Goal: Task Accomplishment & Management: Use online tool/utility

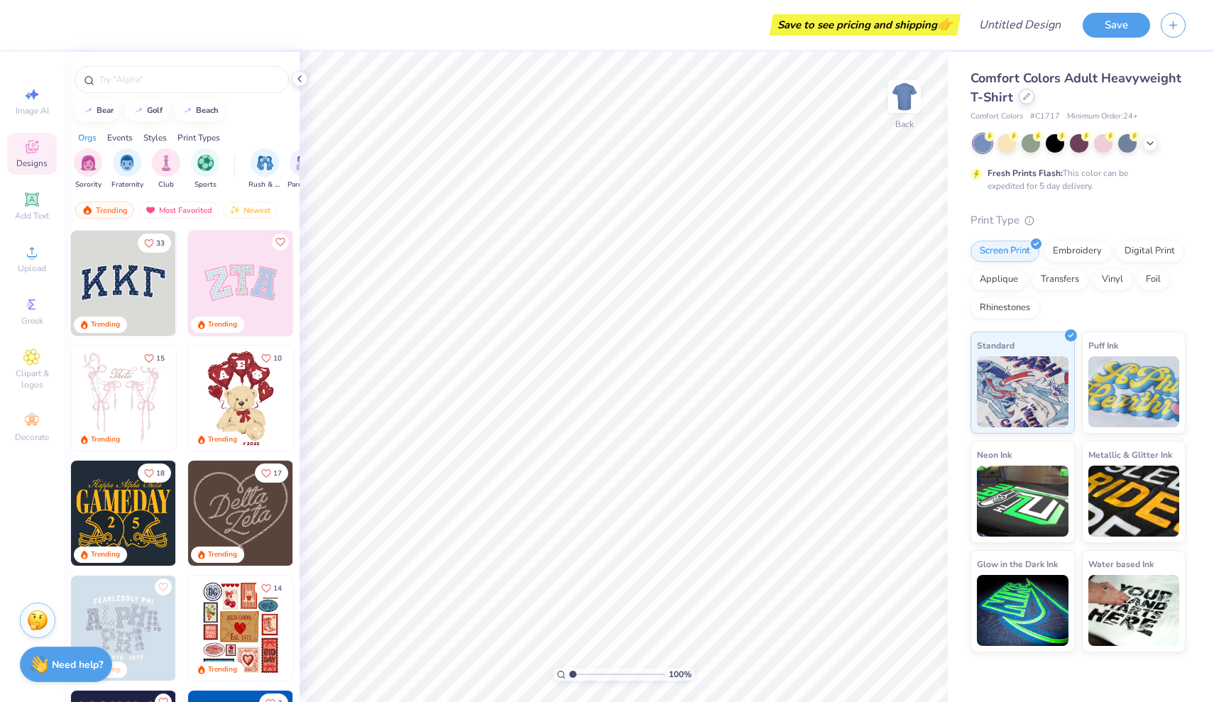
click at [1020, 102] on div at bounding box center [1027, 97] width 16 height 16
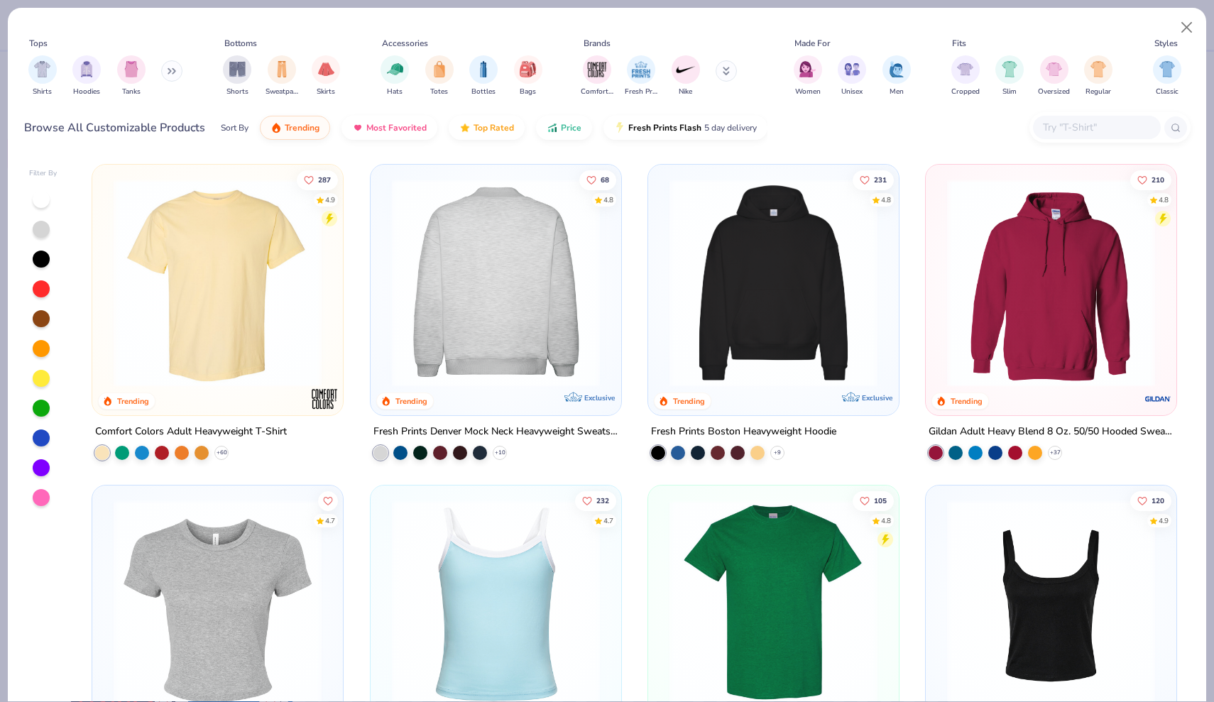
click at [513, 287] on img at bounding box center [495, 283] width 222 height 208
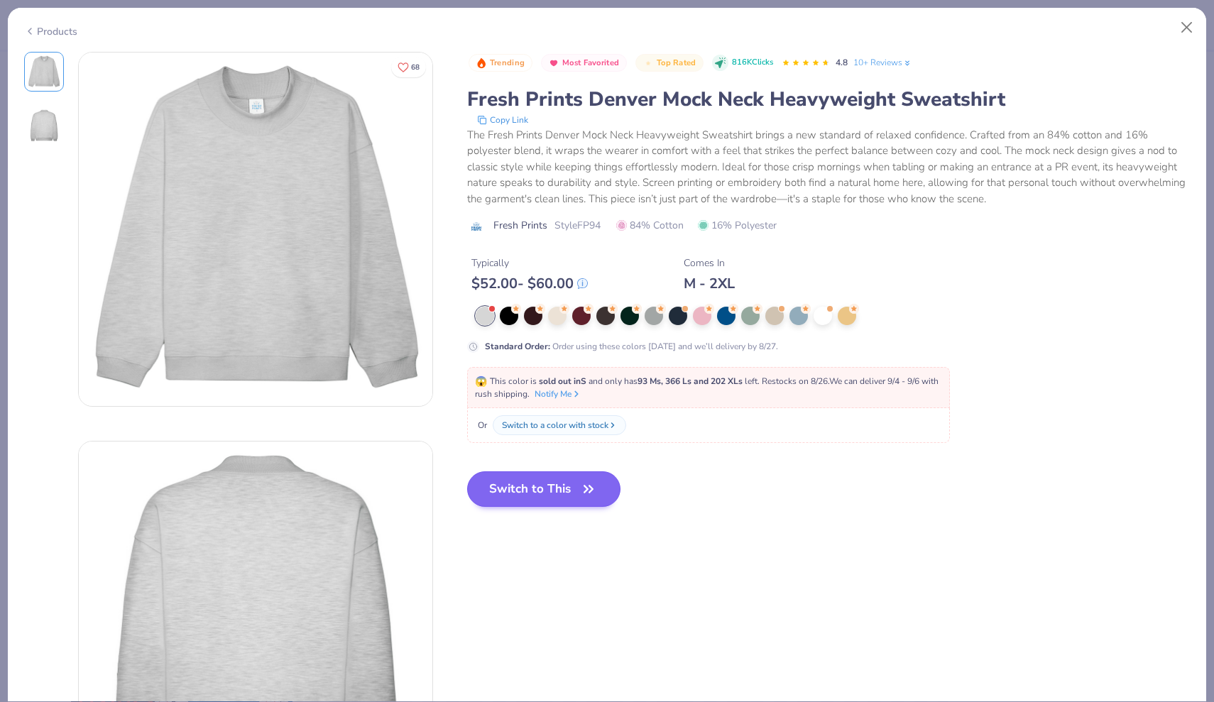
click at [549, 497] on button "Switch to This" at bounding box center [544, 488] width 154 height 35
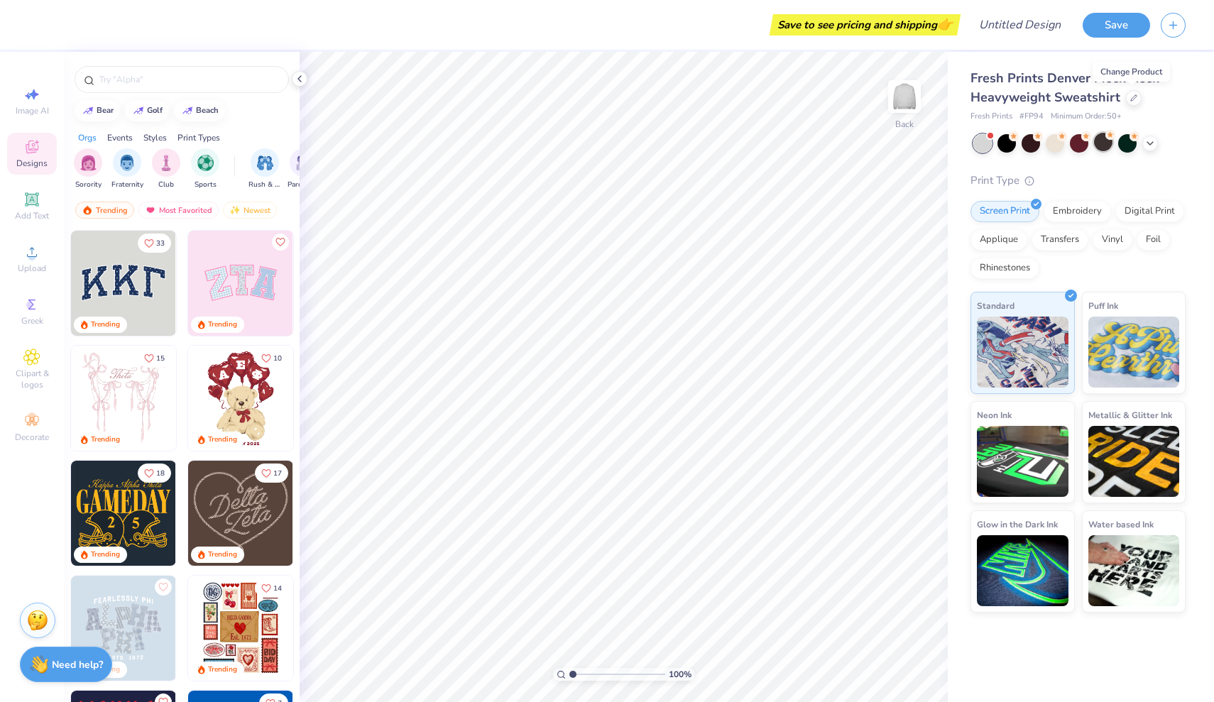
click at [1105, 147] on div at bounding box center [1103, 142] width 18 height 18
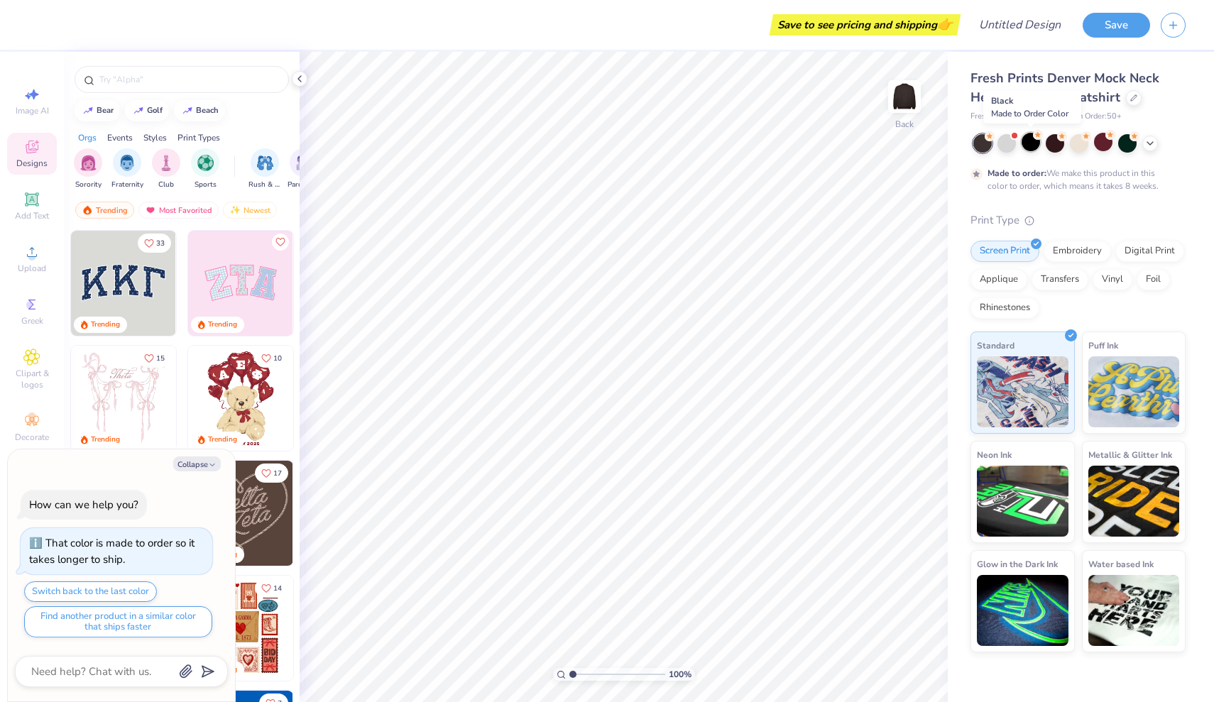
click at [1033, 148] on div at bounding box center [1031, 142] width 18 height 18
click at [1125, 141] on div at bounding box center [1127, 142] width 18 height 18
click at [1098, 145] on div at bounding box center [1103, 142] width 18 height 18
click at [1061, 146] on div at bounding box center [1055, 142] width 18 height 18
click at [1027, 146] on div at bounding box center [1031, 142] width 18 height 18
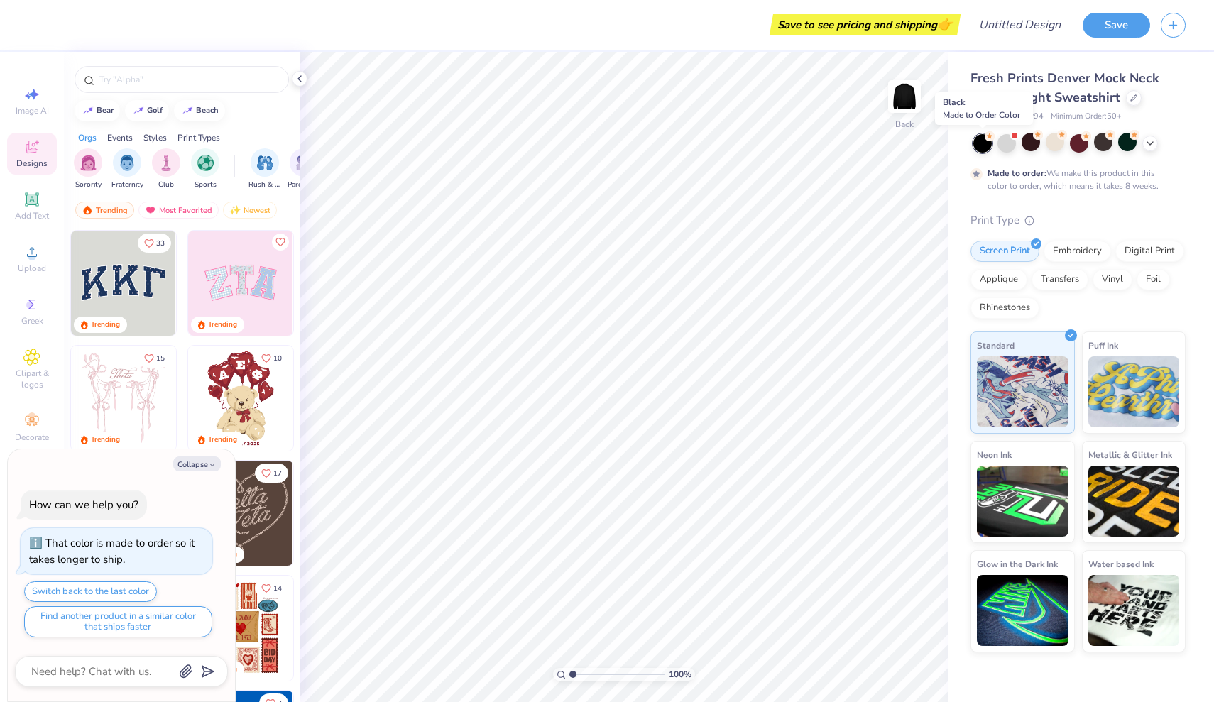
click at [984, 147] on div at bounding box center [982, 143] width 18 height 18
click at [1004, 146] on div at bounding box center [1007, 142] width 18 height 18
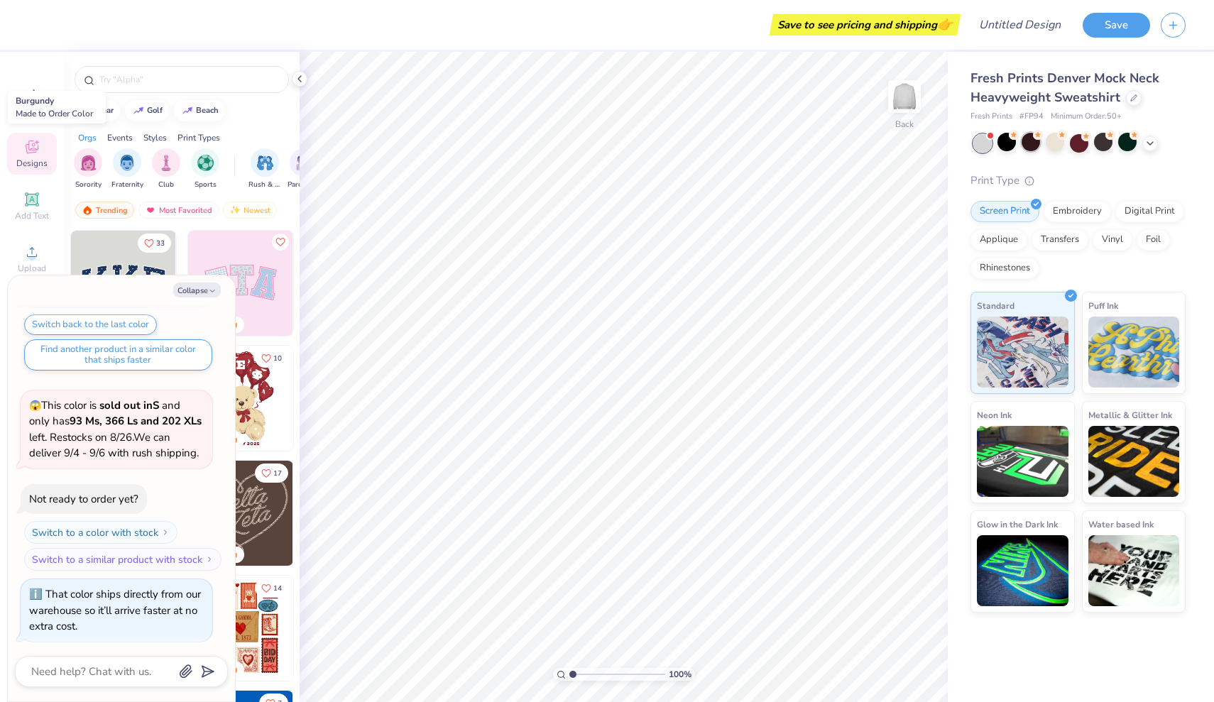
click at [1026, 146] on div at bounding box center [1031, 142] width 18 height 18
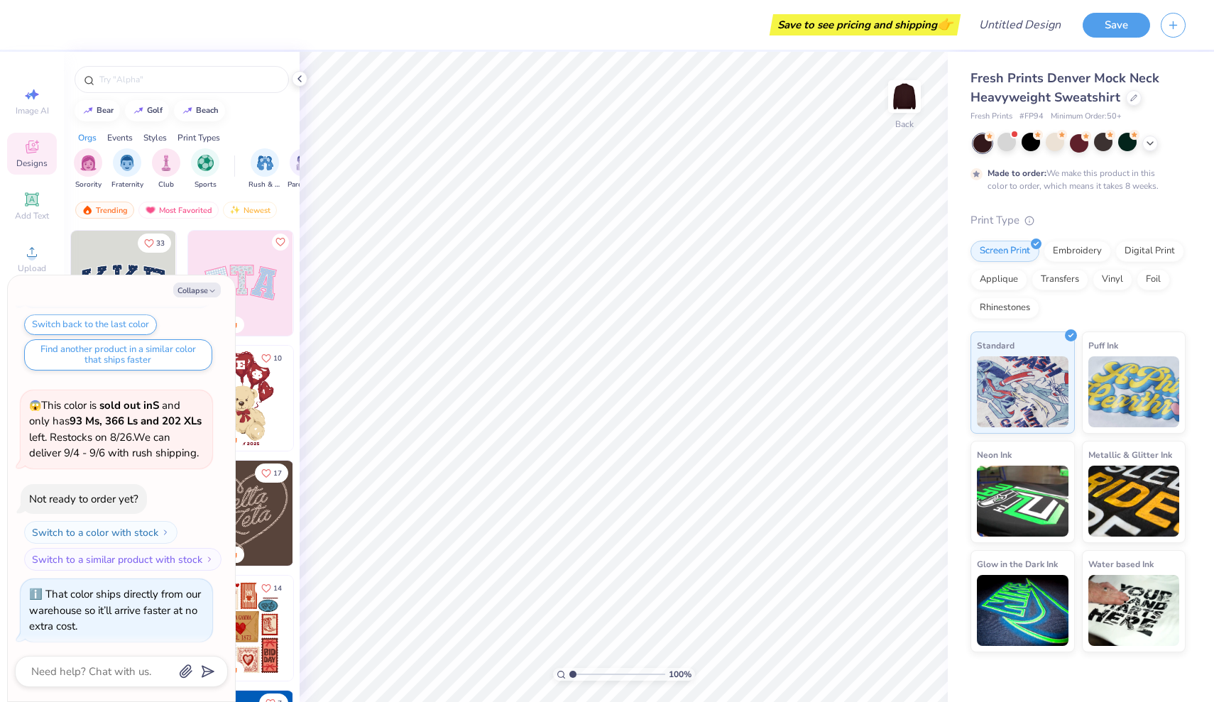
scroll to position [211, 0]
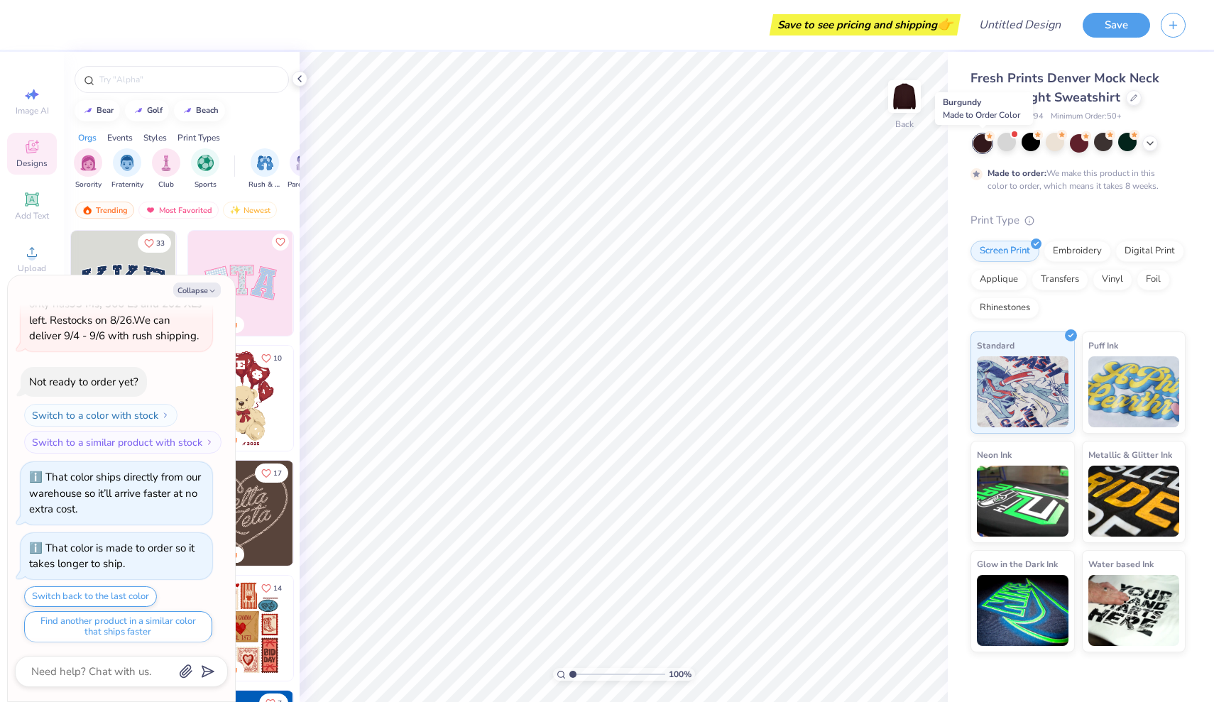
click at [978, 146] on div at bounding box center [982, 143] width 18 height 18
click at [1149, 141] on icon at bounding box center [1150, 141] width 11 height 11
click at [1126, 146] on div at bounding box center [1127, 142] width 18 height 18
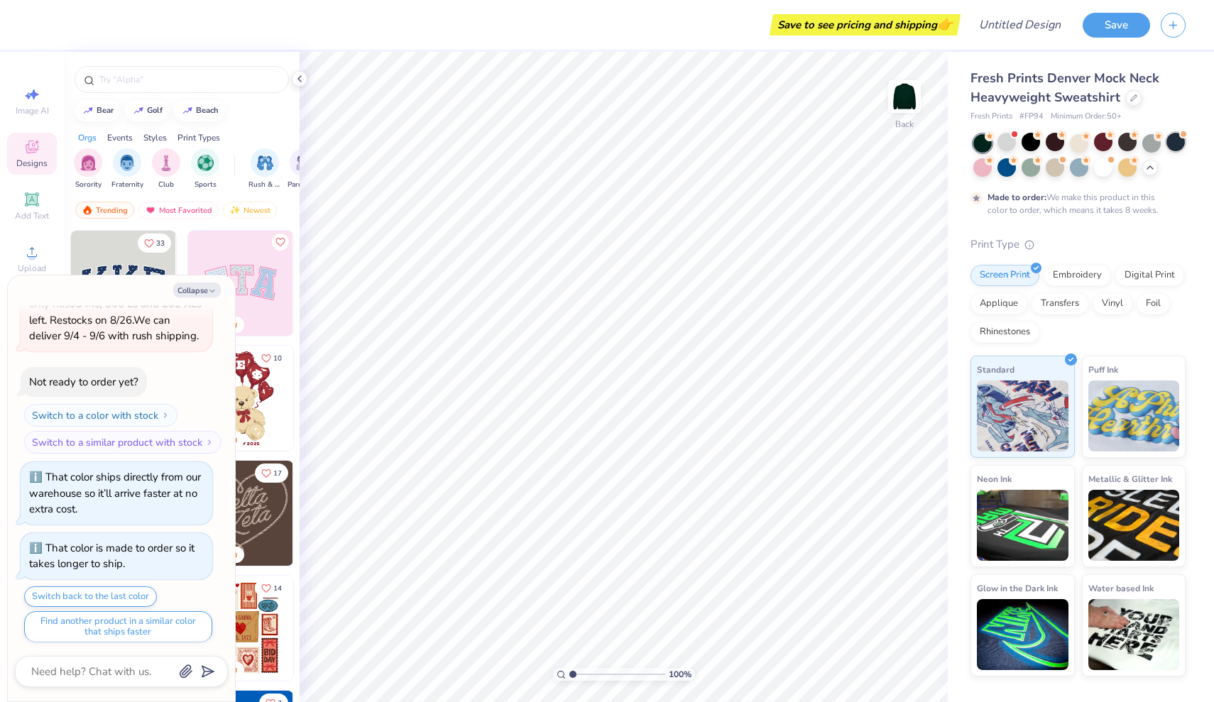
click at [1175, 143] on div at bounding box center [1176, 142] width 18 height 18
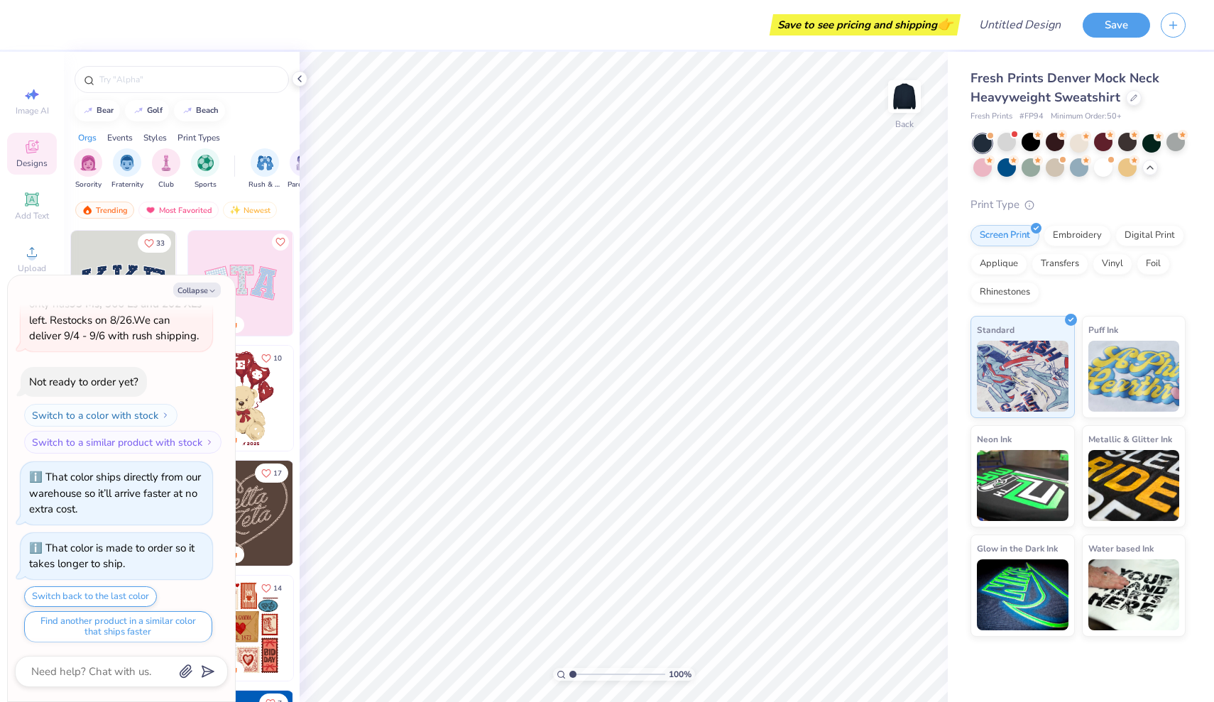
scroll to position [464, 0]
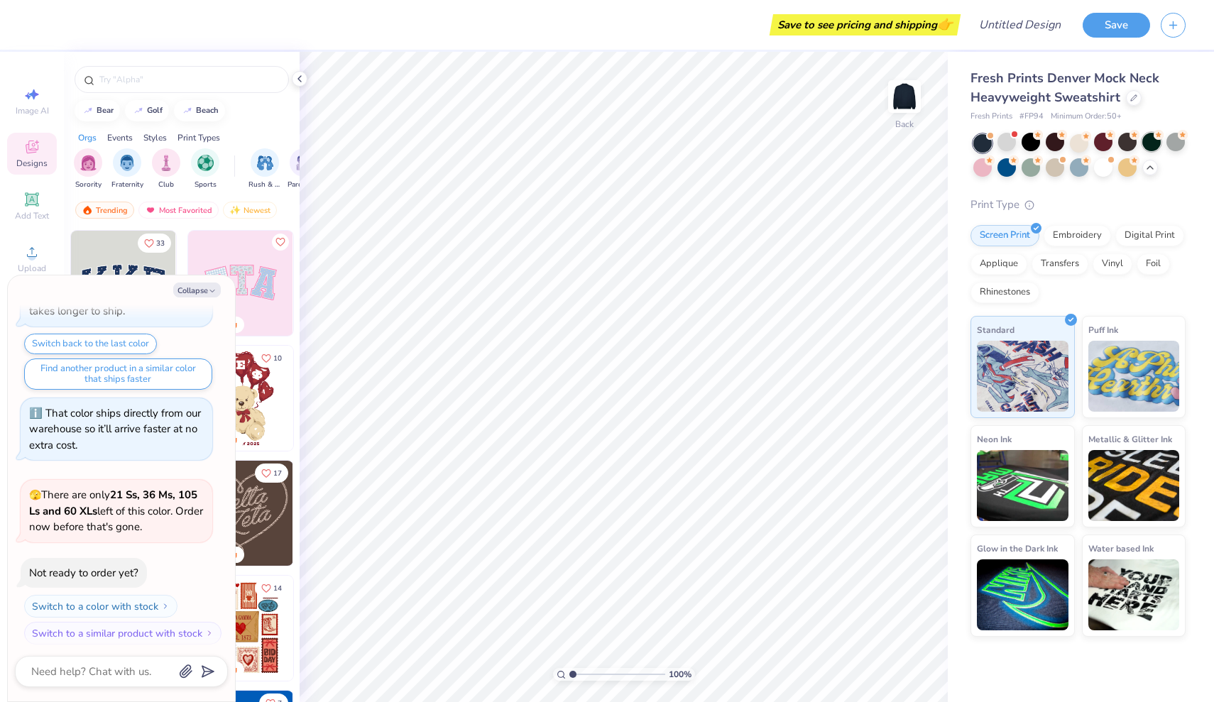
click at [1147, 145] on div at bounding box center [1151, 142] width 18 height 18
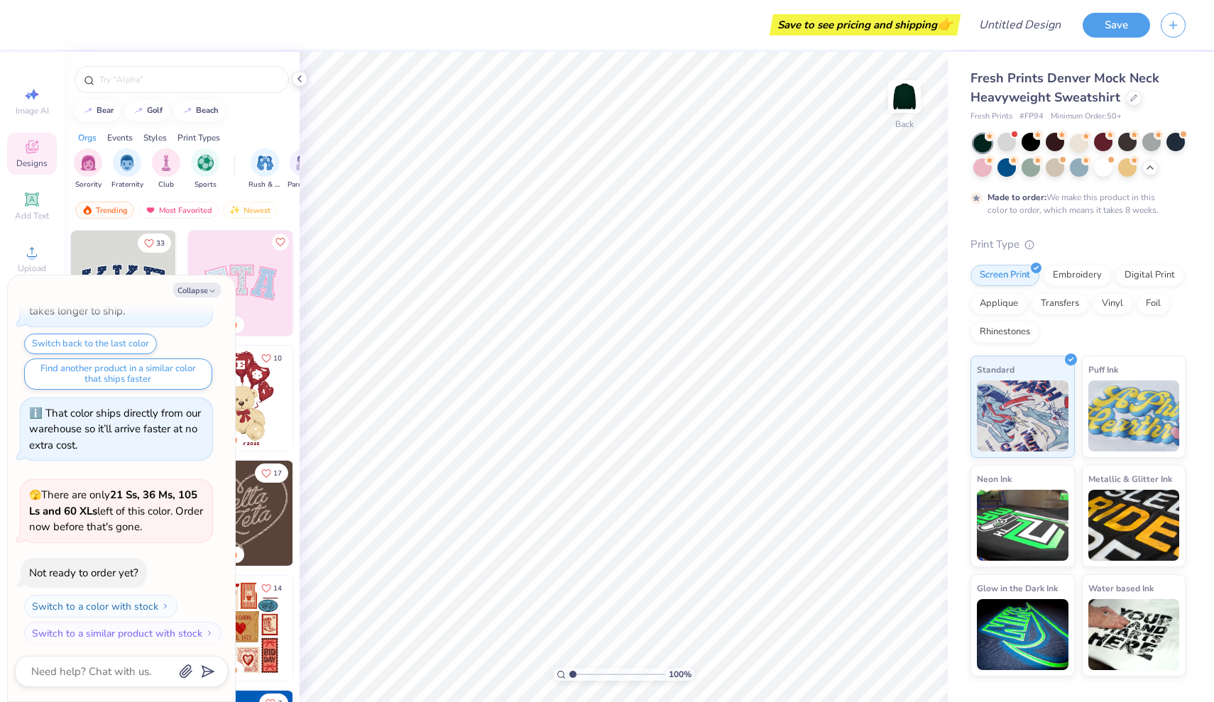
scroll to position [581, 0]
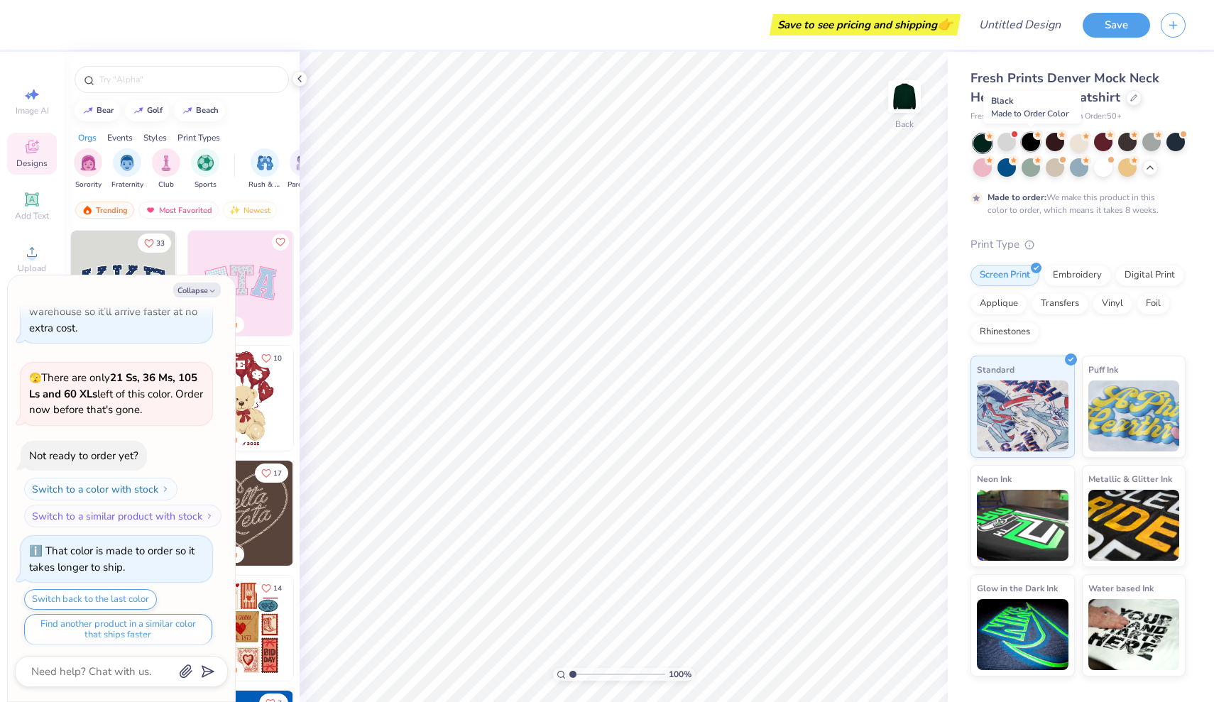
click at [1034, 146] on div at bounding box center [1031, 142] width 18 height 18
click at [204, 292] on button "Collapse" at bounding box center [197, 290] width 48 height 15
type textarea "x"
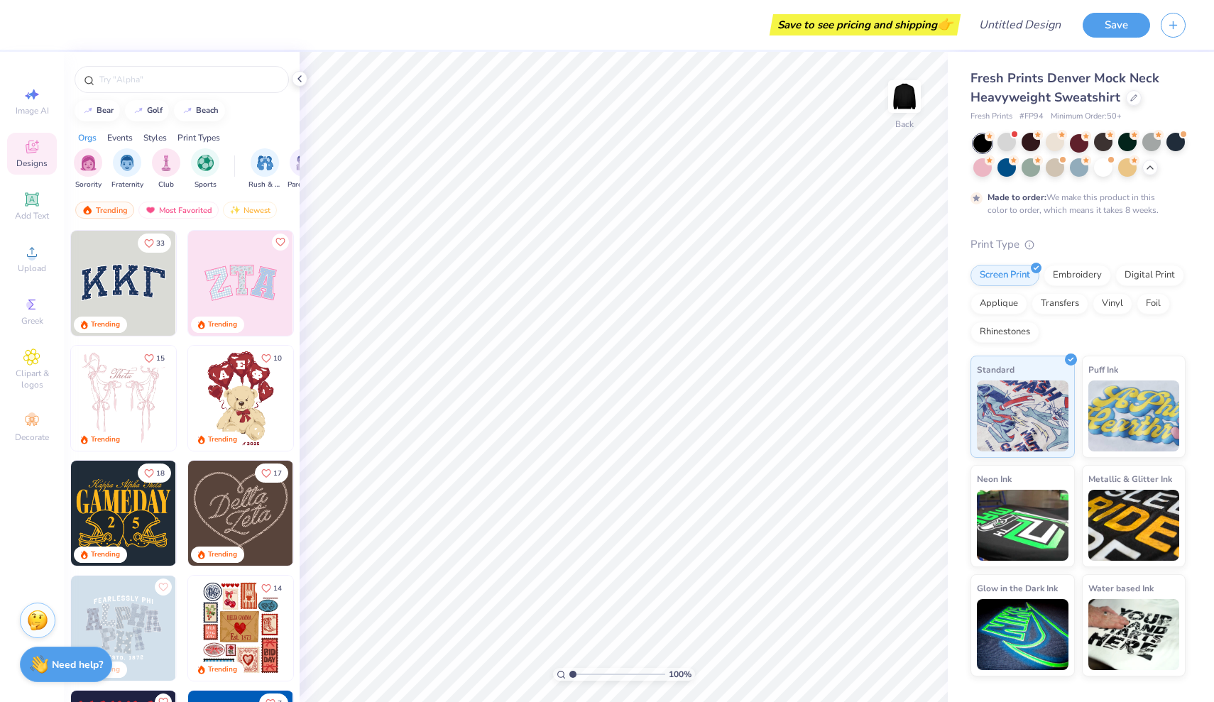
click at [131, 508] on img at bounding box center [123, 513] width 105 height 105
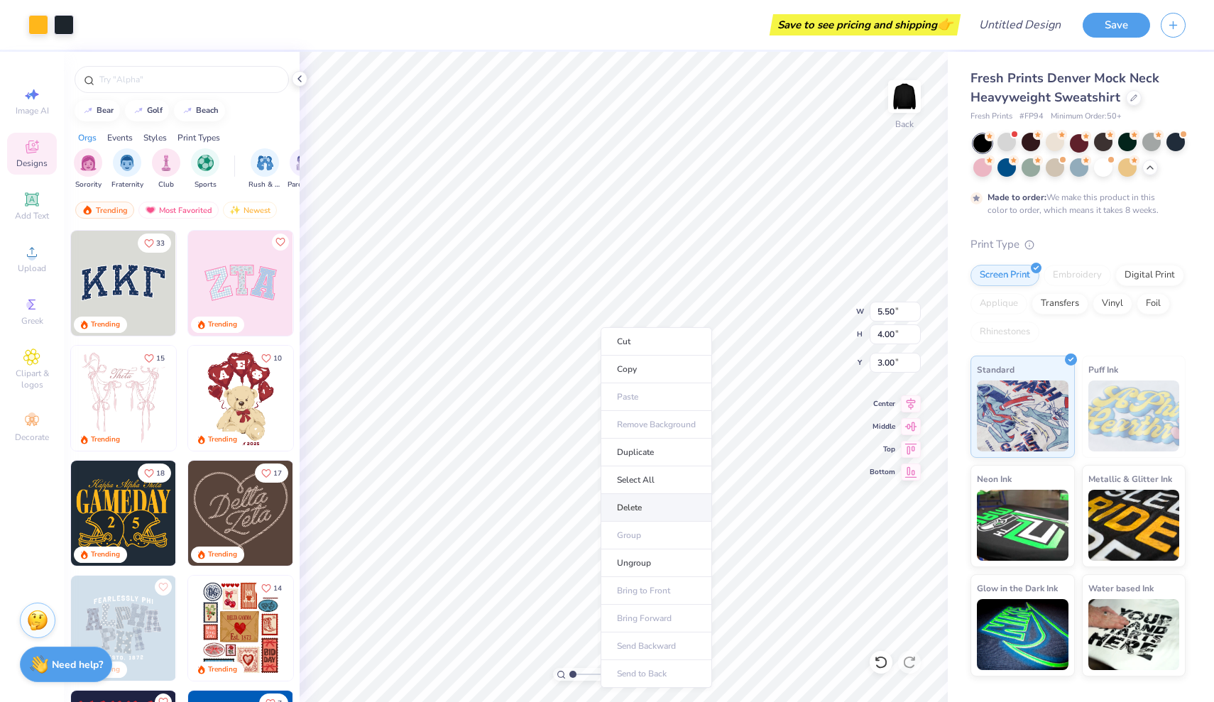
click at [634, 506] on li "Delete" at bounding box center [656, 508] width 111 height 28
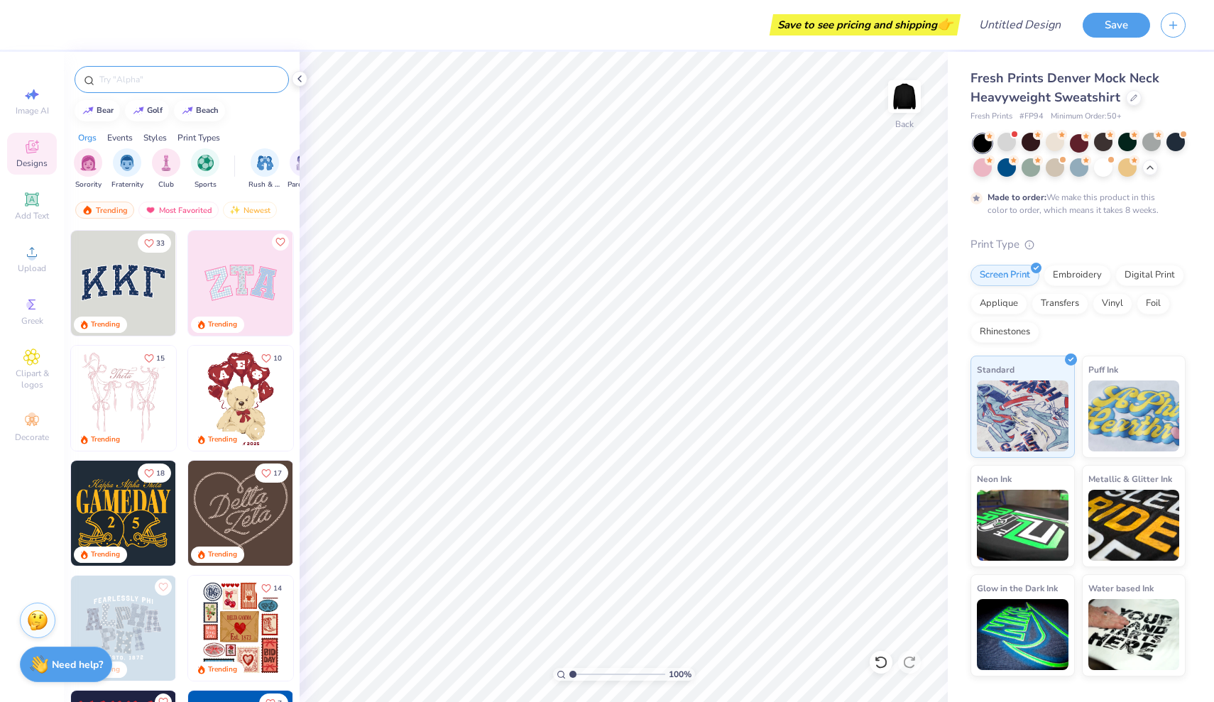
click at [129, 82] on input "text" at bounding box center [189, 79] width 182 height 14
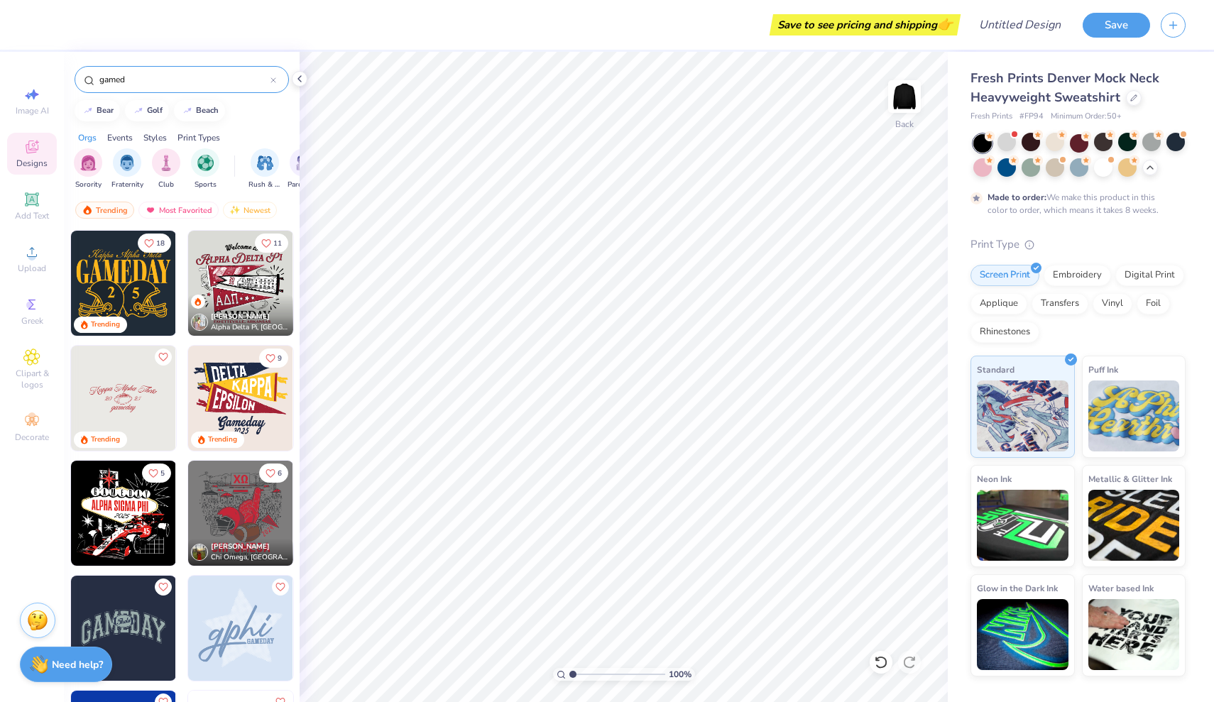
scroll to position [54, 0]
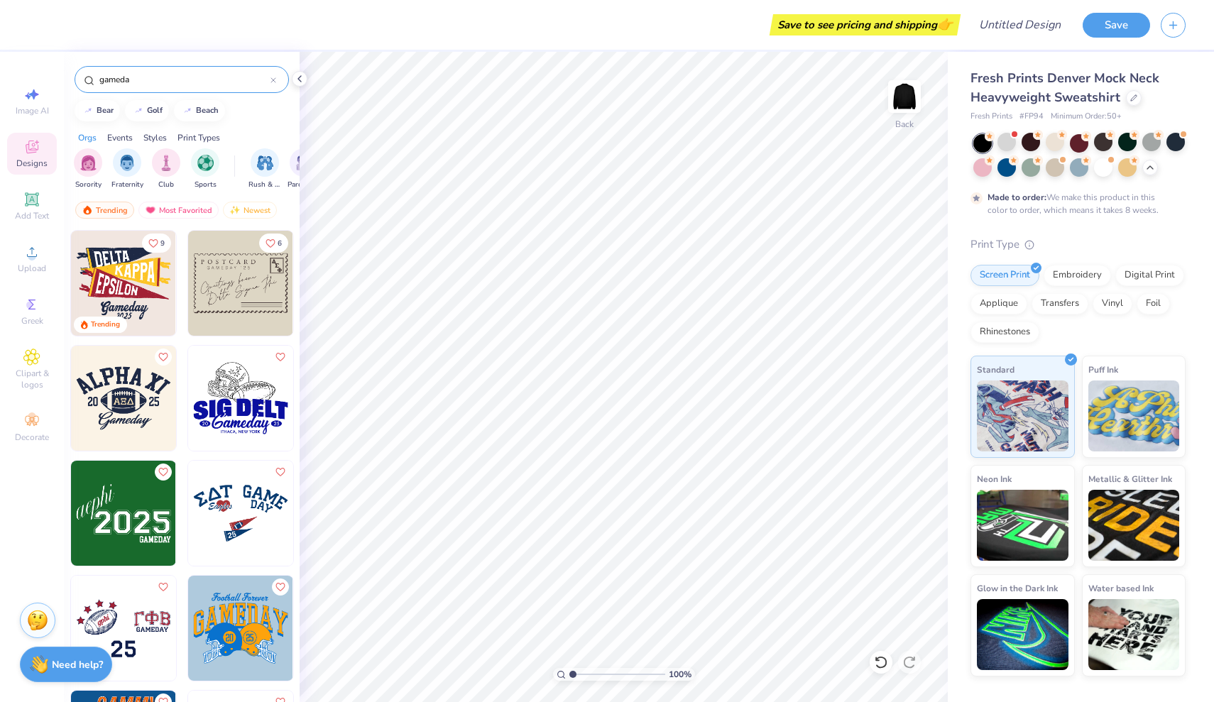
type input "gameday"
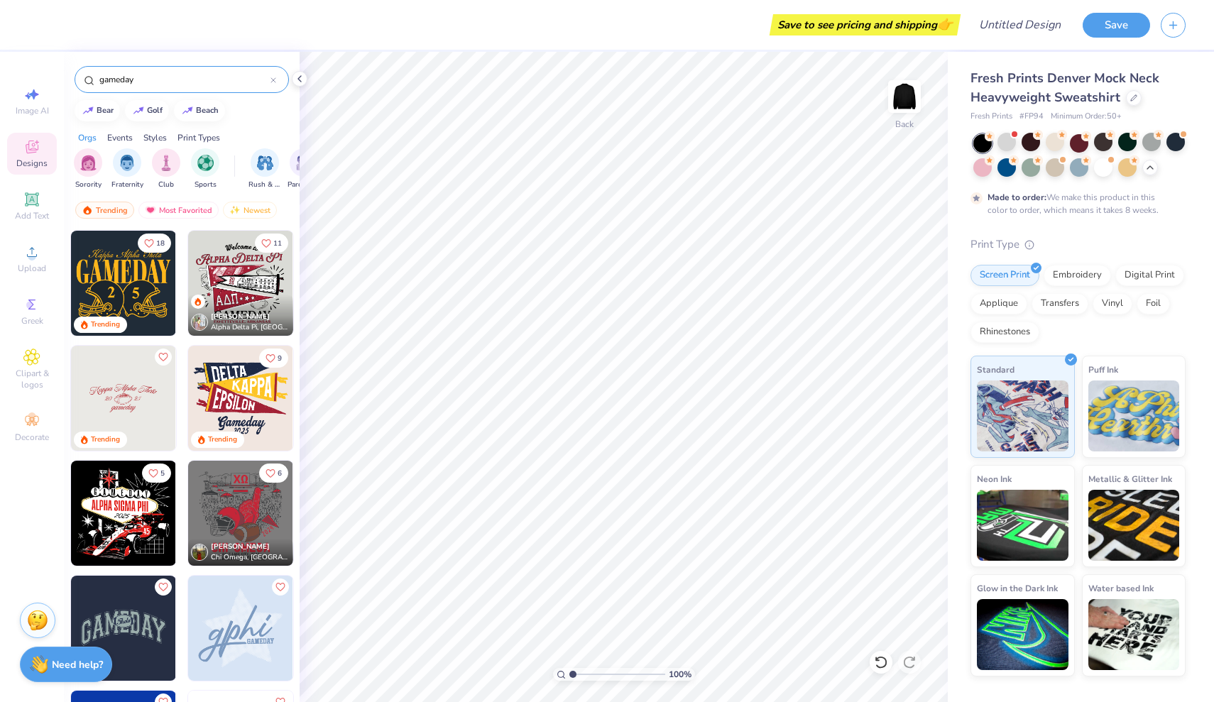
click at [245, 269] on img at bounding box center [240, 283] width 105 height 105
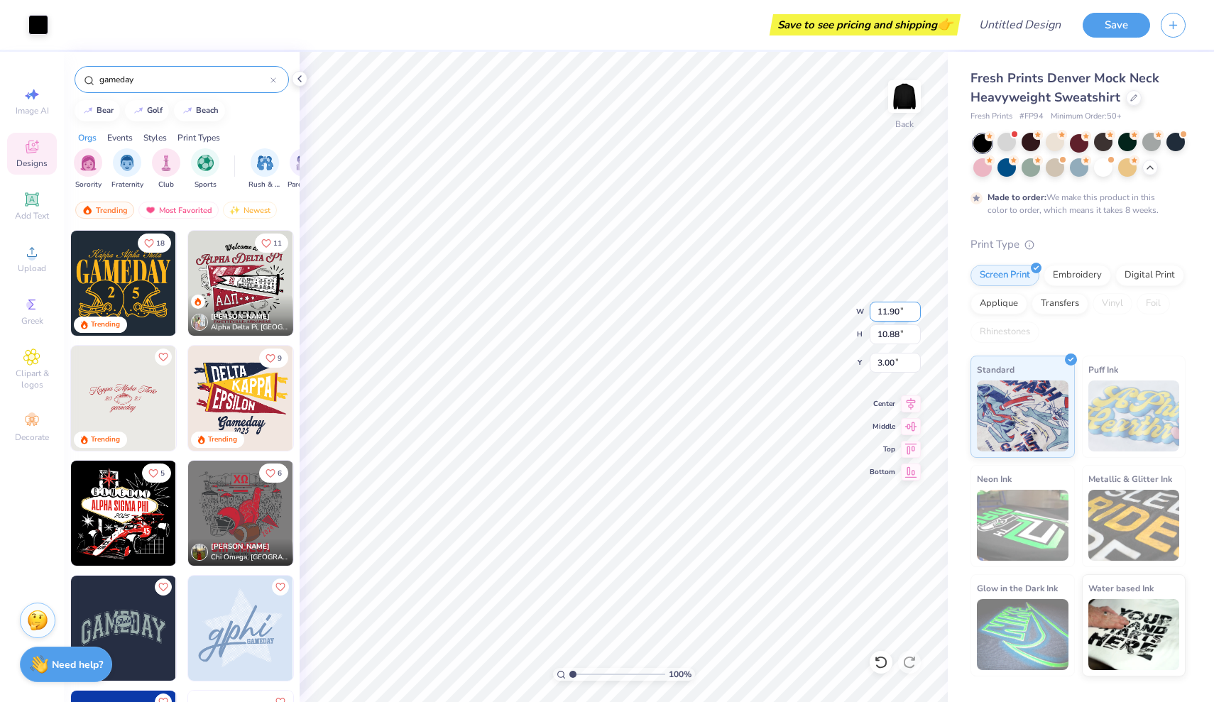
type input "4.52"
type input "1.10"
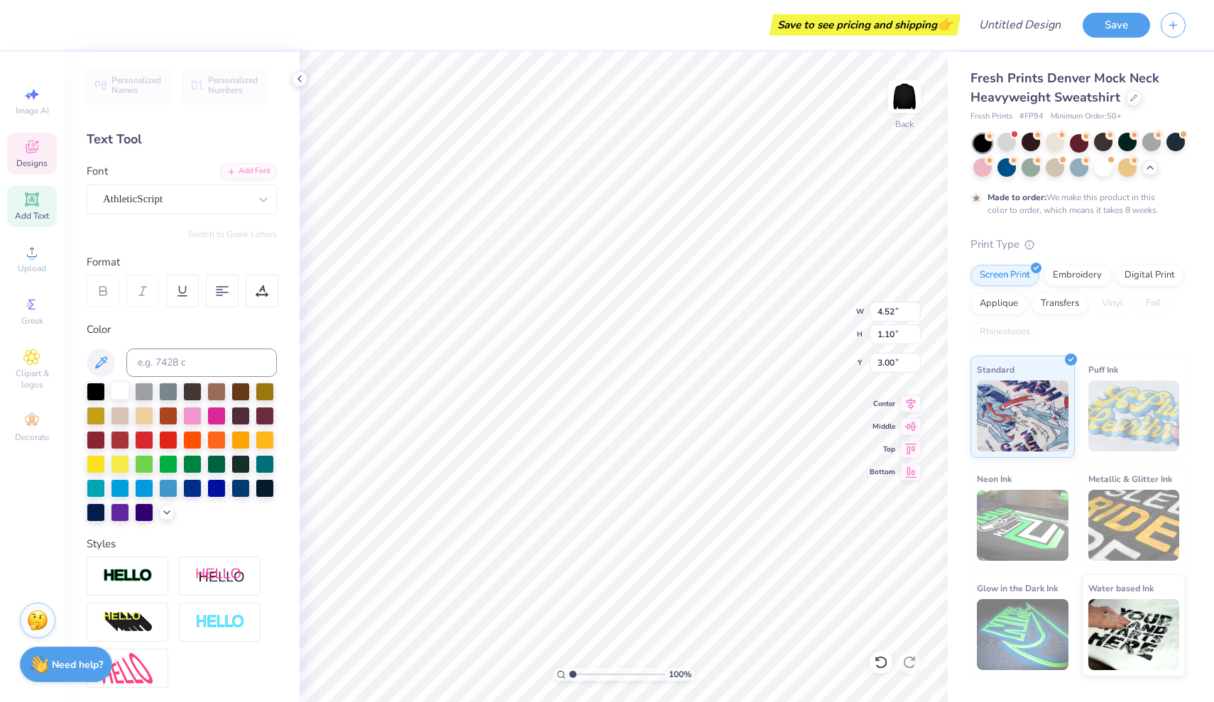
click at [112, 393] on div at bounding box center [120, 390] width 18 height 18
type input "7.59"
type input "12.17"
click at [124, 392] on div at bounding box center [120, 390] width 18 height 18
click at [128, 386] on div at bounding box center [120, 390] width 18 height 18
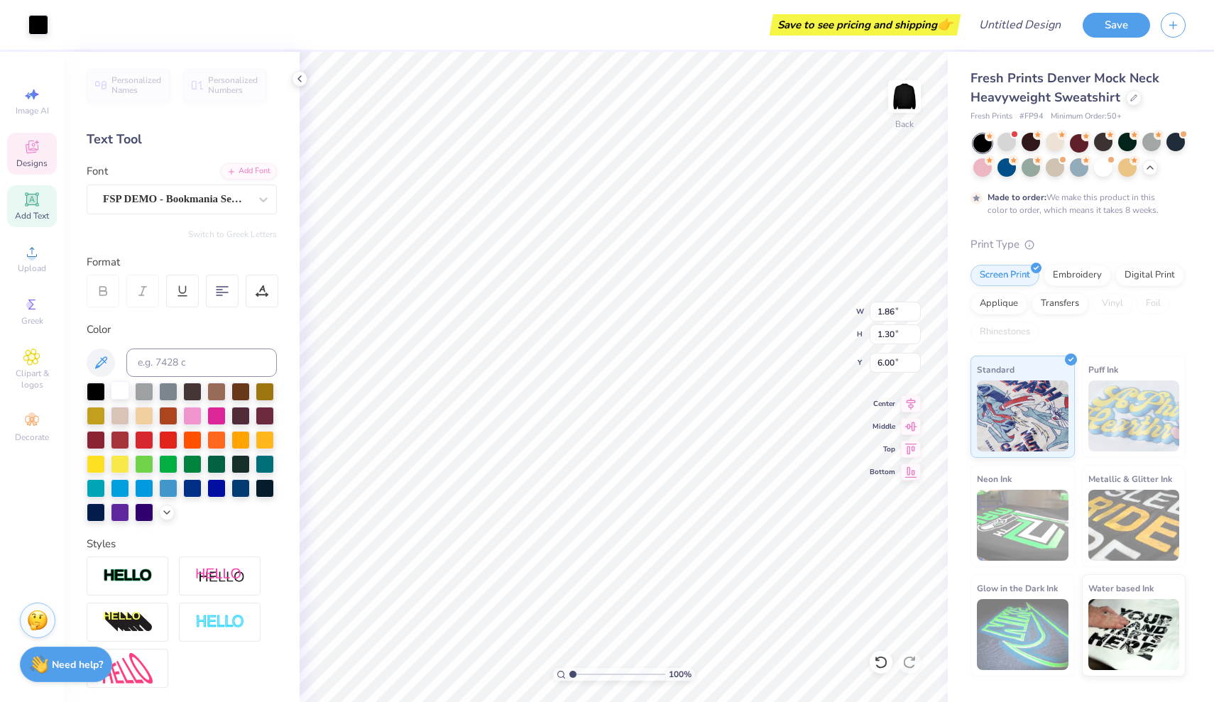
click at [123, 393] on div at bounding box center [120, 390] width 18 height 18
click at [117, 387] on div at bounding box center [120, 390] width 18 height 18
click at [116, 394] on div at bounding box center [120, 390] width 18 height 18
click at [995, 31] on input "Design Title" at bounding box center [1002, 25] width 139 height 28
type input "homecoming 1"
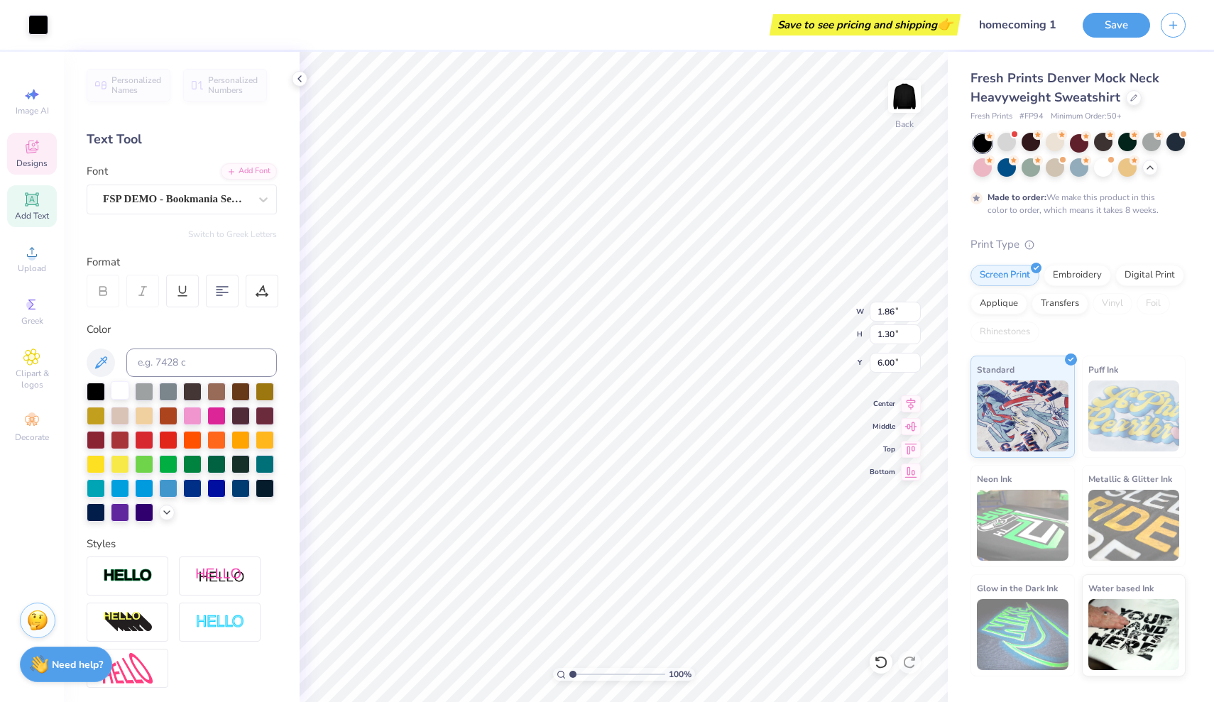
click at [124, 392] on div at bounding box center [120, 390] width 18 height 18
click at [124, 384] on div at bounding box center [120, 390] width 18 height 18
type input "5.40"
type input "2.07"
type input "7.56"
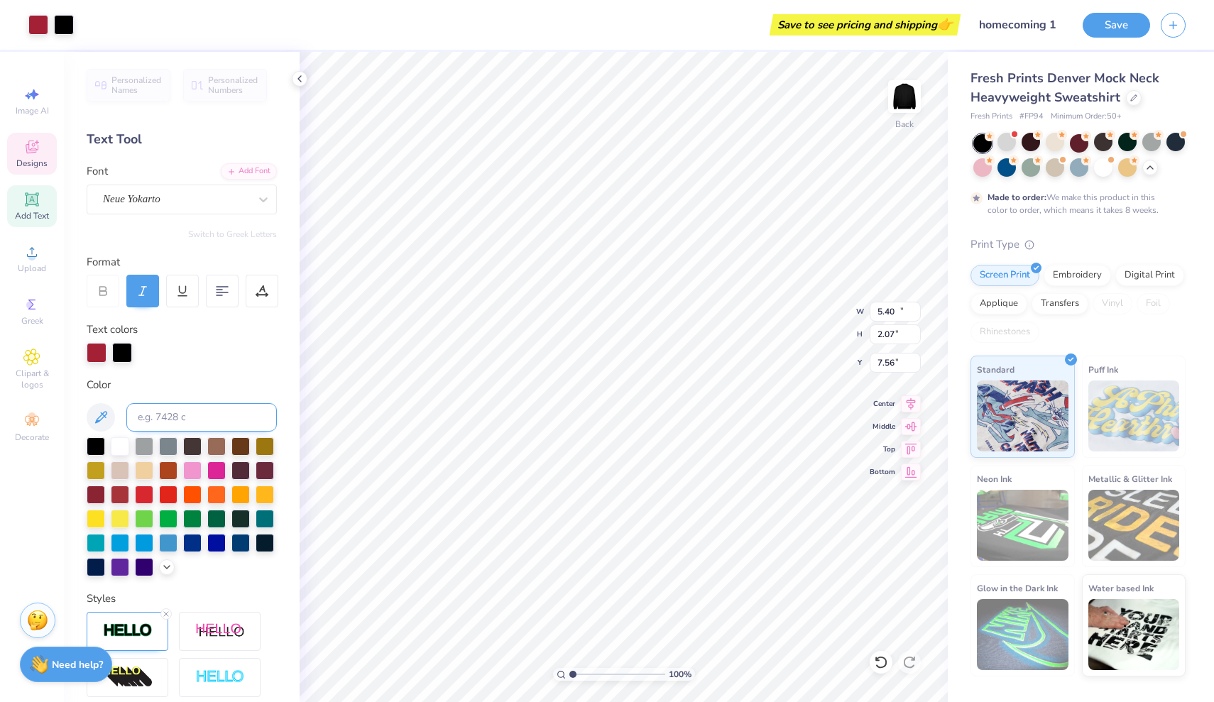
type input "11.70"
type input "1.81"
type input "4.17"
type textarea "i"
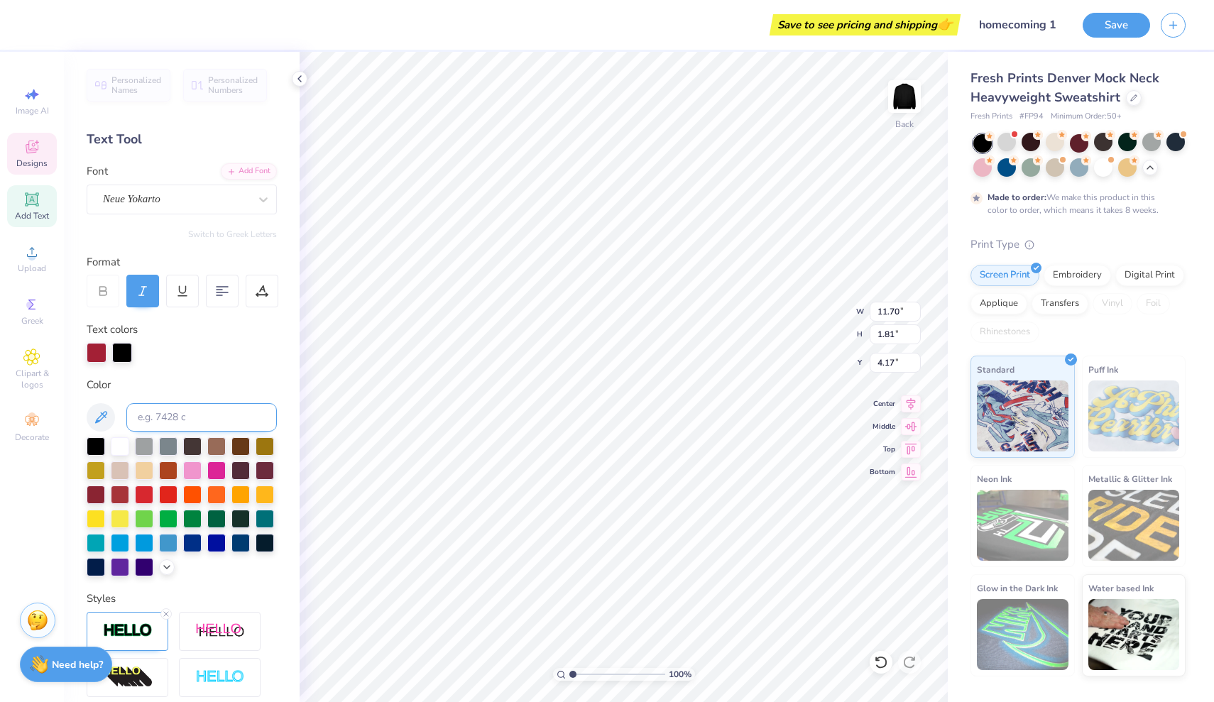
scroll to position [1, 1]
type textarea "Alpha phi"
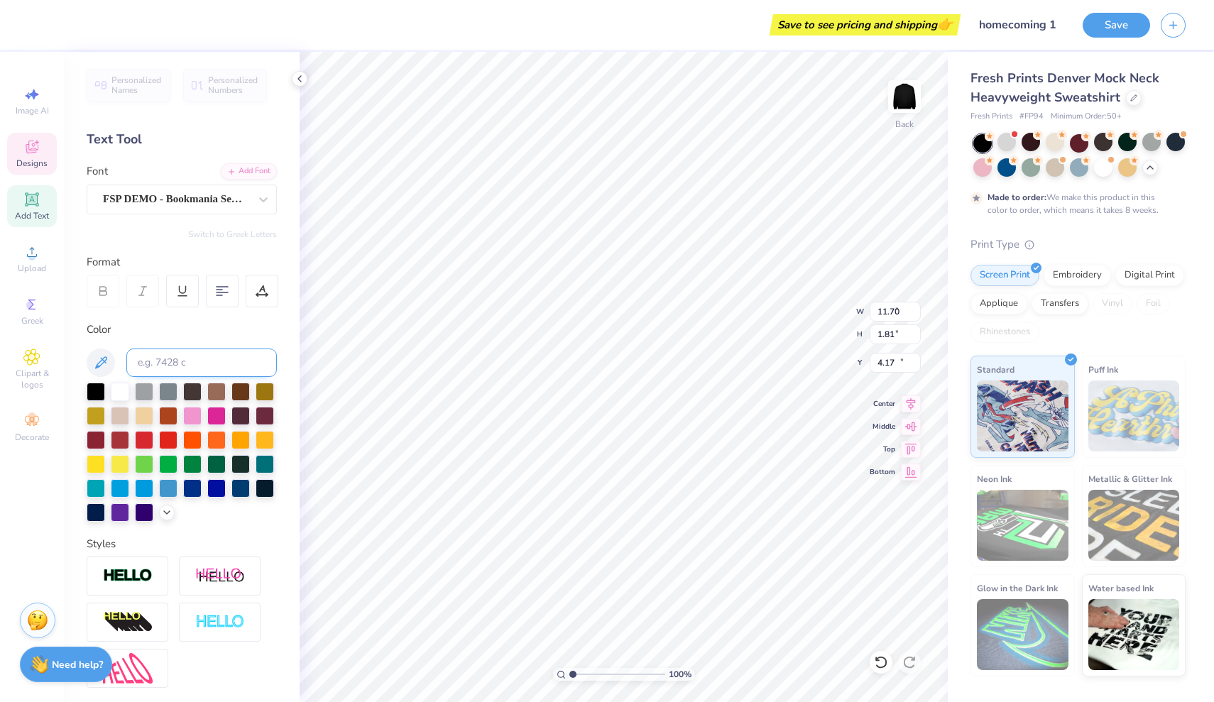
type input "7.59"
type input "1.10"
type input "12.17"
type input "6.75"
type input "1.47"
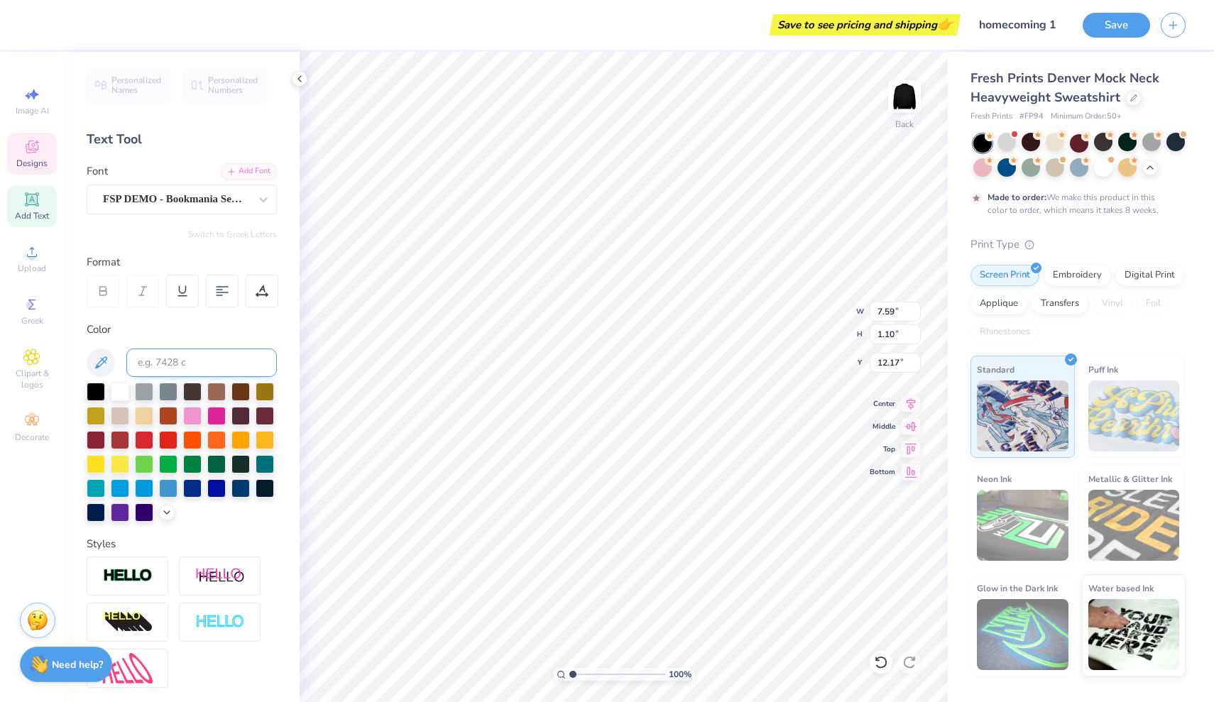
type input "4.42"
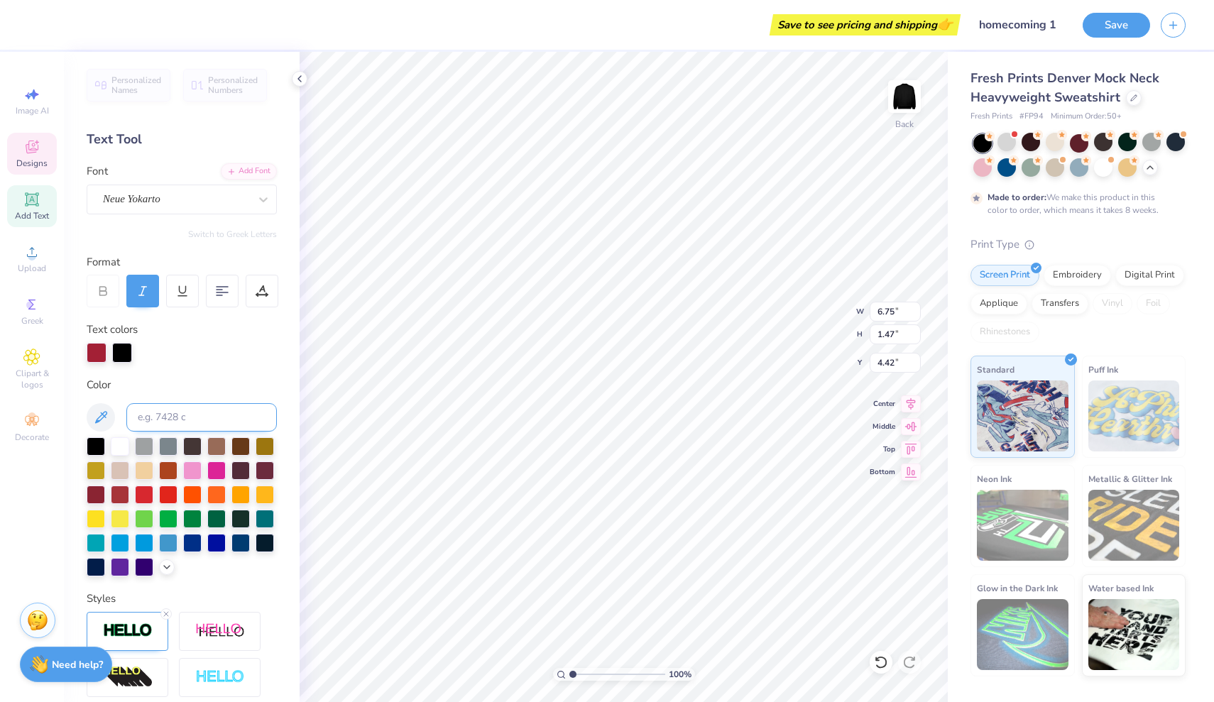
scroll to position [0, 2]
type textarea "APhi X Dchi"
type textarea "Aphi X Dchi"
type input "7.59"
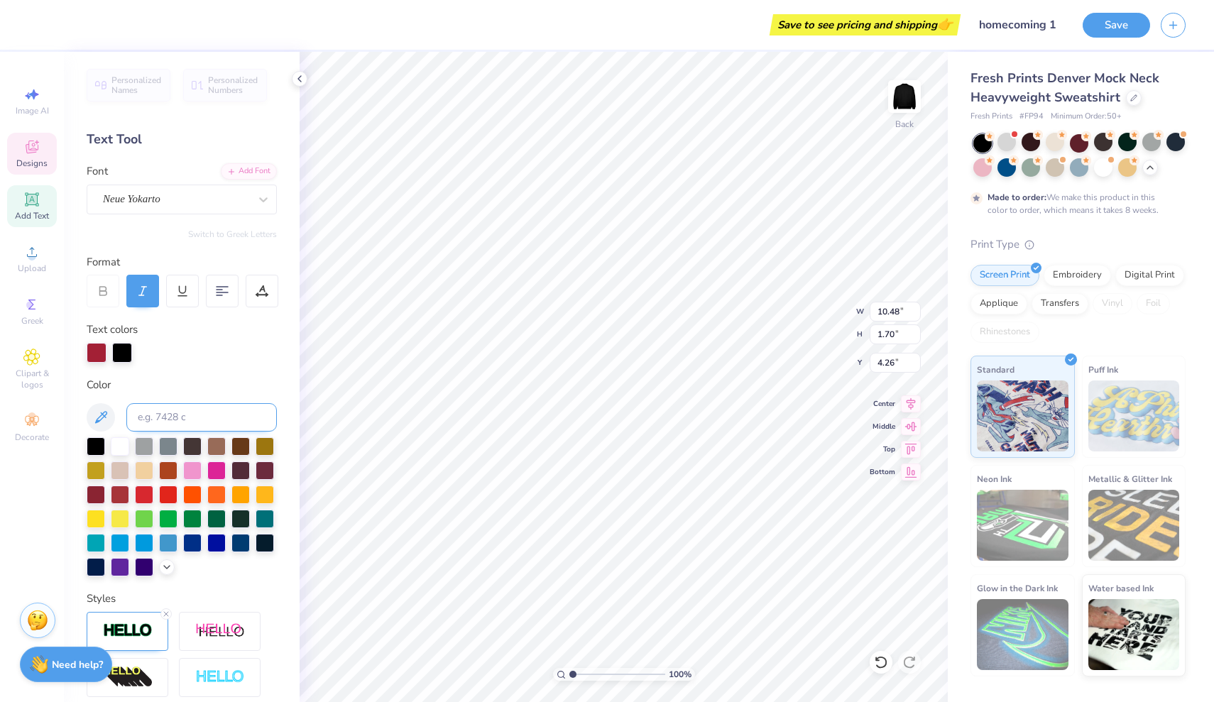
type input "1.10"
type input "12.17"
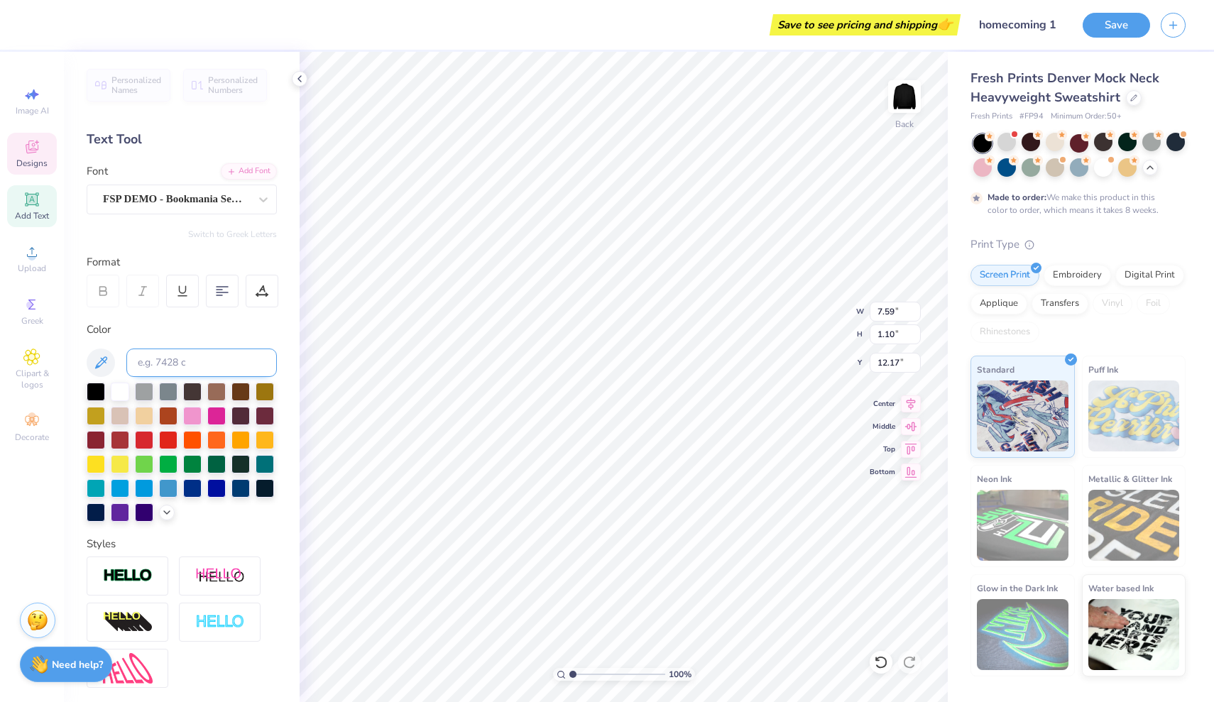
scroll to position [0, 3]
type textarea "Homecoming"
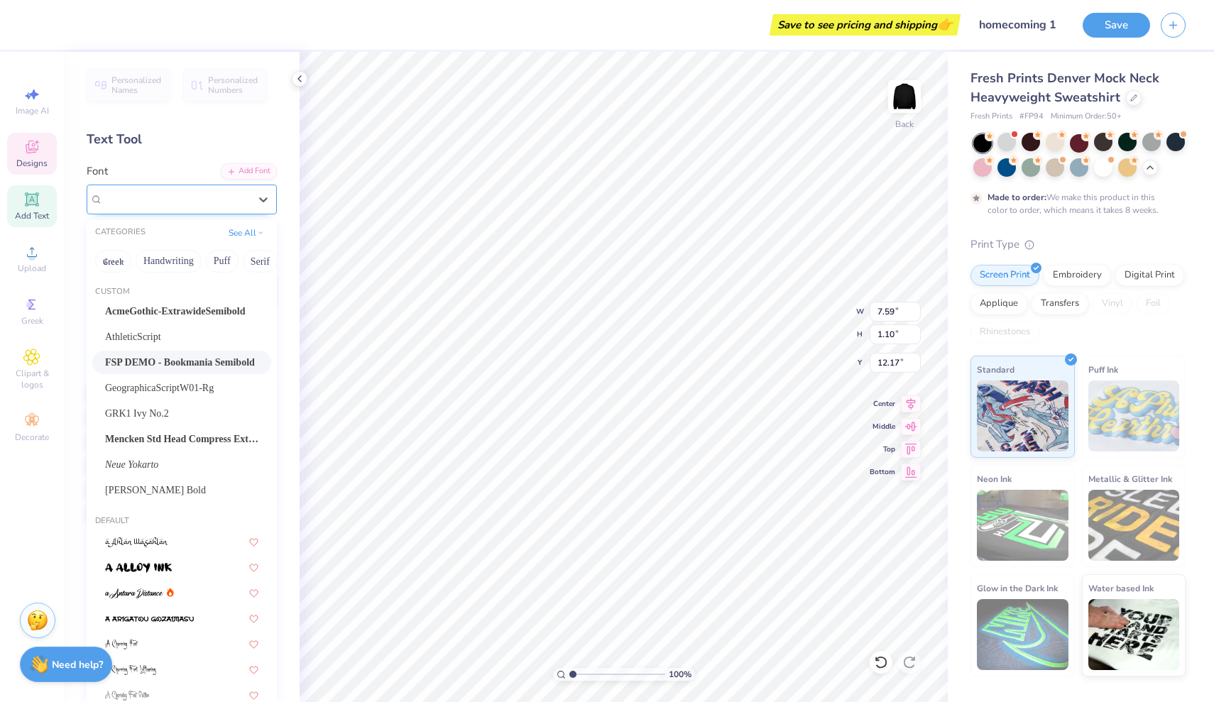
click at [165, 194] on span "FSP DEMO - Bookmania Semibold" at bounding box center [176, 199] width 146 height 16
click at [138, 420] on span "GRK1 Ivy No.2" at bounding box center [137, 413] width 64 height 15
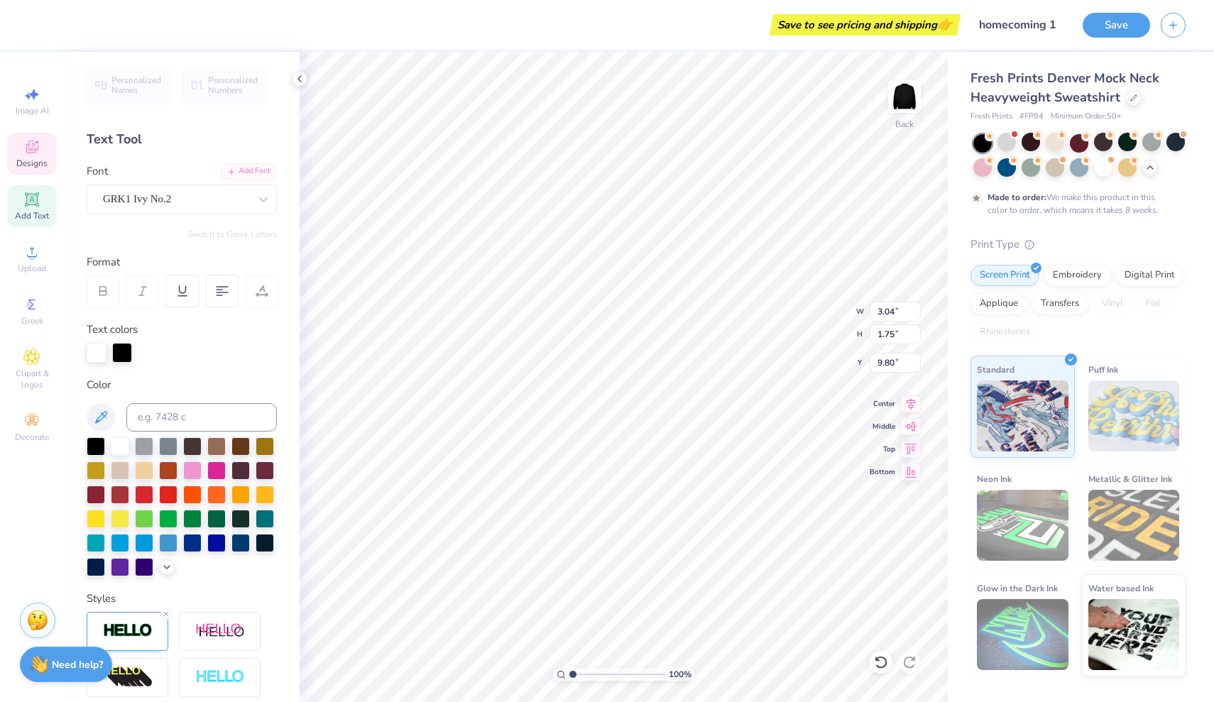
type input "9.92"
type input "1.10"
type input "12.17"
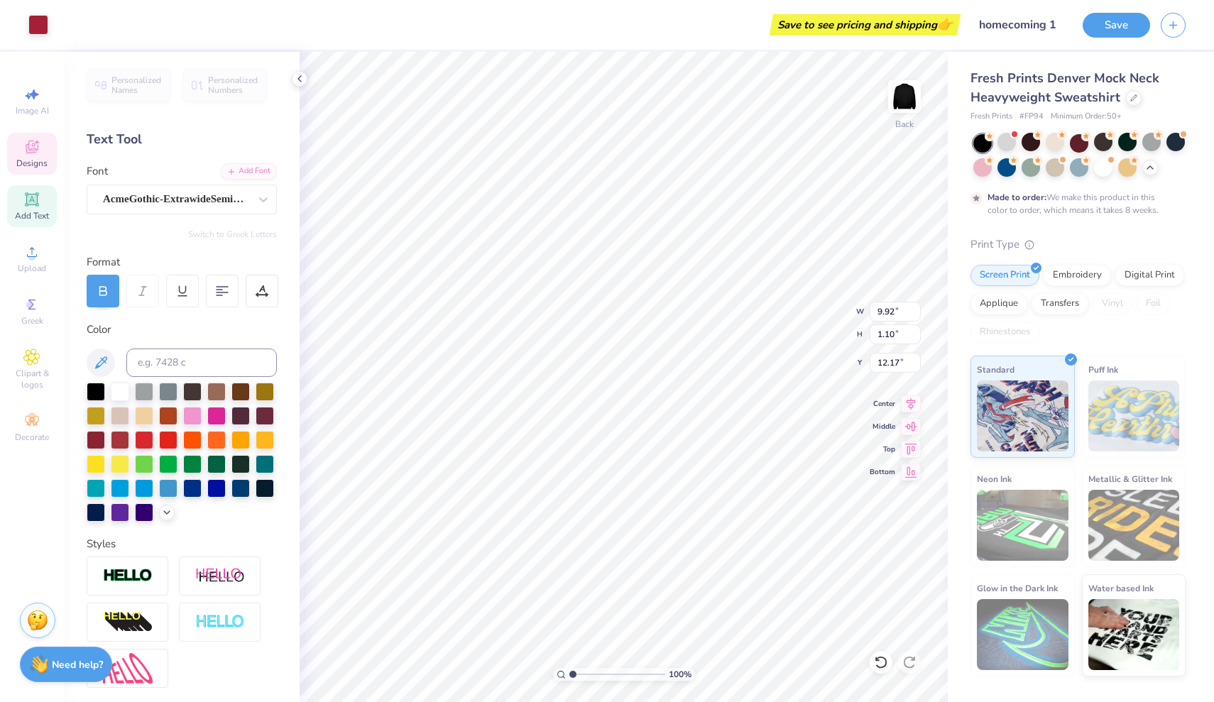
type input "7.63"
type input "0.40"
type input "14.14"
click at [628, 480] on div "Hold “Option ⌥” to see the space between elements." at bounding box center [627, 462] width 151 height 41
type input "12.76"
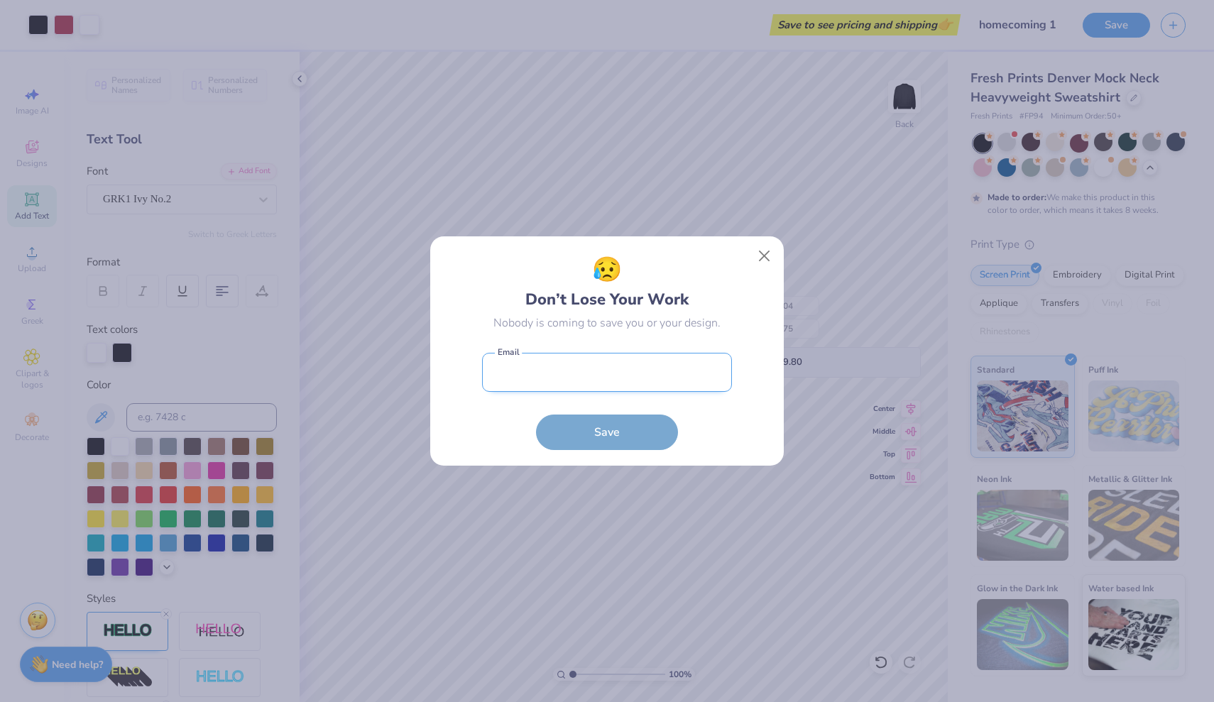
click at [606, 383] on input "email" at bounding box center [607, 372] width 250 height 39
click at [597, 368] on input "email" at bounding box center [607, 372] width 250 height 39
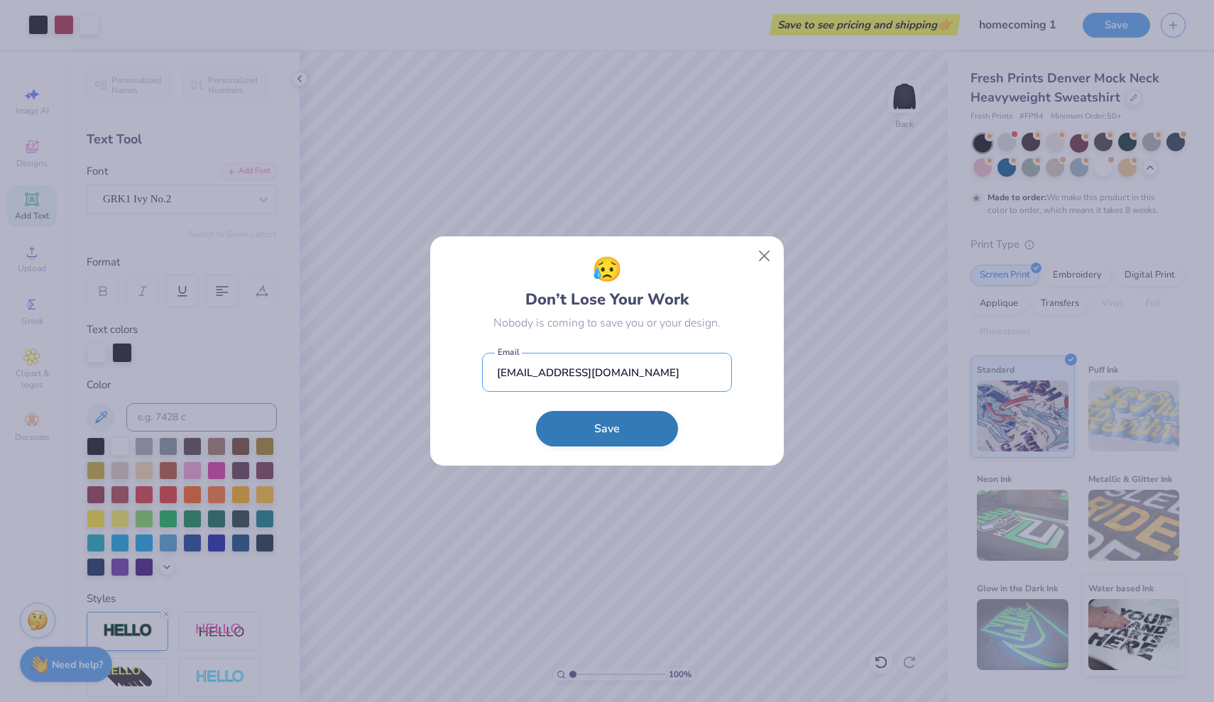
type input "[EMAIL_ADDRESS][DOMAIN_NAME]"
click at [610, 433] on button "Save" at bounding box center [607, 428] width 142 height 35
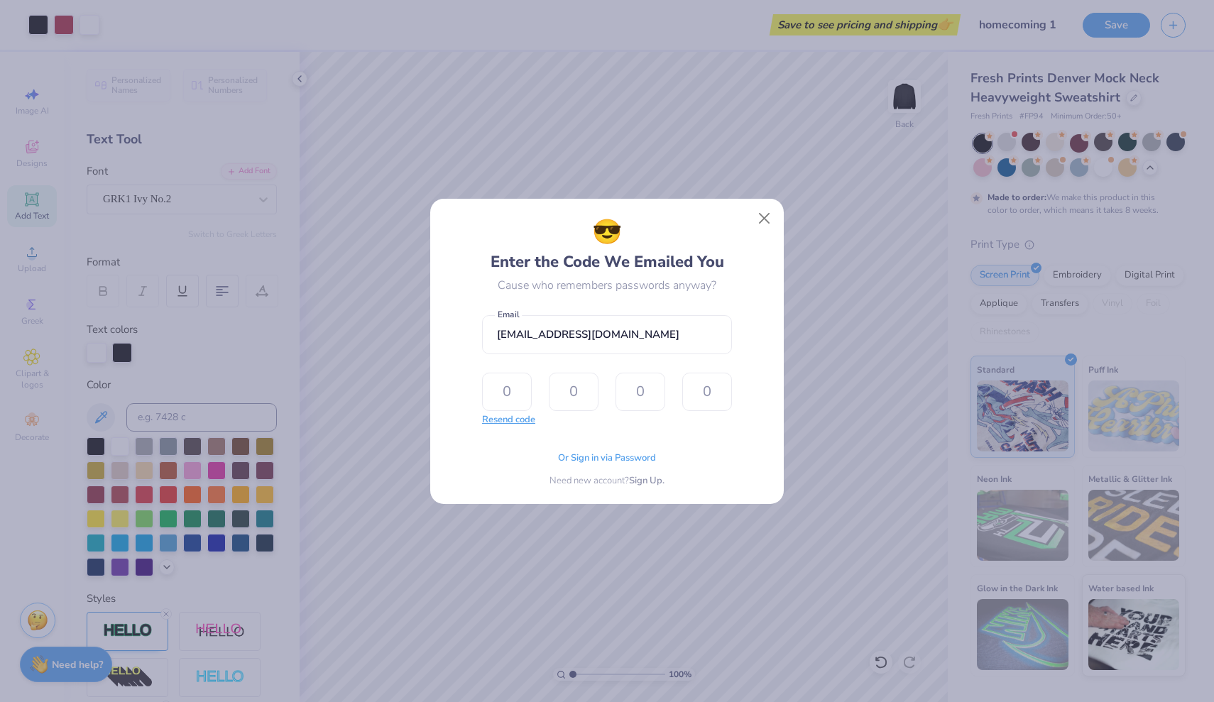
click at [520, 427] on button "Resend code" at bounding box center [508, 420] width 53 height 14
click at [520, 395] on input "text" at bounding box center [507, 392] width 50 height 38
type input "5"
type input "9"
type input "4"
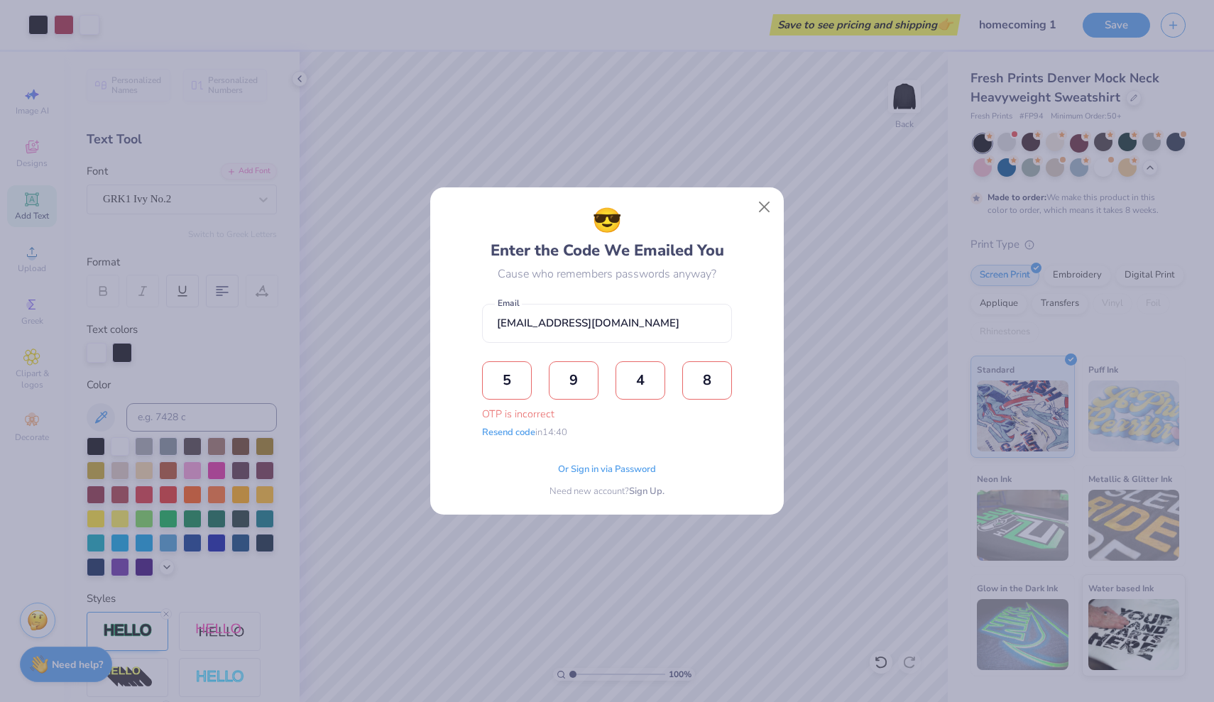
type input "8"
type input "5"
type input "7"
type input "4"
type input "1"
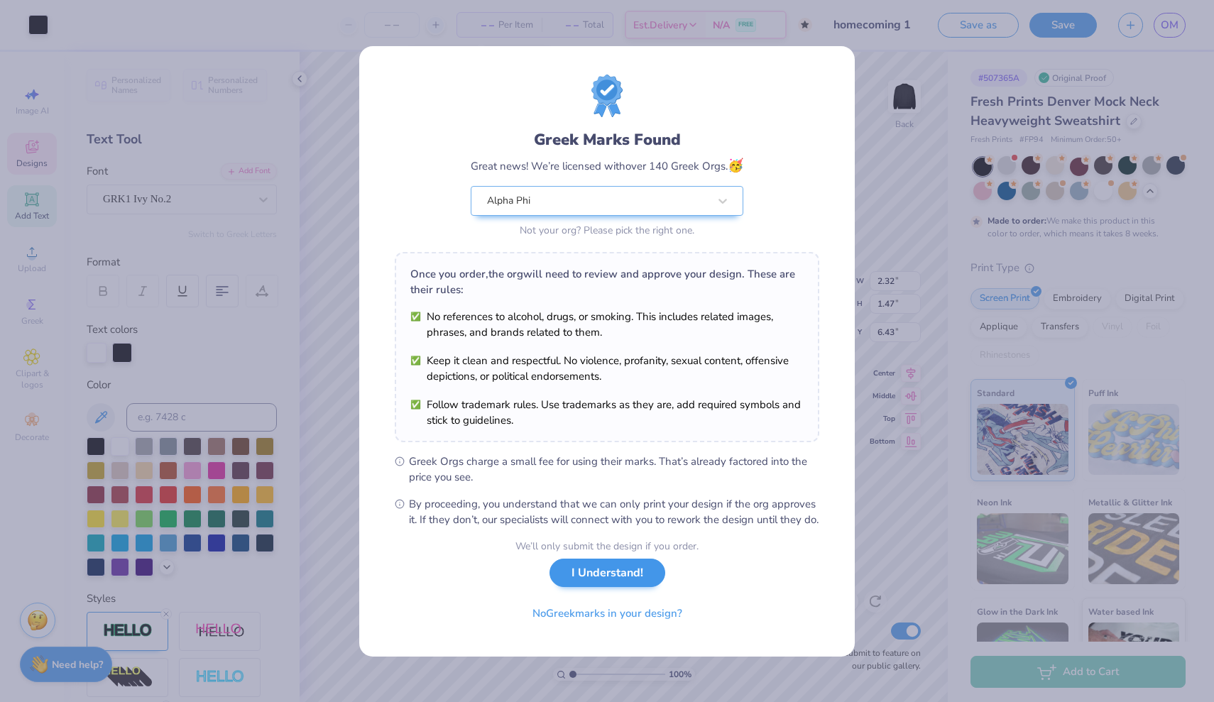
click at [595, 586] on button "I Understand!" at bounding box center [608, 573] width 116 height 29
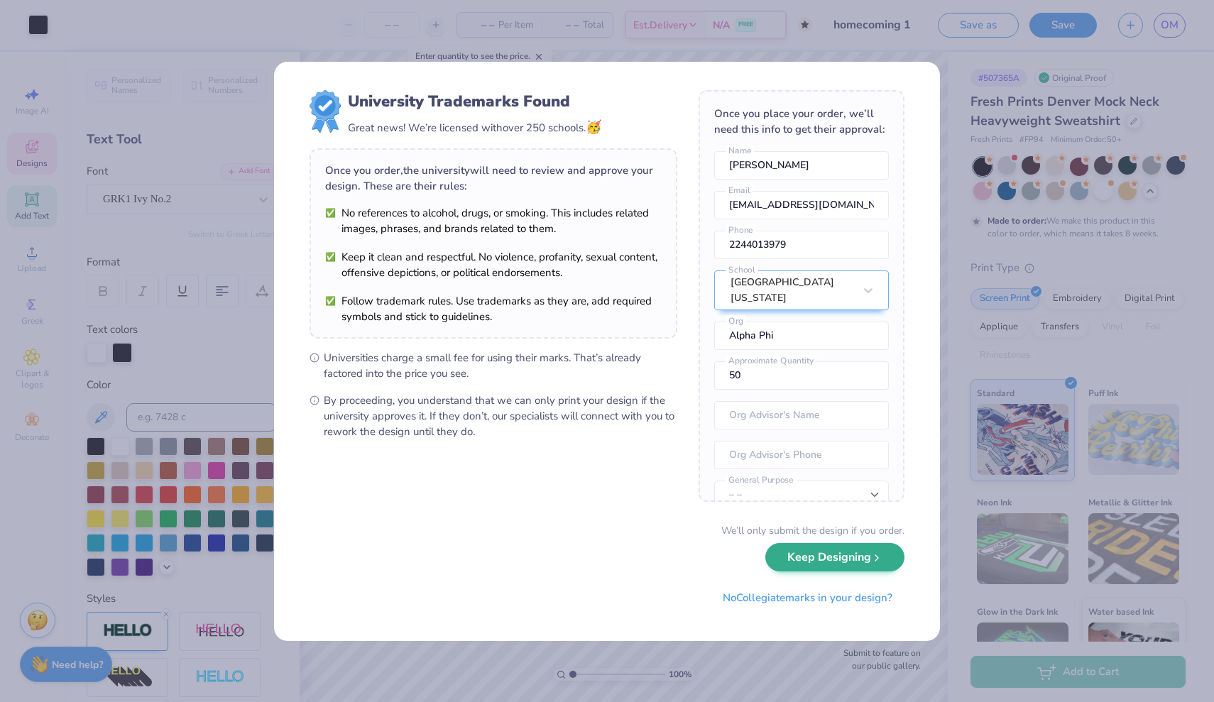
click at [819, 565] on button "Keep Designing" at bounding box center [834, 557] width 139 height 29
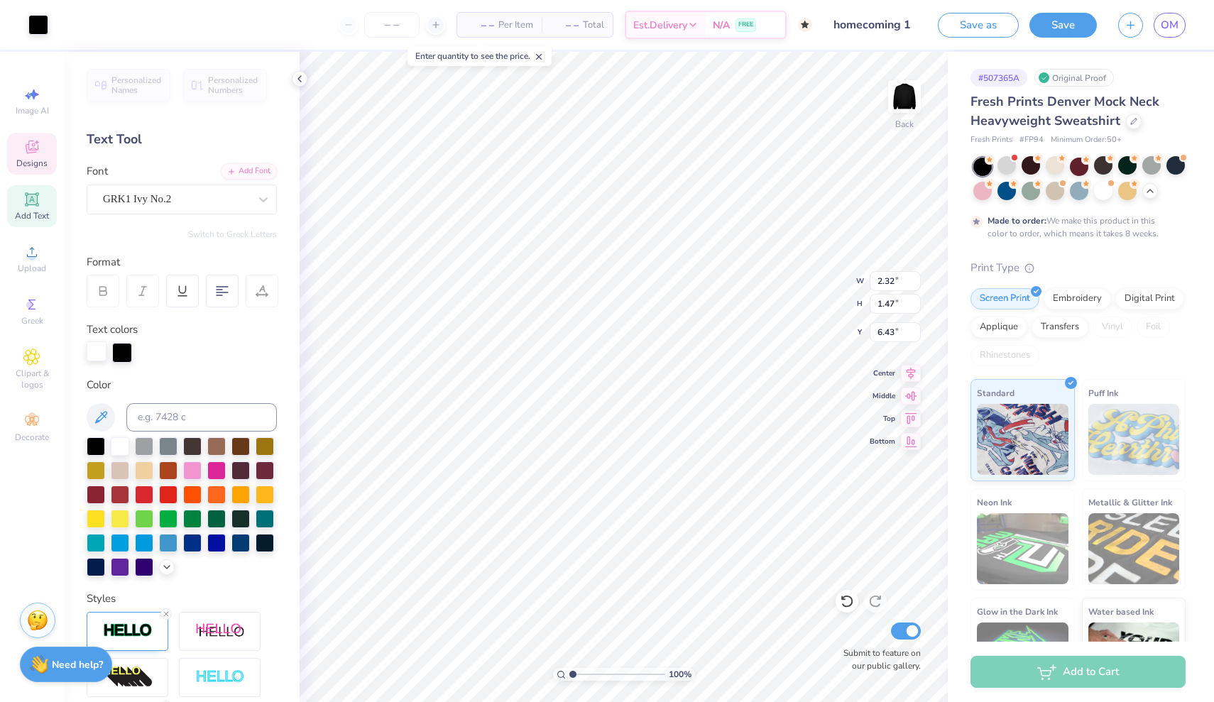
click at [99, 352] on div at bounding box center [97, 352] width 20 height 20
click at [97, 349] on div at bounding box center [97, 353] width 20 height 20
click at [121, 444] on div at bounding box center [120, 445] width 18 height 18
click at [118, 446] on div at bounding box center [120, 445] width 18 height 18
click at [118, 591] on div "Styles" at bounding box center [182, 667] width 190 height 153
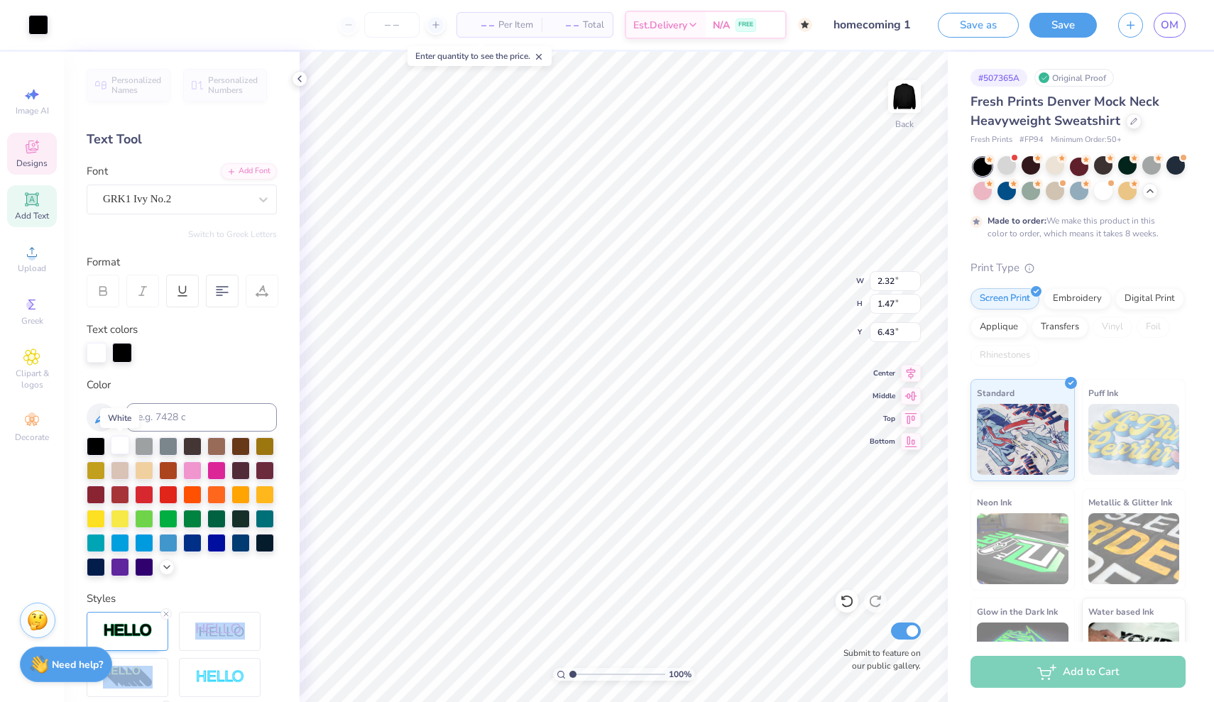
click at [118, 591] on div "Styles" at bounding box center [182, 667] width 190 height 153
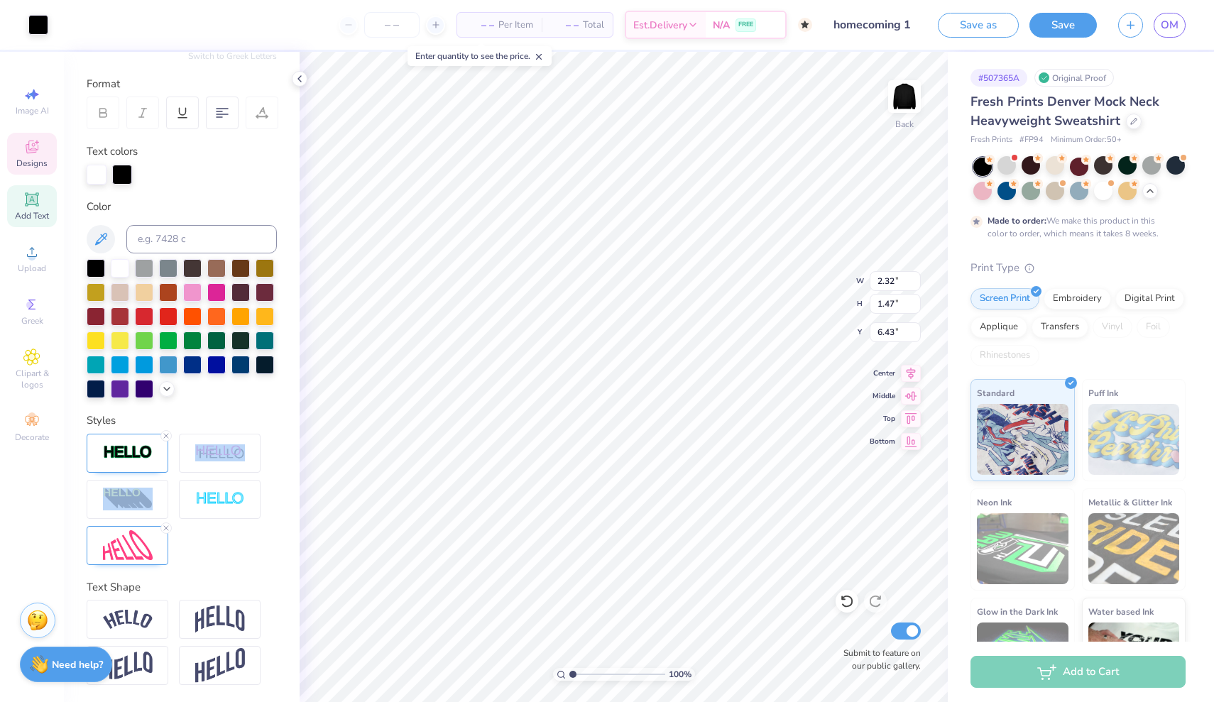
scroll to position [178, 0]
click at [214, 403] on div "Personalized Names Personalized Numbers Text Tool Add Font Font GRK1 Ivy No.2 S…" at bounding box center [182, 377] width 236 height 650
click at [166, 233] on input at bounding box center [201, 239] width 151 height 28
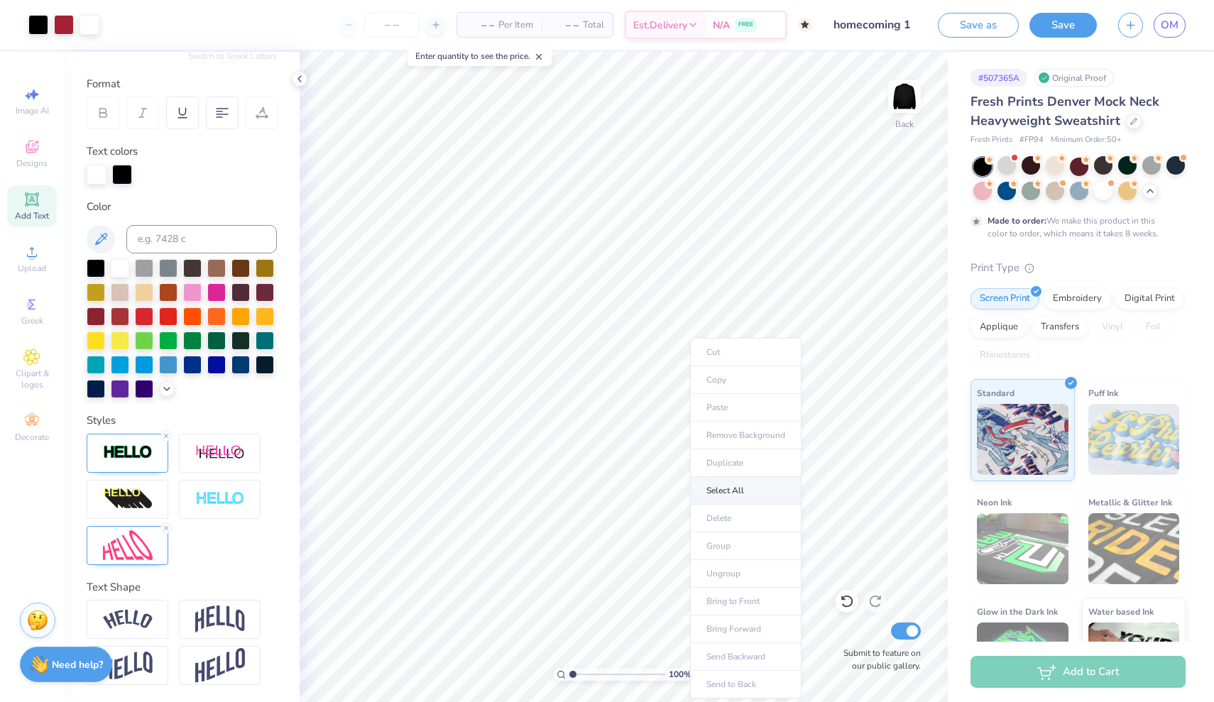
click at [733, 485] on li "Select All" at bounding box center [745, 491] width 111 height 28
type input "6.57"
type input "5.40"
type input "2.07"
type input "7.56"
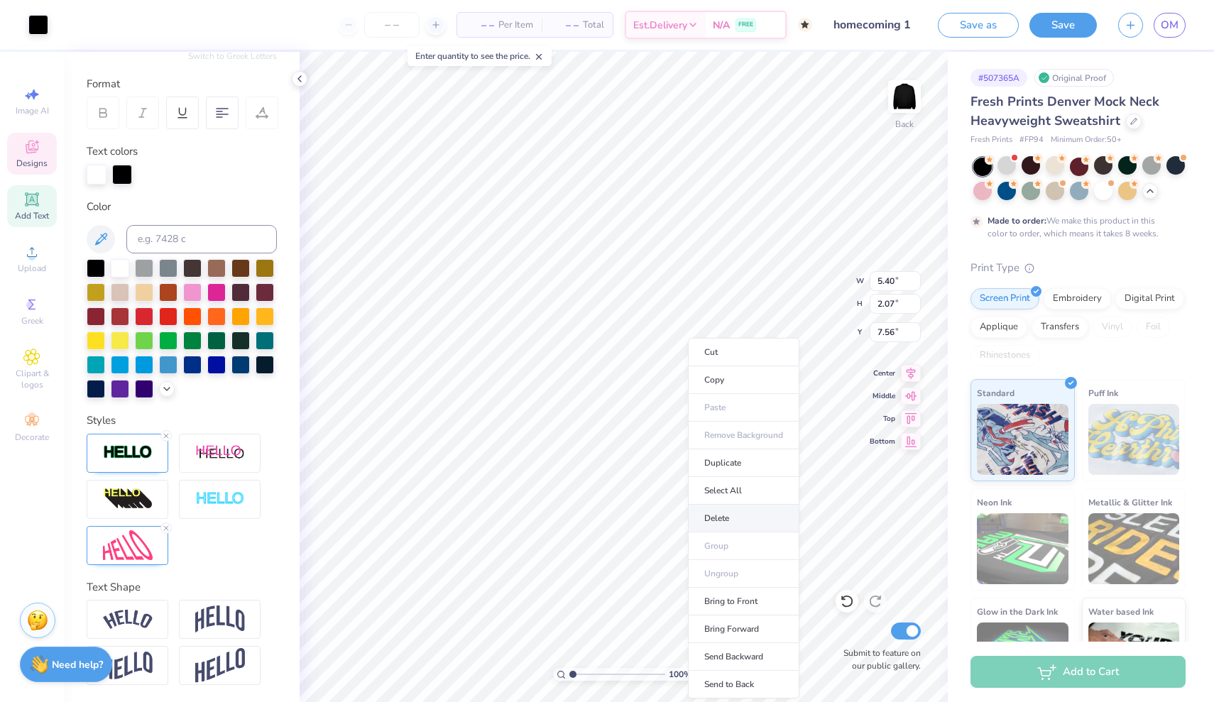
click at [743, 516] on li "Delete" at bounding box center [743, 519] width 111 height 28
click at [846, 602] on icon at bounding box center [847, 601] width 14 height 14
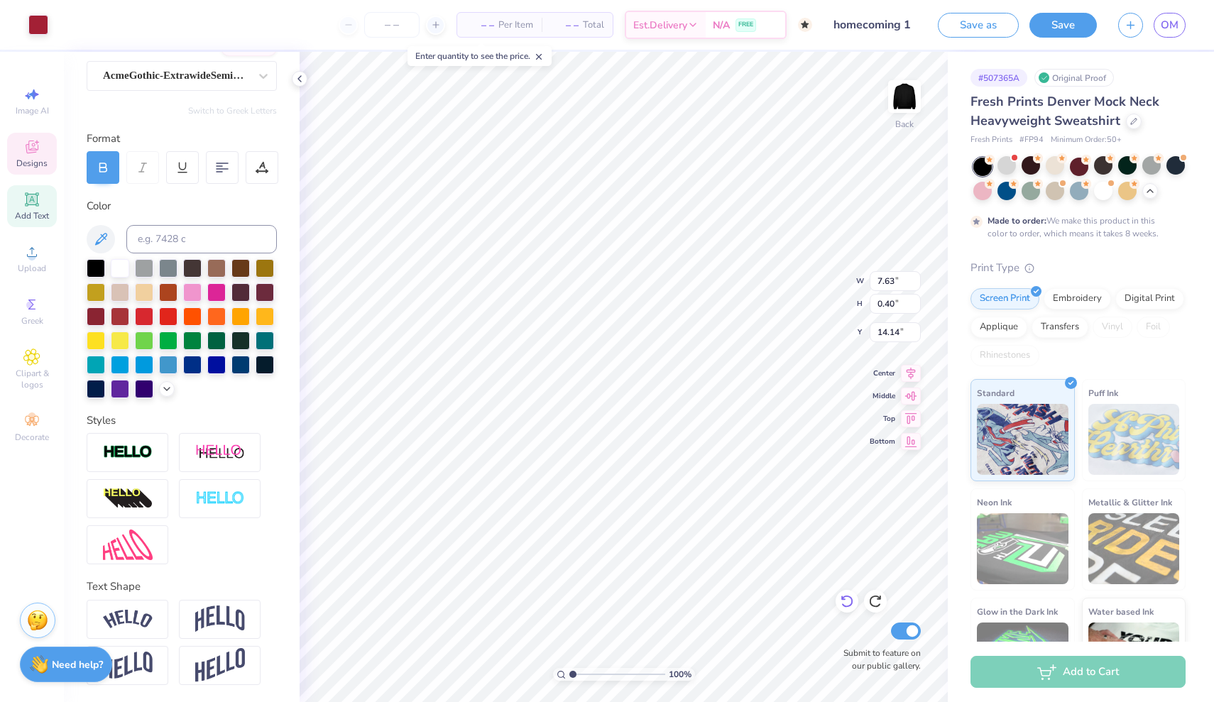
scroll to position [124, 0]
click at [849, 599] on icon at bounding box center [847, 601] width 14 height 14
type textarea "F"
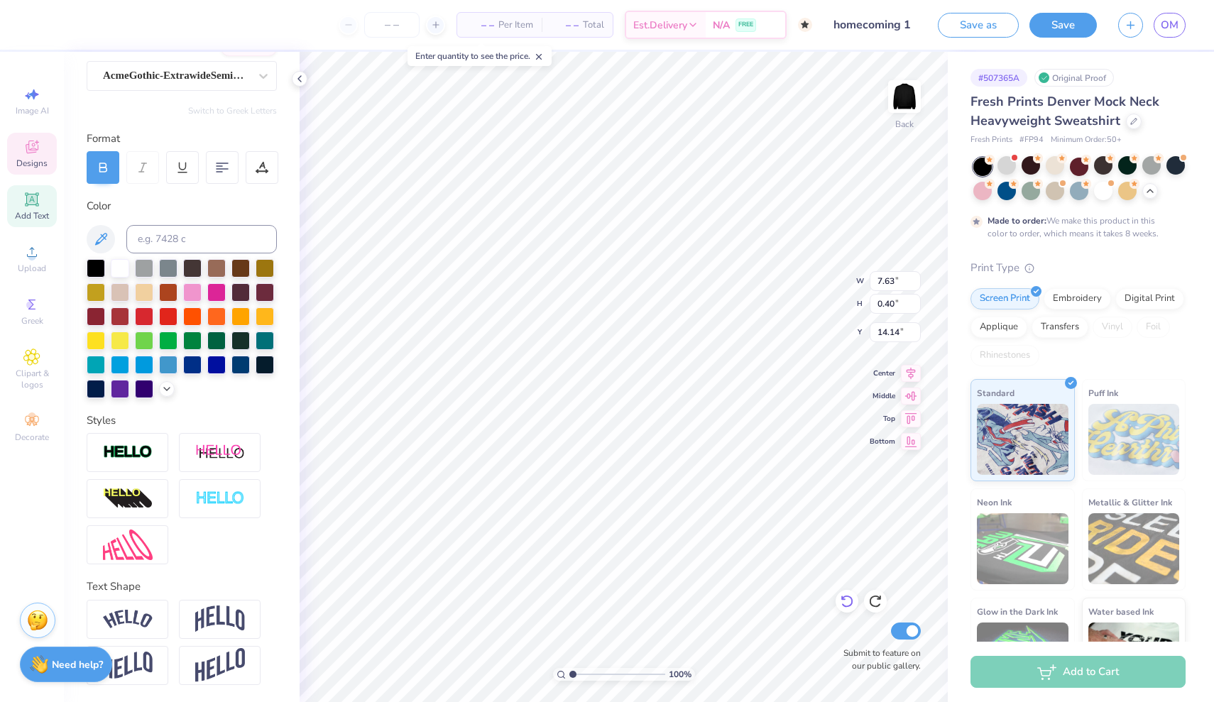
type textarea "[GEOGRAPHIC_DATA][US_STATE]"
click at [897, 26] on input "homecoming 1" at bounding box center [857, 25] width 139 height 28
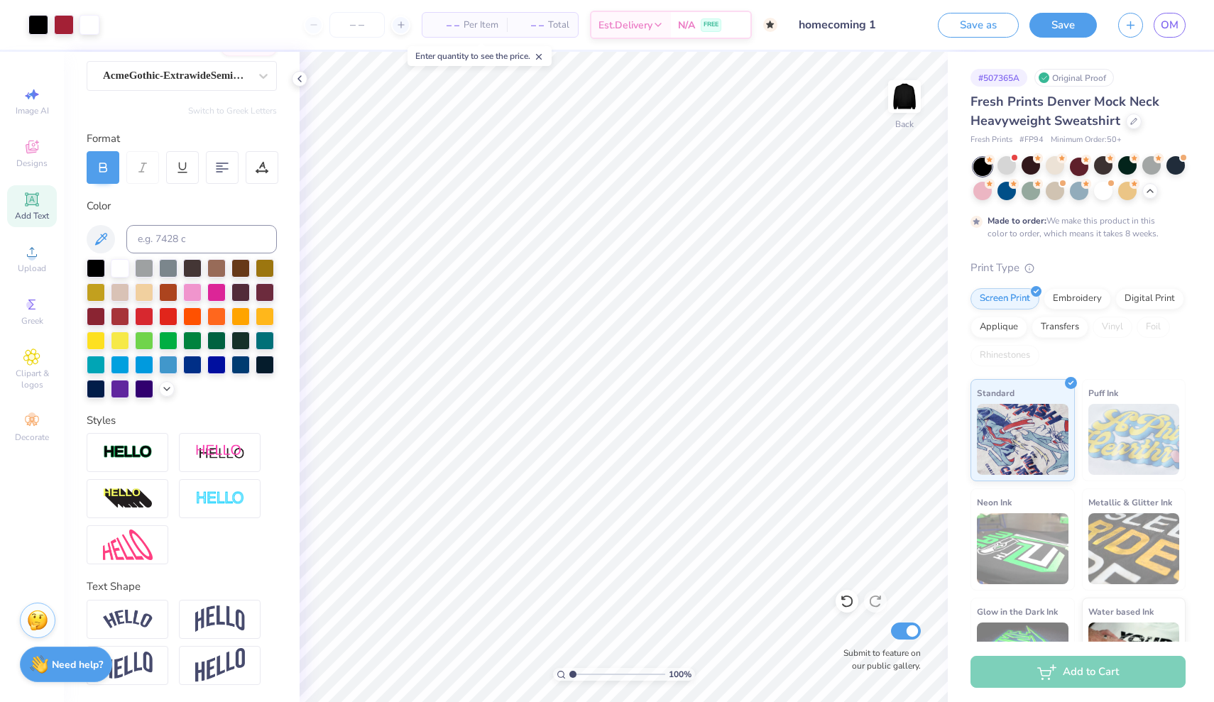
click at [906, 23] on input "homecoming 1" at bounding box center [857, 25] width 139 height 28
click at [900, 23] on input "homecoming 1" at bounding box center [857, 25] width 139 height 28
click at [892, 25] on input "homecoming 1" at bounding box center [857, 25] width 139 height 28
click at [866, 21] on input "homecoming 1" at bounding box center [857, 25] width 139 height 28
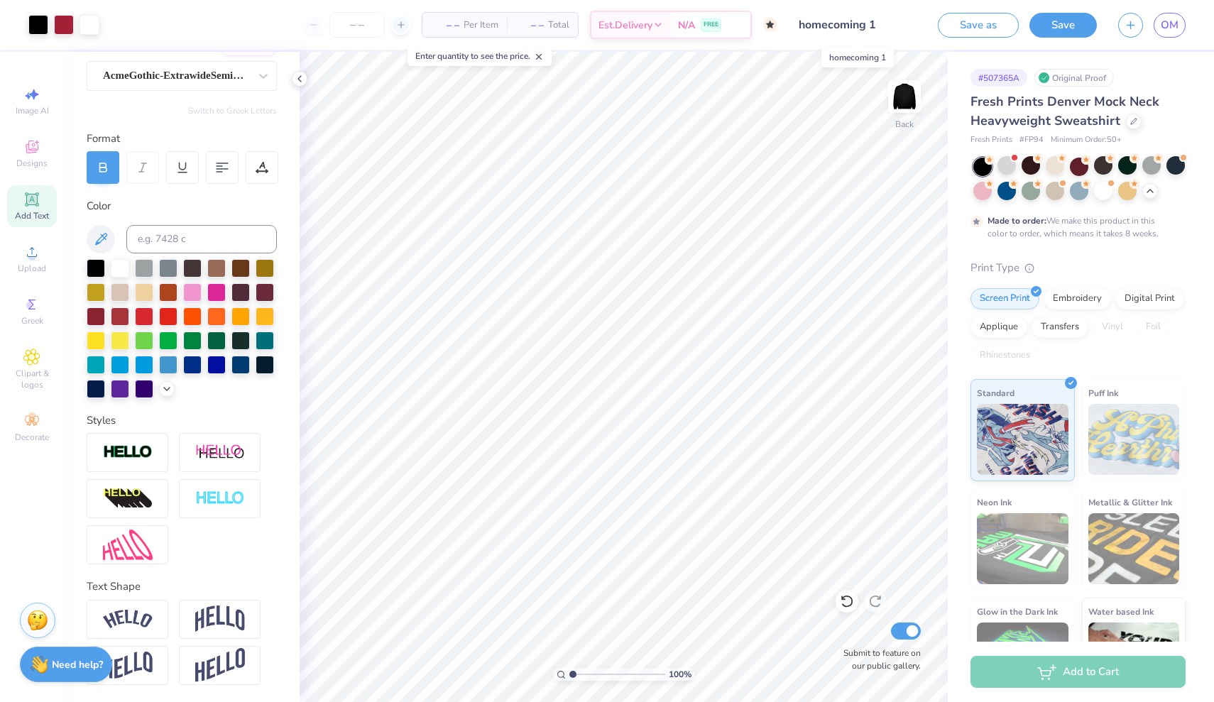
click at [868, 22] on input "homecoming 1" at bounding box center [857, 25] width 139 height 28
click at [848, 23] on input "homecoming 1" at bounding box center [857, 25] width 139 height 28
click at [872, 21] on input "homecoming 1" at bounding box center [857, 25] width 139 height 28
click at [848, 28] on input "homecoming 1" at bounding box center [857, 25] width 139 height 28
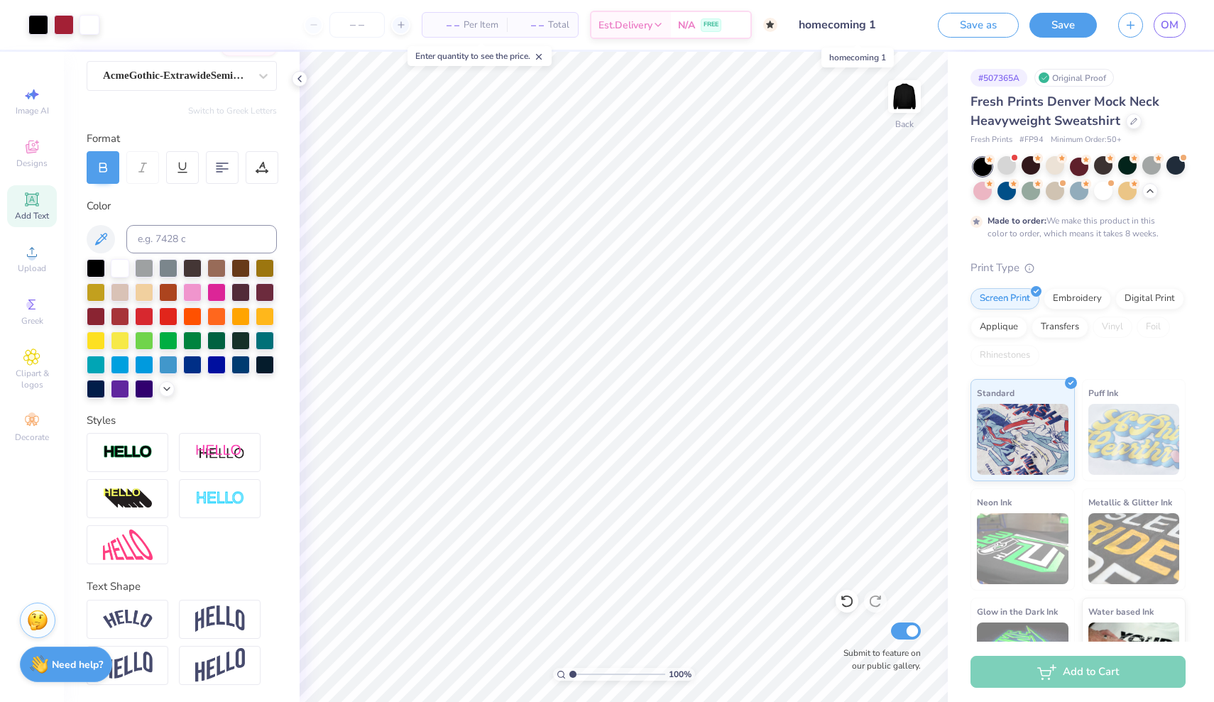
click at [875, 25] on input "homecoming 1" at bounding box center [857, 25] width 139 height 28
click at [907, 92] on img at bounding box center [904, 96] width 57 height 57
click at [36, 149] on icon at bounding box center [31, 146] width 17 height 17
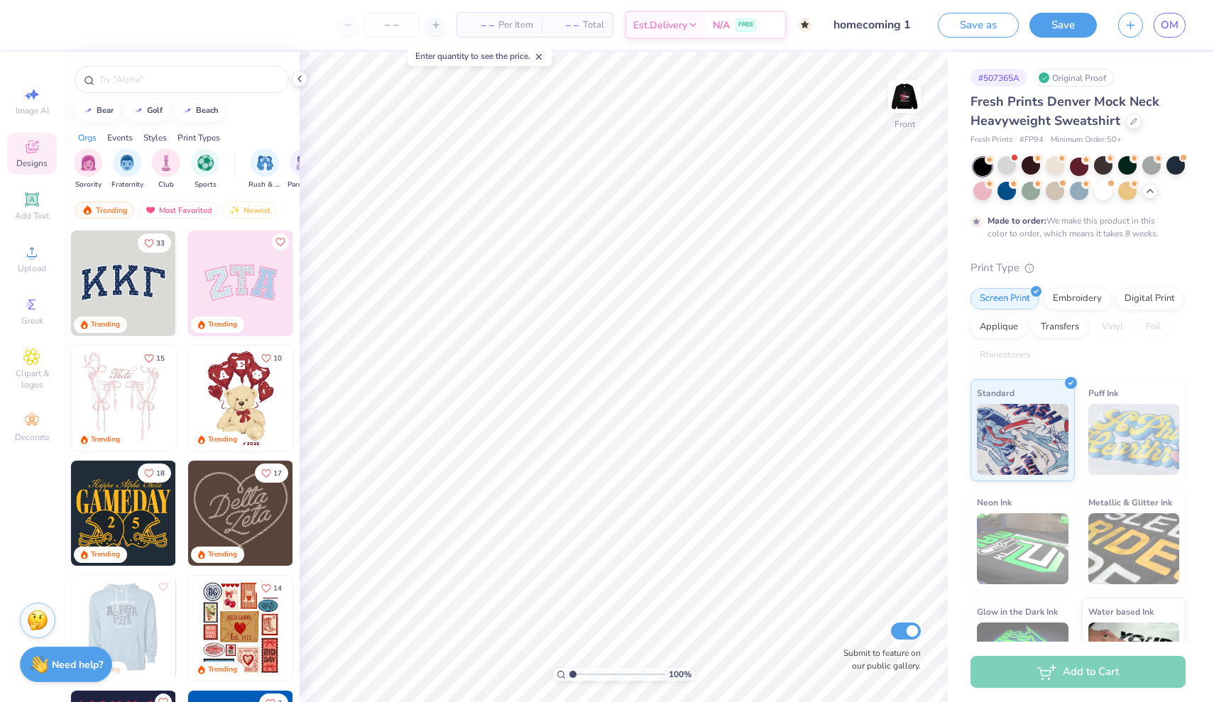
scroll to position [0, 0]
click at [905, 92] on img at bounding box center [904, 96] width 57 height 57
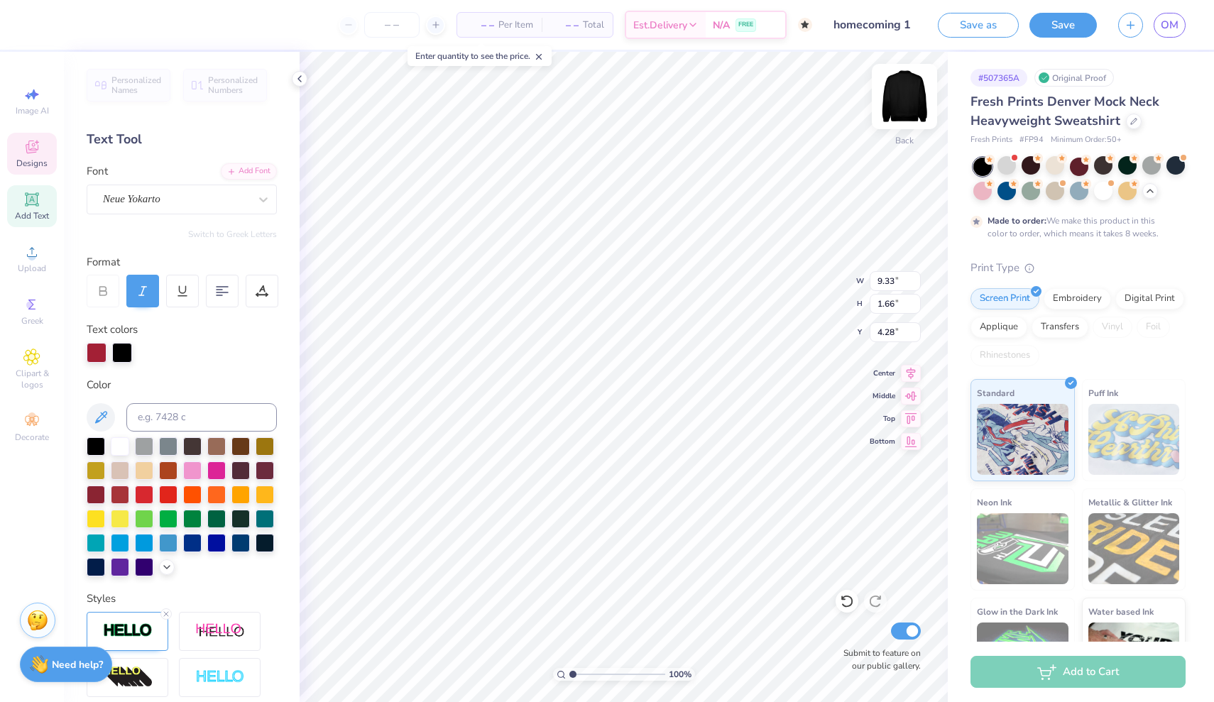
click at [907, 99] on img at bounding box center [904, 96] width 57 height 57
click at [22, 200] on div "Add Text" at bounding box center [32, 206] width 50 height 42
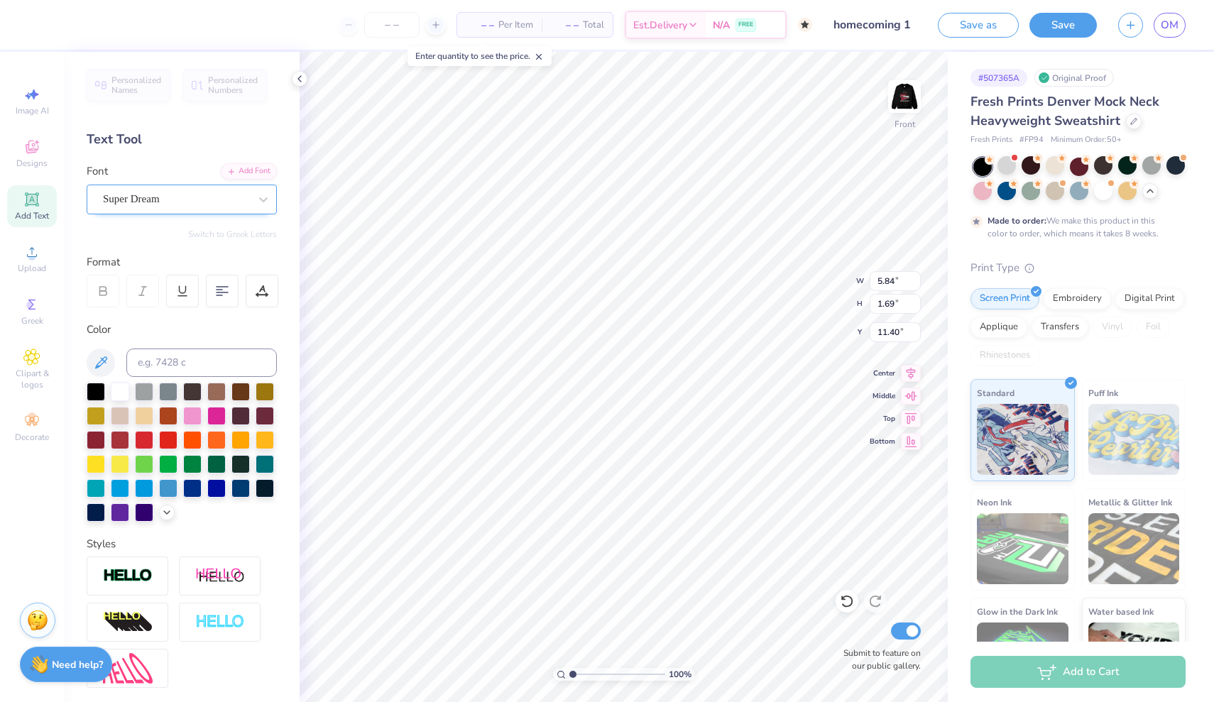
click at [150, 195] on span "Super Dream" at bounding box center [131, 199] width 57 height 16
type input "n"
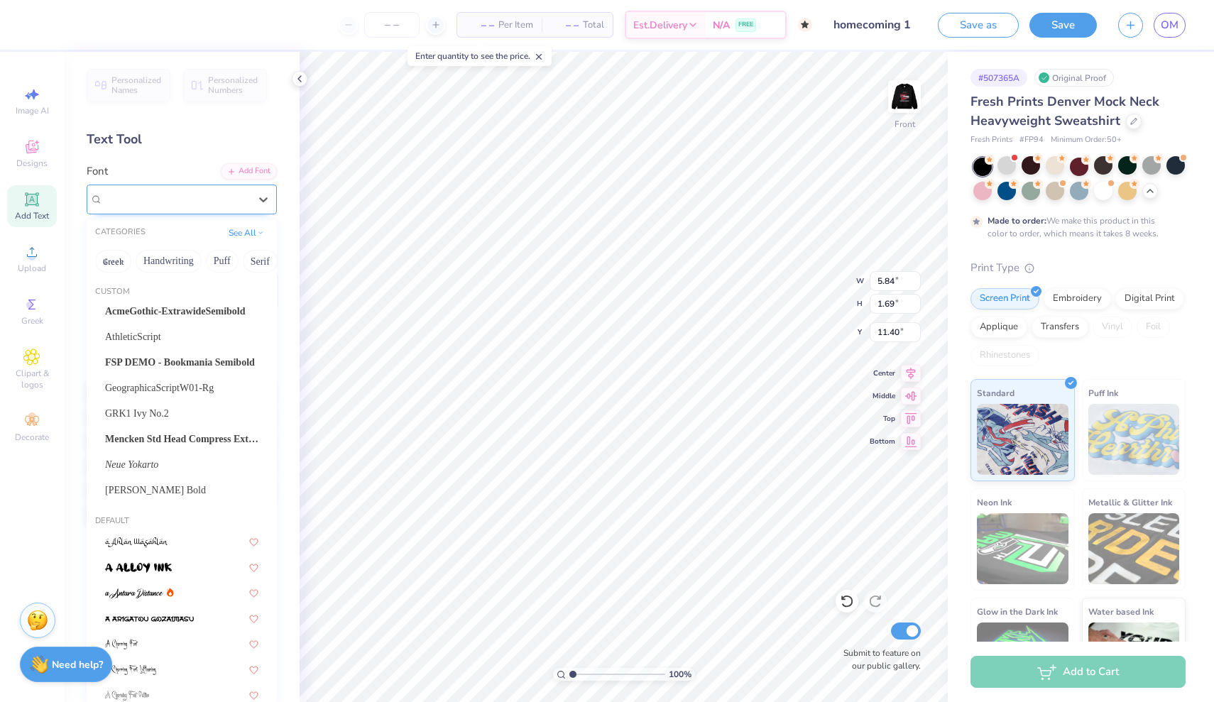
click at [175, 123] on div "Personalized Names Personalized Numbers Text Tool Add Font Font option [PERSON_…" at bounding box center [182, 377] width 236 height 650
click at [270, 196] on icon at bounding box center [263, 199] width 14 height 14
click at [204, 459] on div "Neue Yokarto" at bounding box center [181, 464] width 179 height 23
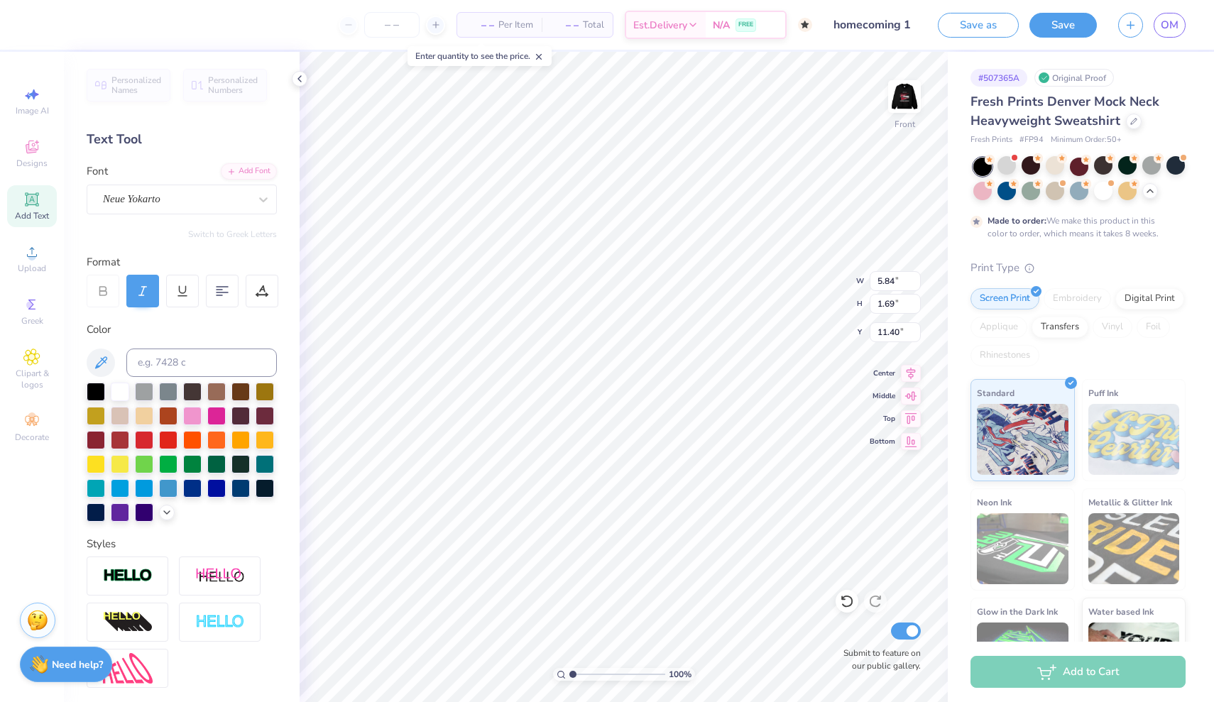
type input "12.41"
type input "2.90"
type input "10.80"
type textarea "Alpha Phi"
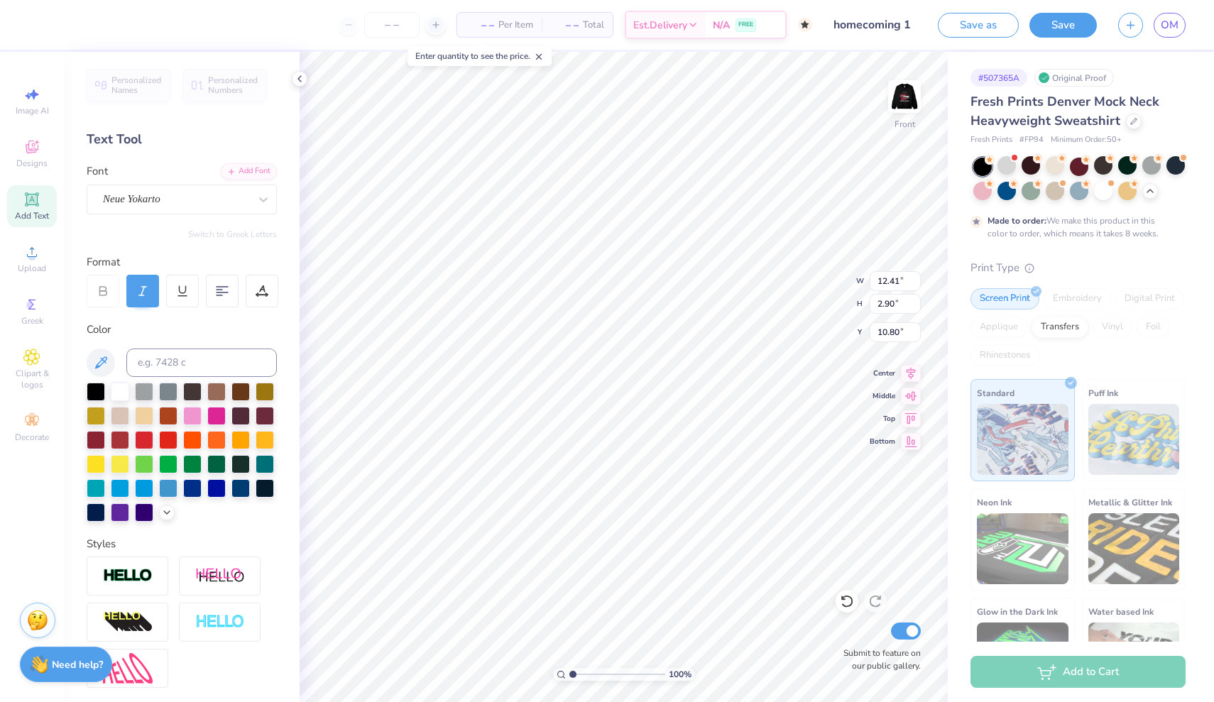
type input "15.78"
type input "2.81"
type input "10.85"
type textarea "Alpha Phi X Delta Chi"
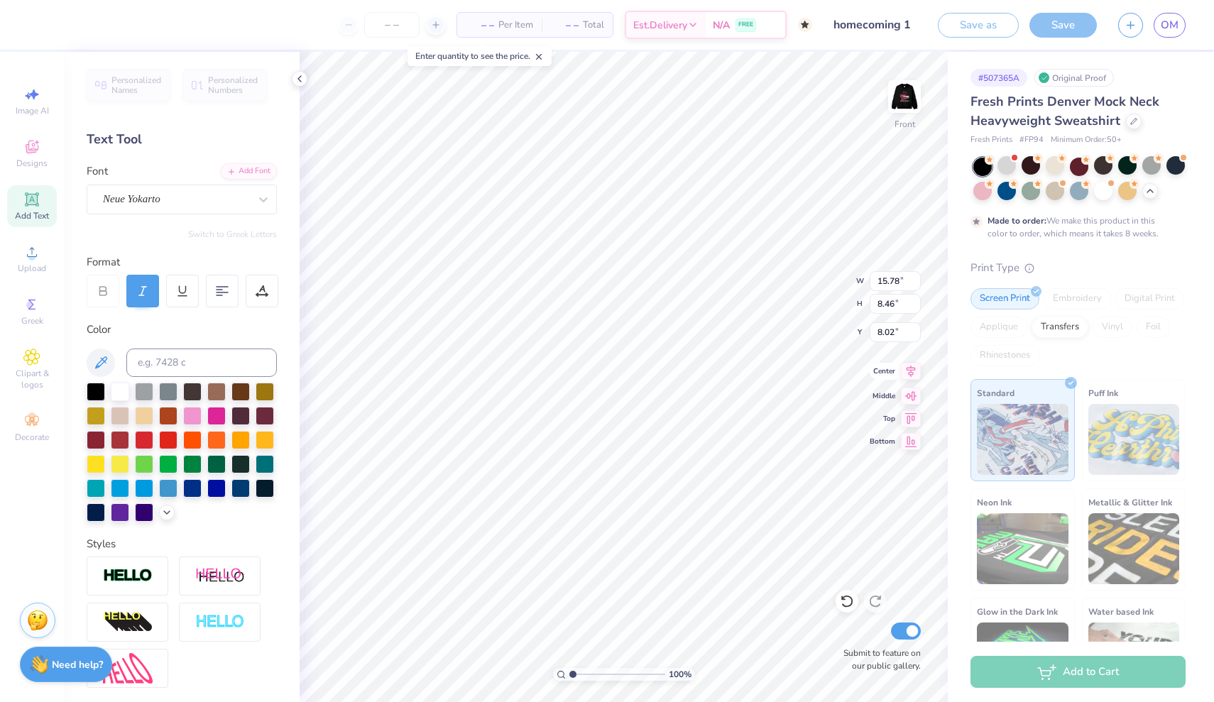
click at [907, 372] on icon at bounding box center [911, 371] width 20 height 17
click at [909, 376] on icon at bounding box center [911, 371] width 20 height 17
type textarea "Alpha Phi X Delta Chi"
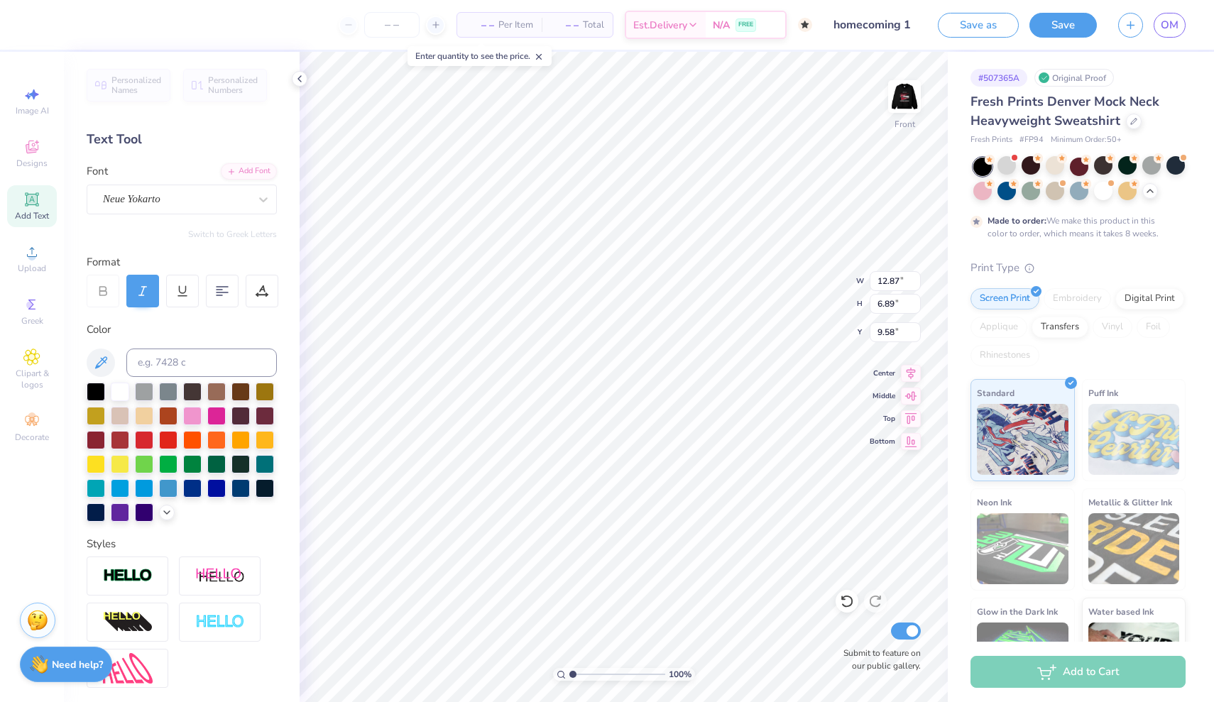
type input "12.87"
type input "6.89"
type input "9.34"
click at [100, 435] on div at bounding box center [96, 439] width 18 height 18
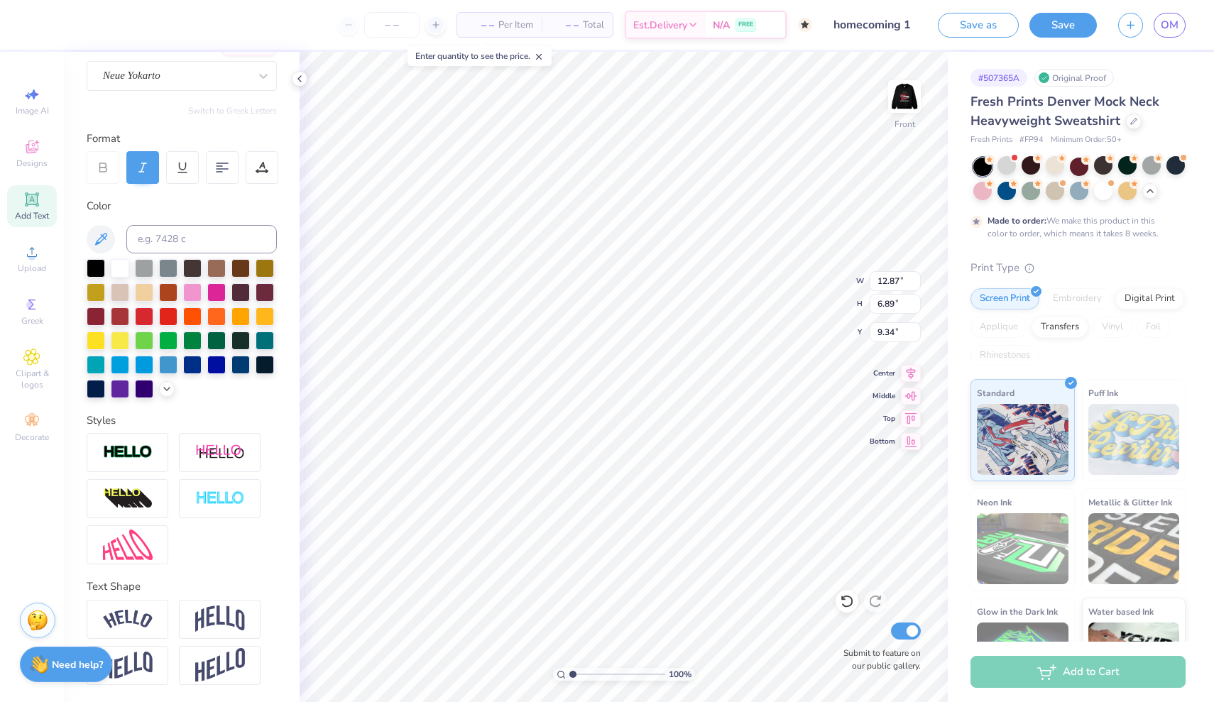
scroll to position [124, 0]
click at [905, 101] on img at bounding box center [904, 96] width 57 height 57
click at [905, 99] on img at bounding box center [904, 96] width 57 height 57
click at [225, 611] on img at bounding box center [220, 619] width 50 height 27
type input "8.58"
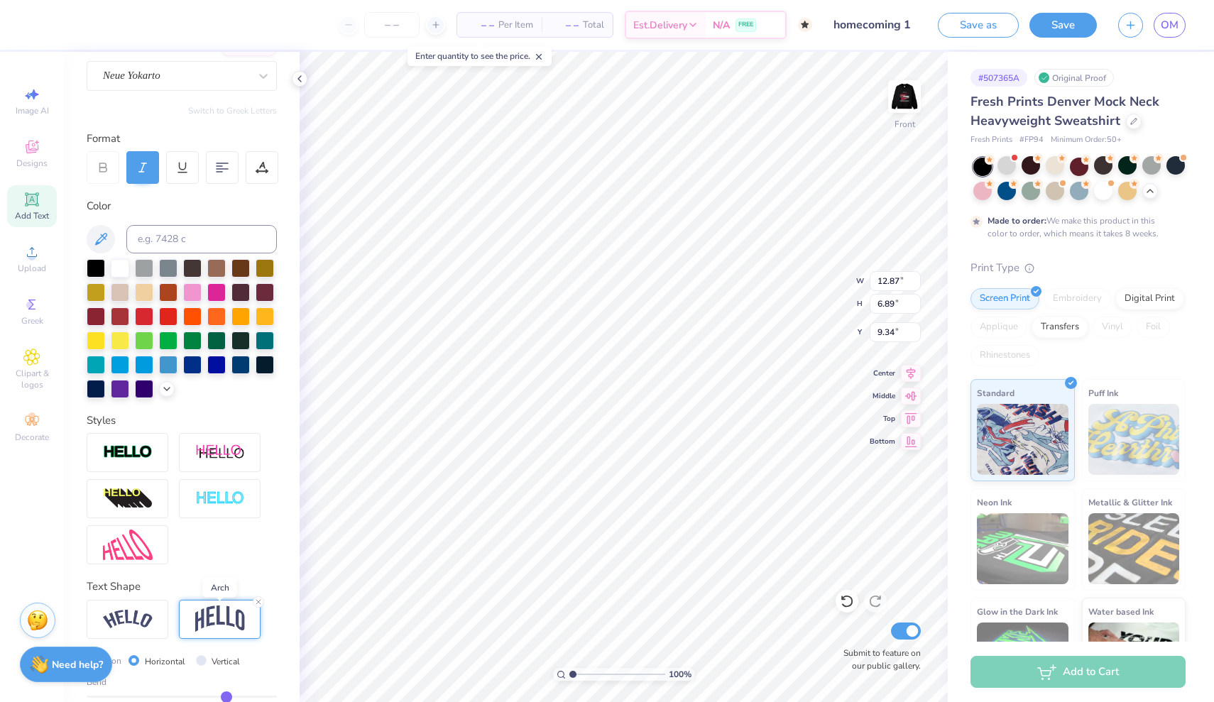
type input "8.50"
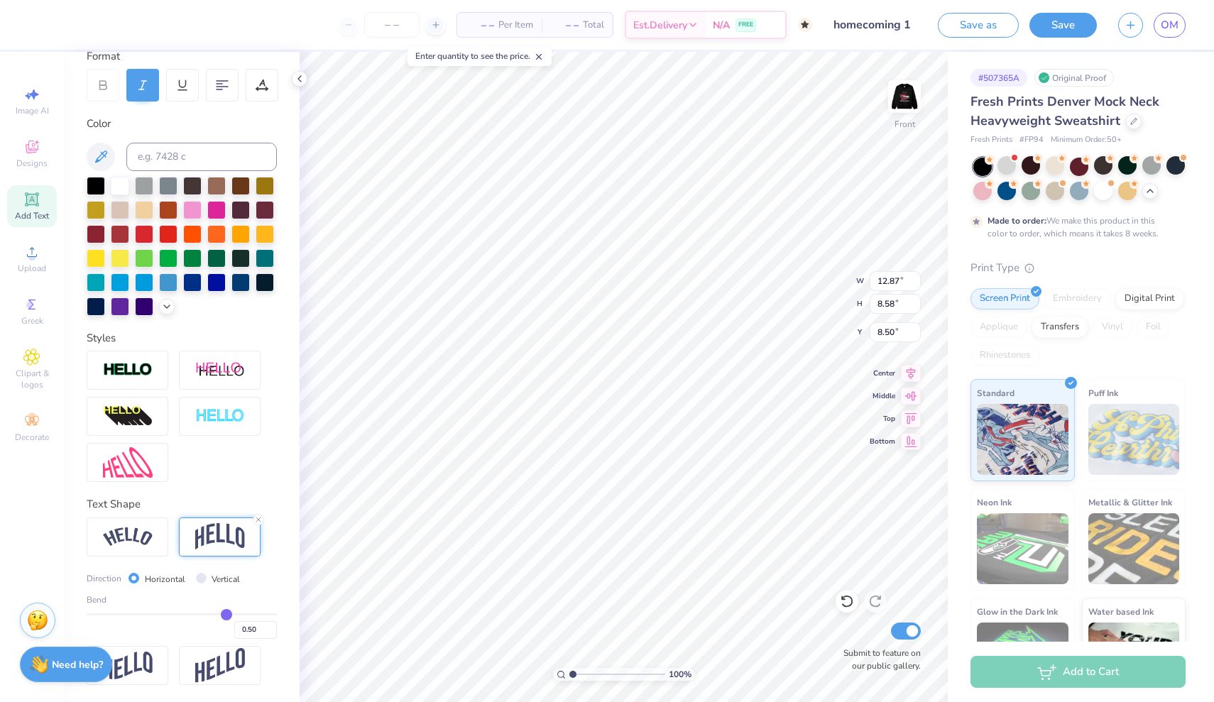
scroll to position [207, 0]
type input "6.11"
click at [895, 114] on img at bounding box center [904, 96] width 57 height 57
click at [905, 105] on img at bounding box center [904, 96] width 57 height 57
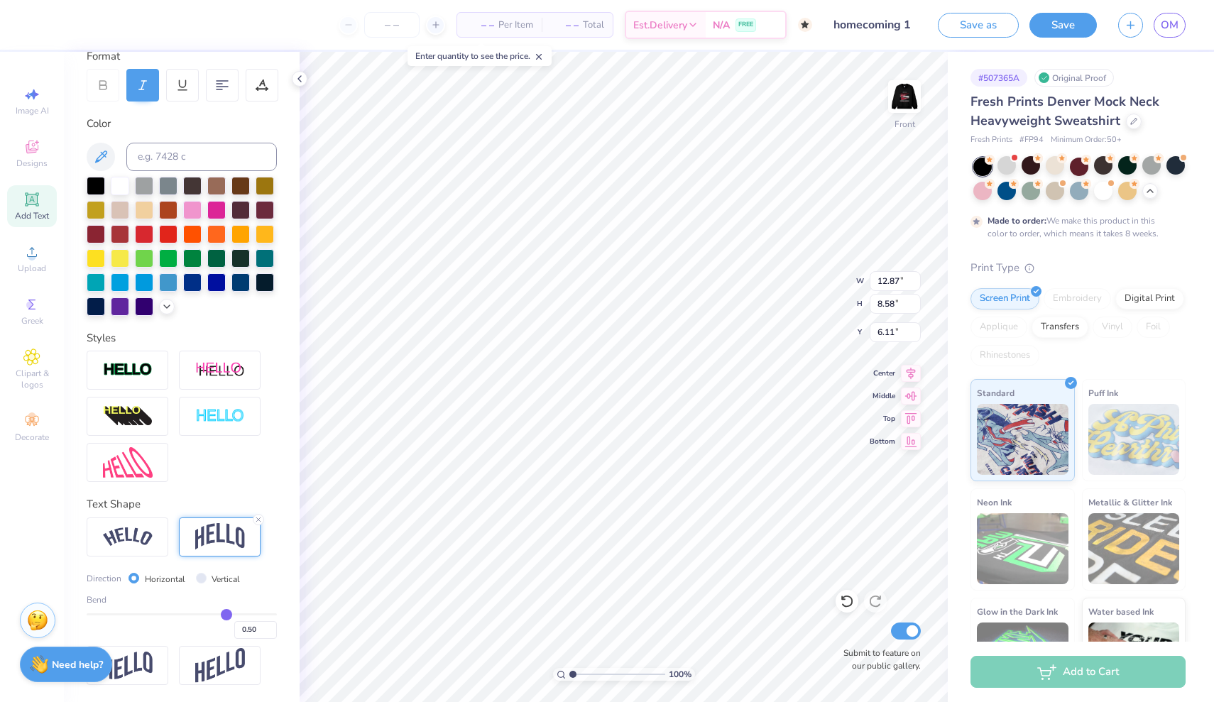
type textarea "Alpha Phi X Delta Chi 2025"
click at [895, 121] on img at bounding box center [904, 96] width 57 height 57
type input "7.31"
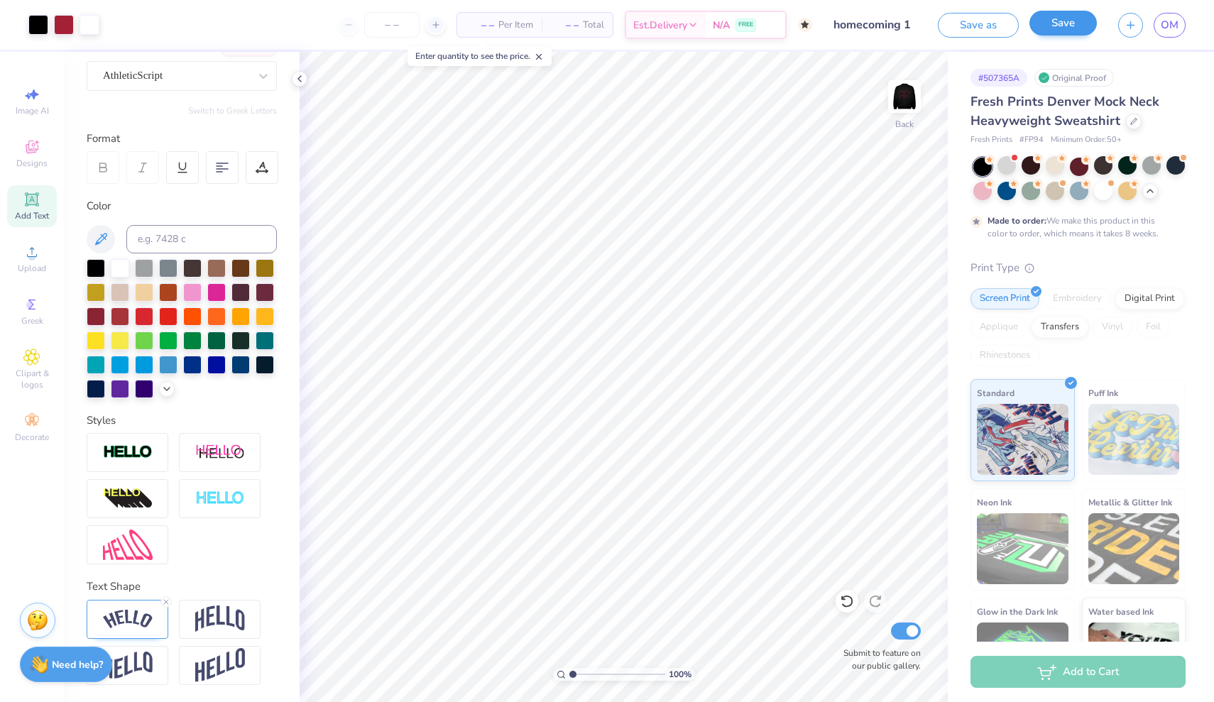
click at [1072, 19] on button "Save" at bounding box center [1062, 23] width 67 height 25
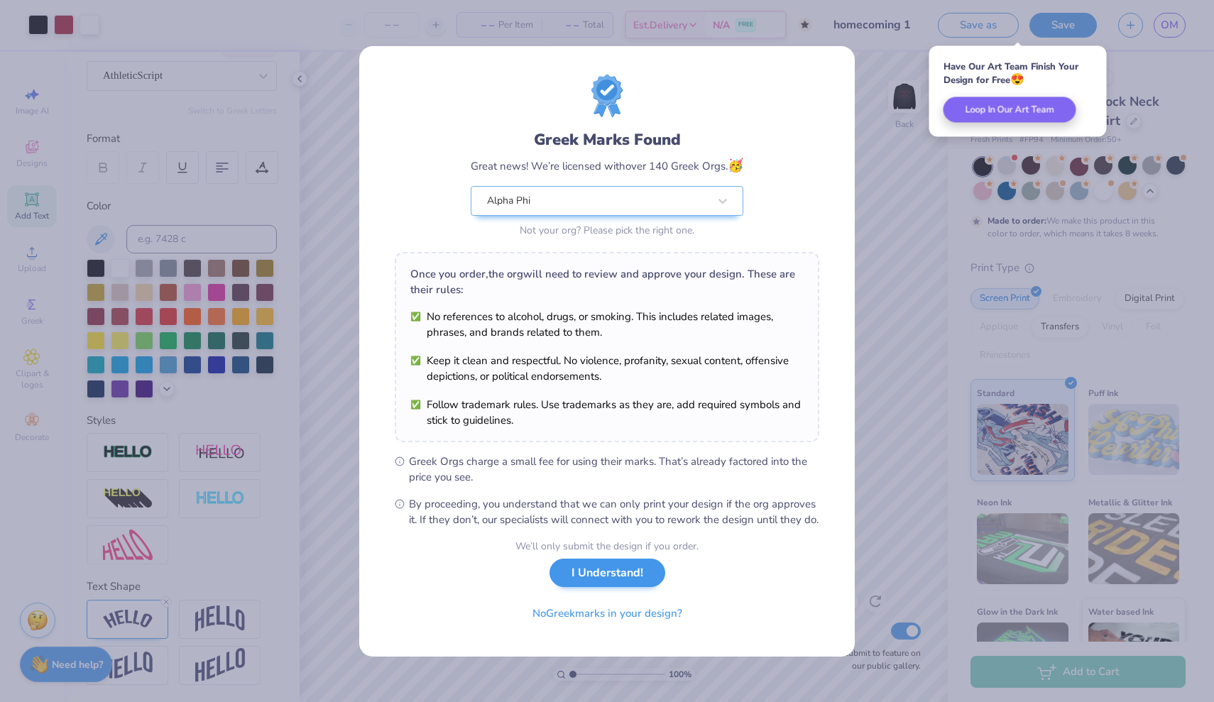
click at [616, 583] on button "I Understand!" at bounding box center [608, 573] width 116 height 29
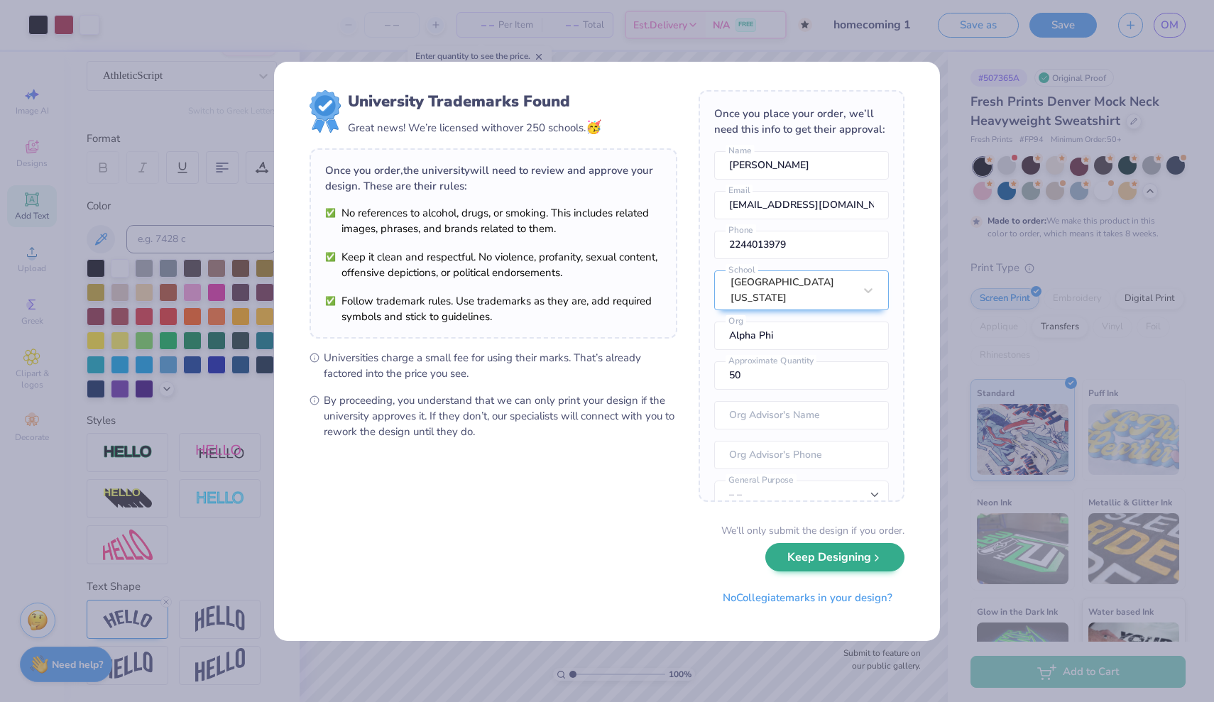
click at [859, 566] on button "Keep Designing" at bounding box center [834, 557] width 139 height 29
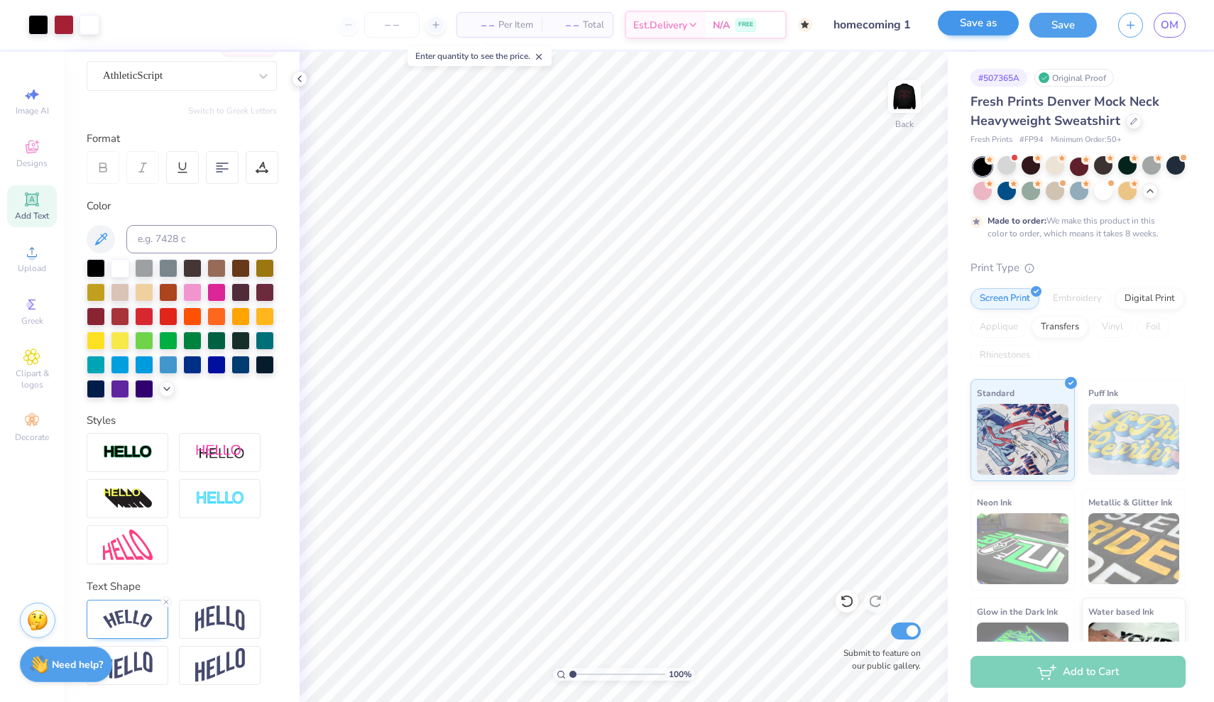
click at [990, 23] on button "Save as" at bounding box center [978, 23] width 81 height 25
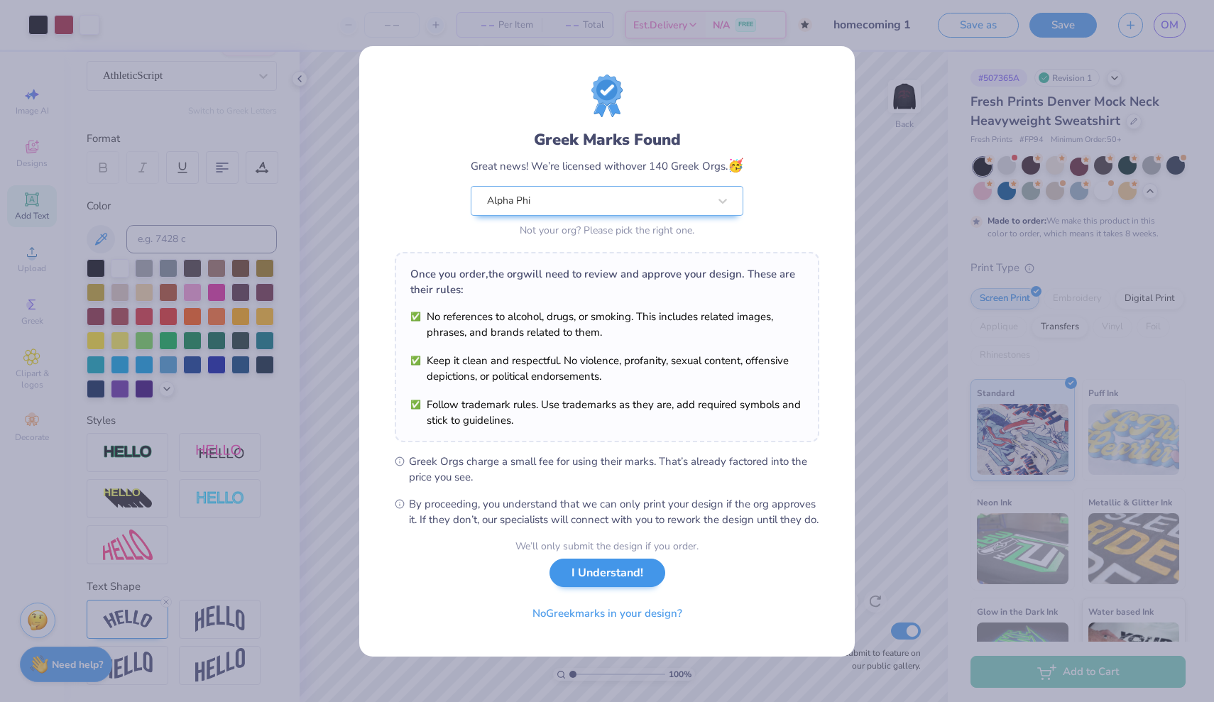
click at [616, 587] on button "I Understand!" at bounding box center [608, 573] width 116 height 29
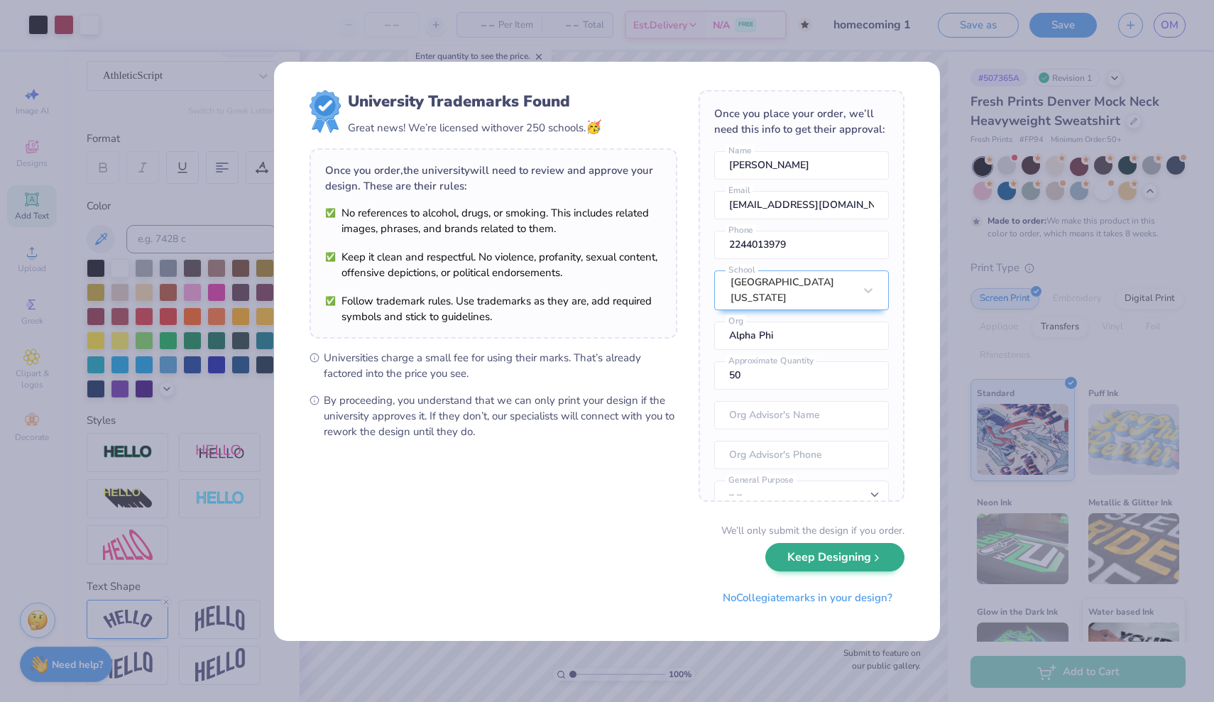
click at [844, 561] on button "Keep Designing" at bounding box center [834, 557] width 139 height 29
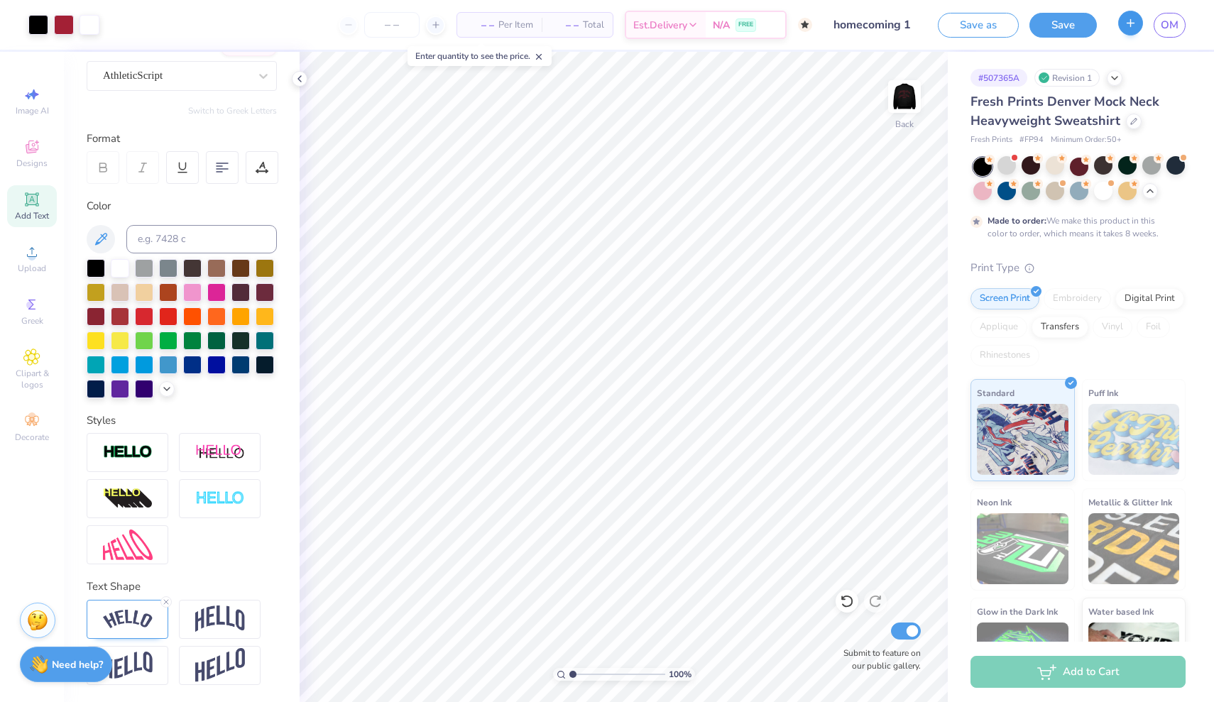
click at [1136, 27] on icon "button" at bounding box center [1131, 23] width 12 height 12
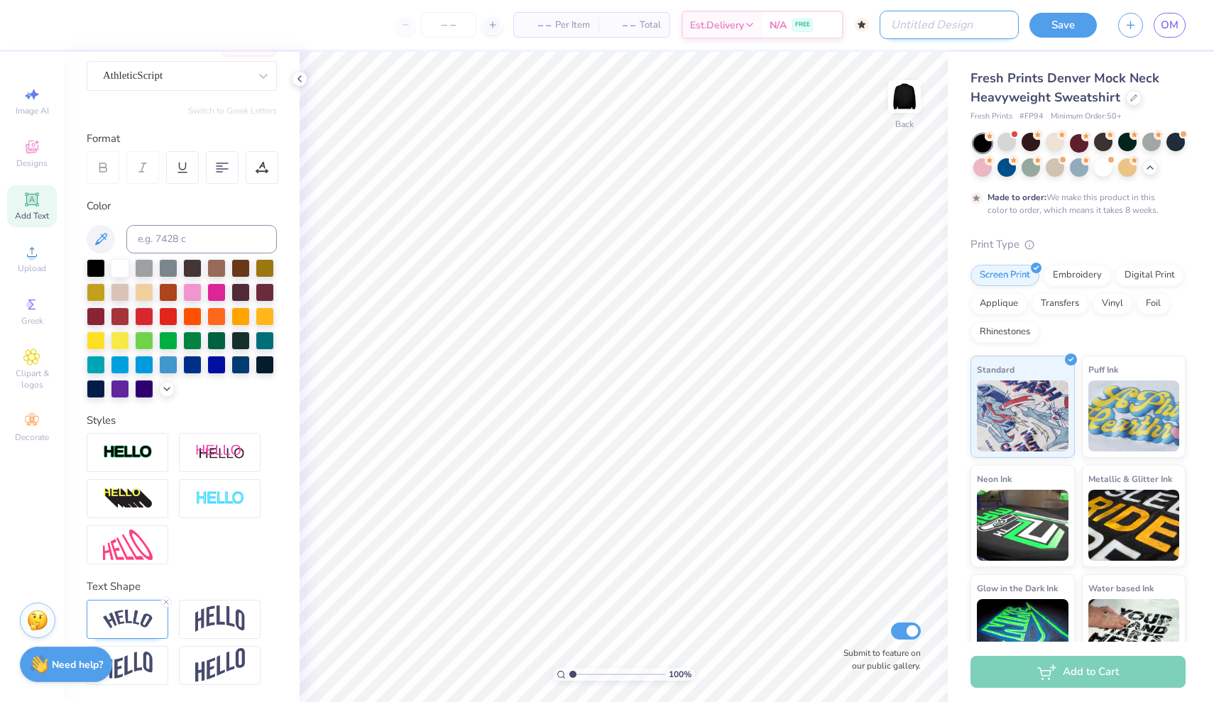
click at [959, 23] on input "Design Title" at bounding box center [949, 25] width 139 height 28
type input "hoco 2"
click at [1149, 167] on icon at bounding box center [1150, 165] width 11 height 11
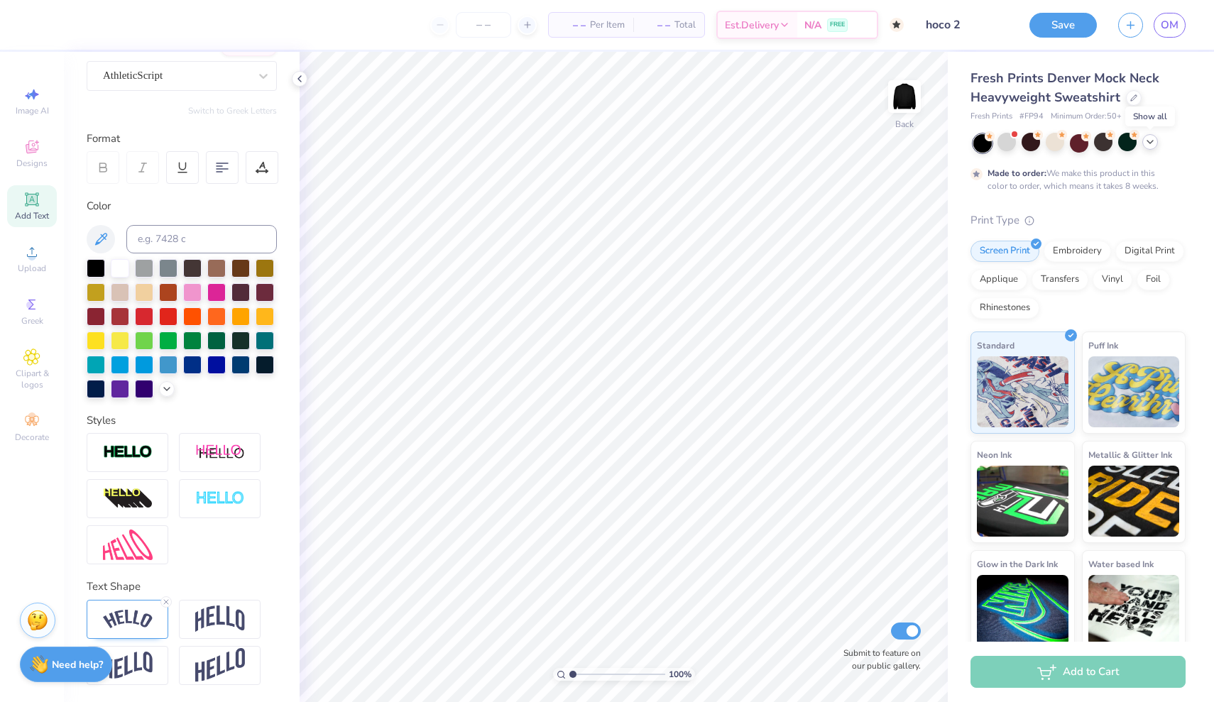
click at [1147, 139] on icon at bounding box center [1150, 141] width 11 height 11
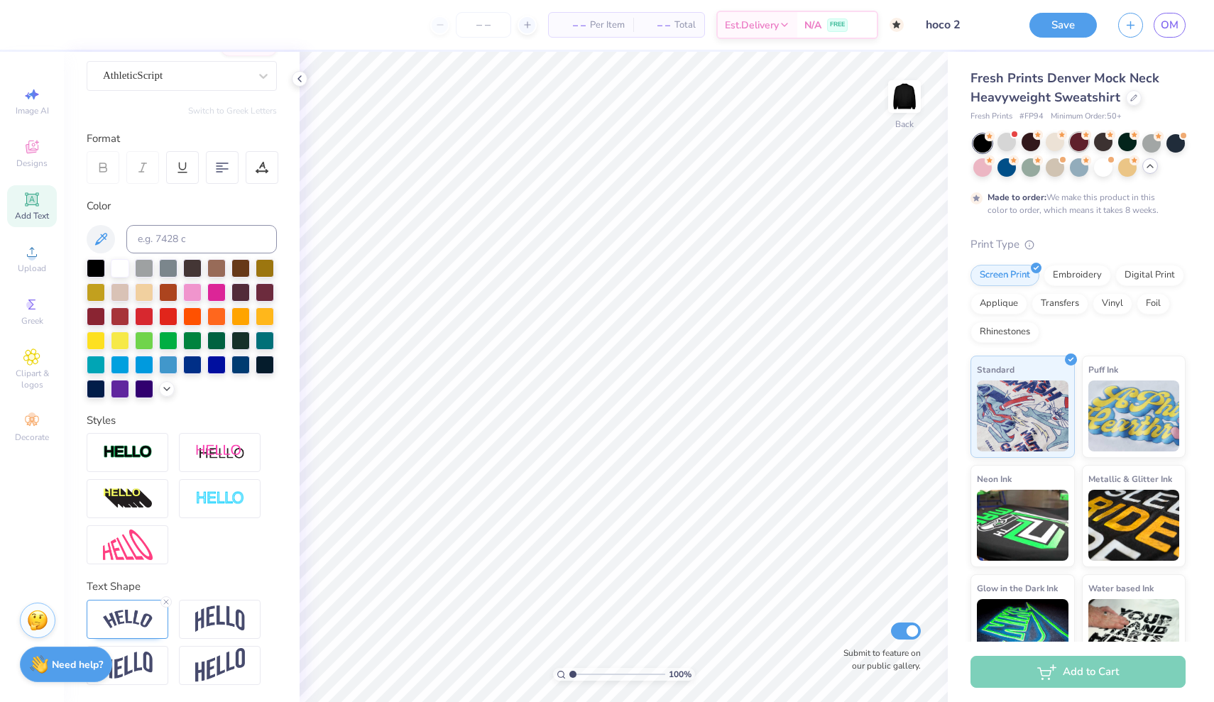
click at [1080, 140] on div at bounding box center [1079, 142] width 18 height 18
click at [30, 145] on icon at bounding box center [31, 146] width 17 height 17
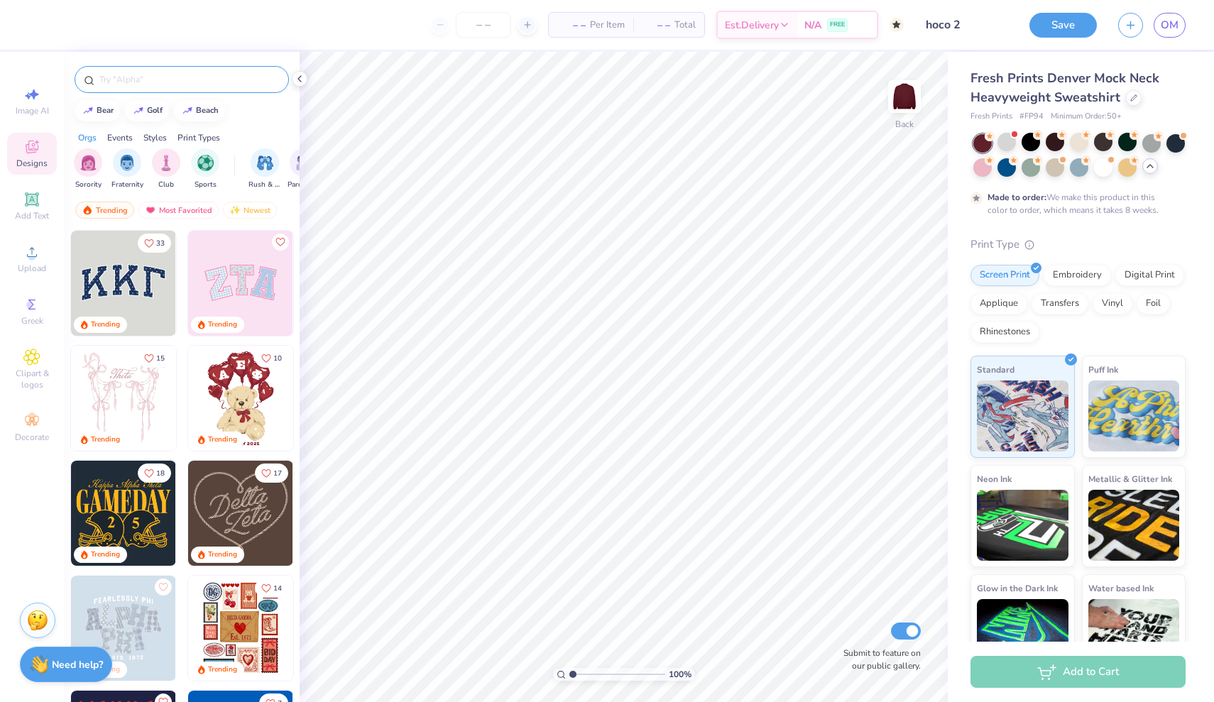
click at [138, 74] on input "text" at bounding box center [189, 79] width 182 height 14
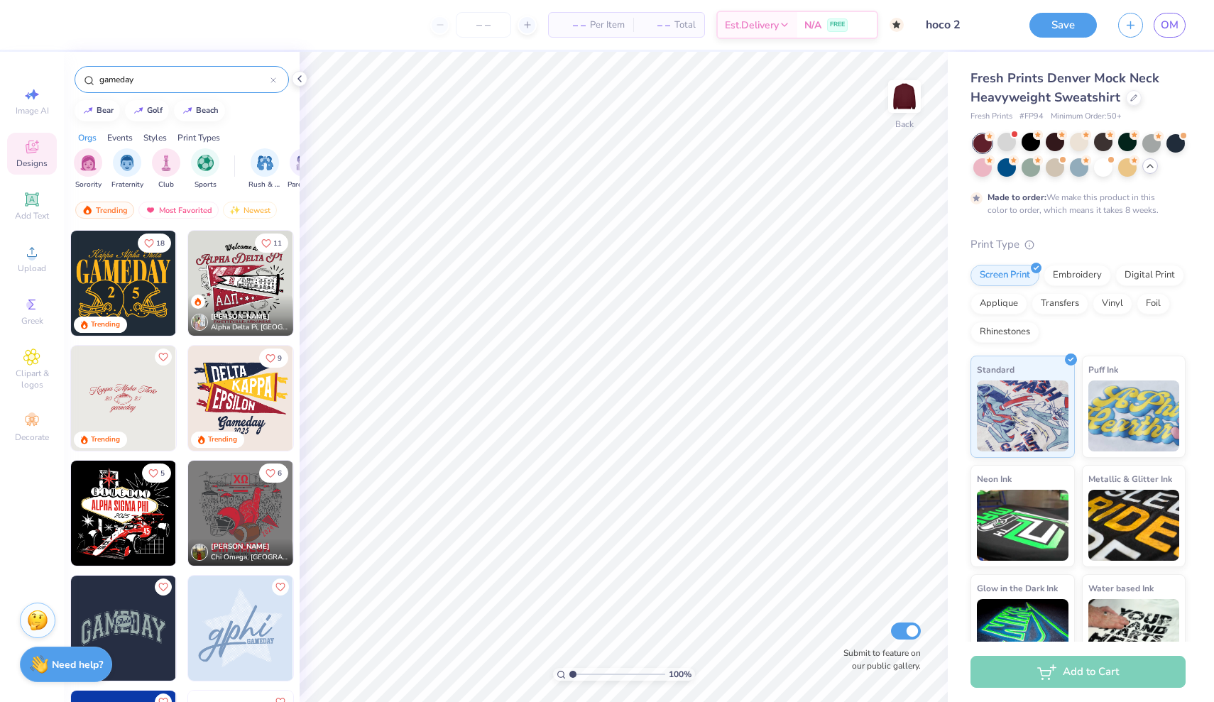
type input "gameday"
click at [143, 383] on img at bounding box center [123, 398] width 105 height 105
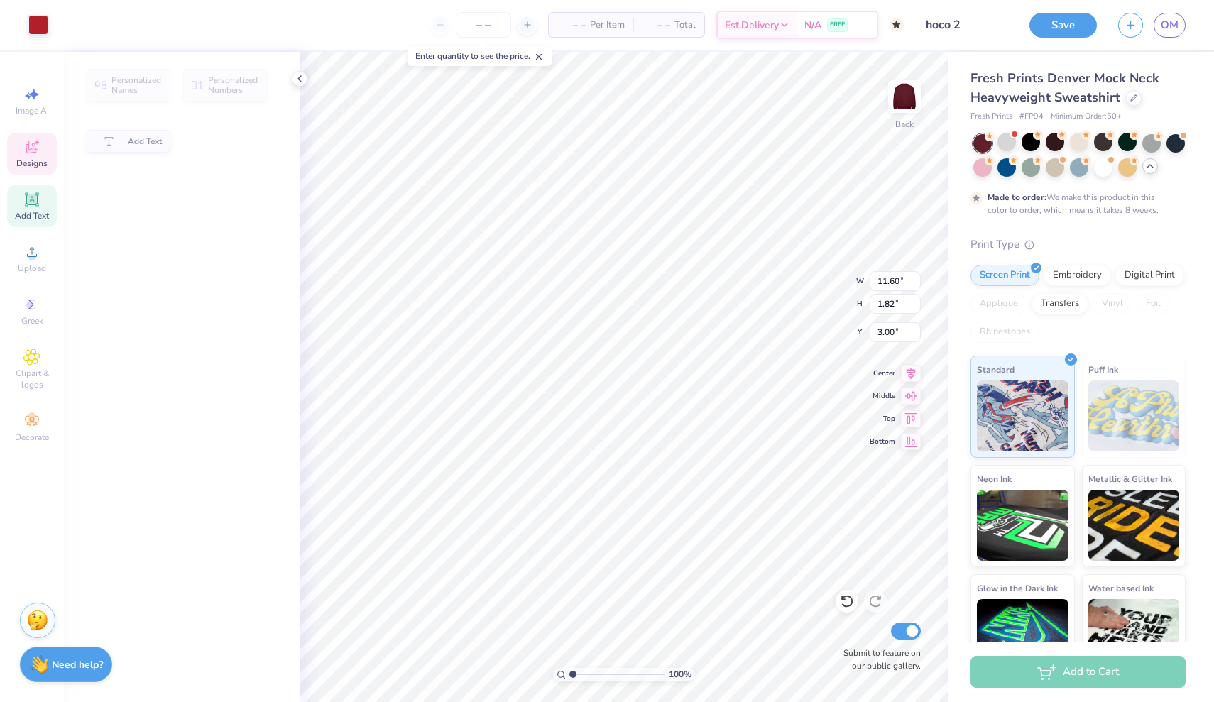
type input "1.82"
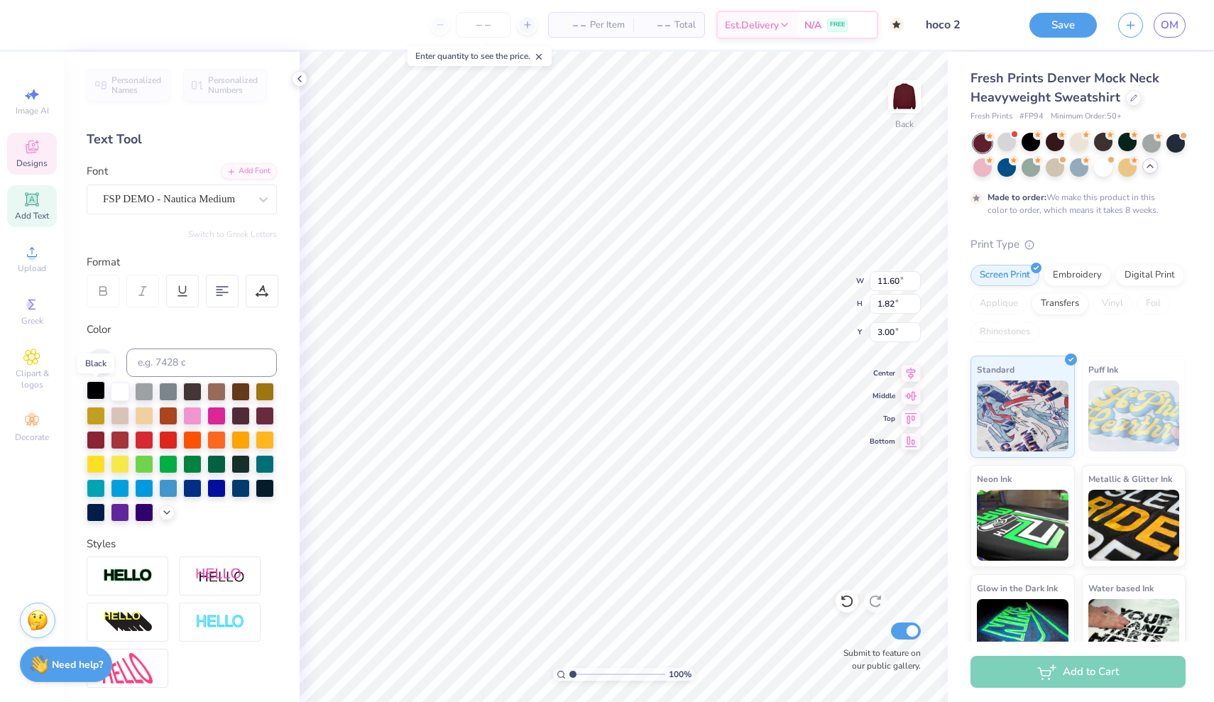
click at [91, 394] on div at bounding box center [96, 390] width 18 height 18
click at [96, 389] on div at bounding box center [96, 390] width 18 height 18
type input "1.17"
type input "0.73"
type input "5.11"
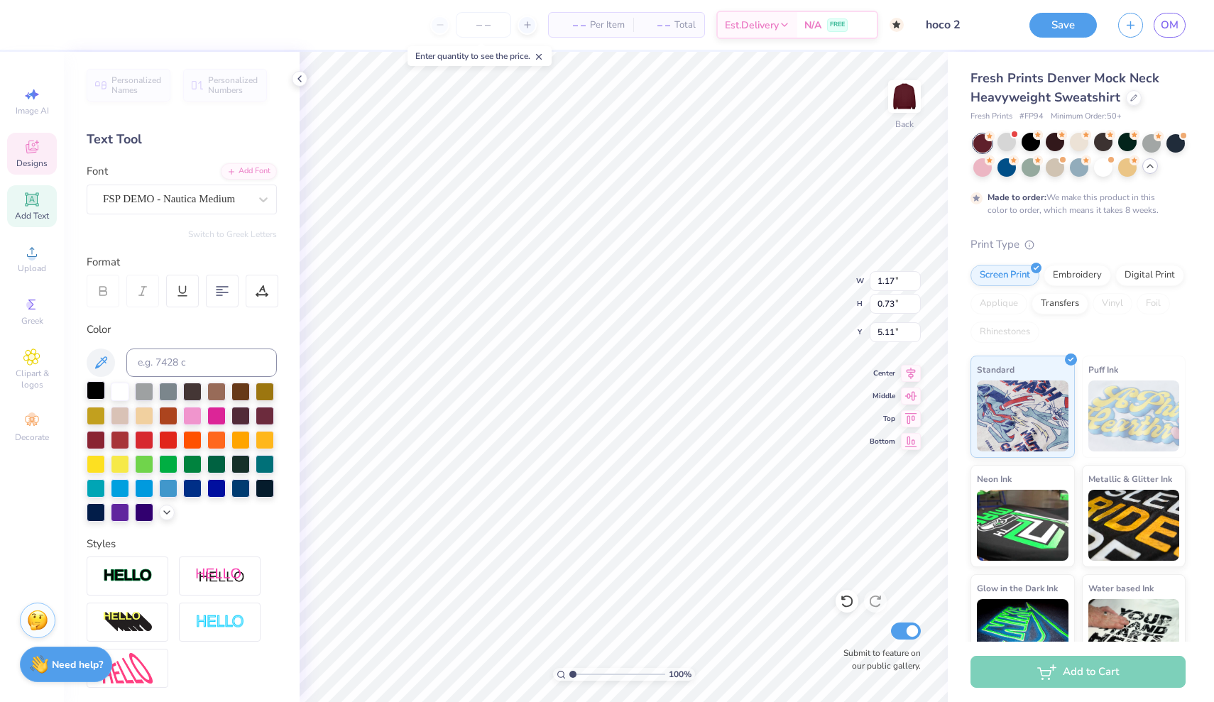
click at [92, 393] on div at bounding box center [96, 390] width 18 height 18
type input "1.24"
type input "0.71"
type input "5.19"
click at [98, 388] on div at bounding box center [96, 390] width 18 height 18
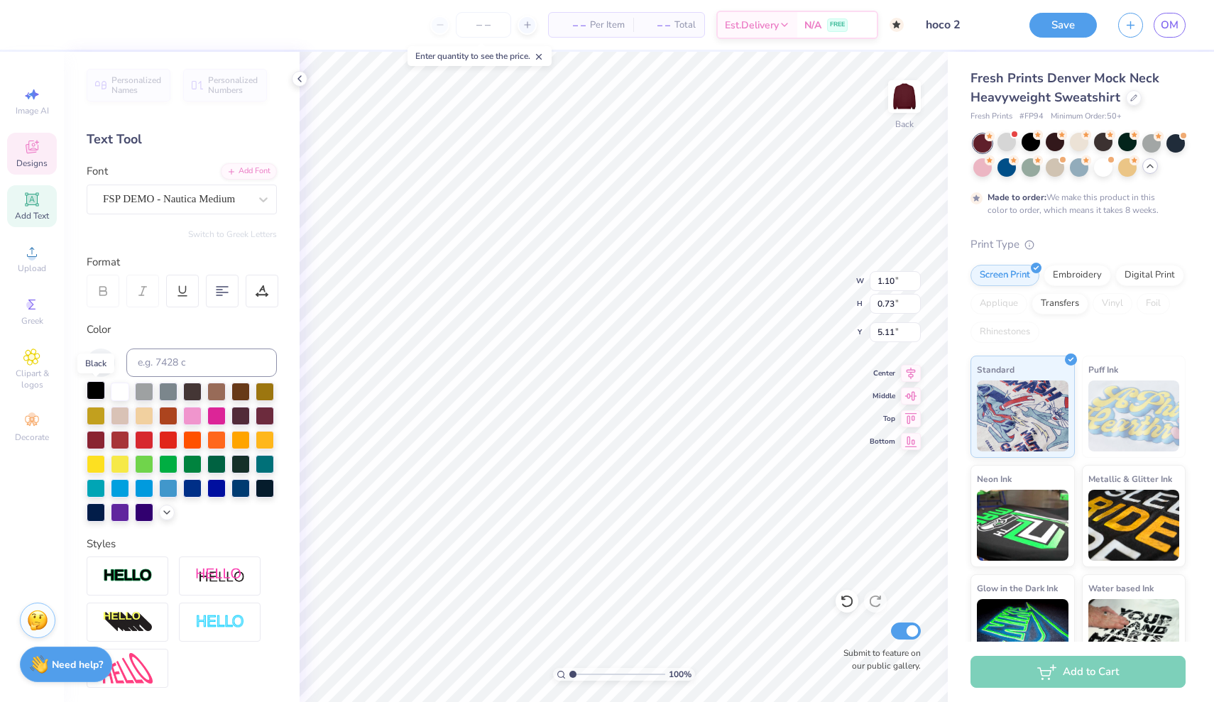
type input "1.34"
type input "0.71"
type input "5.19"
type input "4.05"
type input "1.30"
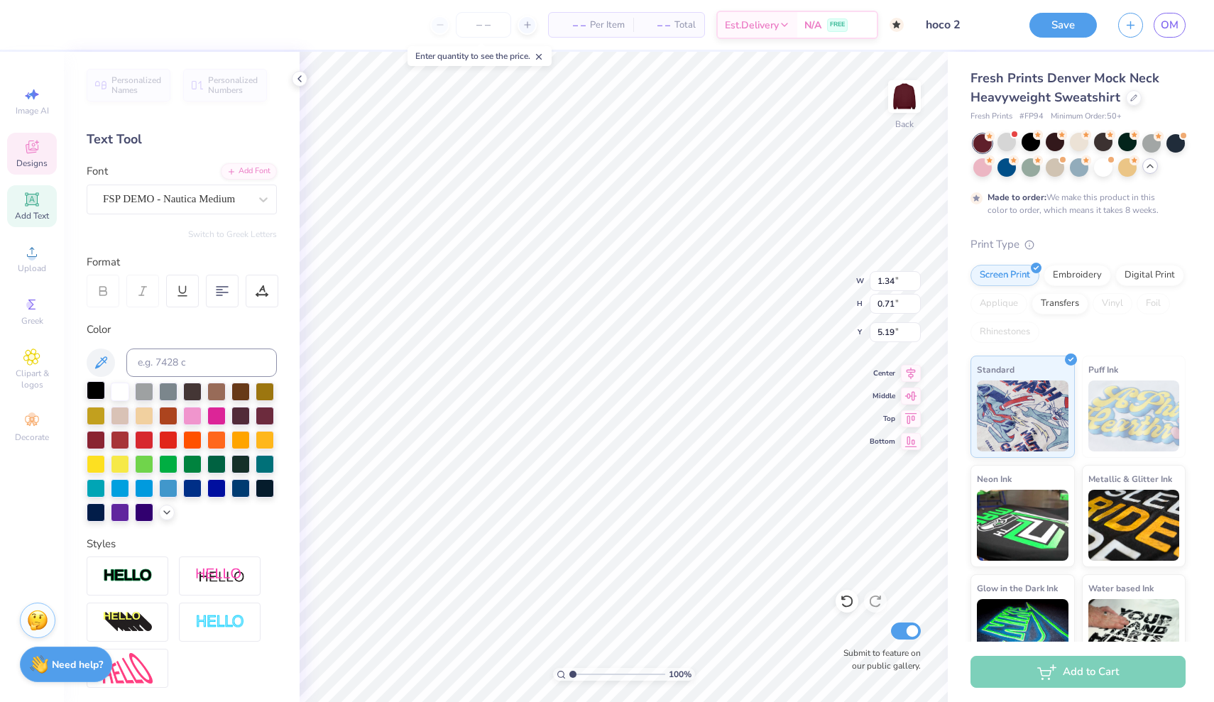
type input "6.43"
click at [97, 393] on div at bounding box center [96, 390] width 18 height 18
type input "4.48"
type input "1.41"
type input "6.25"
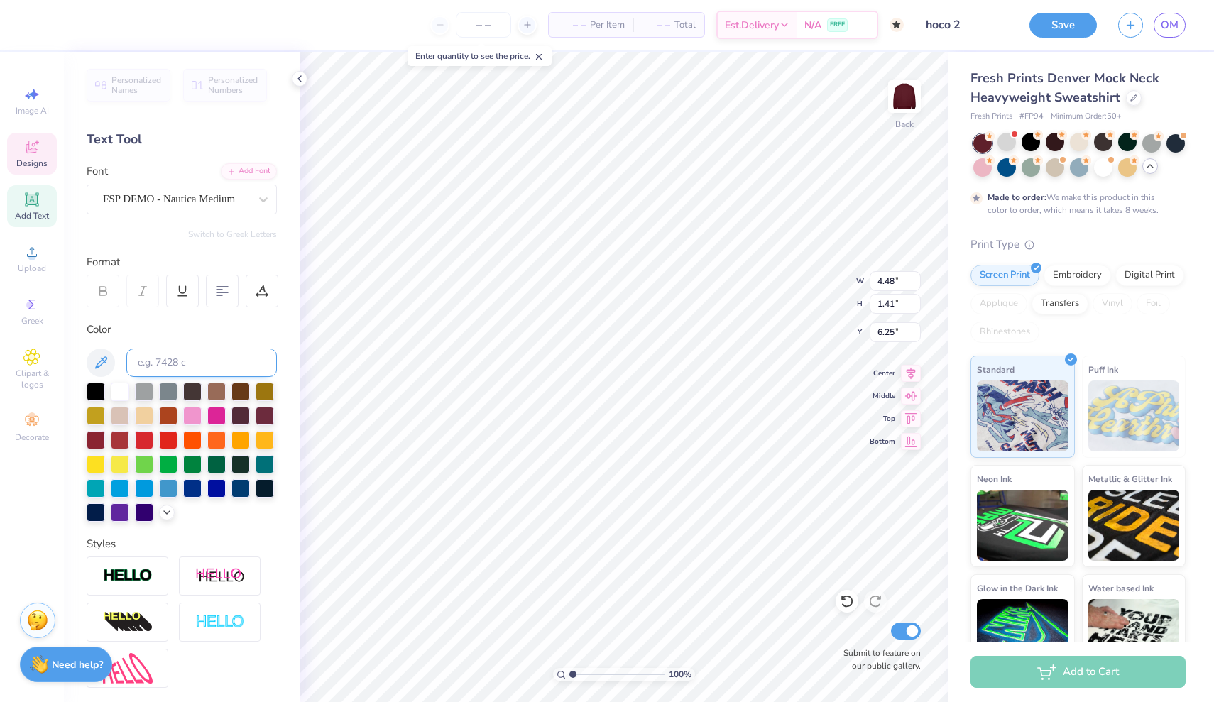
type input "11.60"
type input "1.82"
type input "3.00"
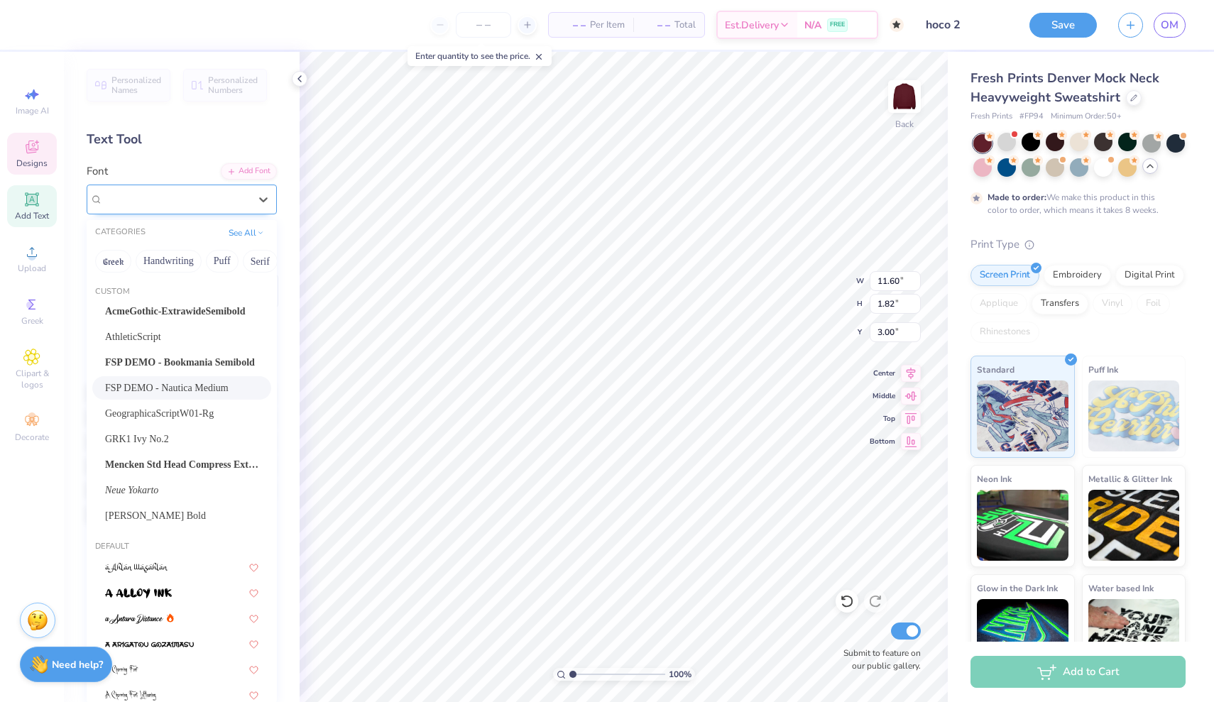
click at [186, 202] on span "FSP DEMO - Nautica Medium" at bounding box center [169, 199] width 132 height 16
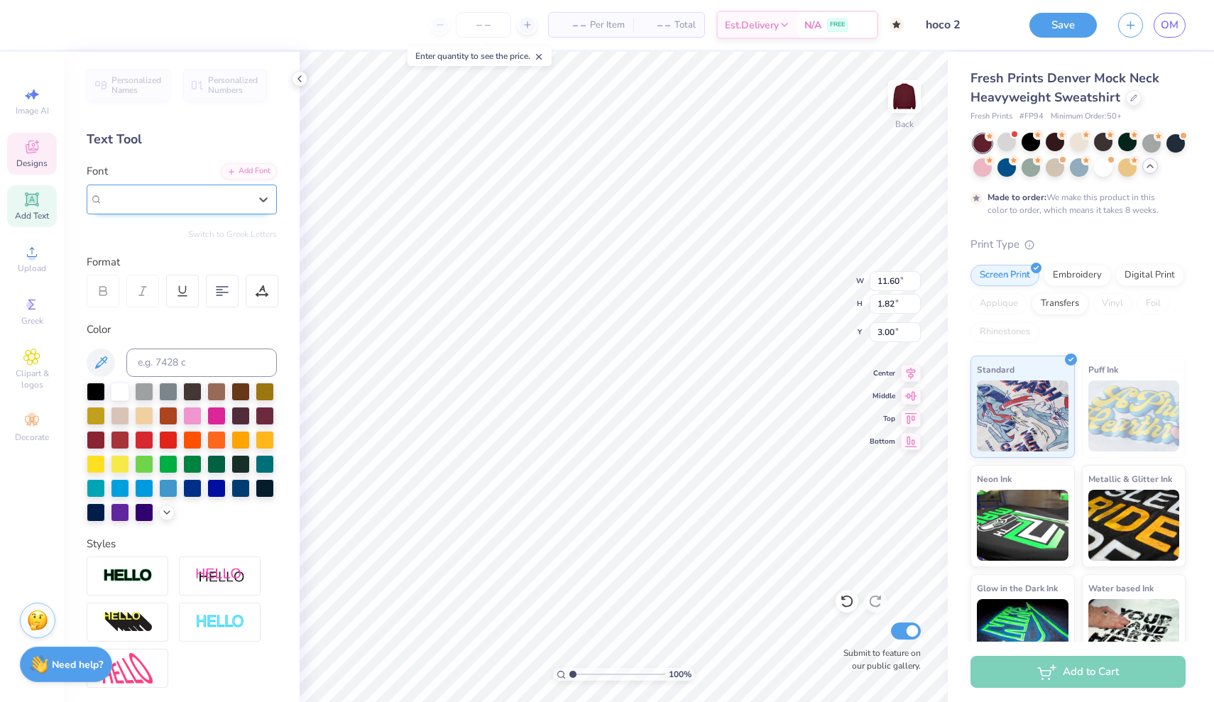
click at [192, 199] on span "FSP DEMO - Nautica Medium" at bounding box center [169, 199] width 132 height 16
click at [197, 117] on div "Personalized Names Personalized Numbers Text Tool Add Font Font Select is focus…" at bounding box center [182, 377] width 236 height 650
click at [99, 297] on div at bounding box center [103, 291] width 33 height 33
click at [31, 215] on span "Add Text" at bounding box center [32, 215] width 34 height 11
type input "5.84"
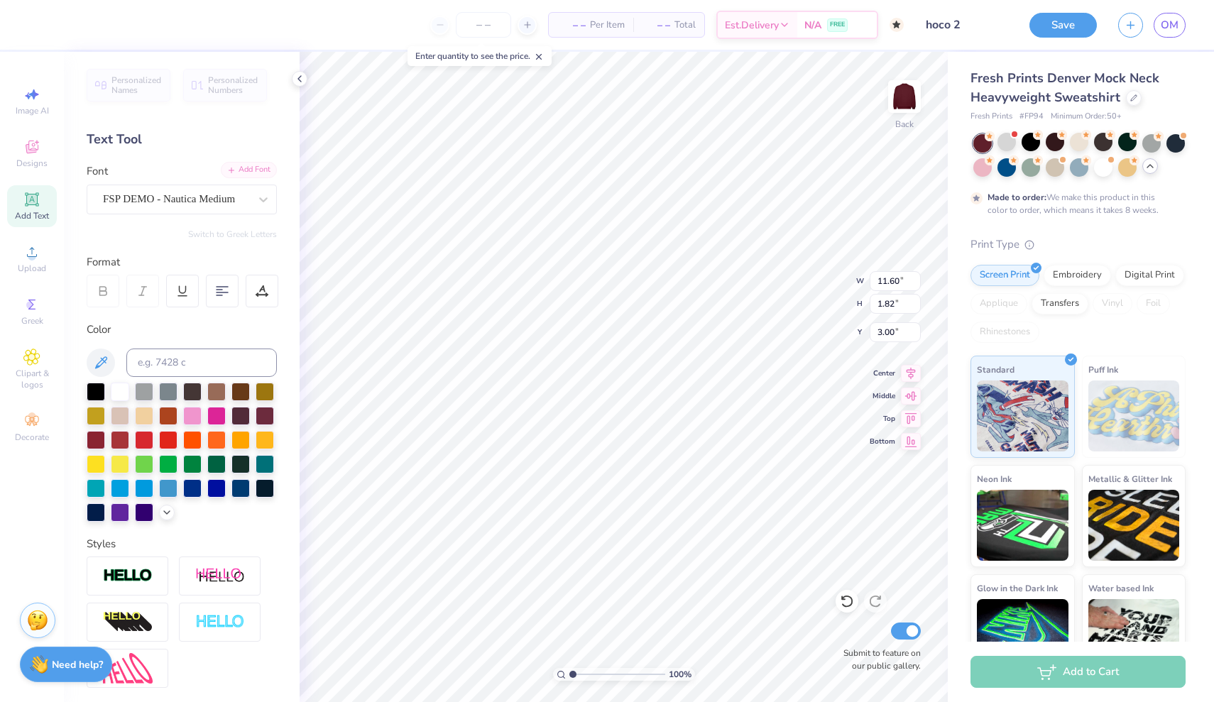
type input "1.69"
type input "9.15"
click at [640, 354] on li "Cut" at bounding box center [669, 352] width 111 height 28
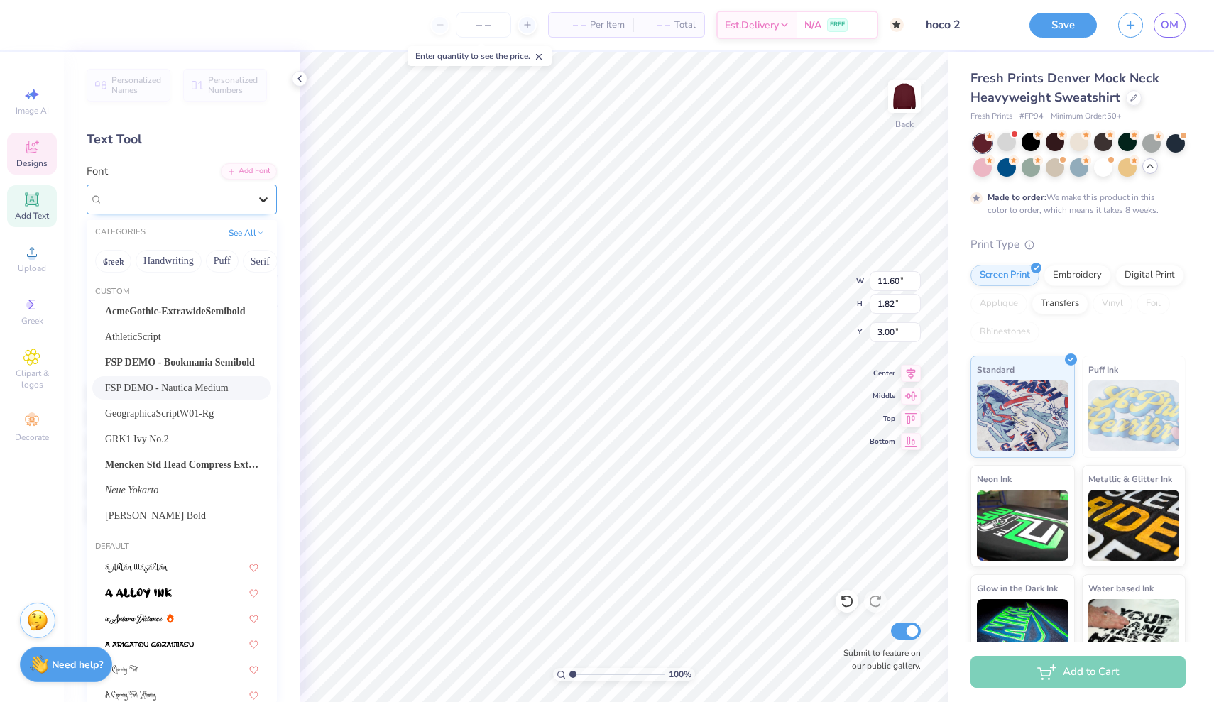
click at [257, 193] on icon at bounding box center [263, 199] width 14 height 14
click at [190, 310] on span "AcmeGothic-ExtrawideSemibold" at bounding box center [175, 311] width 141 height 15
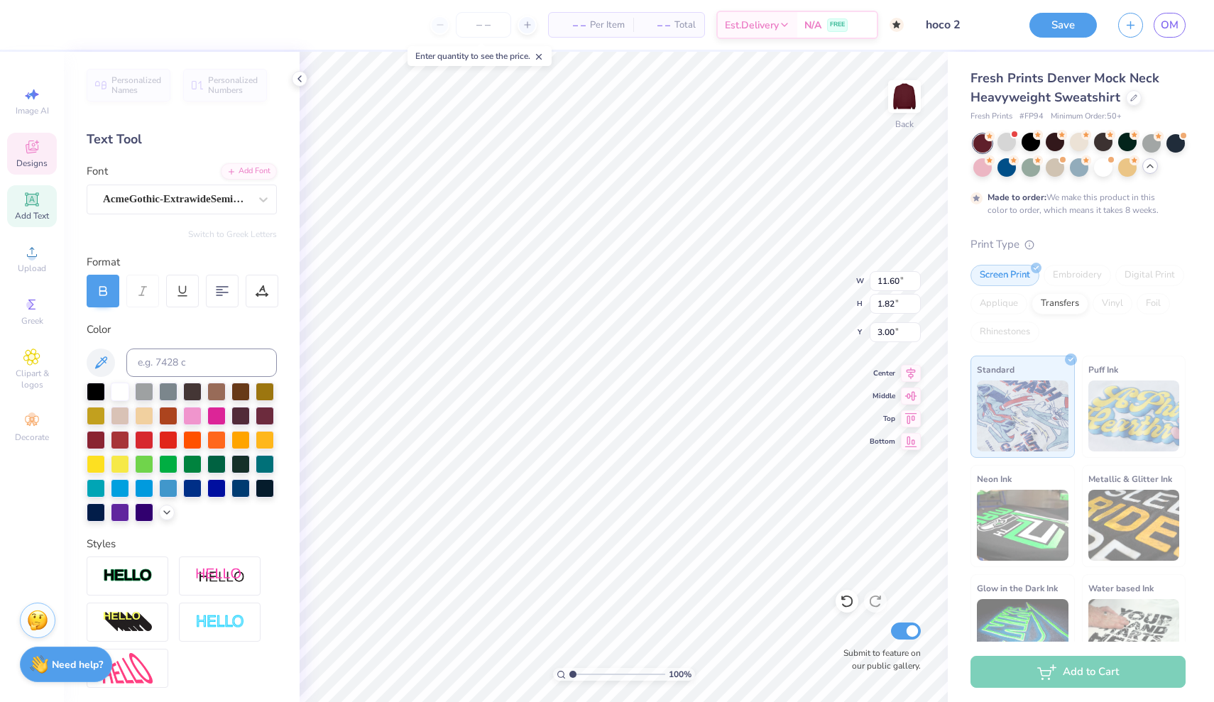
type input "16.26"
type input "1.79"
type input "3.01"
click at [181, 203] on span "AcmeGothic-ExtrawideSemibold" at bounding box center [176, 199] width 146 height 16
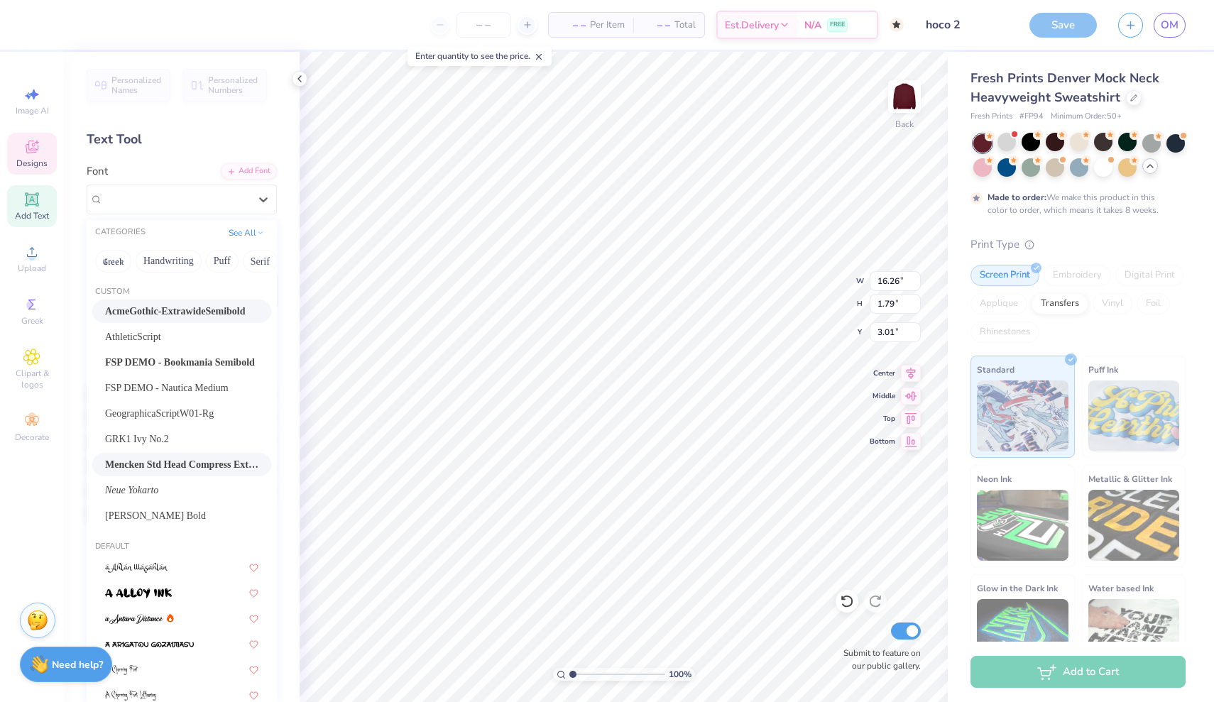
click at [162, 469] on span "Mencken Std Head Compress ExtraBold" at bounding box center [181, 464] width 153 height 15
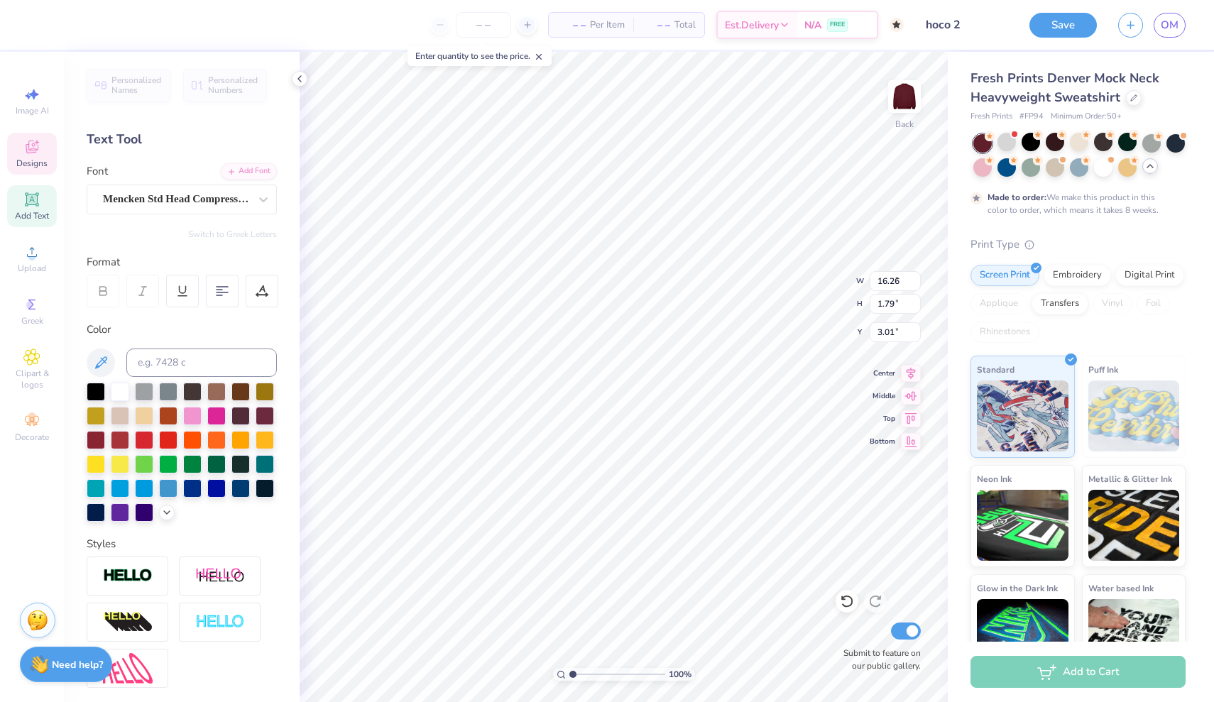
type input "8.16"
type input "1.46"
type input "3.18"
type input "4.48"
type input "1.41"
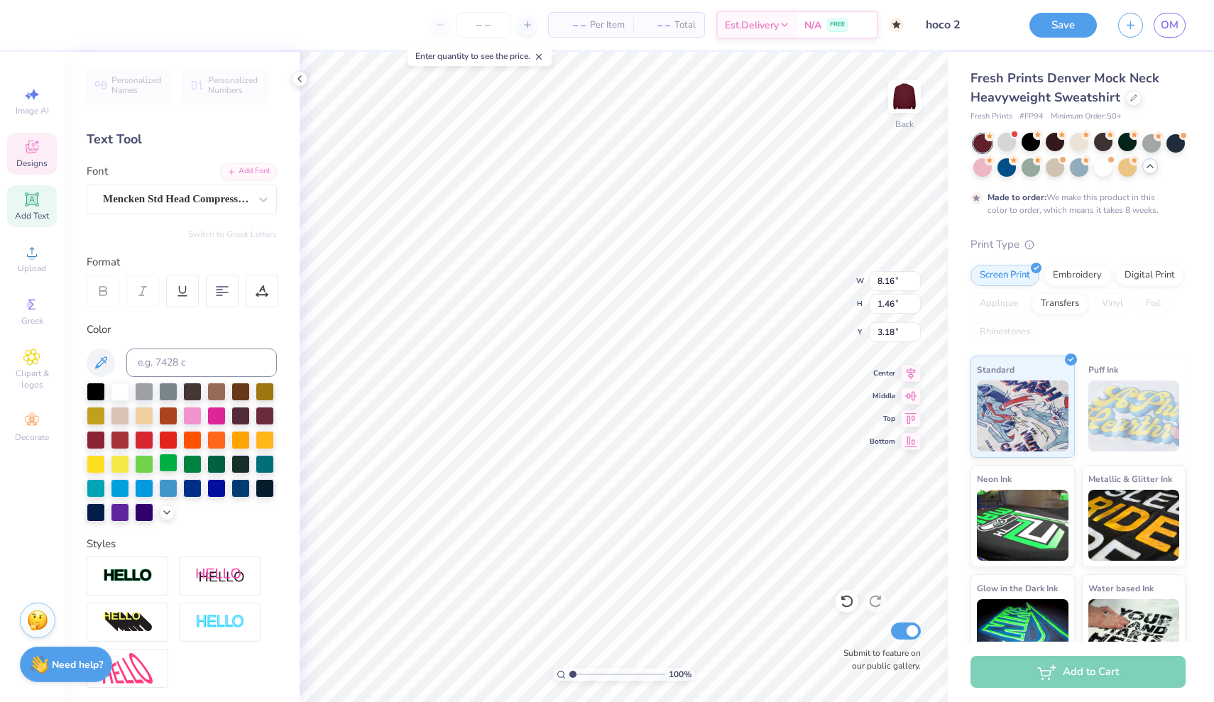
type input "6.25"
click at [138, 197] on span "FSP DEMO - Nautica Medium" at bounding box center [169, 199] width 132 height 16
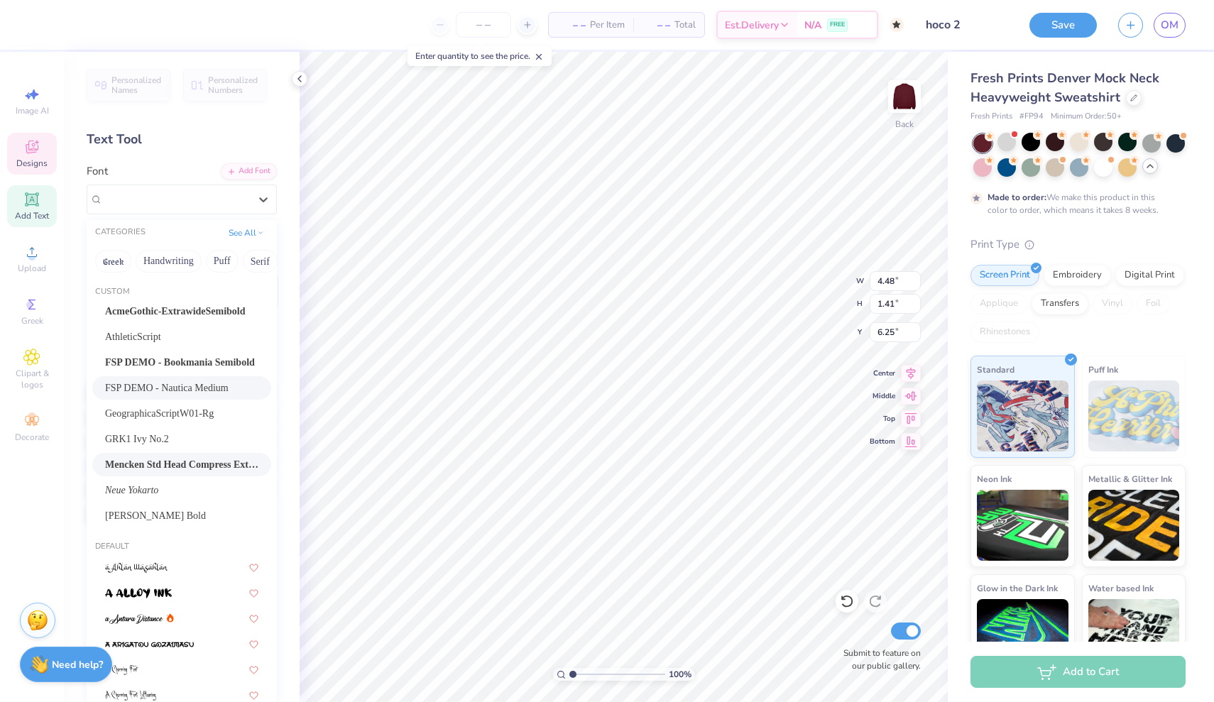
click at [153, 467] on span "Mencken Std Head Compress ExtraBold" at bounding box center [181, 464] width 153 height 15
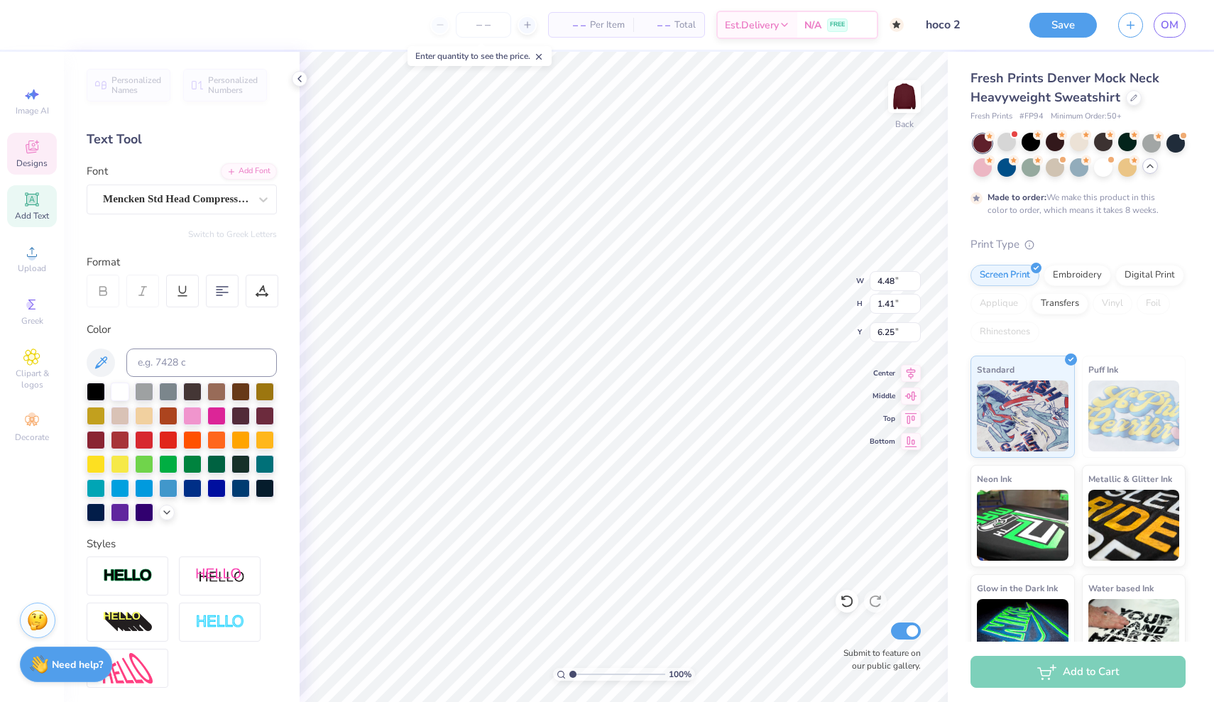
type input "3.93"
type input "1.44"
type input "6.24"
type input "1.24"
type input "0.71"
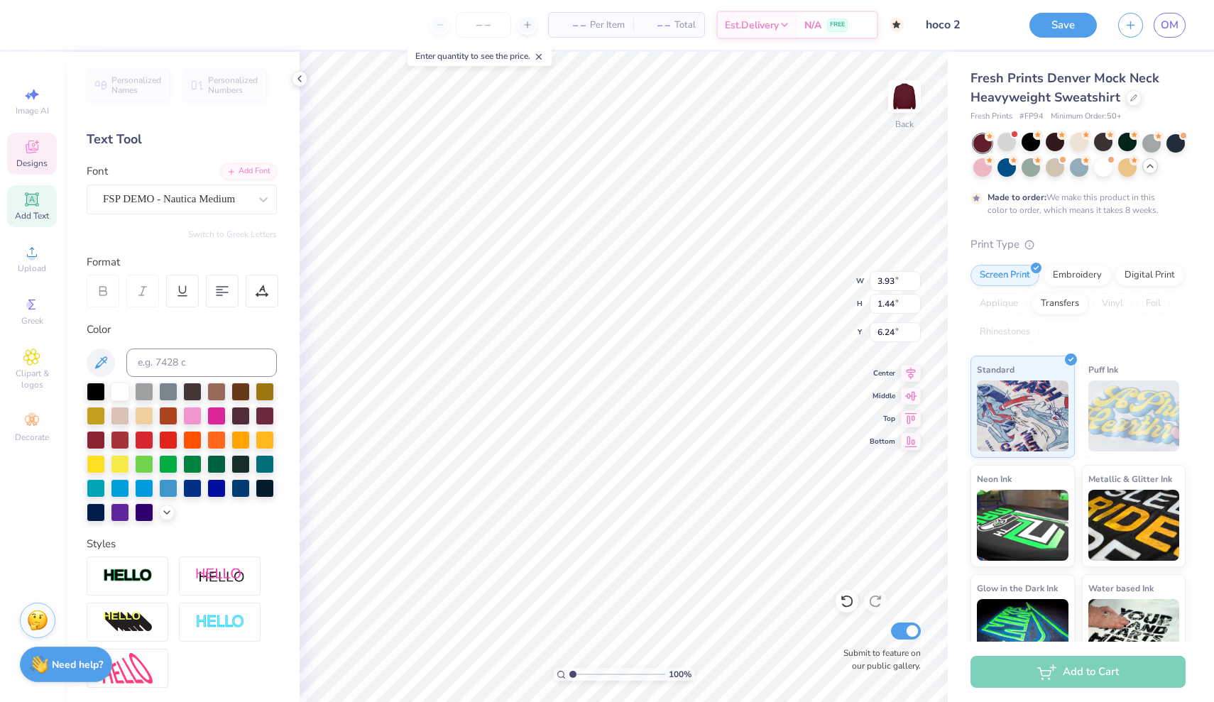
type input "5.19"
type input "7.52"
type input "8.16"
type input "1.46"
type input "2.27"
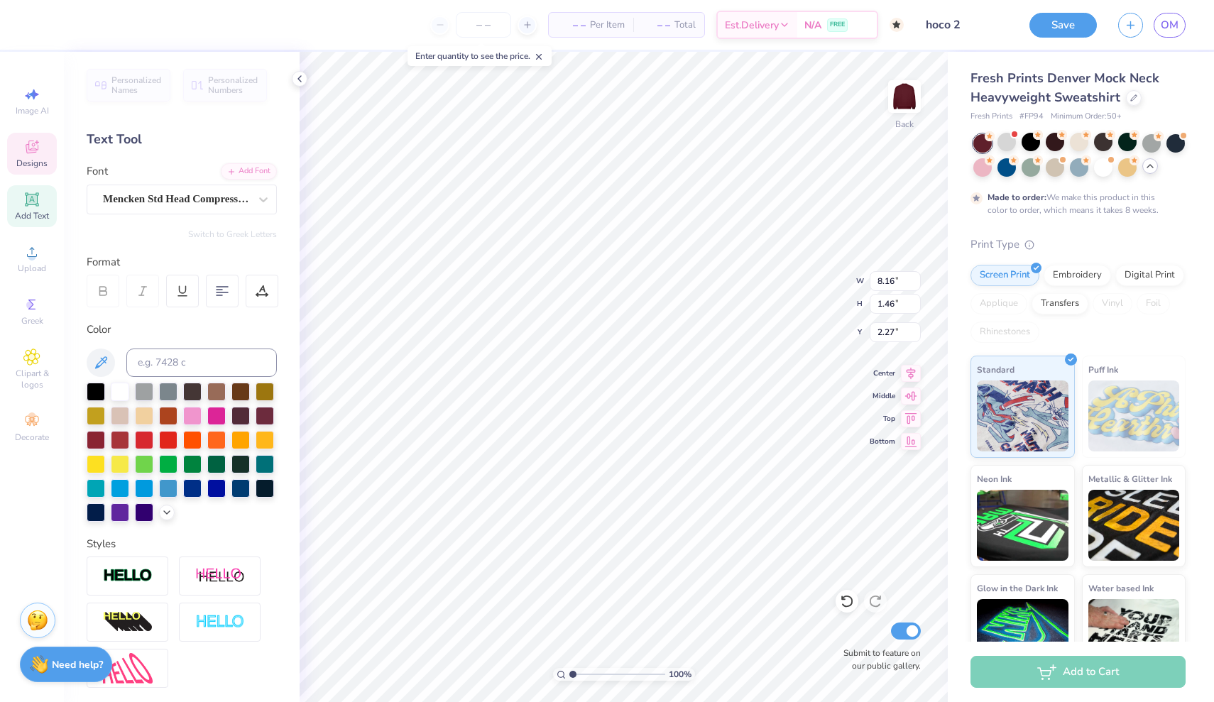
type input "3.93"
type input "1.44"
type input "7.42"
type textarea "gameltaeday"
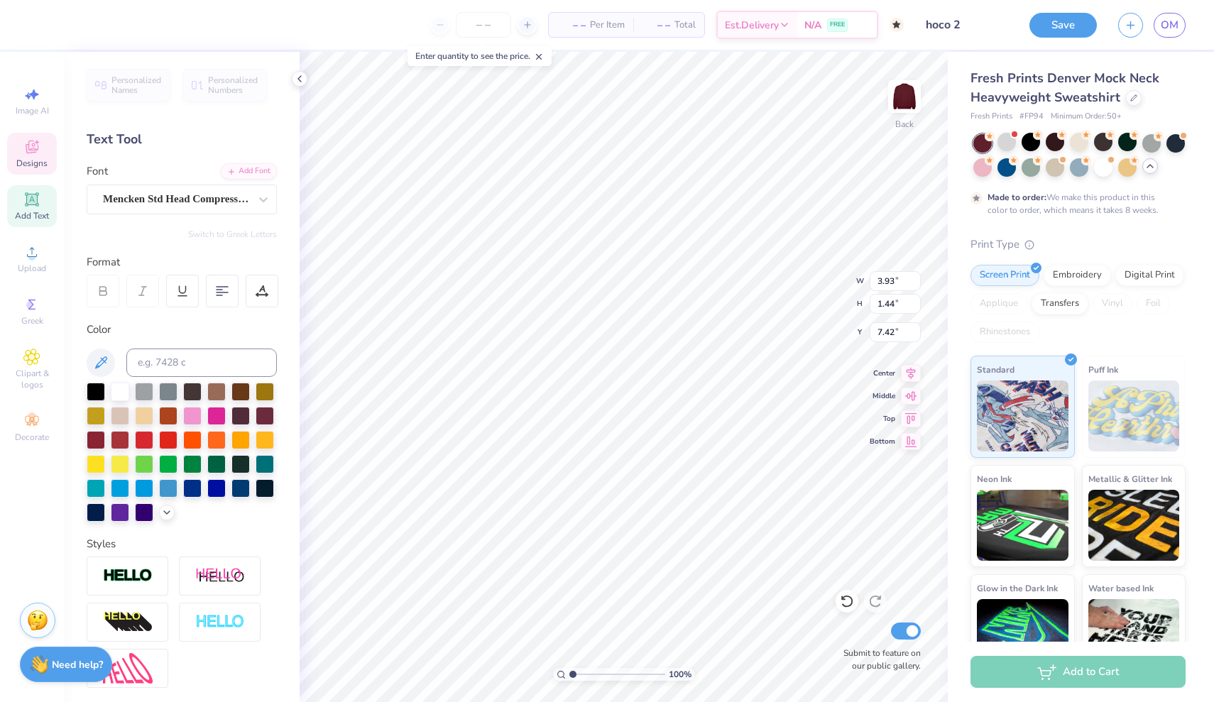
scroll to position [0, 1]
type textarea "Delta Chi"
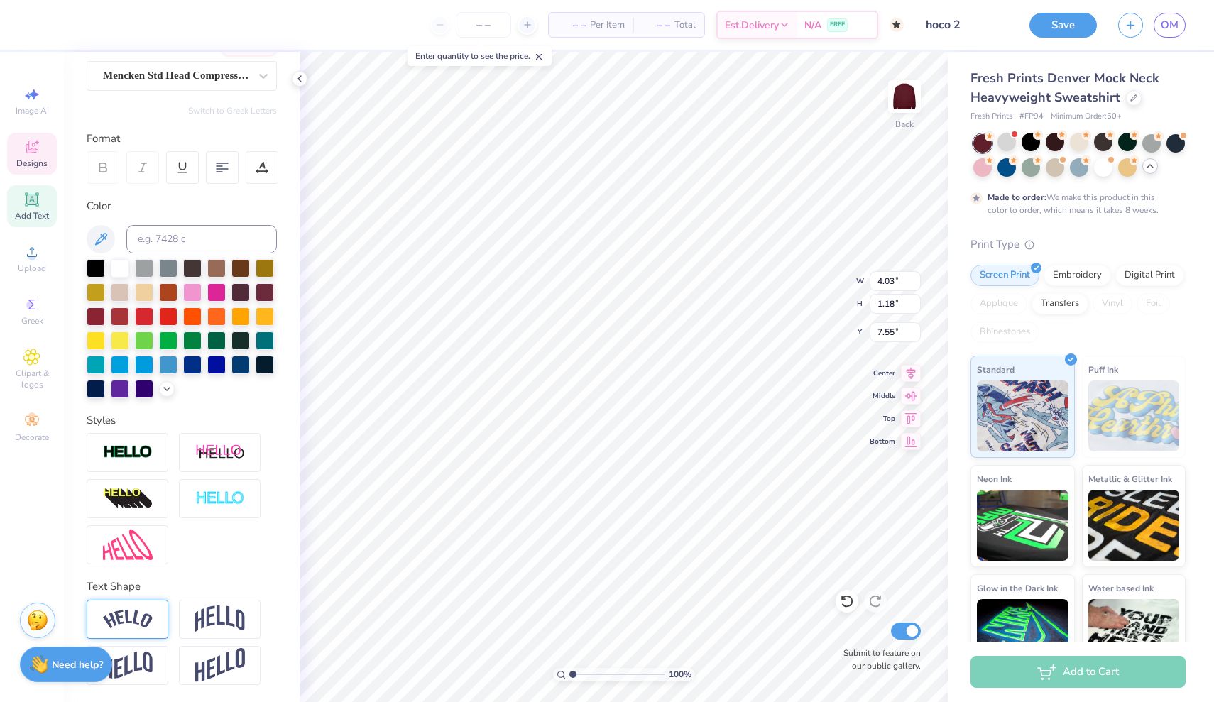
scroll to position [124, 0]
click at [143, 616] on img at bounding box center [128, 619] width 50 height 19
click at [211, 618] on img at bounding box center [220, 619] width 50 height 27
type input "4.03"
type input "1.89"
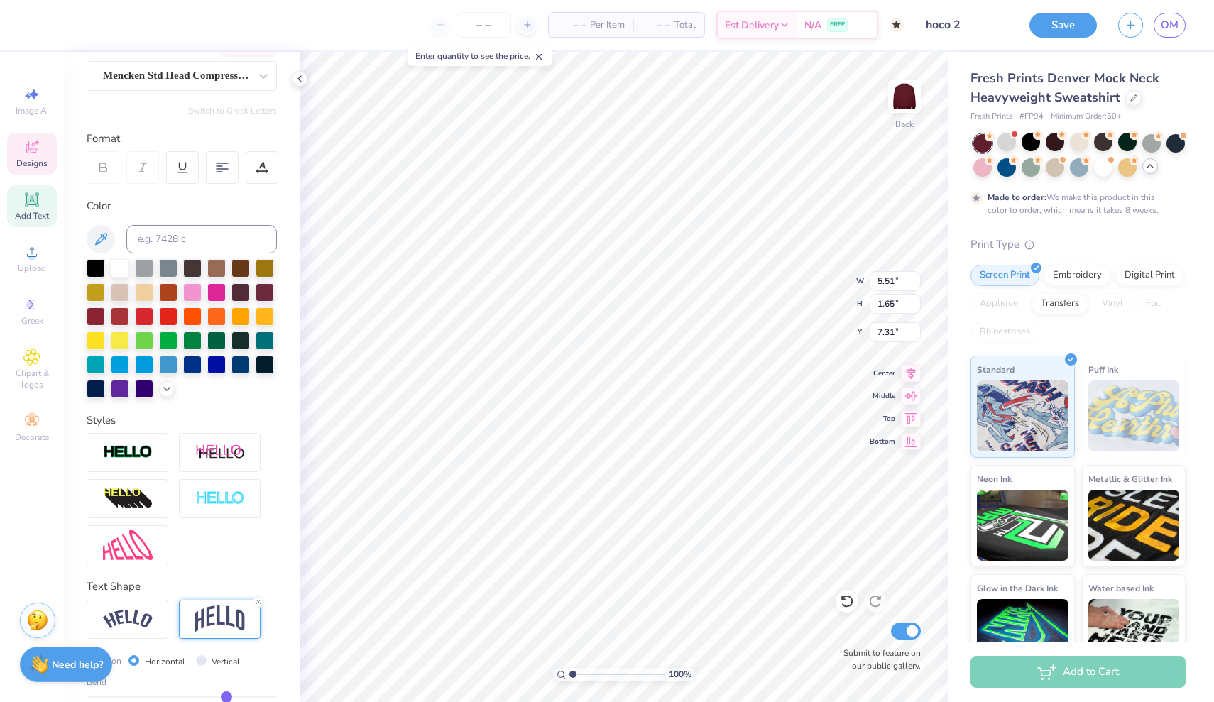
type input "7.19"
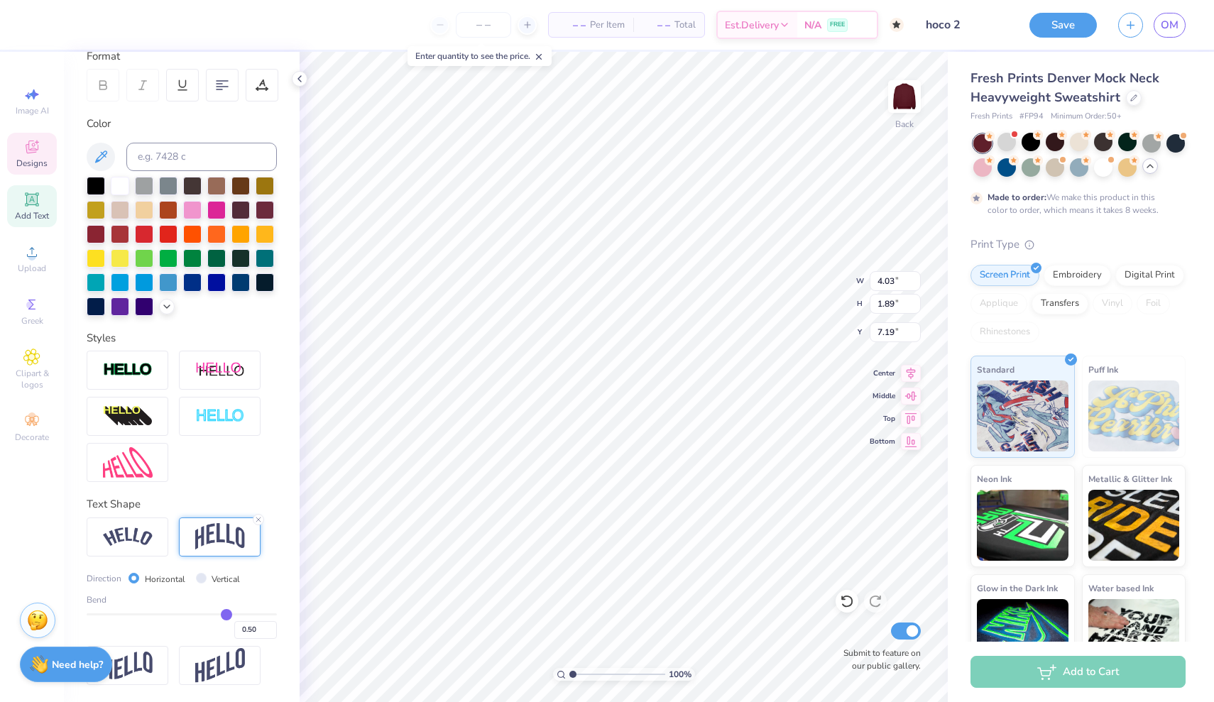
scroll to position [207, 0]
type input "0.48"
type input "0.47"
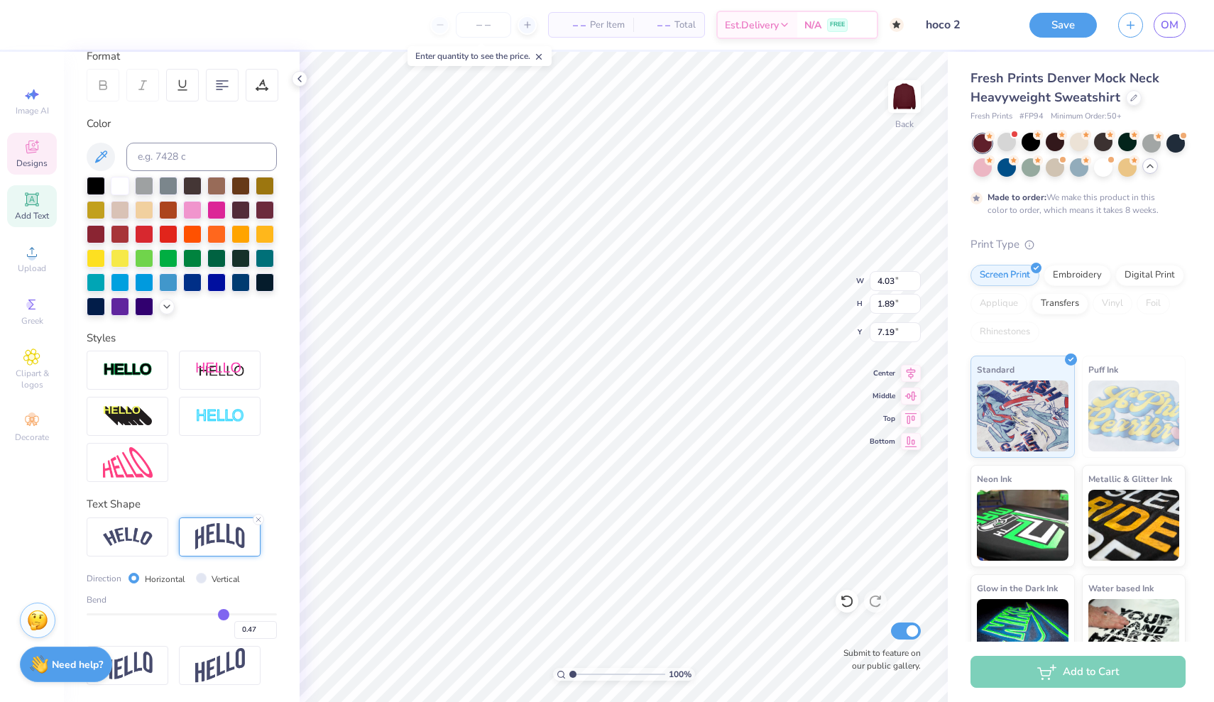
type input "0.46"
type input "0.44"
type input "0.43"
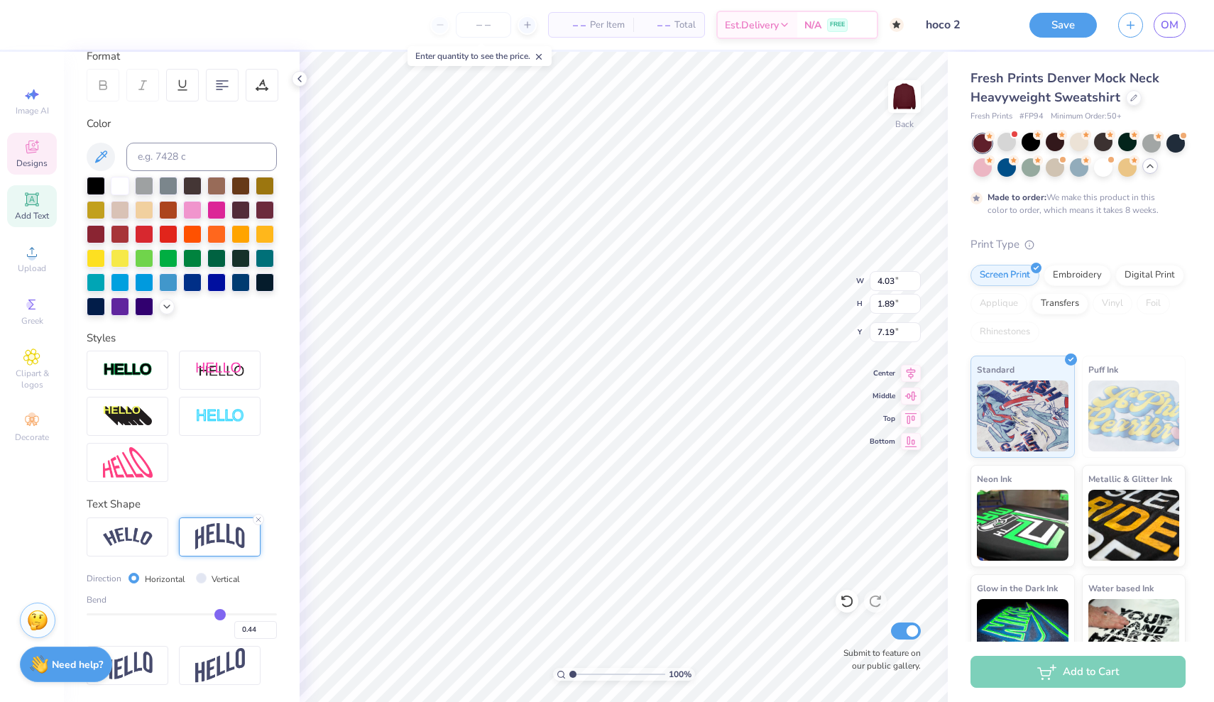
type input "0.43"
type input "0.4"
type input "0.40"
type input "0.39"
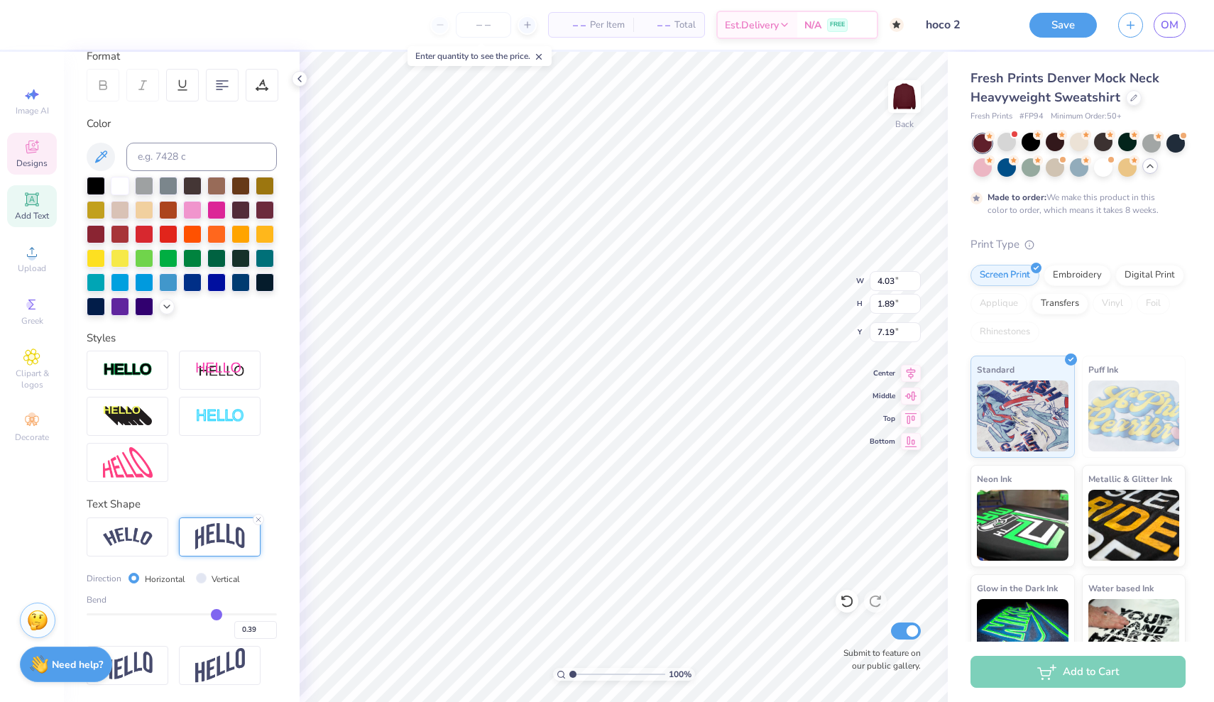
type input "0.36"
type input "0.33"
type input "0.3"
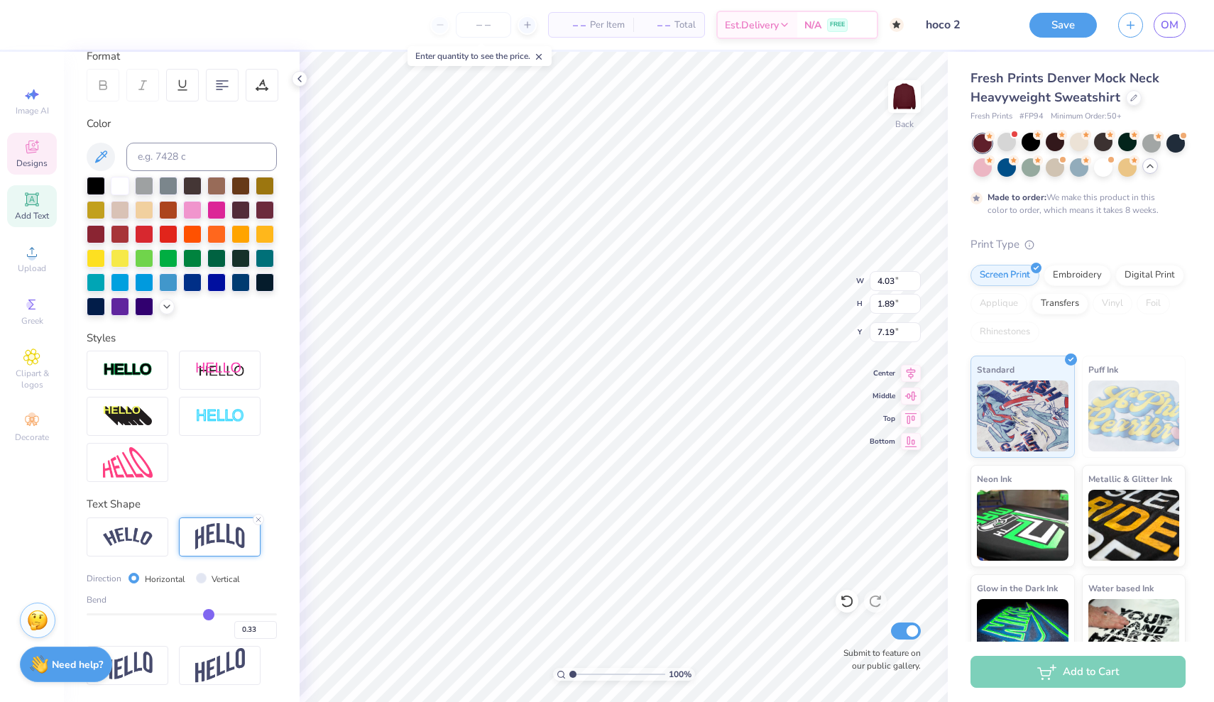
type input "0.30"
type input "0.27"
type input "0.24"
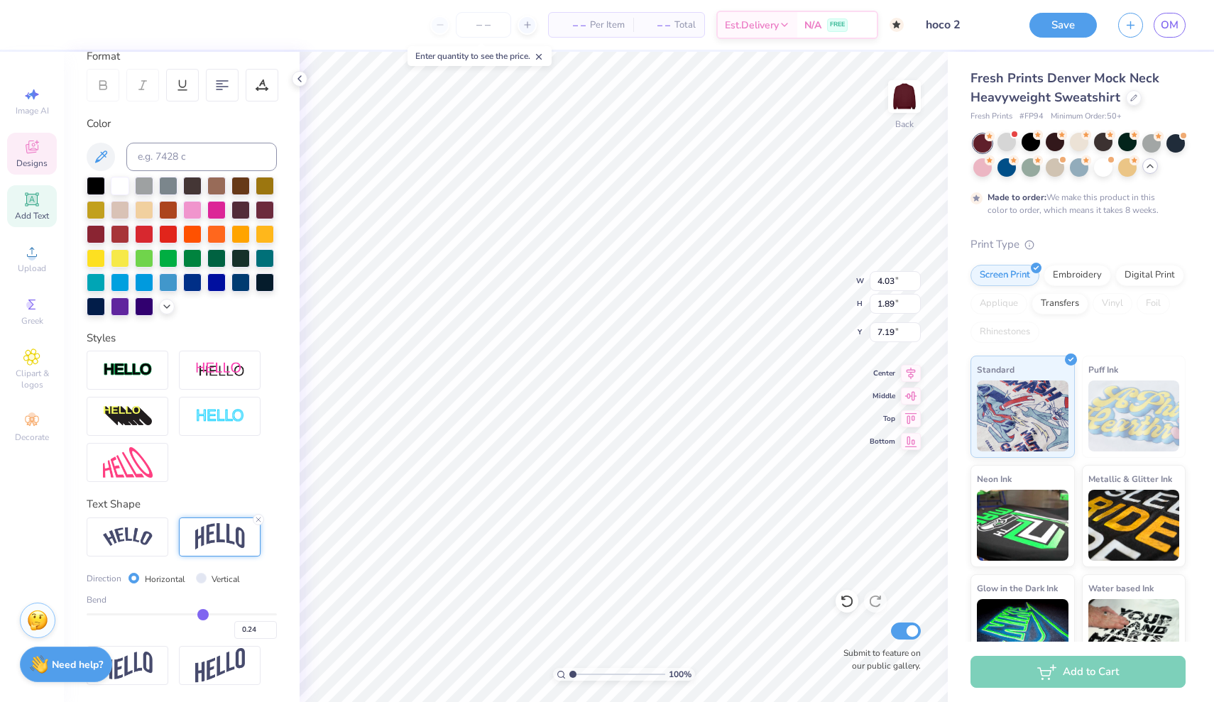
type input "0.21"
type input "0.18"
type input "0.16"
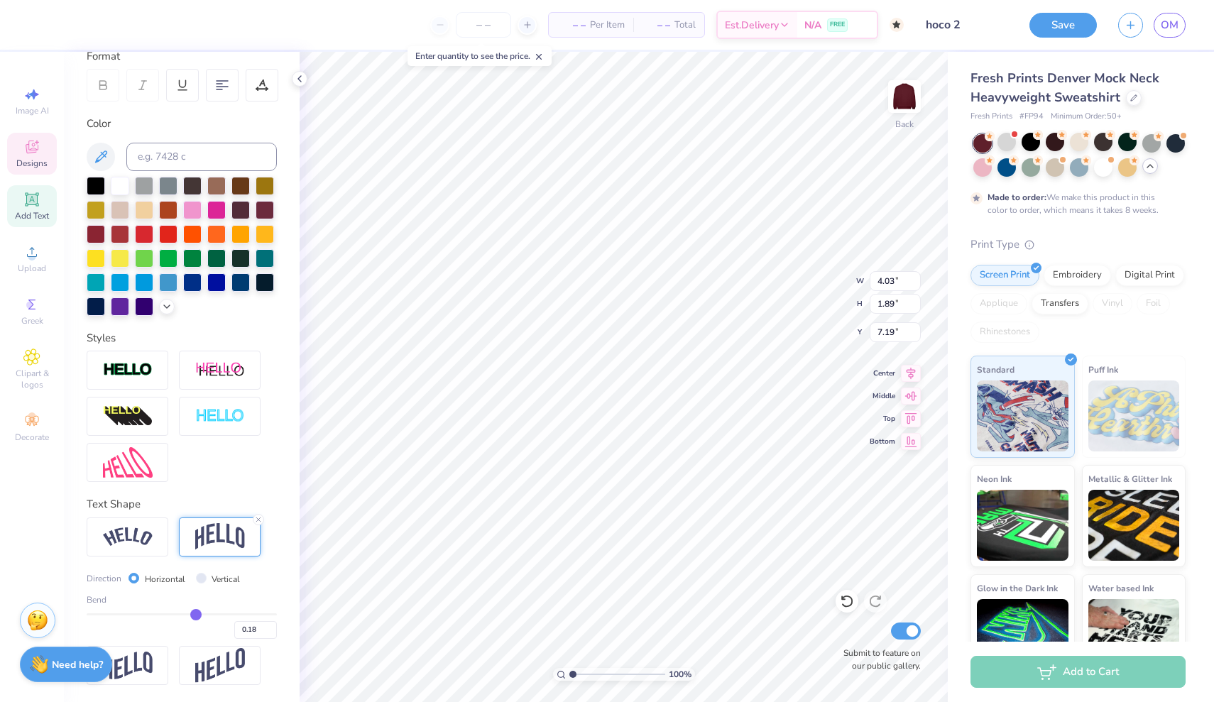
type input "0.16"
type input "0.14"
type input "0.12"
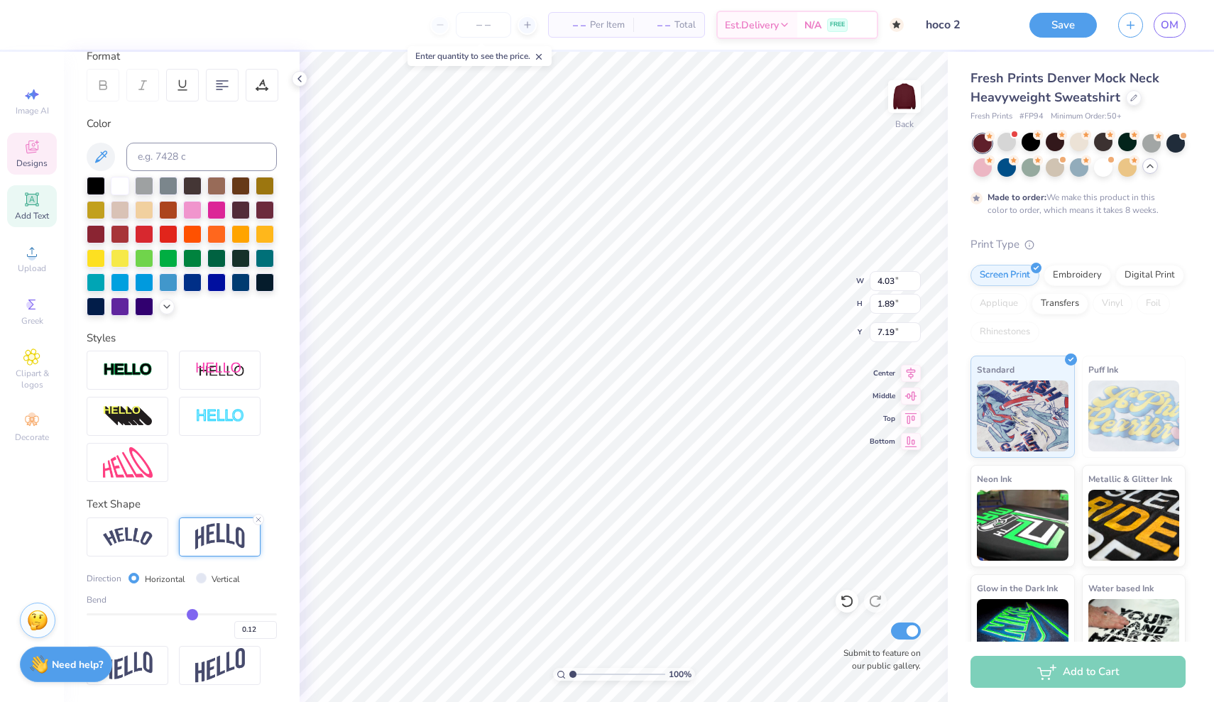
type input "0.1"
type input "0.10"
type input "0.09"
type input "0.07"
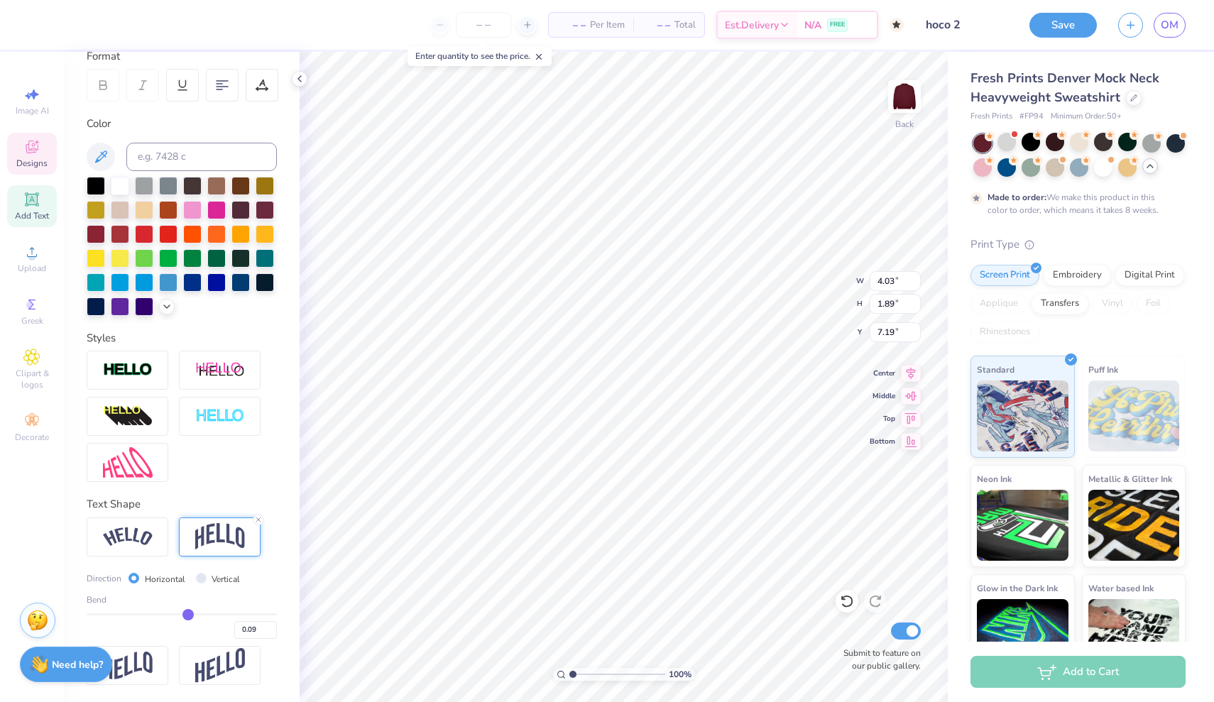
type input "0.07"
type input "0.06"
type input "0.04"
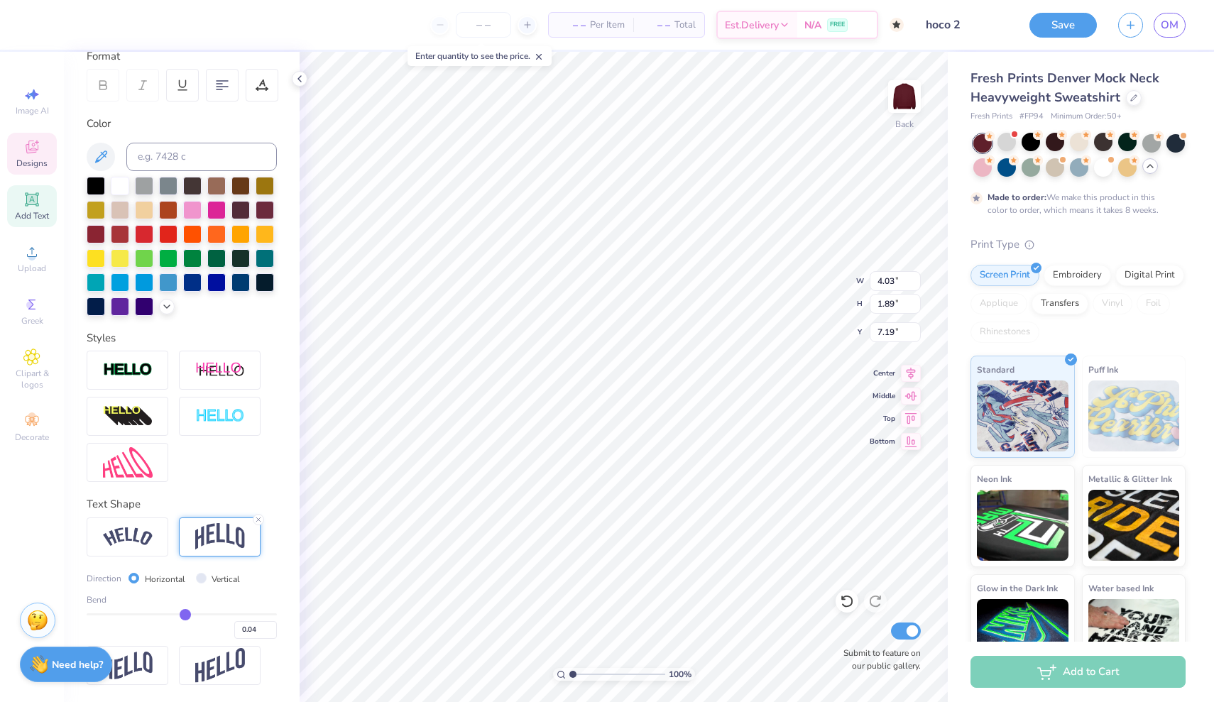
type input "0.02"
type input "0.01"
type input "0"
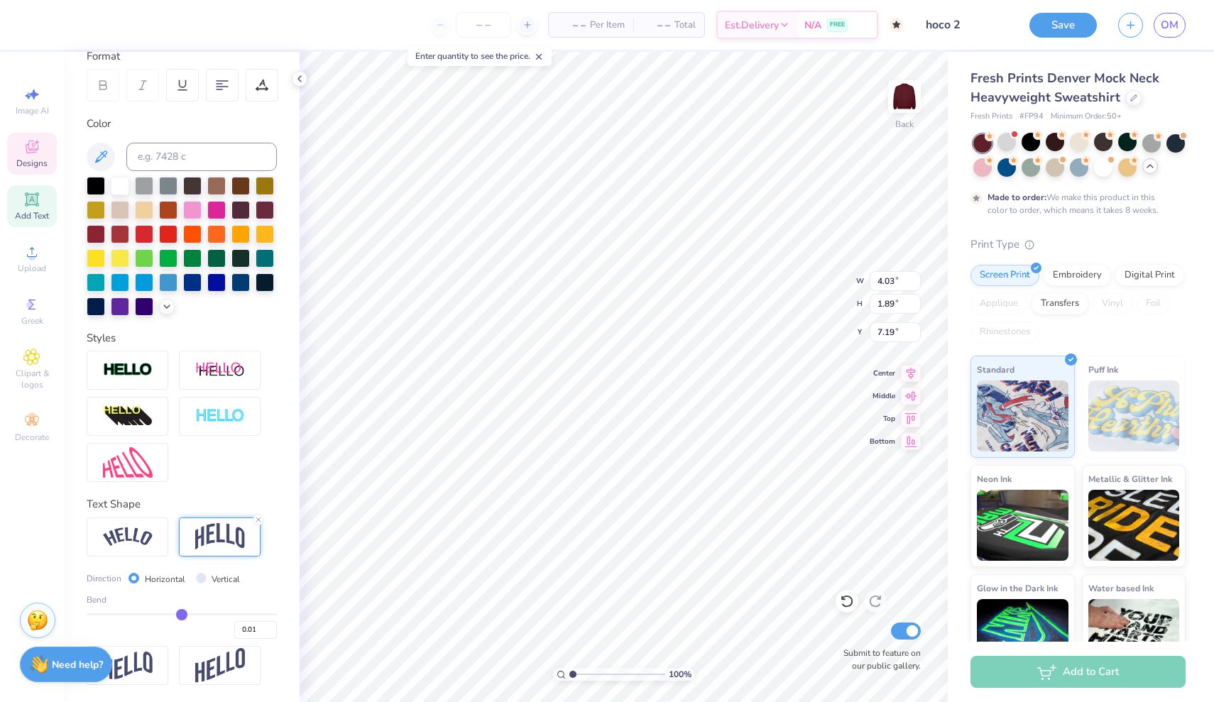
type input "0.00"
type input "-0.01"
type input "-0.02"
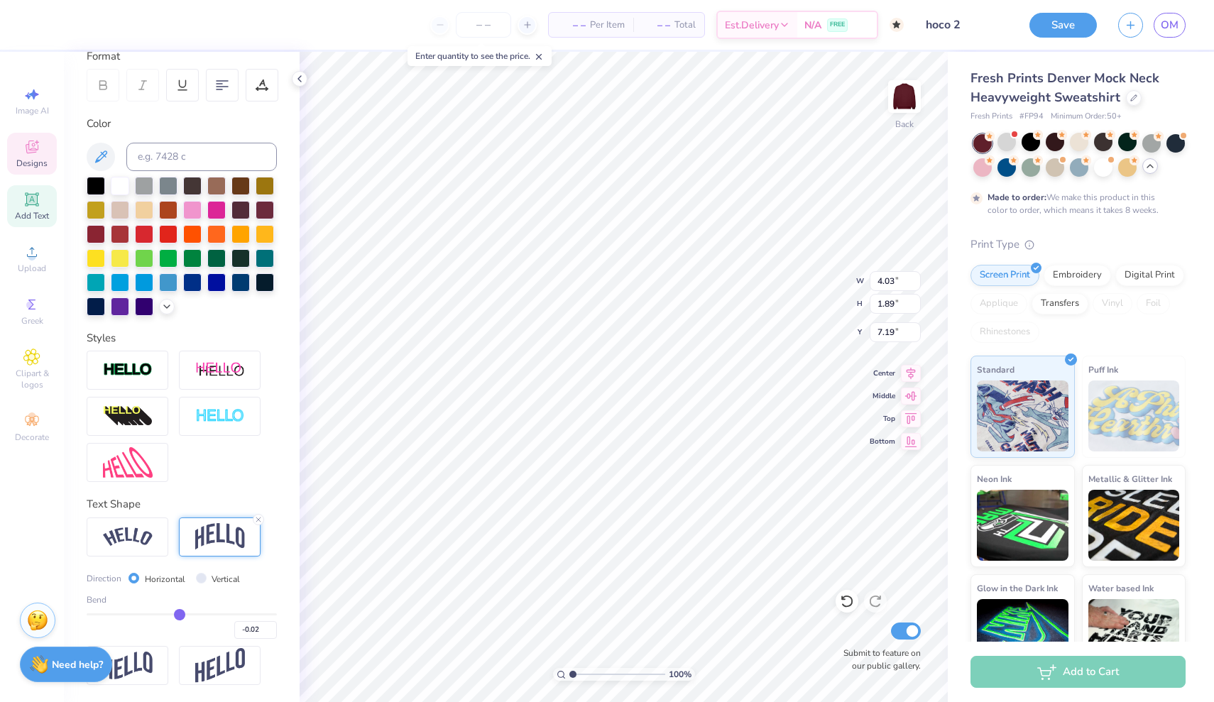
type input "-0.03"
type input "-0.05"
type input "-0.06"
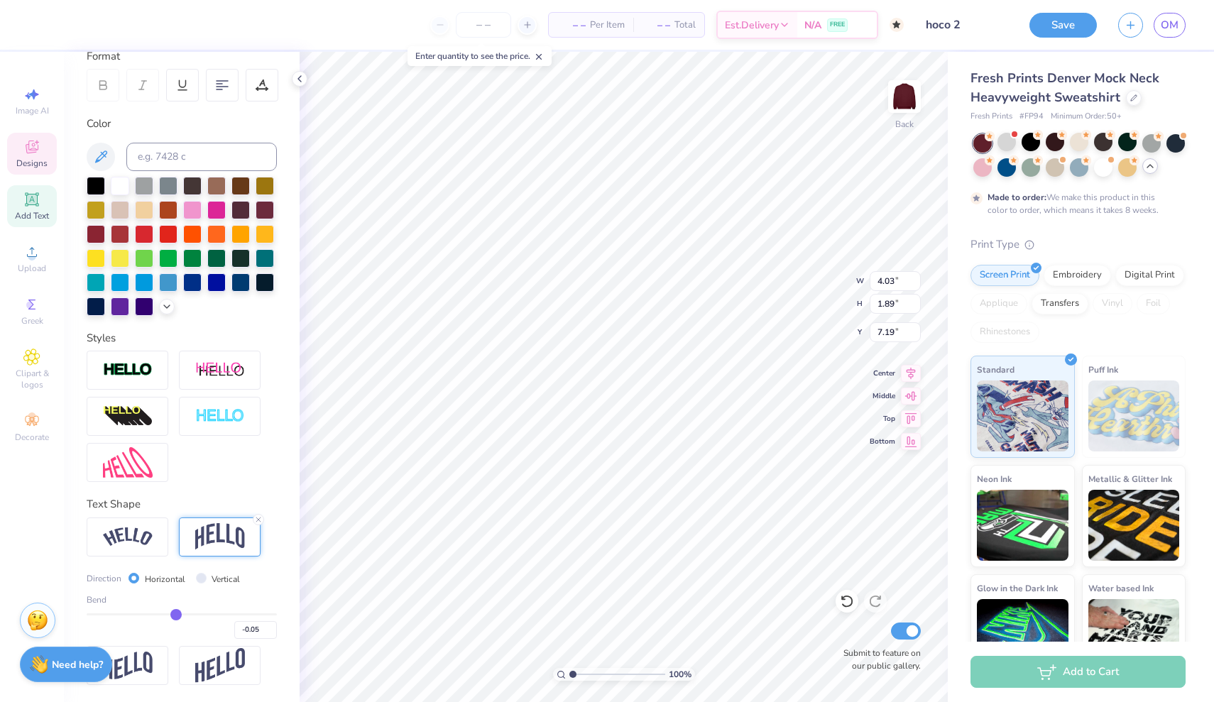
type input "-0.06"
type input "-0.07"
type input "-0.09"
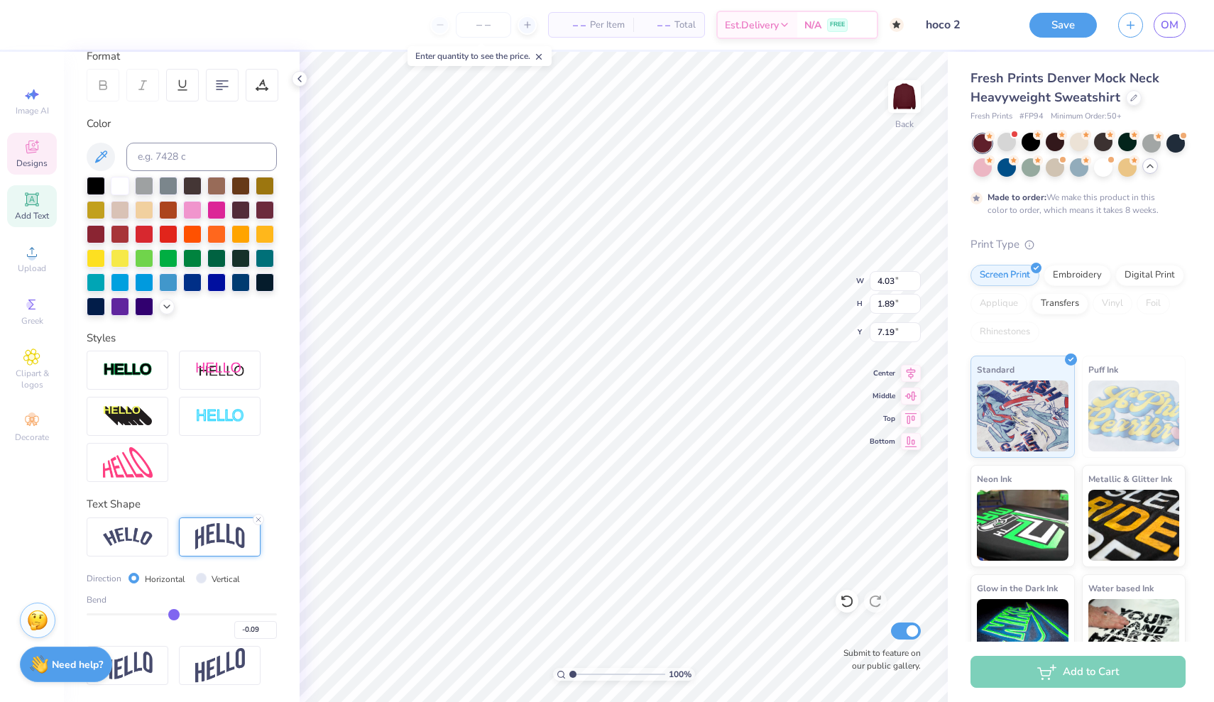
type input "-0.1"
type input "-0.10"
type input "-0.11"
type input "-0.13"
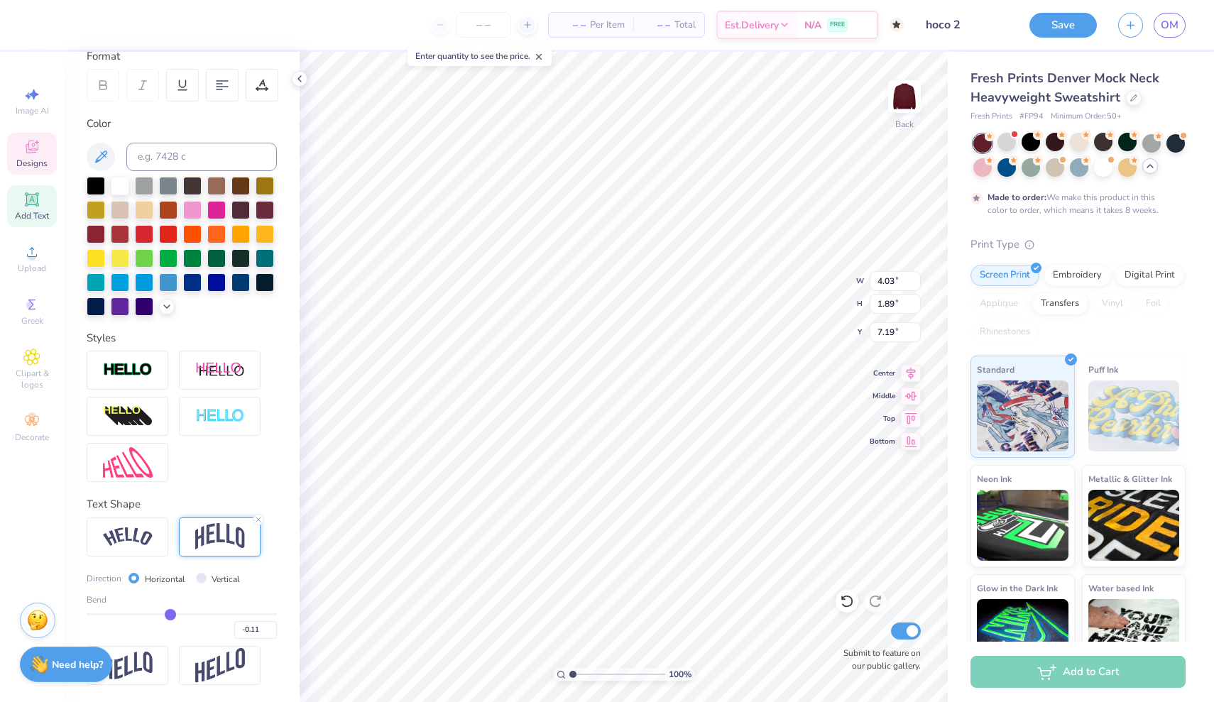
type input "-0.13"
type input "-0.14"
type input "-0.15"
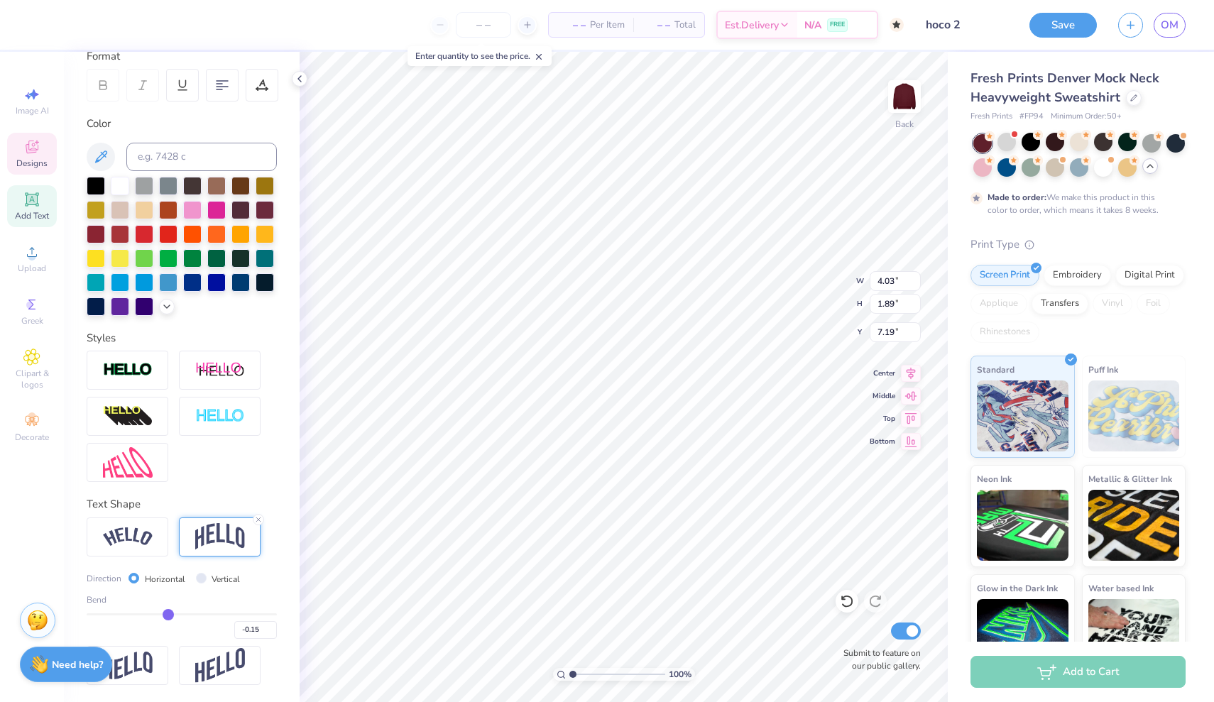
type input "-0.16"
type input "-0.17"
drag, startPoint x: 224, startPoint y: 613, endPoint x: 146, endPoint y: 608, distance: 78.3
click at [146, 608] on div "Bend -0.40" at bounding box center [182, 616] width 190 height 45
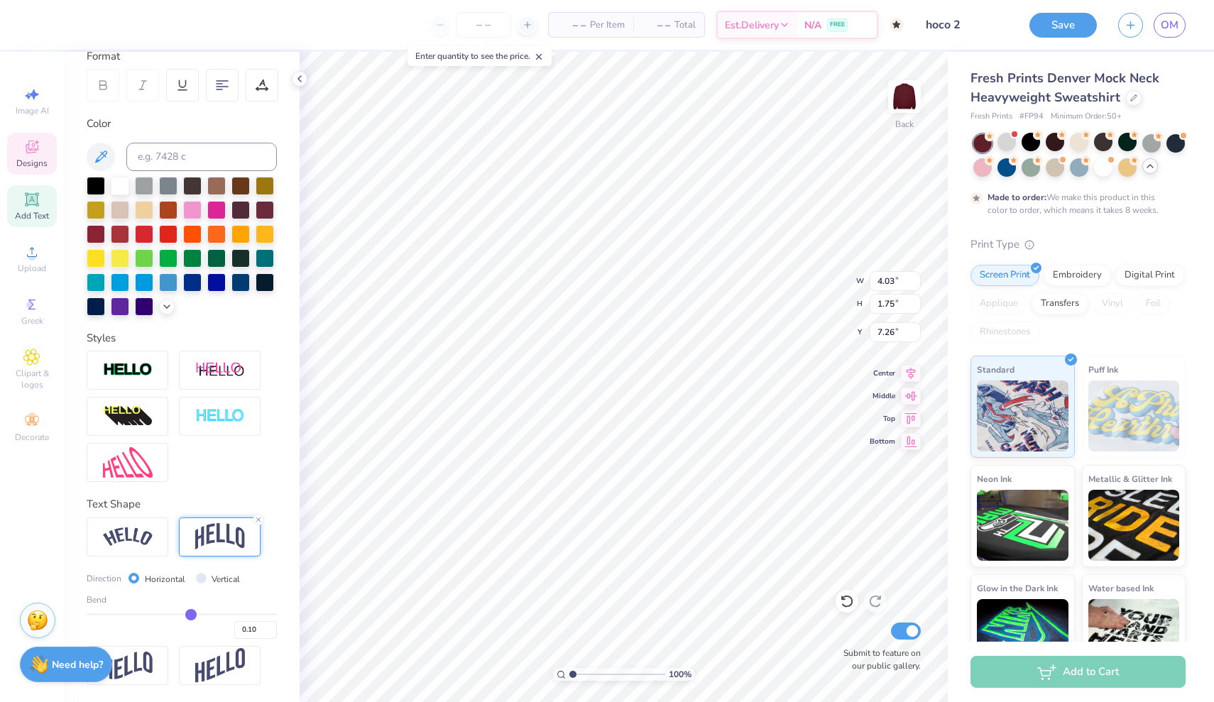
drag, startPoint x: 143, startPoint y: 611, endPoint x: 190, endPoint y: 613, distance: 47.7
click at [191, 613] on input "range" at bounding box center [182, 614] width 190 height 2
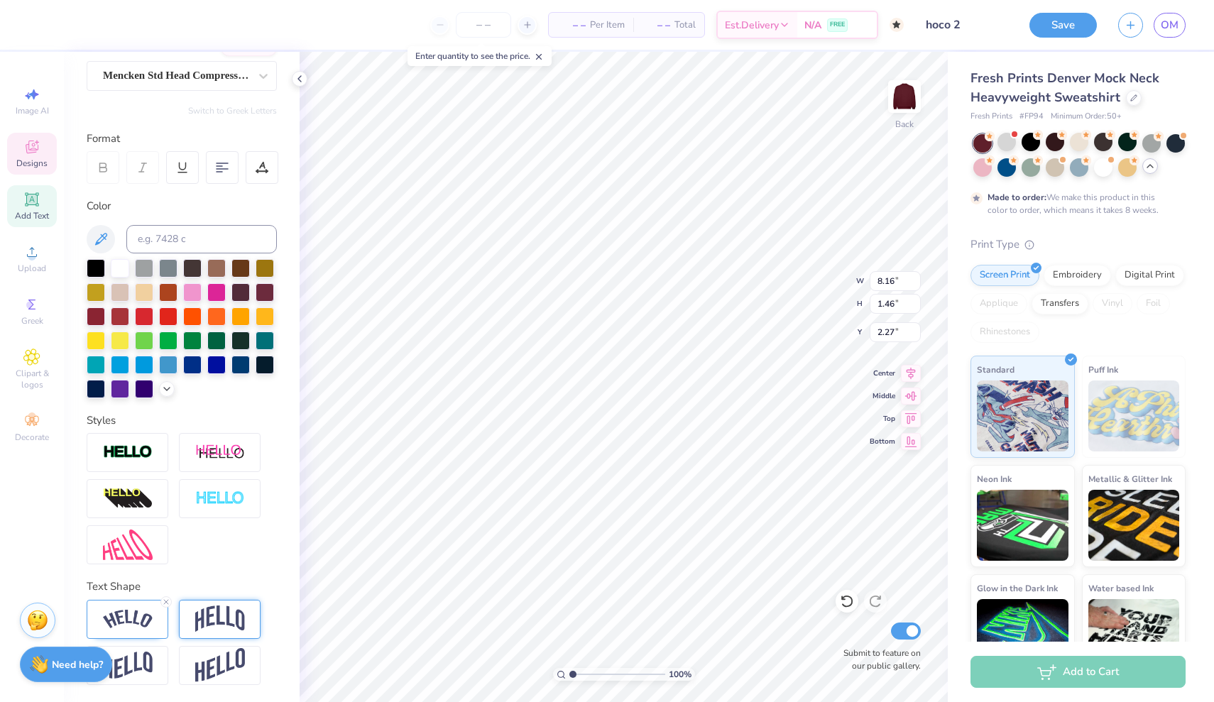
scroll to position [124, 0]
click at [141, 614] on img at bounding box center [128, 619] width 50 height 19
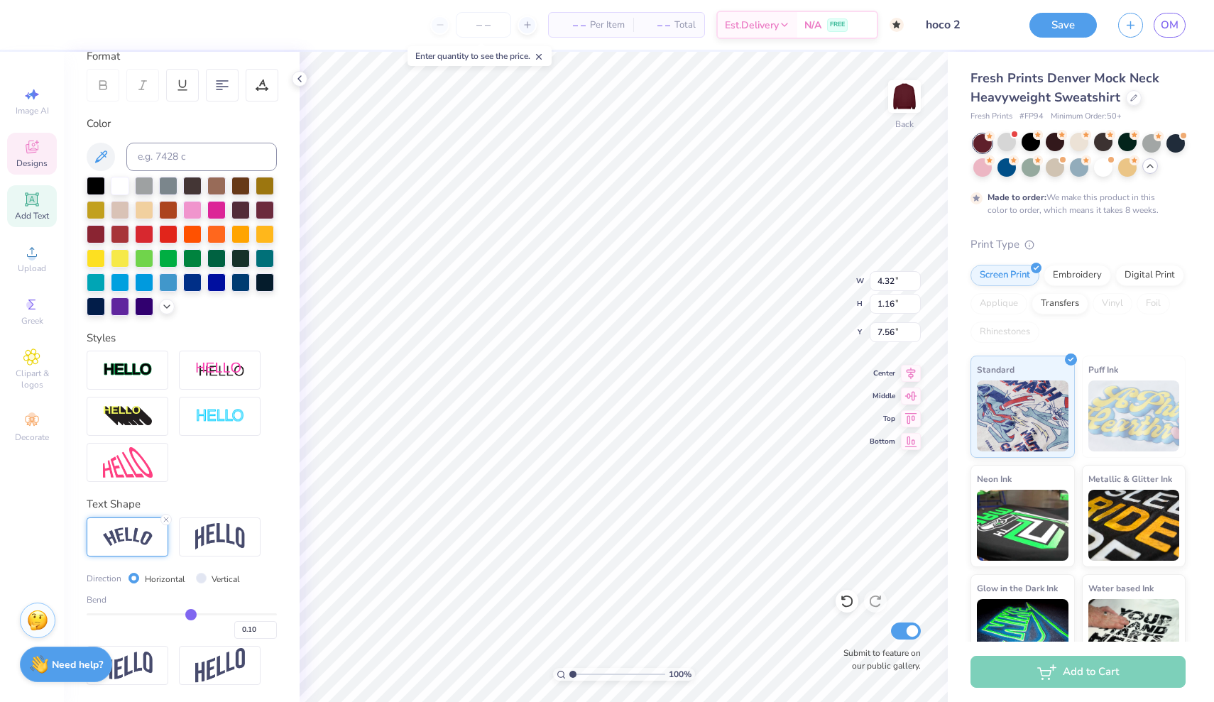
scroll to position [207, 0]
click at [189, 613] on input "range" at bounding box center [182, 614] width 190 height 2
drag, startPoint x: 191, startPoint y: 611, endPoint x: 200, endPoint y: 611, distance: 9.3
click at [200, 613] on input "range" at bounding box center [182, 614] width 190 height 2
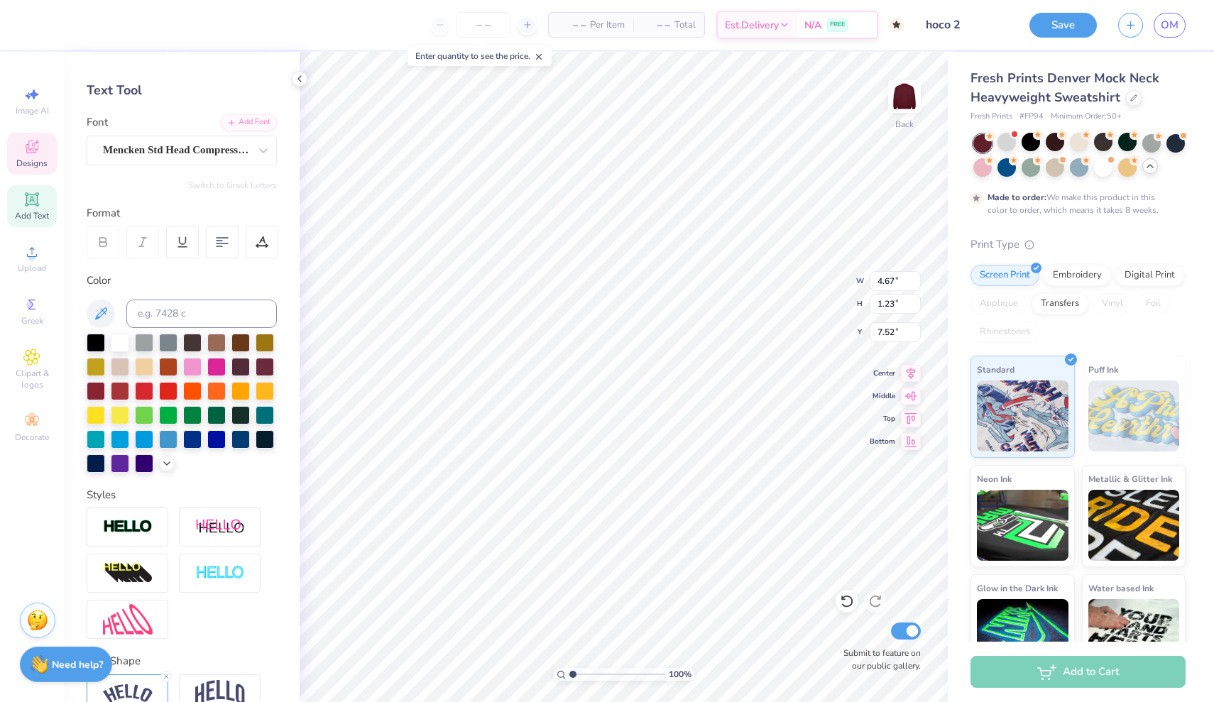
scroll to position [124, 0]
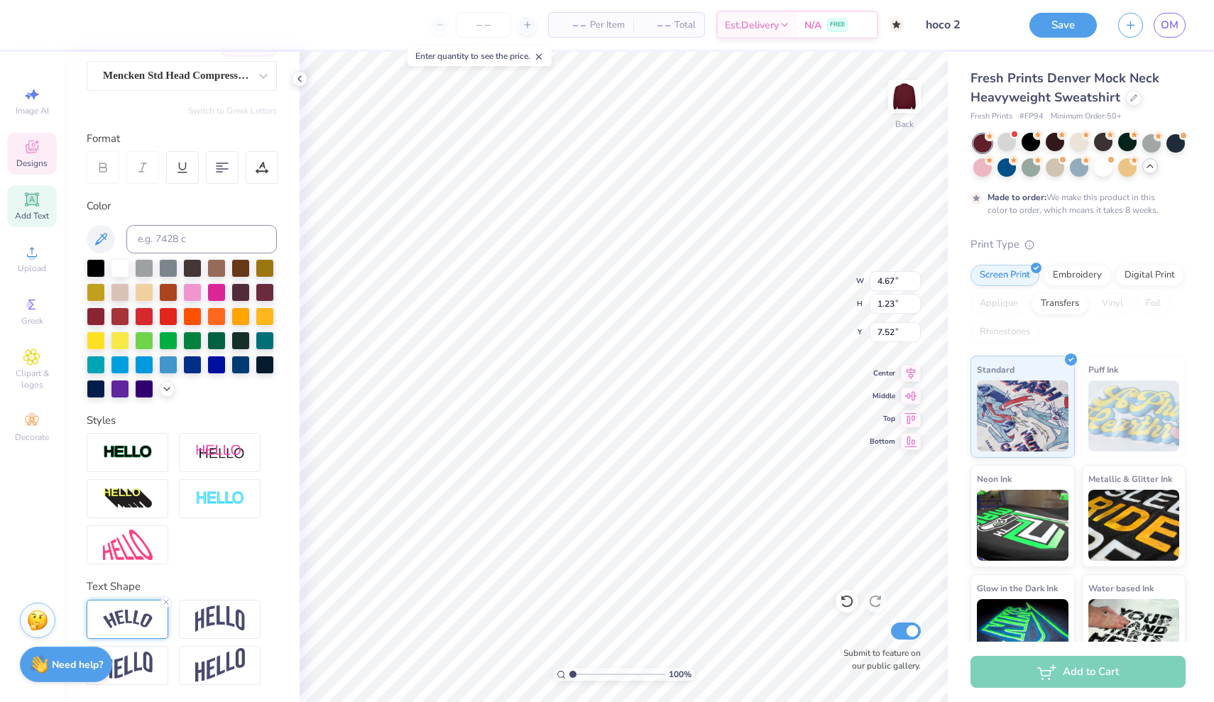
click at [136, 613] on img at bounding box center [128, 619] width 50 height 19
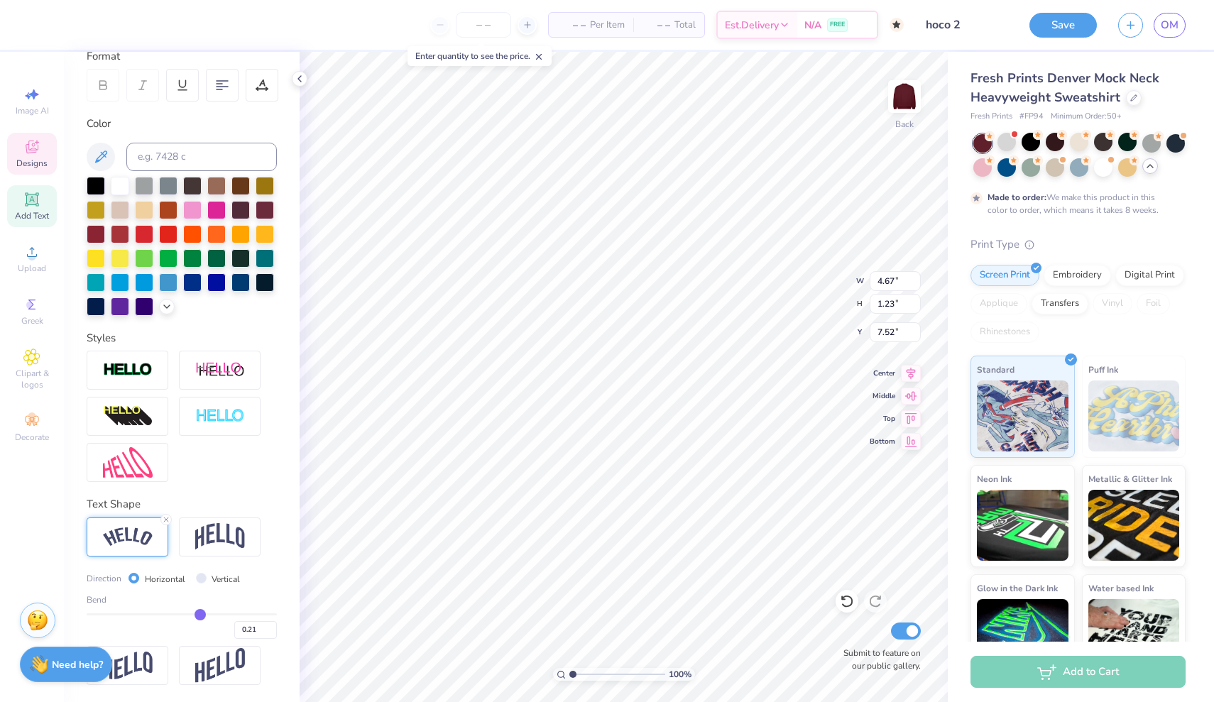
scroll to position [207, 0]
click at [200, 614] on input "range" at bounding box center [182, 614] width 190 height 2
click at [199, 613] on input "range" at bounding box center [182, 614] width 190 height 2
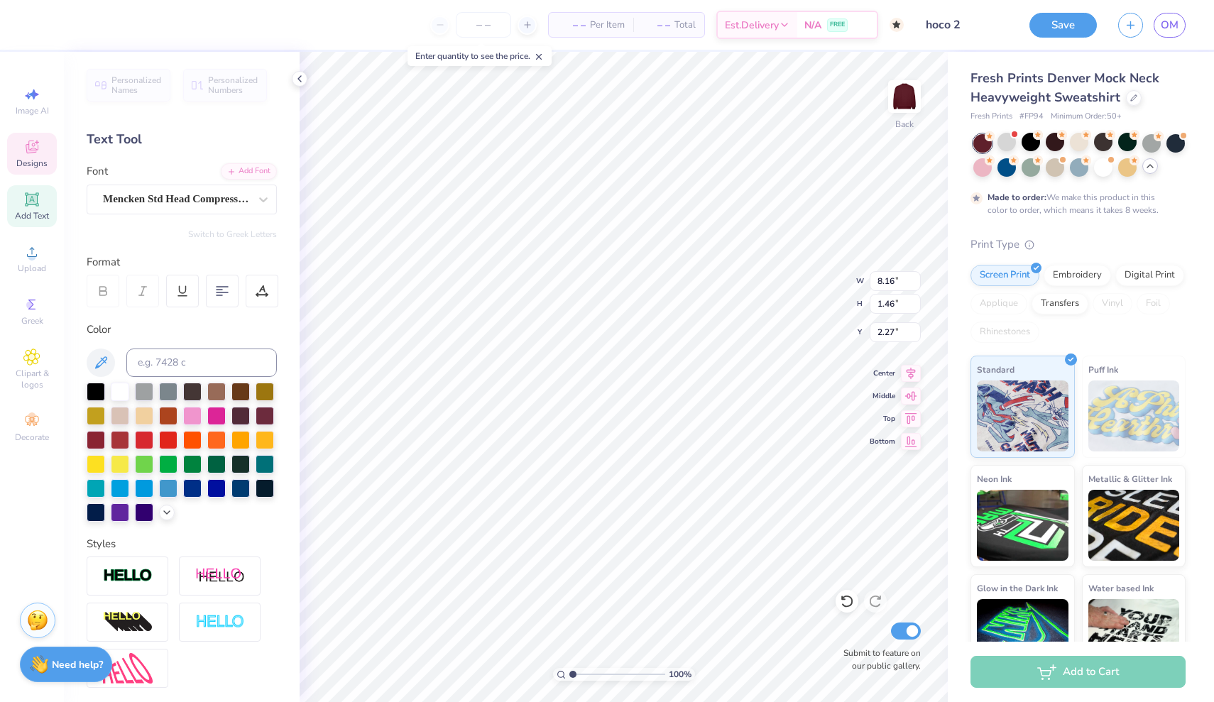
scroll to position [0, 0]
click at [673, 286] on li "Cut" at bounding box center [679, 280] width 111 height 28
click at [648, 331] on li "Cut" at bounding box center [666, 324] width 111 height 28
click at [635, 344] on li "Cut" at bounding box center [631, 335] width 111 height 28
click at [690, 328] on li "Cut" at bounding box center [729, 332] width 111 height 28
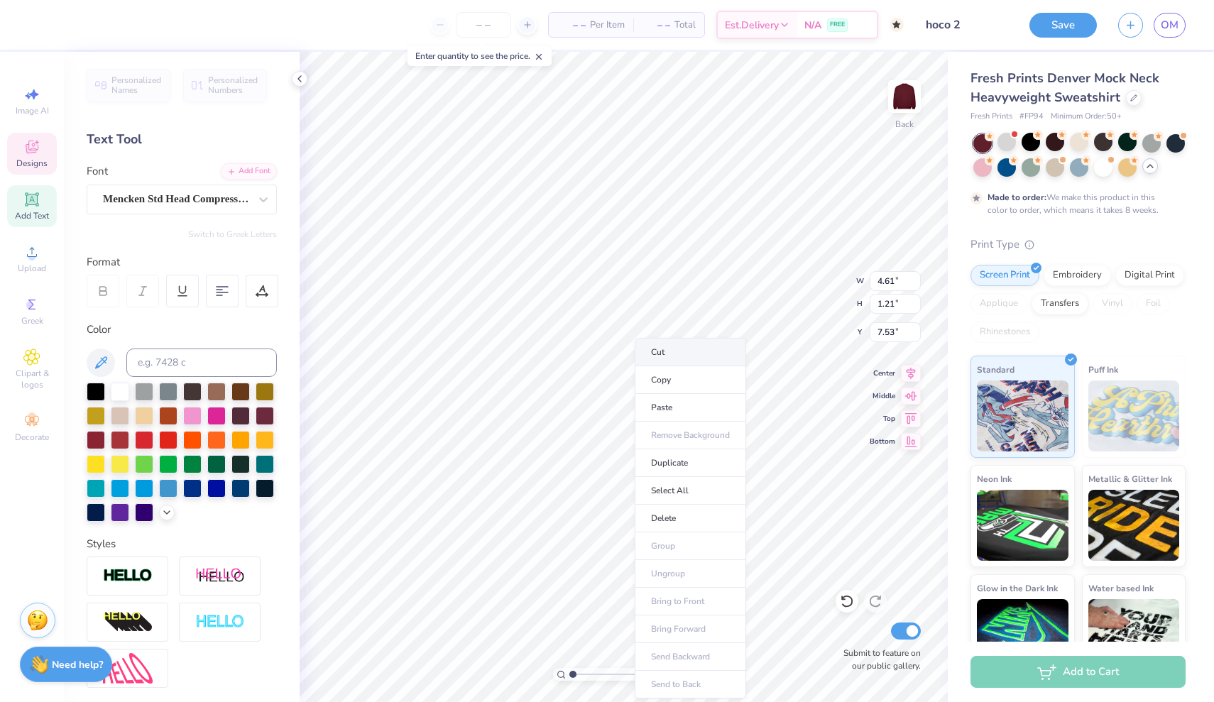
click at [651, 346] on li "Cut" at bounding box center [690, 352] width 111 height 28
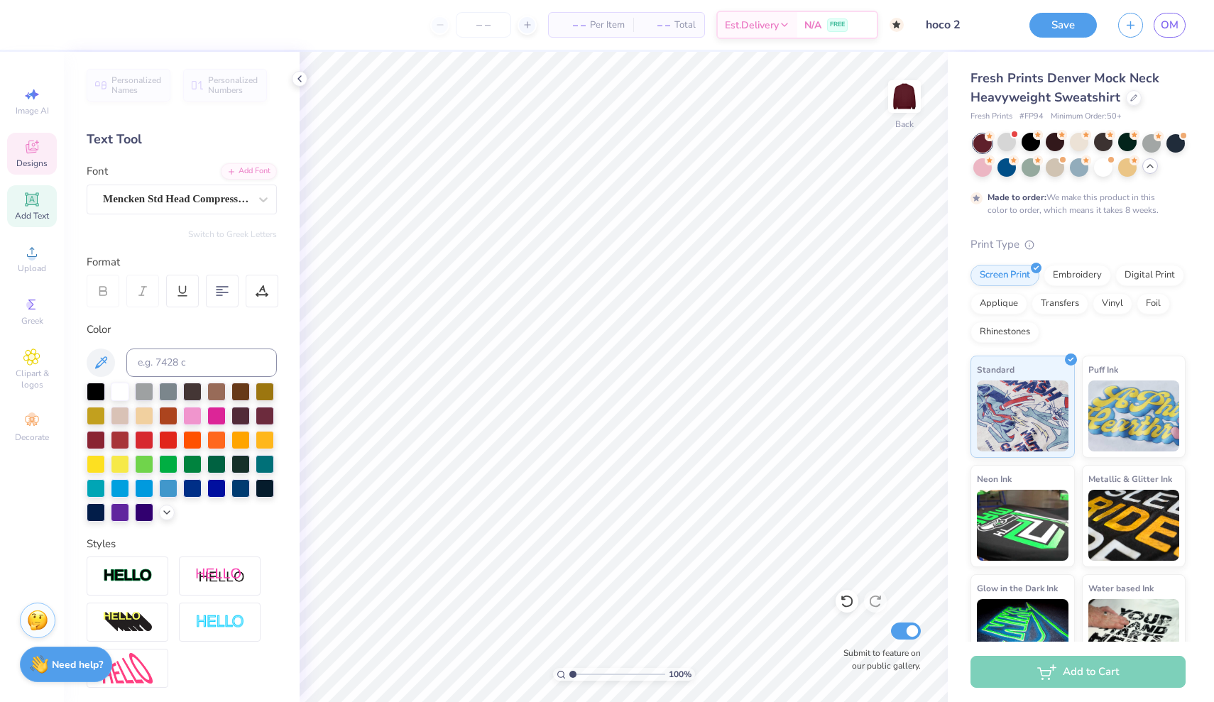
click at [33, 148] on icon at bounding box center [32, 147] width 13 height 13
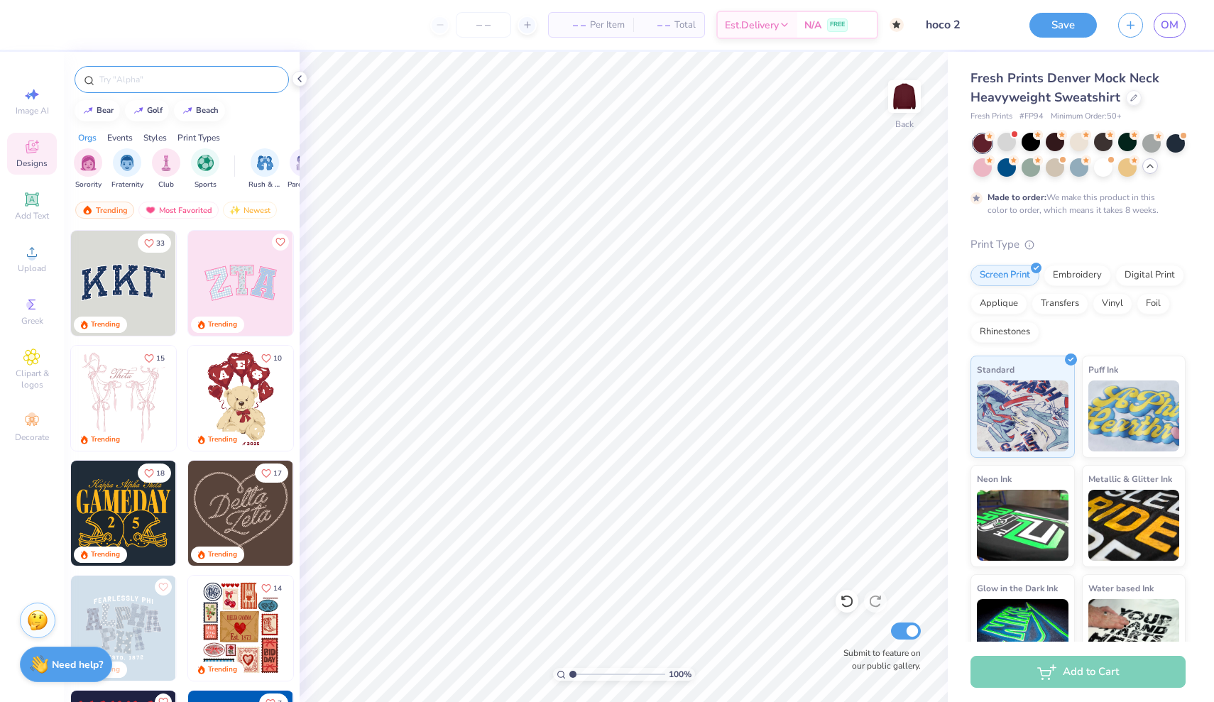
click at [178, 77] on input "text" at bounding box center [189, 79] width 182 height 14
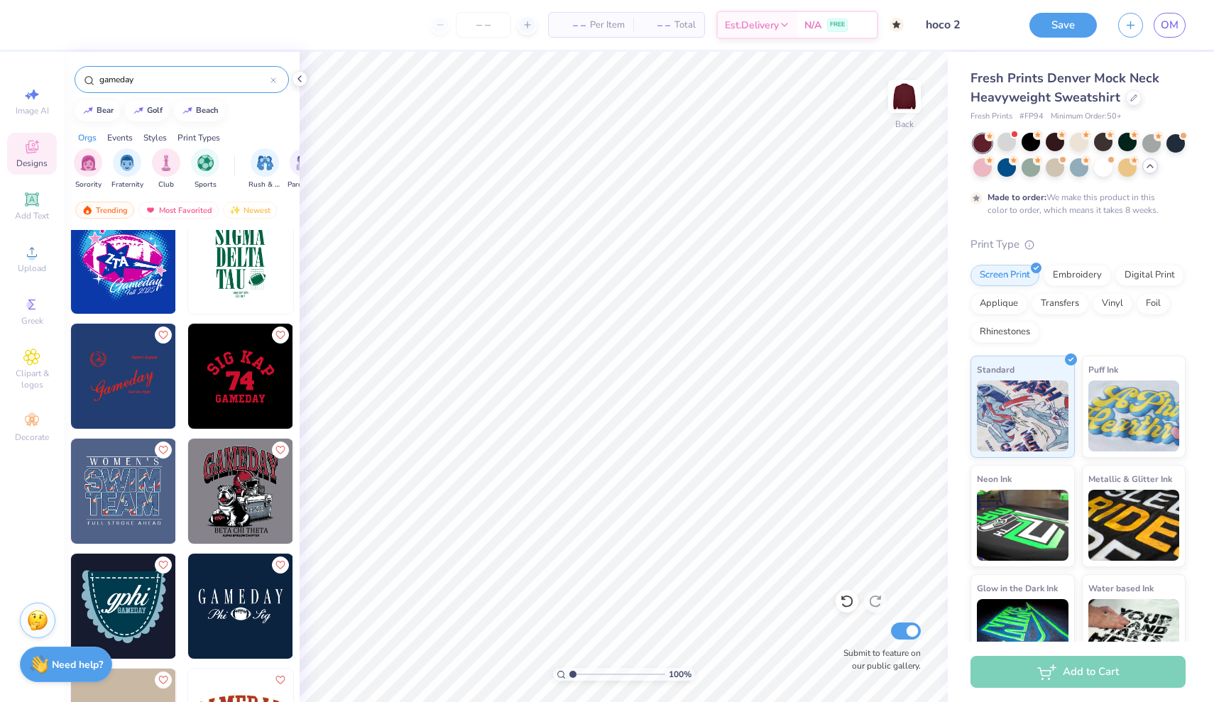
scroll to position [509, 0]
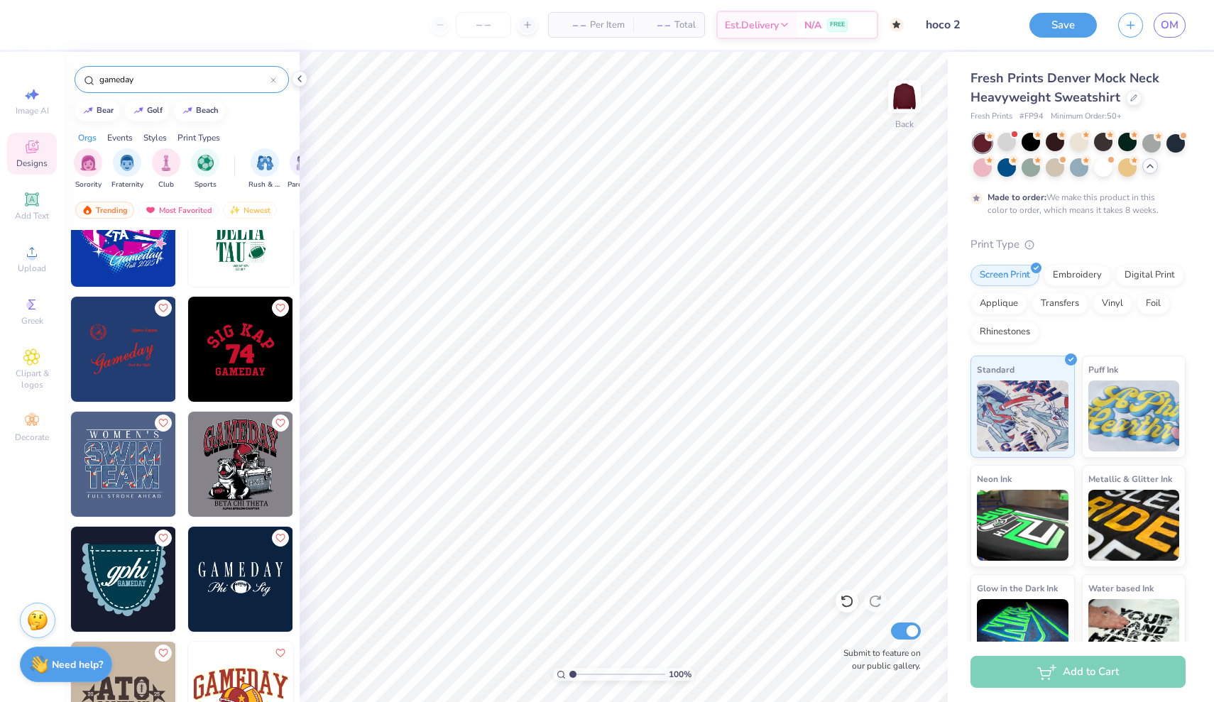
click at [248, 478] on img at bounding box center [240, 464] width 105 height 105
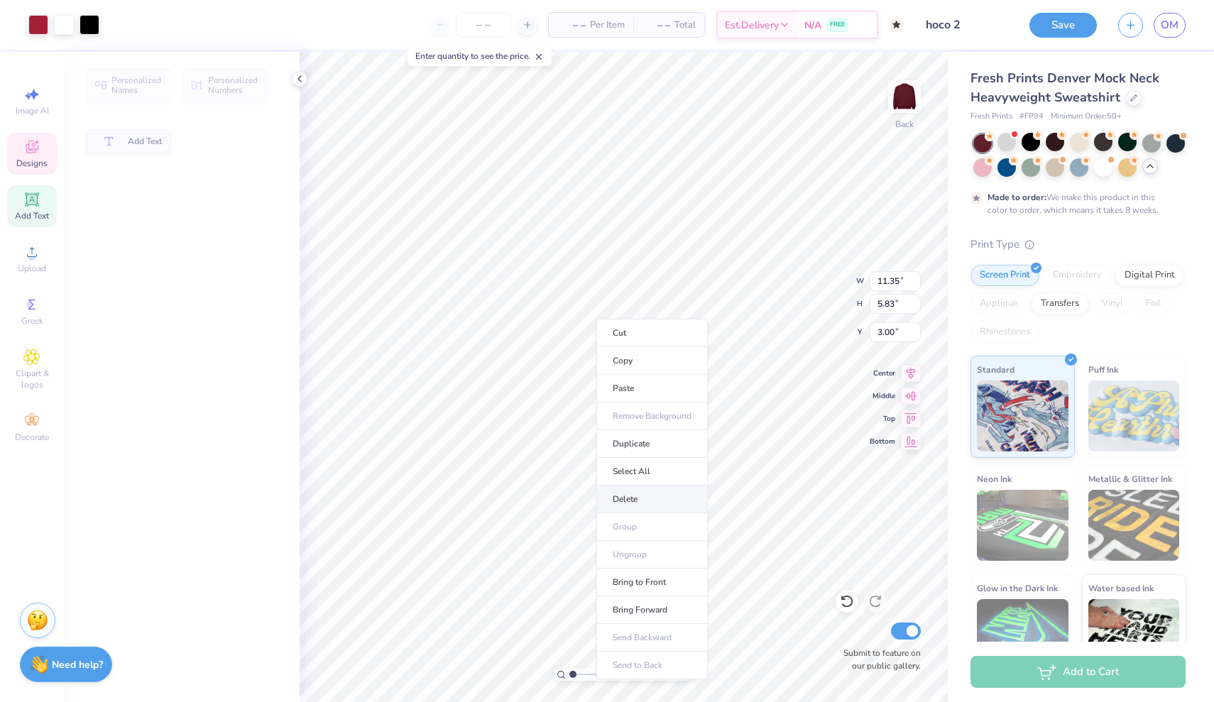
click at [657, 510] on li "Delete" at bounding box center [651, 500] width 111 height 28
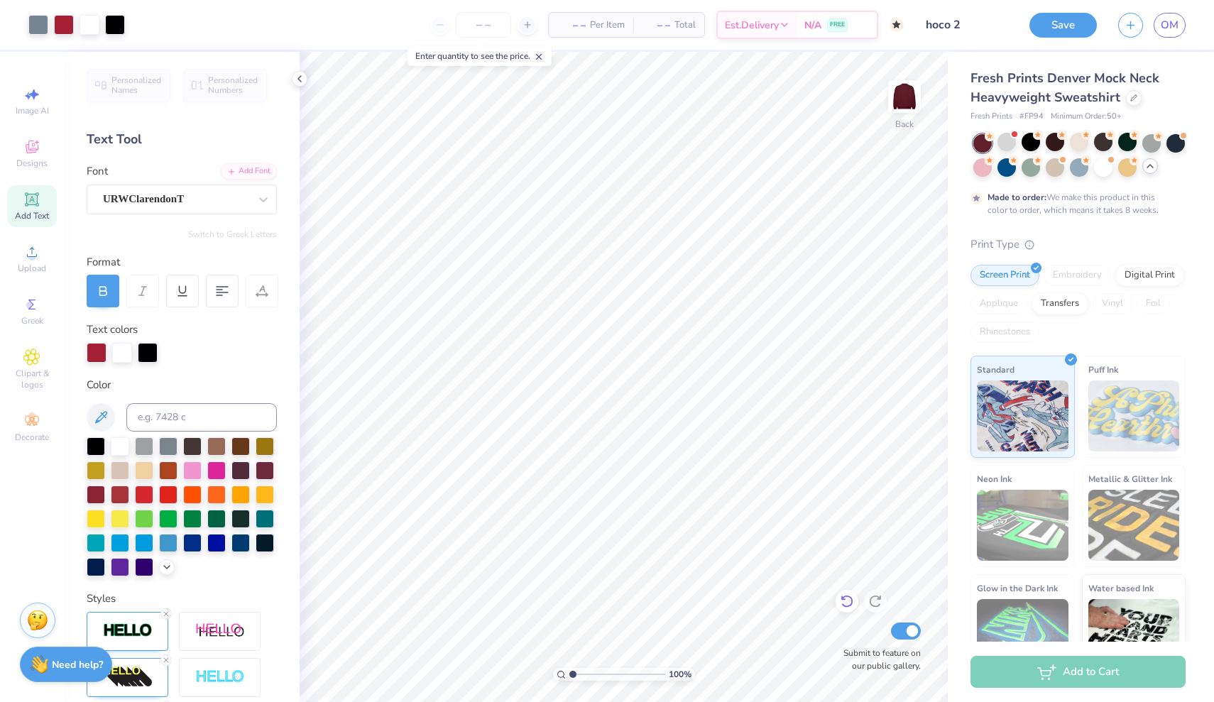
click at [848, 602] on icon at bounding box center [847, 601] width 14 height 14
click at [849, 601] on icon at bounding box center [847, 601] width 14 height 14
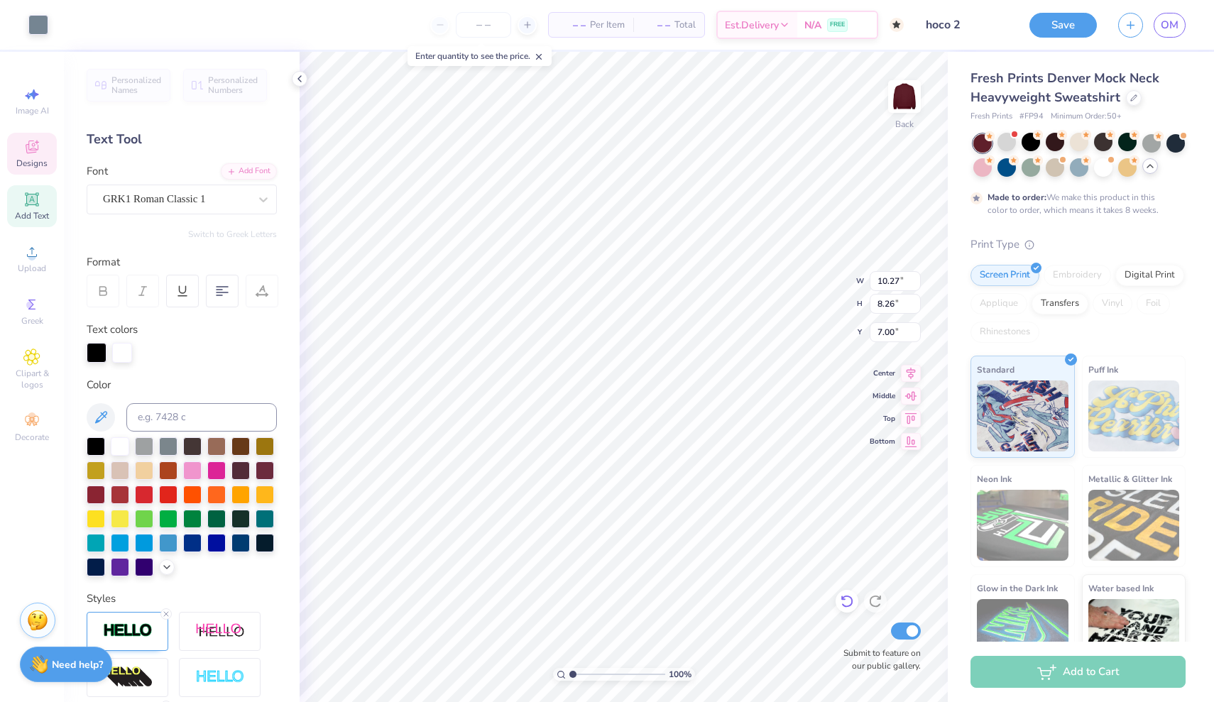
click at [843, 601] on icon at bounding box center [847, 601] width 14 height 14
click at [847, 599] on icon at bounding box center [847, 601] width 14 height 14
click at [267, 198] on icon at bounding box center [263, 199] width 9 height 5
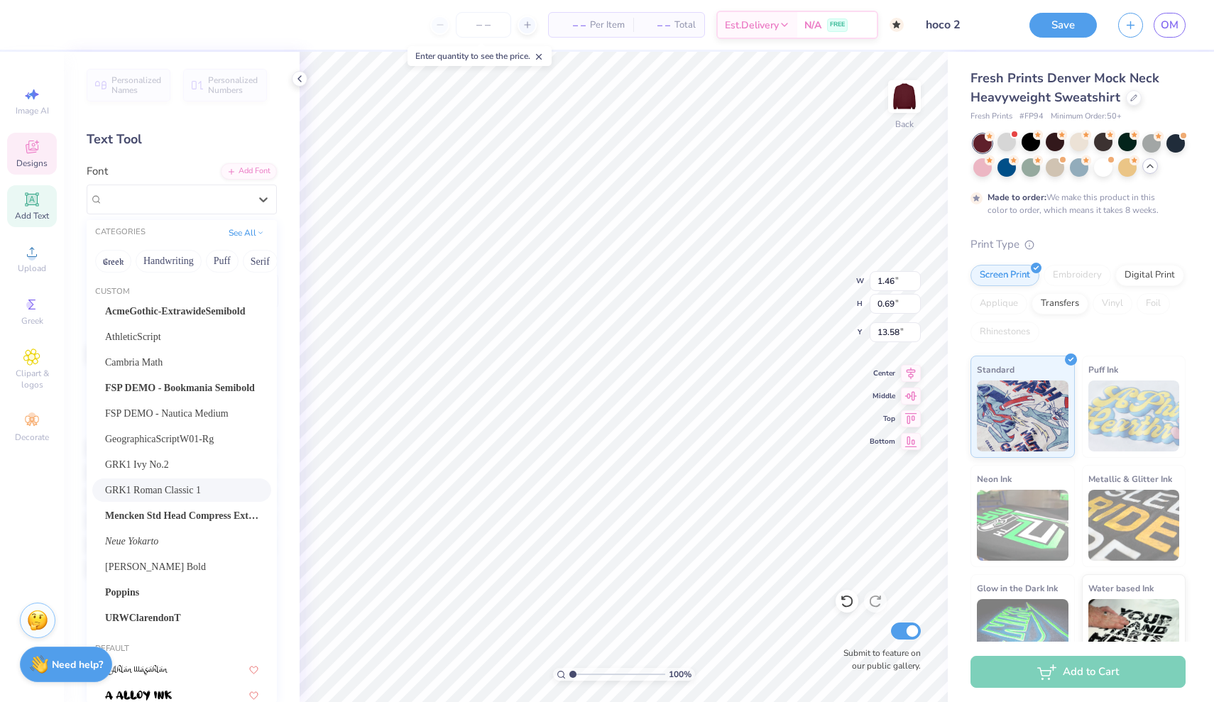
click at [187, 155] on div "Personalized Names Personalized Numbers Text Tool Add Font Font option GRK1 Rom…" at bounding box center [182, 377] width 236 height 650
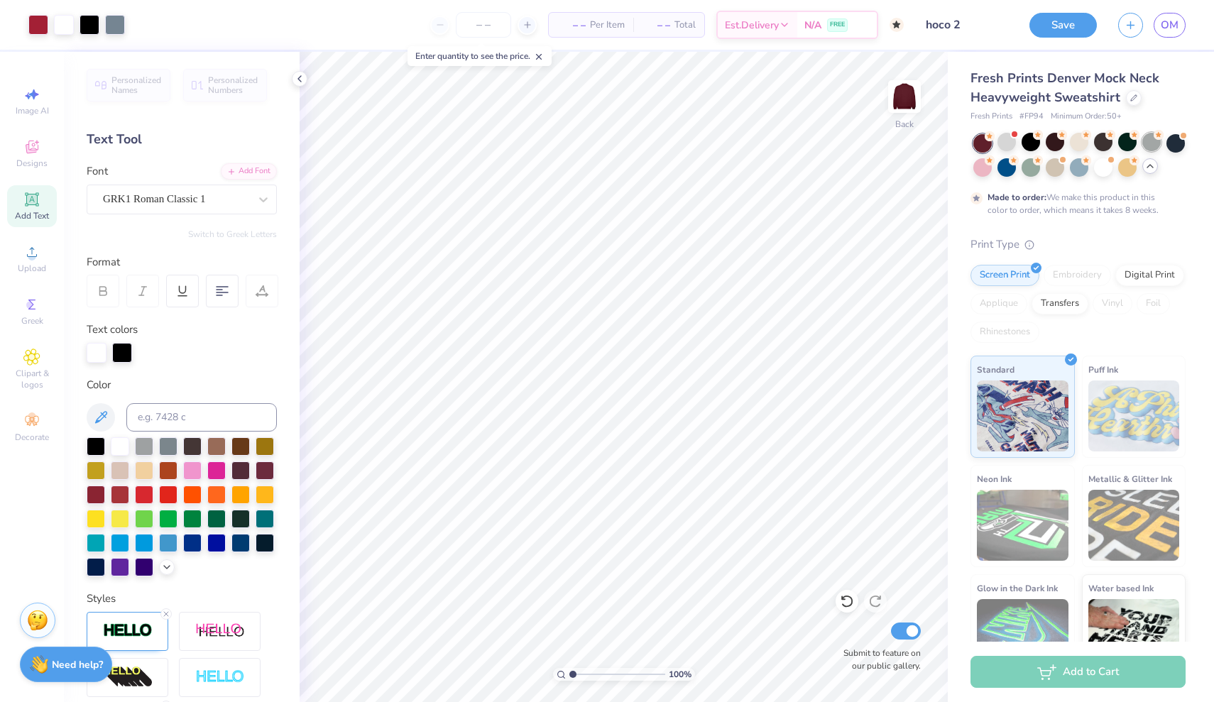
click at [1152, 141] on div at bounding box center [1151, 142] width 18 height 18
click at [1002, 148] on div at bounding box center [1007, 142] width 18 height 18
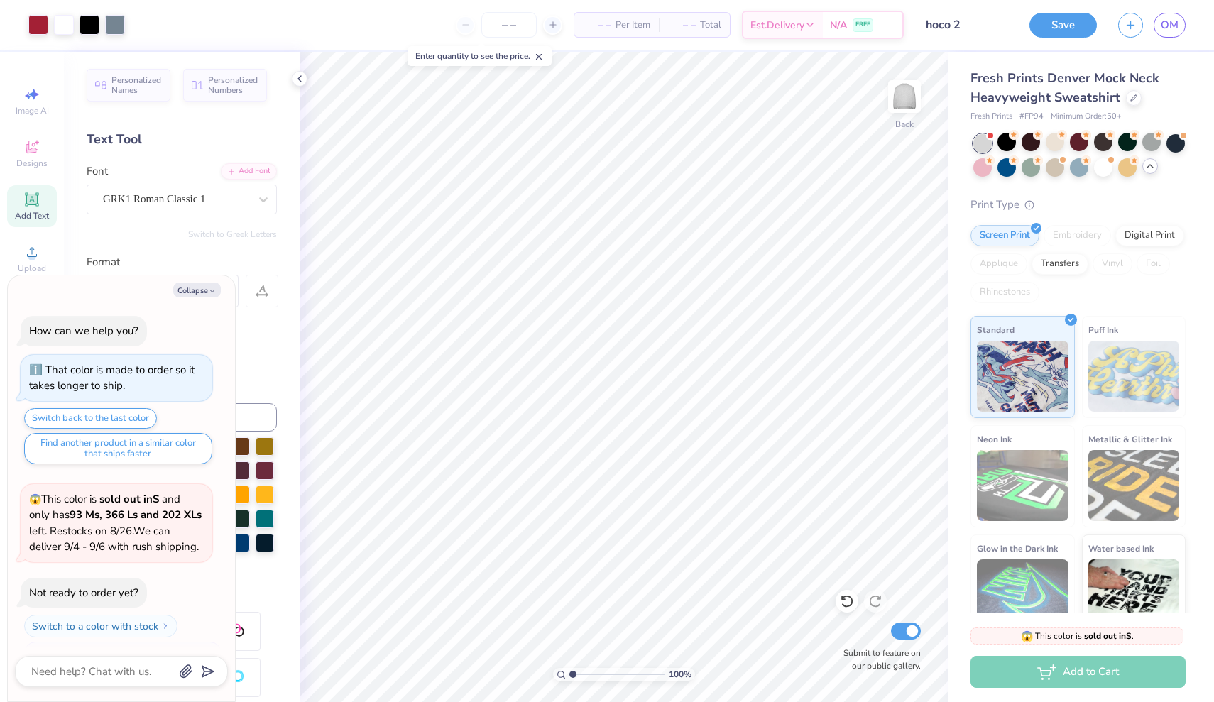
scroll to position [849, 0]
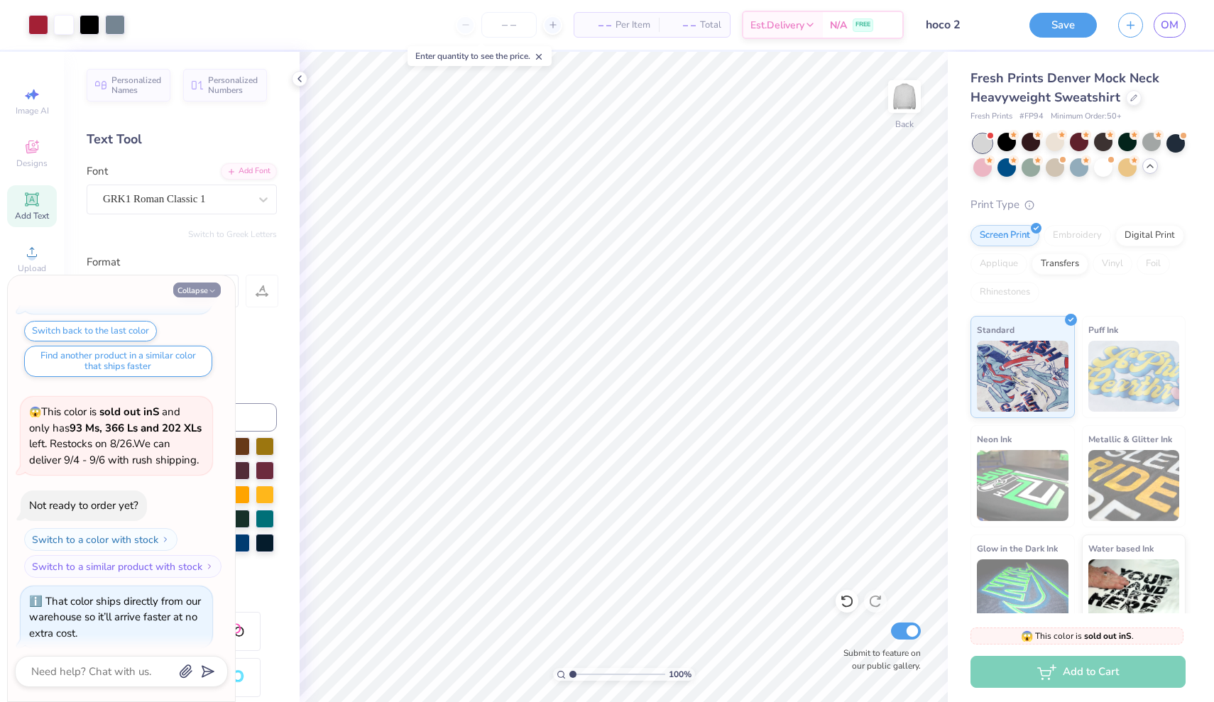
click at [194, 290] on button "Collapse" at bounding box center [197, 290] width 48 height 15
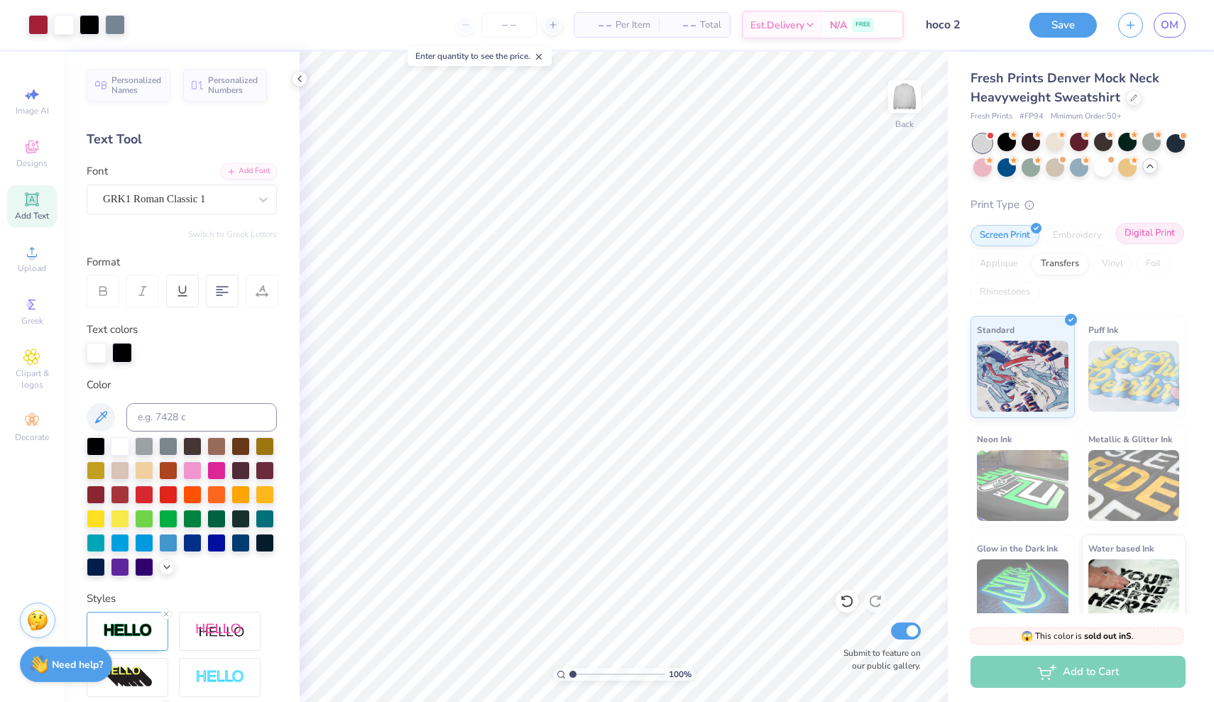
click at [1135, 240] on div "Digital Print" at bounding box center [1149, 233] width 69 height 21
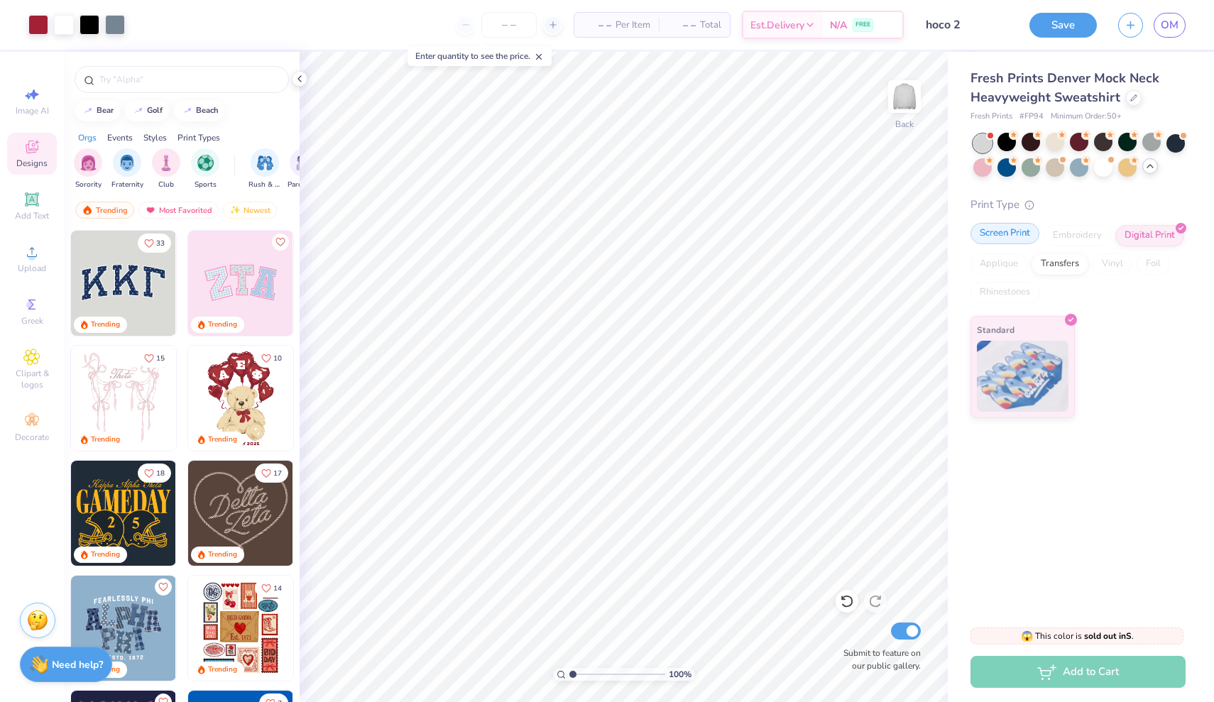
click at [1024, 231] on div "Screen Print" at bounding box center [1005, 233] width 69 height 21
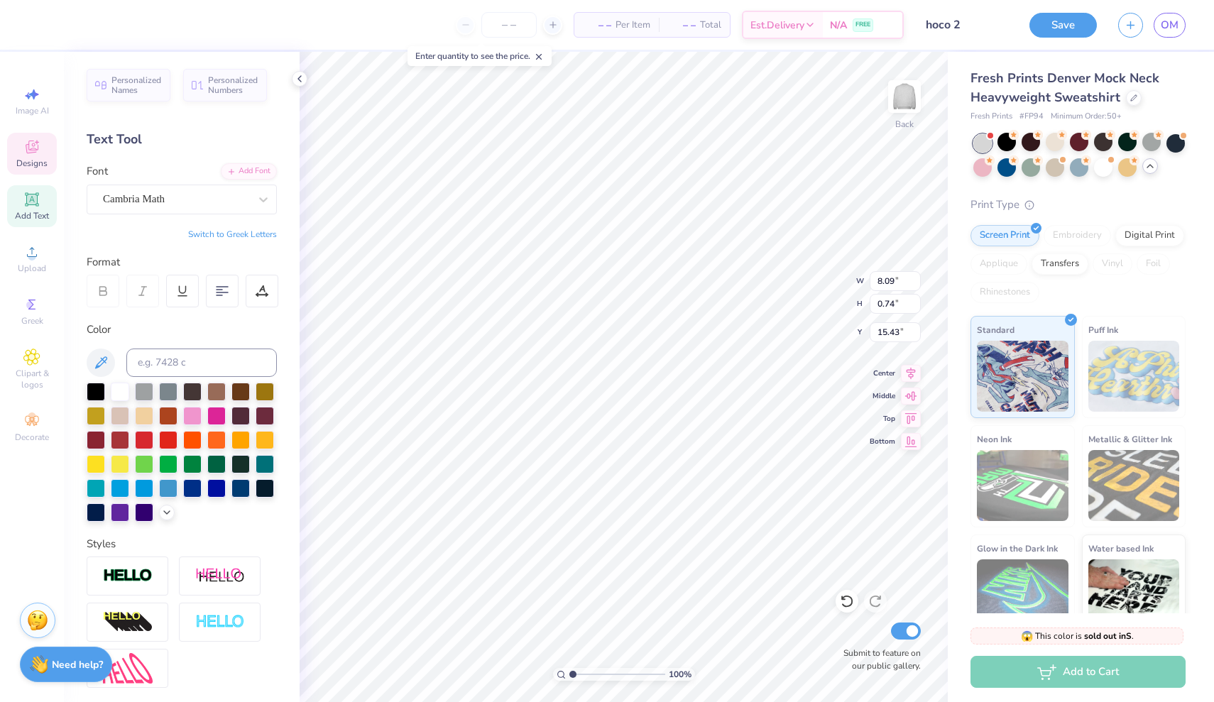
scroll to position [0, 6]
click at [649, 515] on li "Delete" at bounding box center [666, 519] width 111 height 28
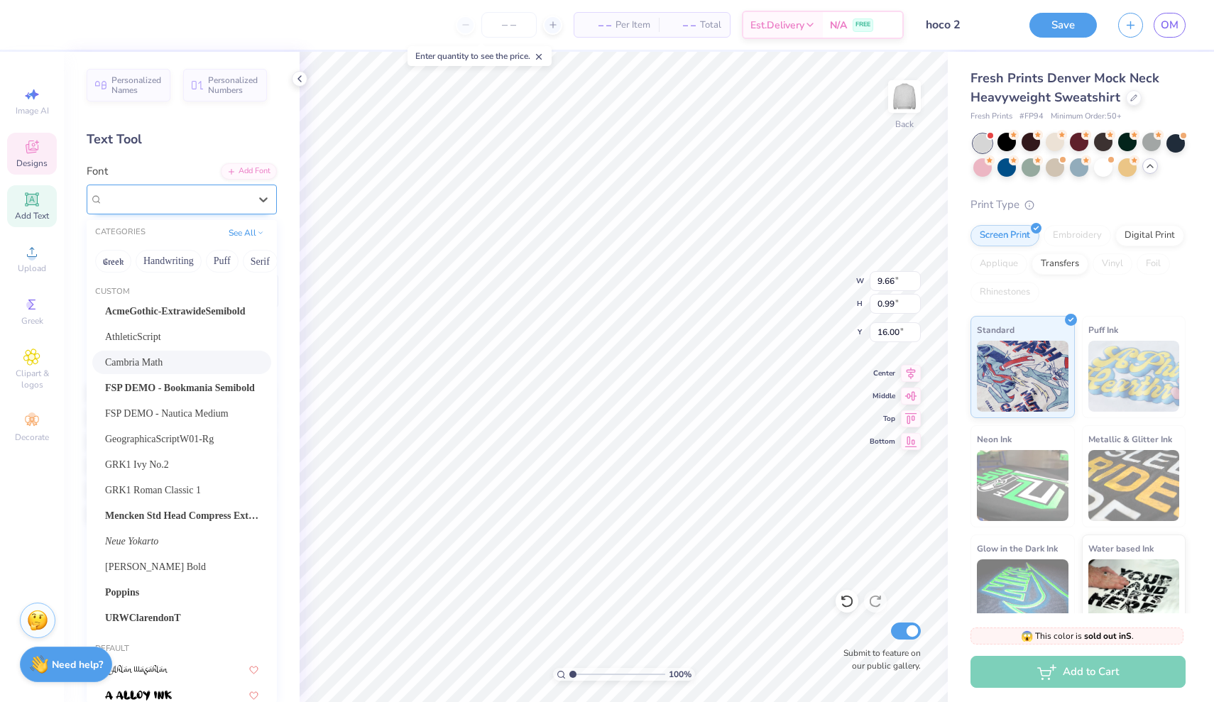
click at [131, 191] on span "Cambria Math" at bounding box center [134, 199] width 62 height 16
click at [149, 564] on span "[PERSON_NAME] Bold" at bounding box center [155, 566] width 101 height 15
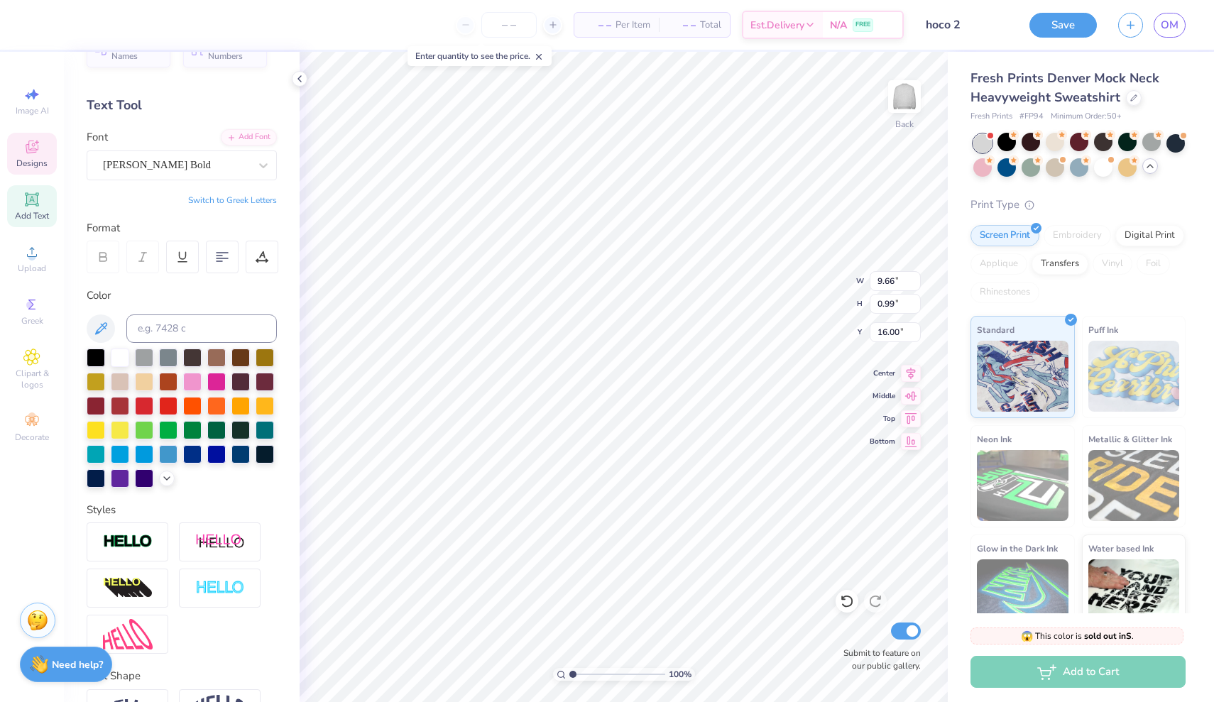
scroll to position [35, 0]
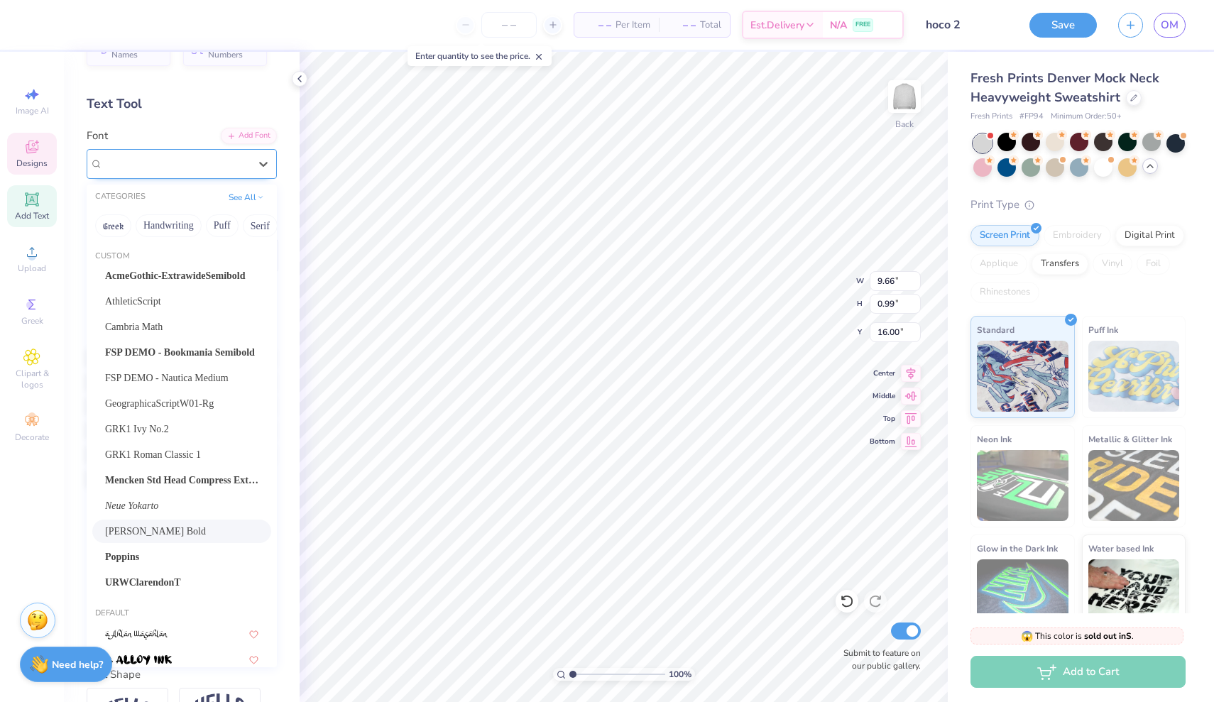
click at [202, 160] on div "[PERSON_NAME] Bold" at bounding box center [176, 164] width 149 height 22
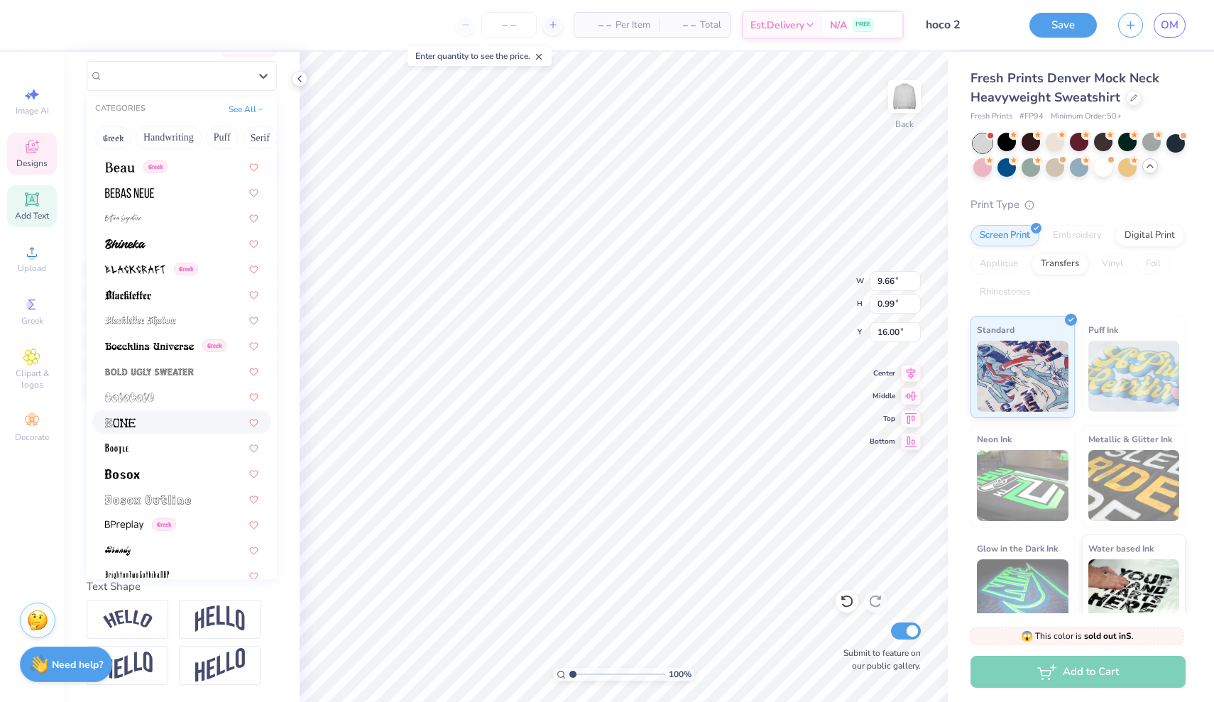
scroll to position [1047, 0]
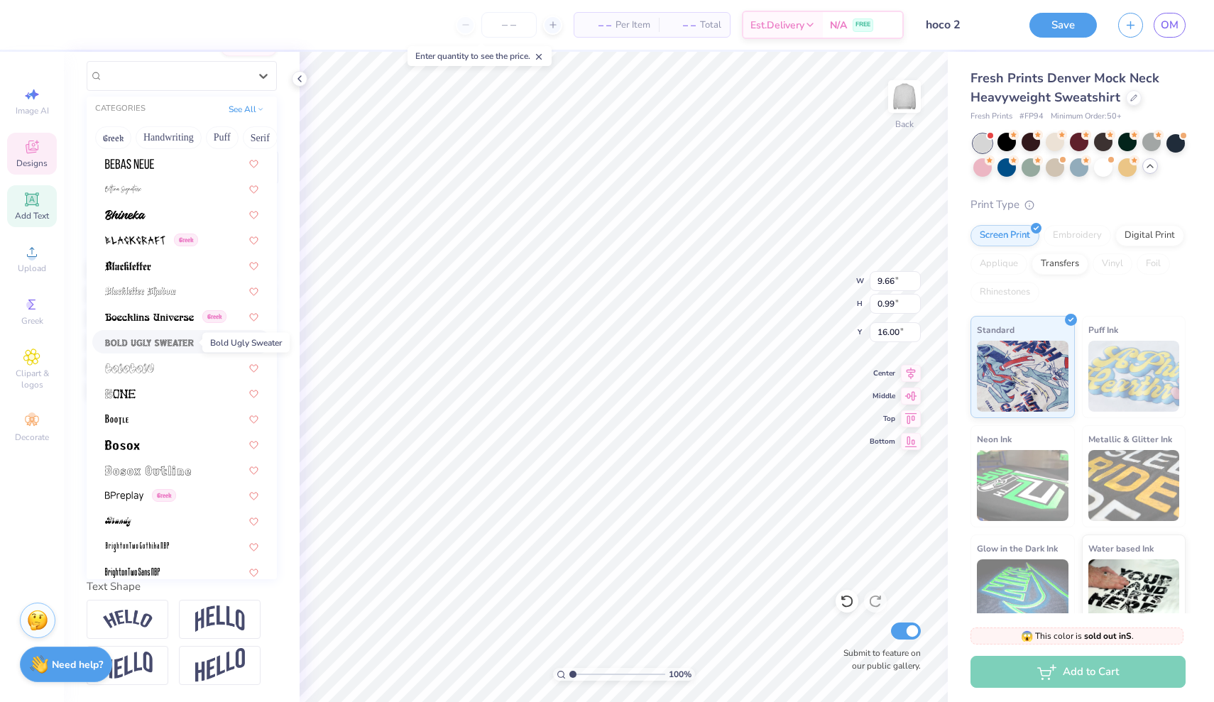
click at [141, 346] on img at bounding box center [149, 343] width 89 height 10
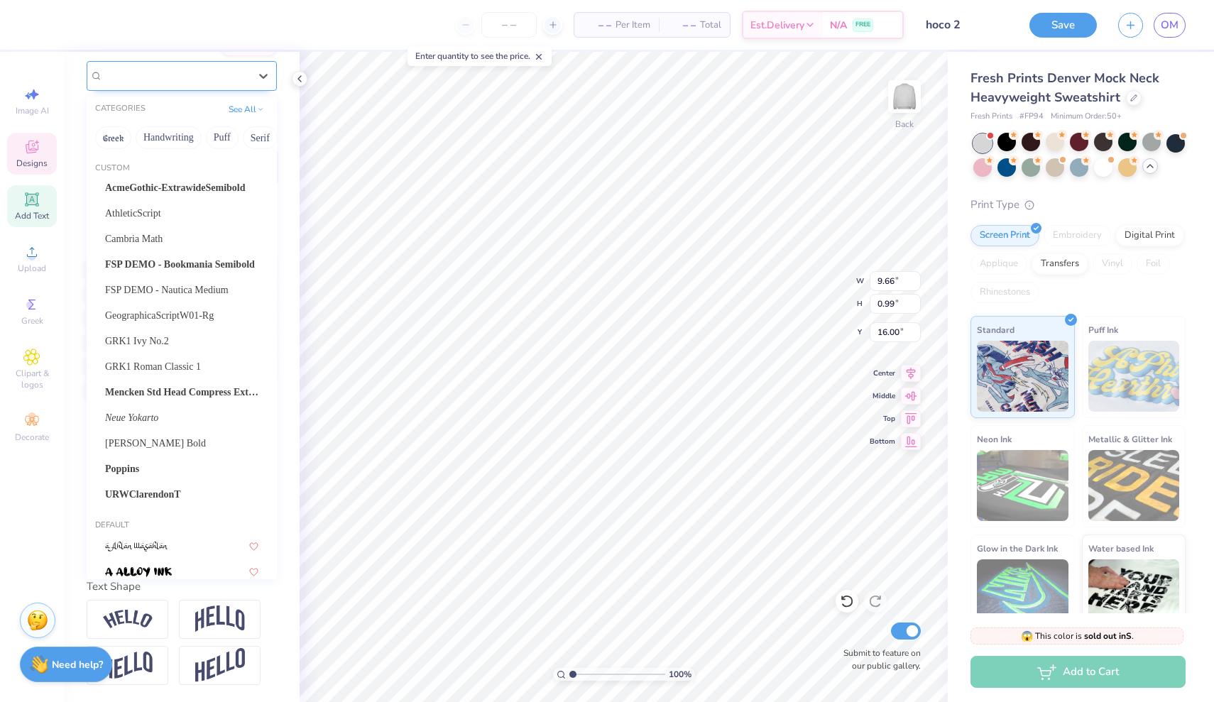
click at [165, 75] on span "Bold Ugly Sweater" at bounding box center [144, 75] width 82 height 16
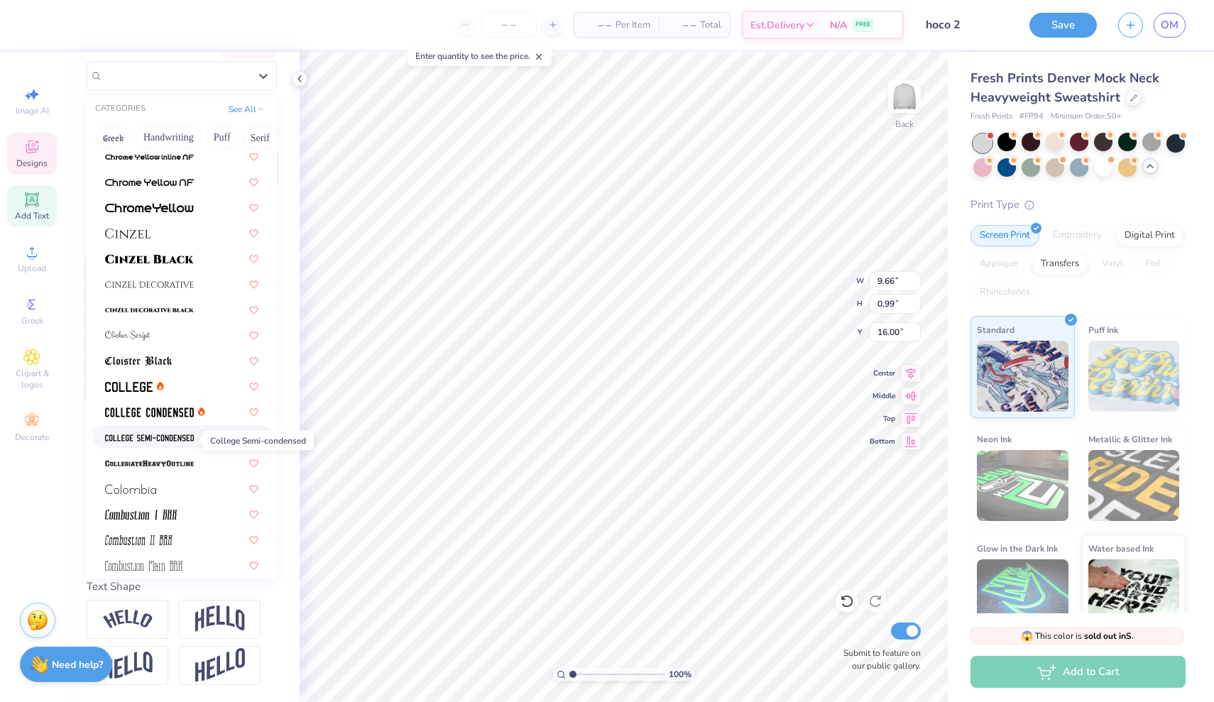
scroll to position [2007, 0]
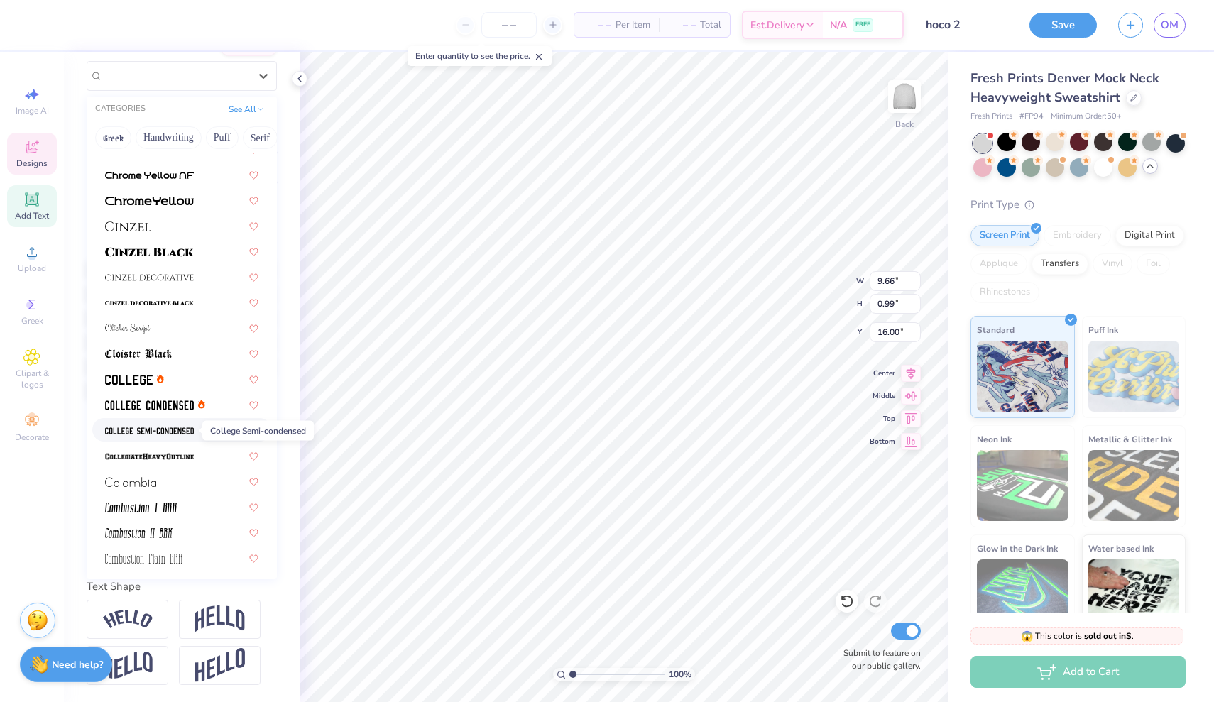
click at [171, 428] on img at bounding box center [149, 431] width 89 height 10
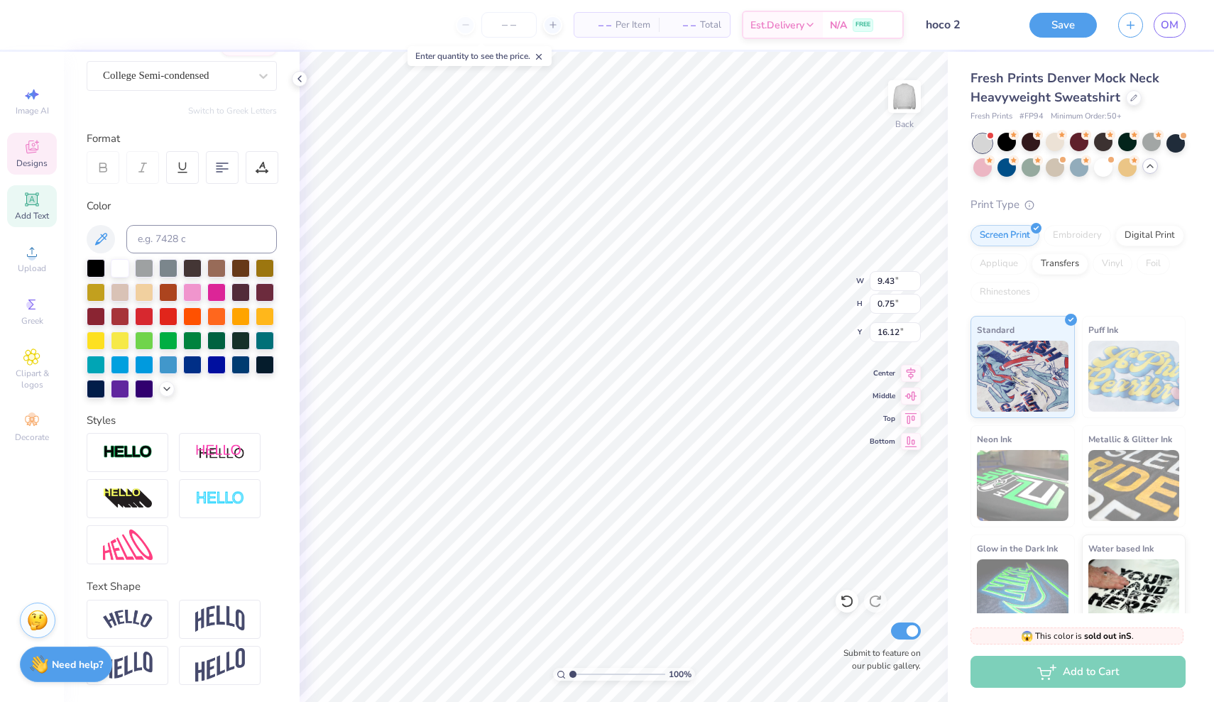
scroll to position [124, 0]
click at [222, 613] on img at bounding box center [220, 619] width 50 height 27
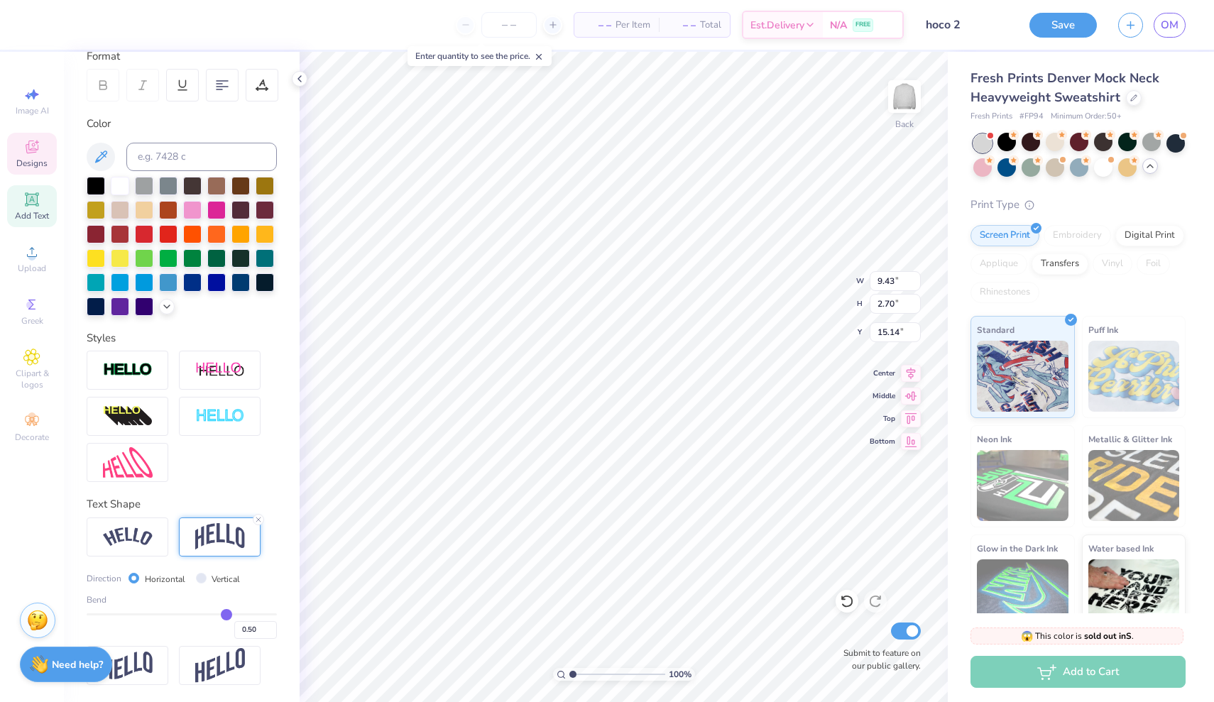
scroll to position [207, 0]
drag, startPoint x: 223, startPoint y: 613, endPoint x: 161, endPoint y: 609, distance: 61.9
click at [161, 613] on input "range" at bounding box center [182, 614] width 190 height 2
drag, startPoint x: 159, startPoint y: 614, endPoint x: 173, endPoint y: 615, distance: 14.2
click at [173, 615] on input "range" at bounding box center [182, 614] width 190 height 2
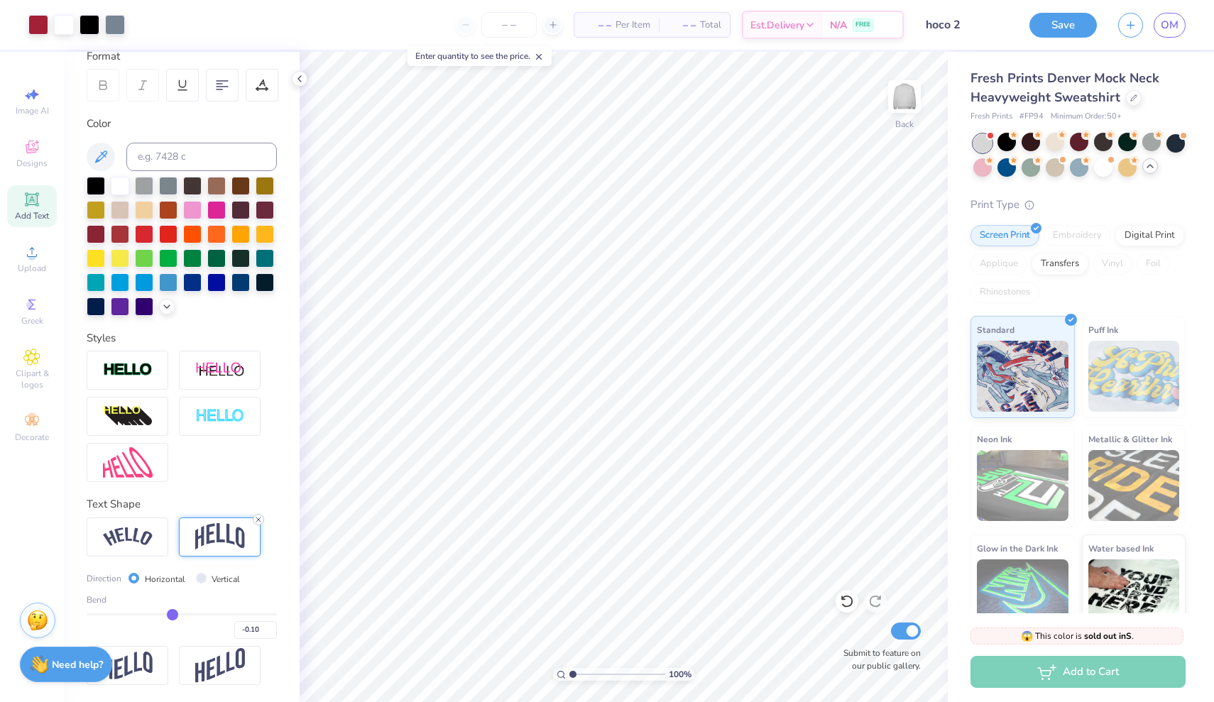
click at [253, 519] on div at bounding box center [258, 519] width 11 height 11
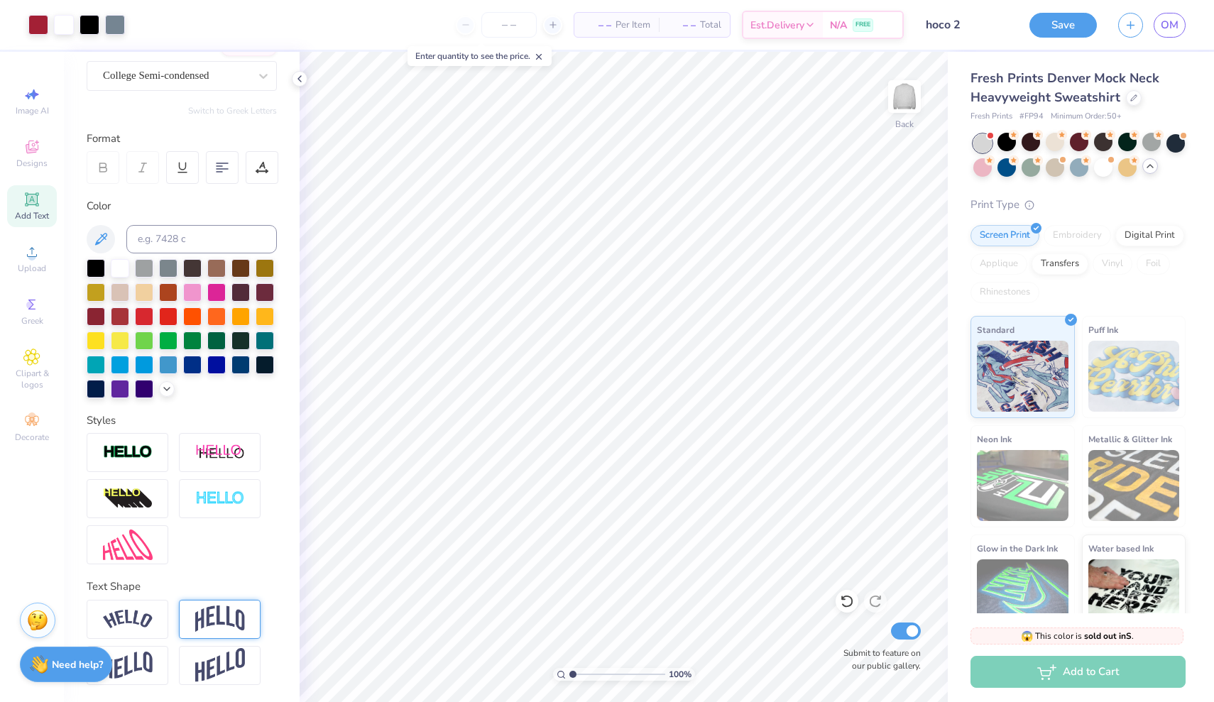
scroll to position [124, 0]
click at [35, 325] on span "Greek" at bounding box center [32, 320] width 22 height 11
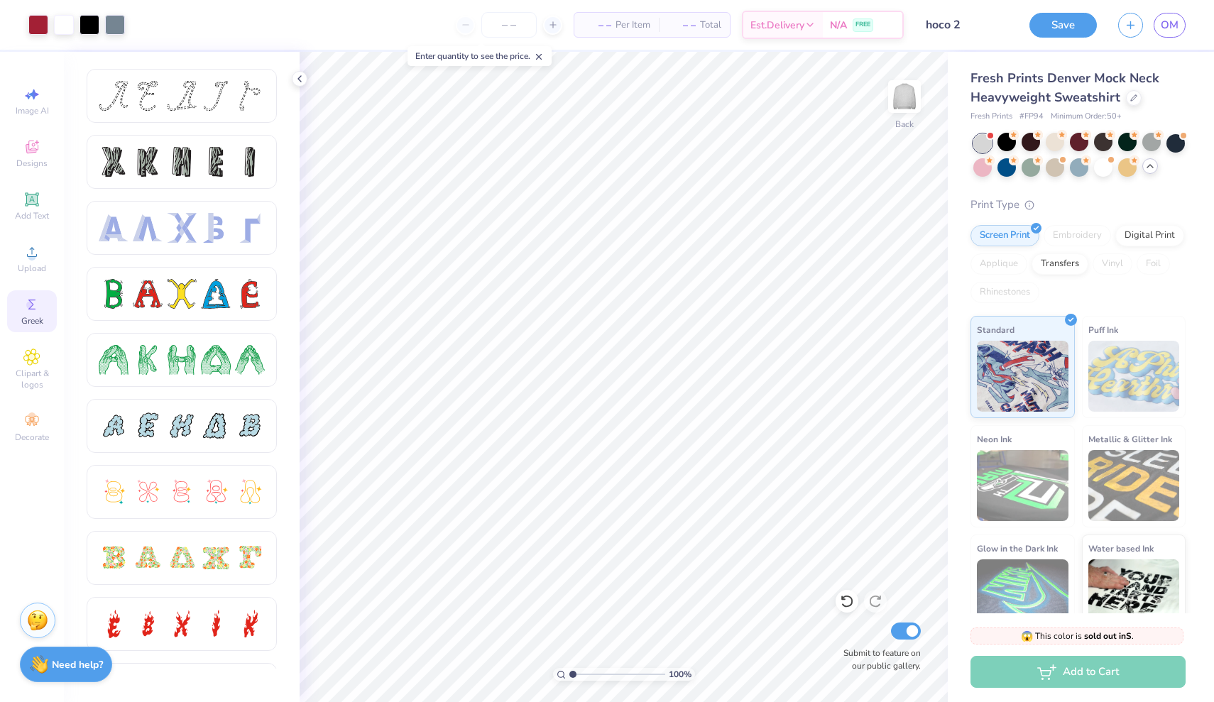
scroll to position [0, 0]
click at [35, 209] on div "Add Text" at bounding box center [32, 206] width 50 height 42
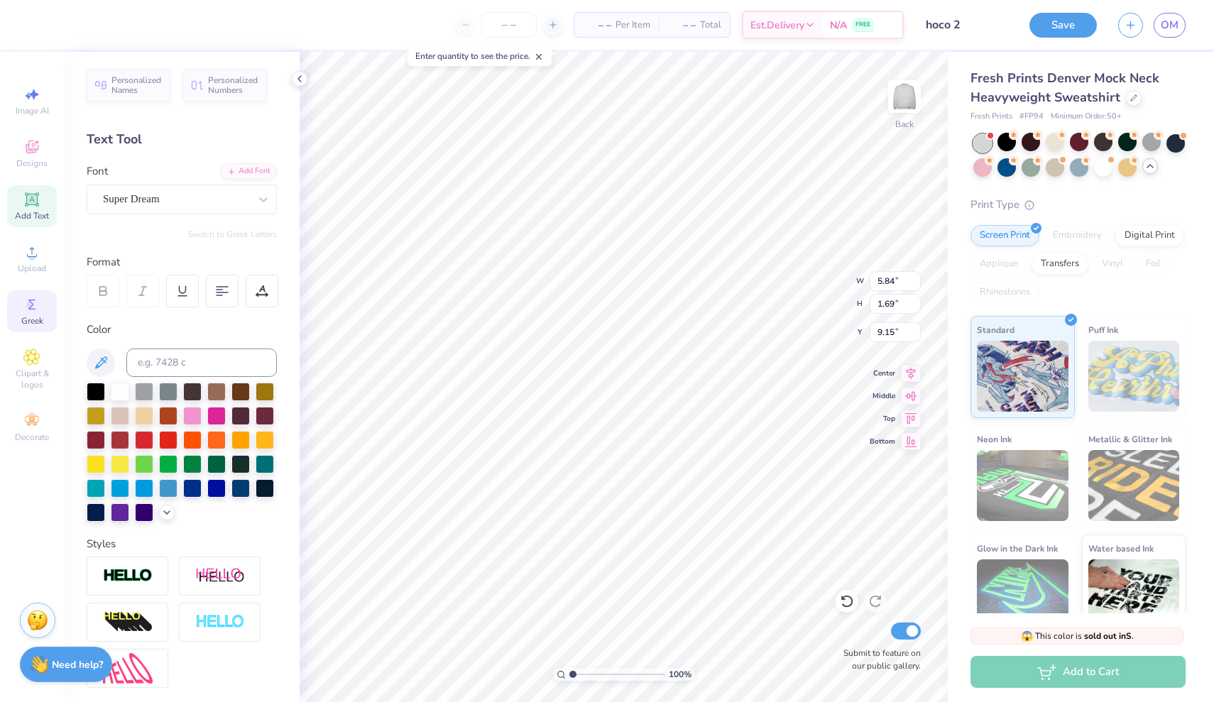
click at [18, 306] on div "Greek" at bounding box center [32, 311] width 50 height 42
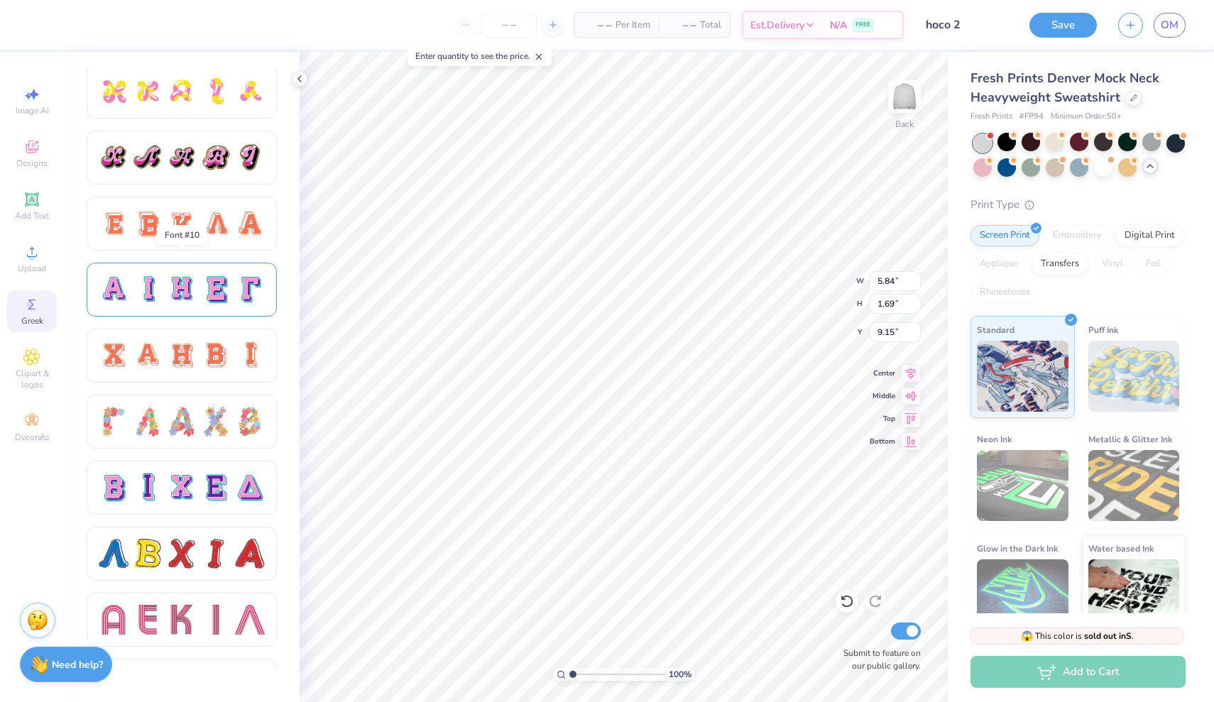
scroll to position [833, 0]
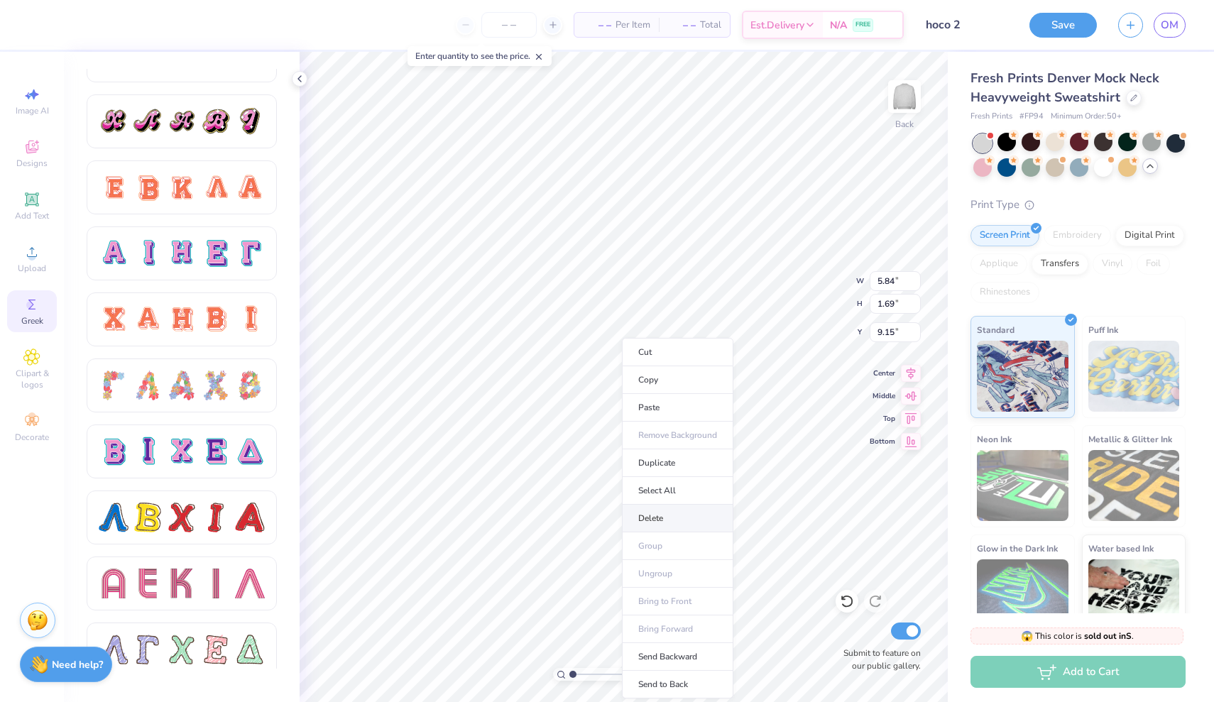
click at [661, 523] on li "Delete" at bounding box center [677, 519] width 111 height 28
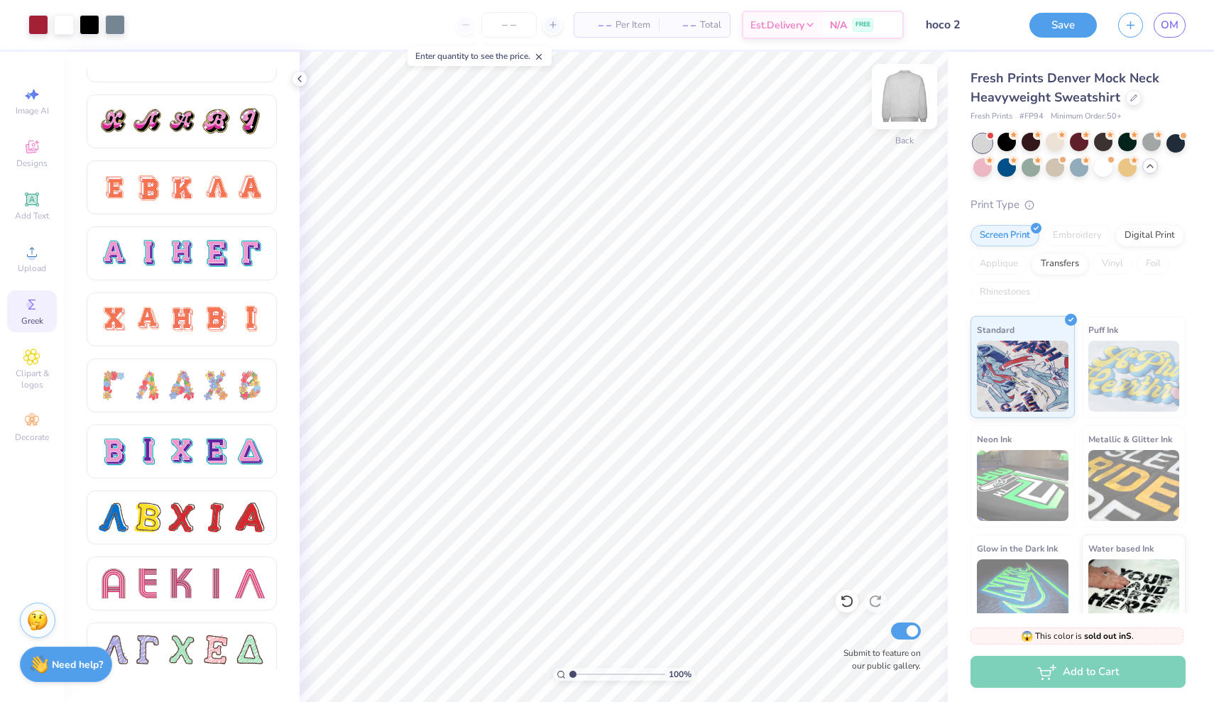
click at [905, 116] on img at bounding box center [904, 96] width 57 height 57
click at [45, 366] on div "Clipart & logos" at bounding box center [32, 369] width 50 height 53
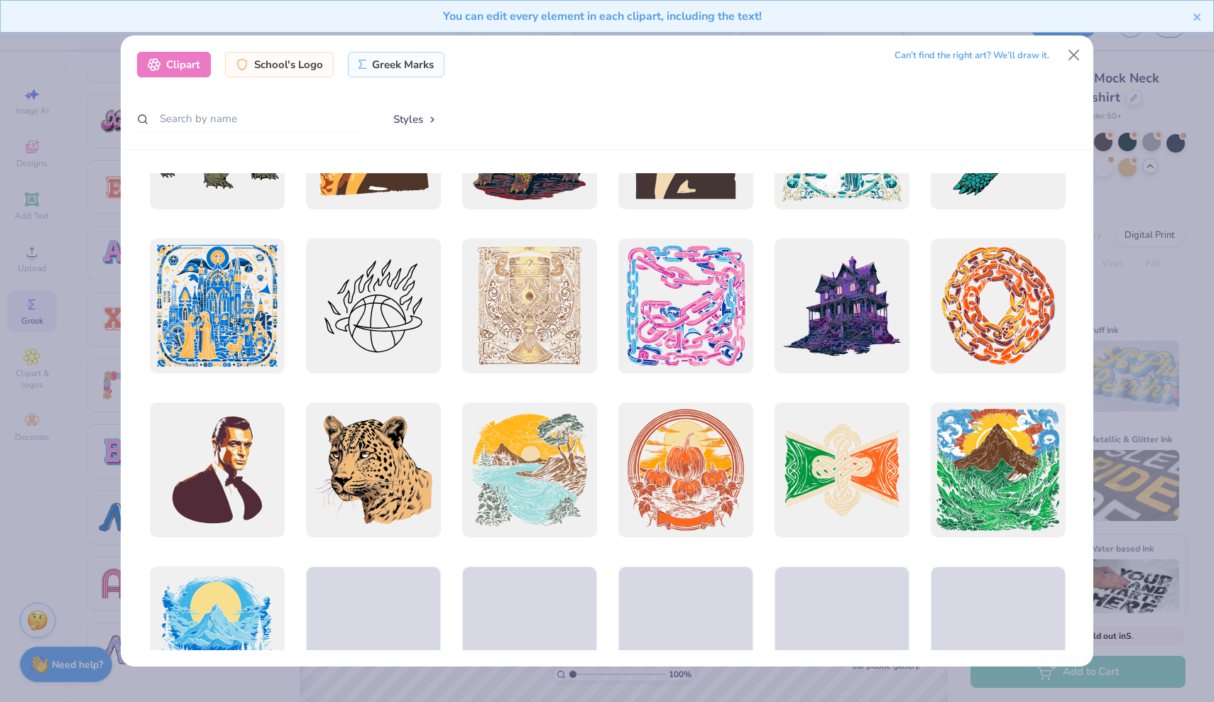
scroll to position [1121, 0]
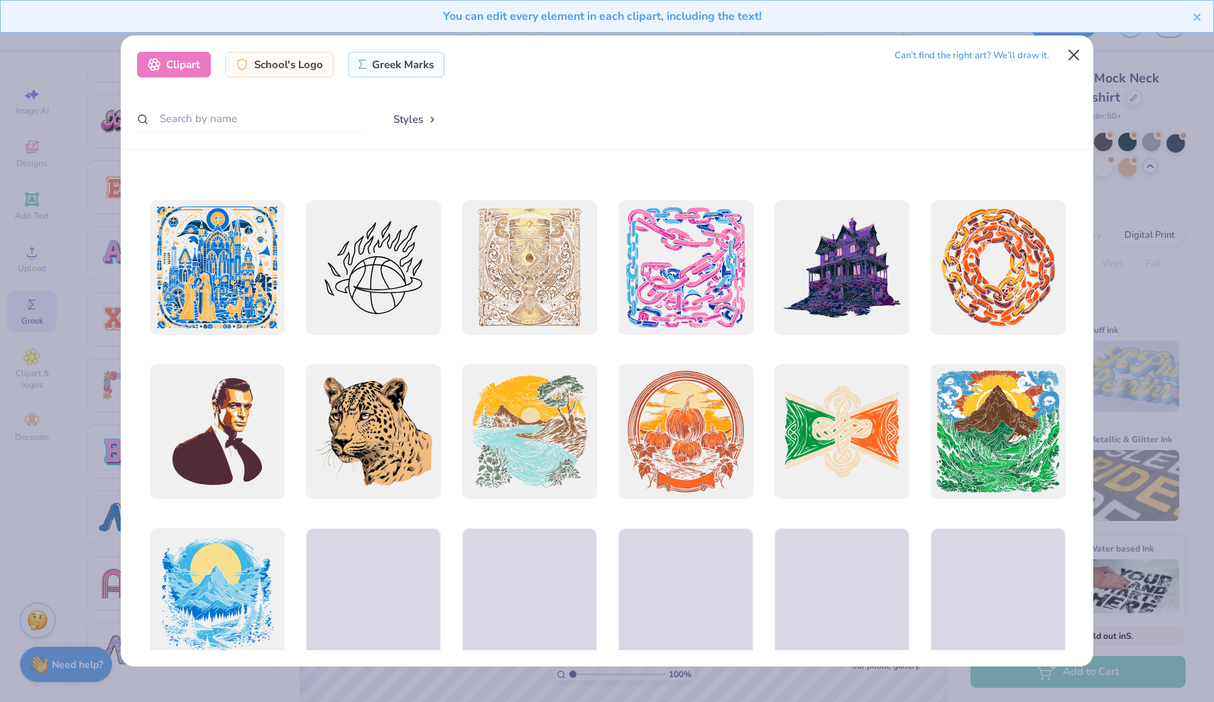
click at [1072, 53] on button "Close" at bounding box center [1074, 55] width 27 height 27
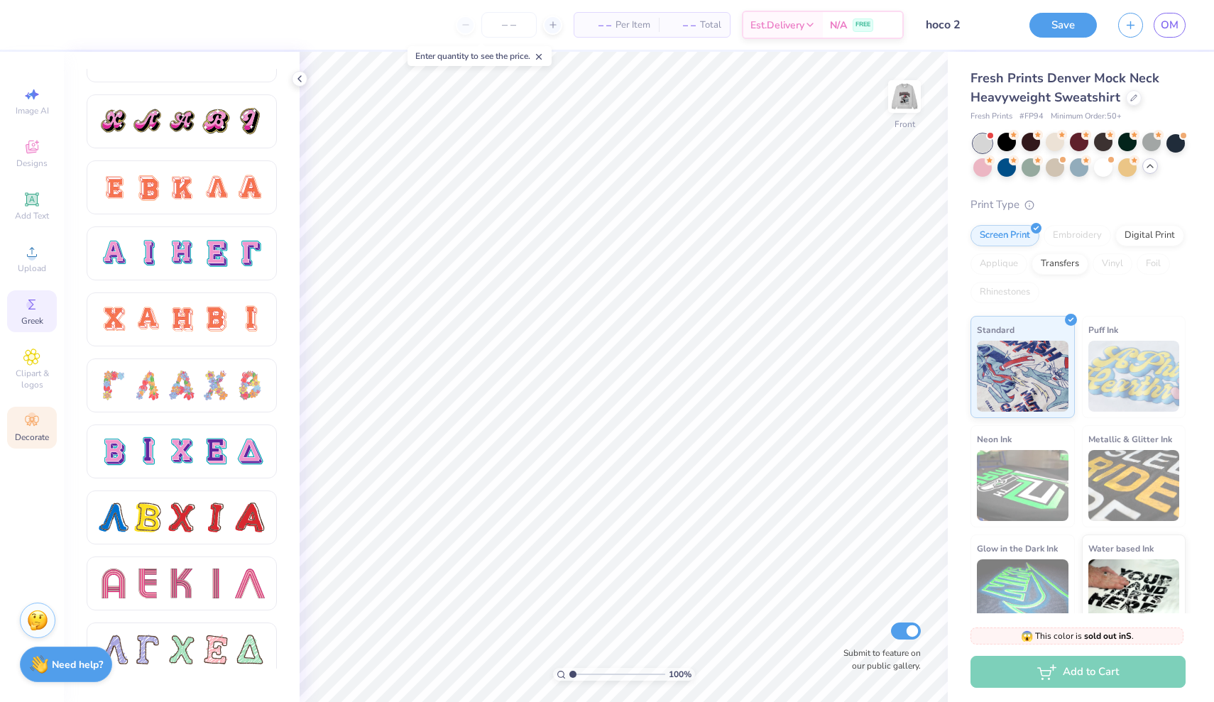
click at [31, 434] on span "Decorate" at bounding box center [32, 437] width 34 height 11
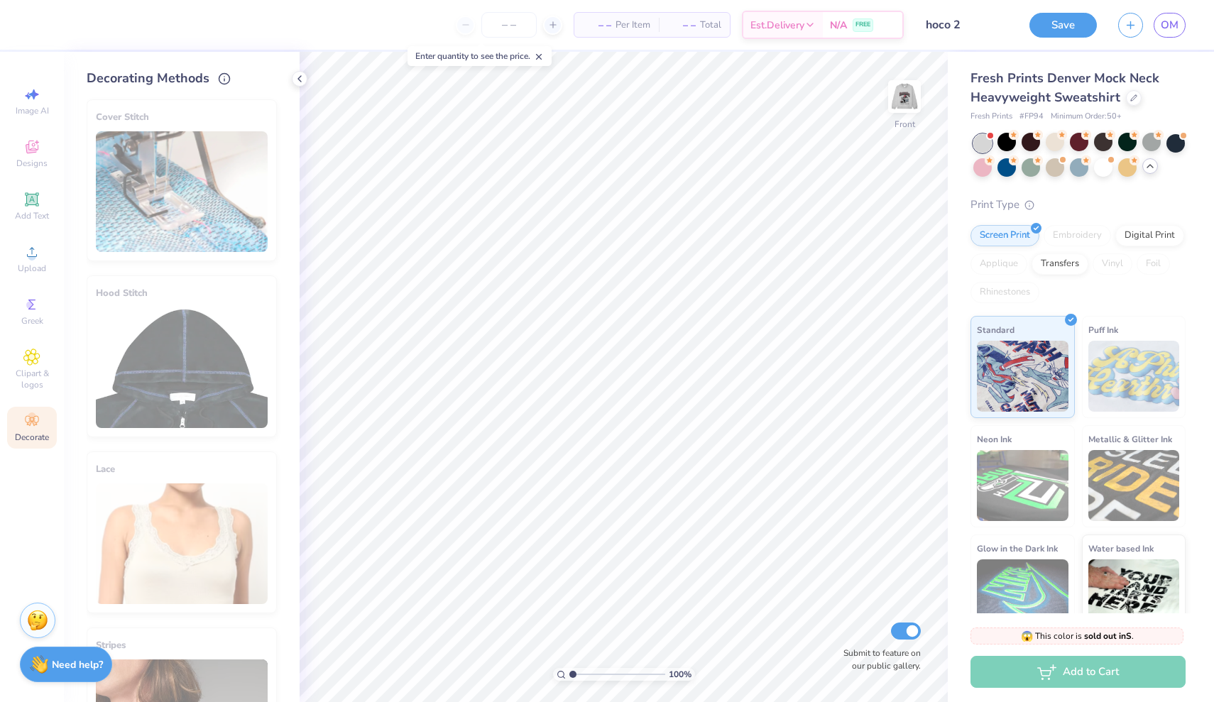
scroll to position [0, 0]
click at [38, 173] on div "Designs" at bounding box center [32, 154] width 50 height 42
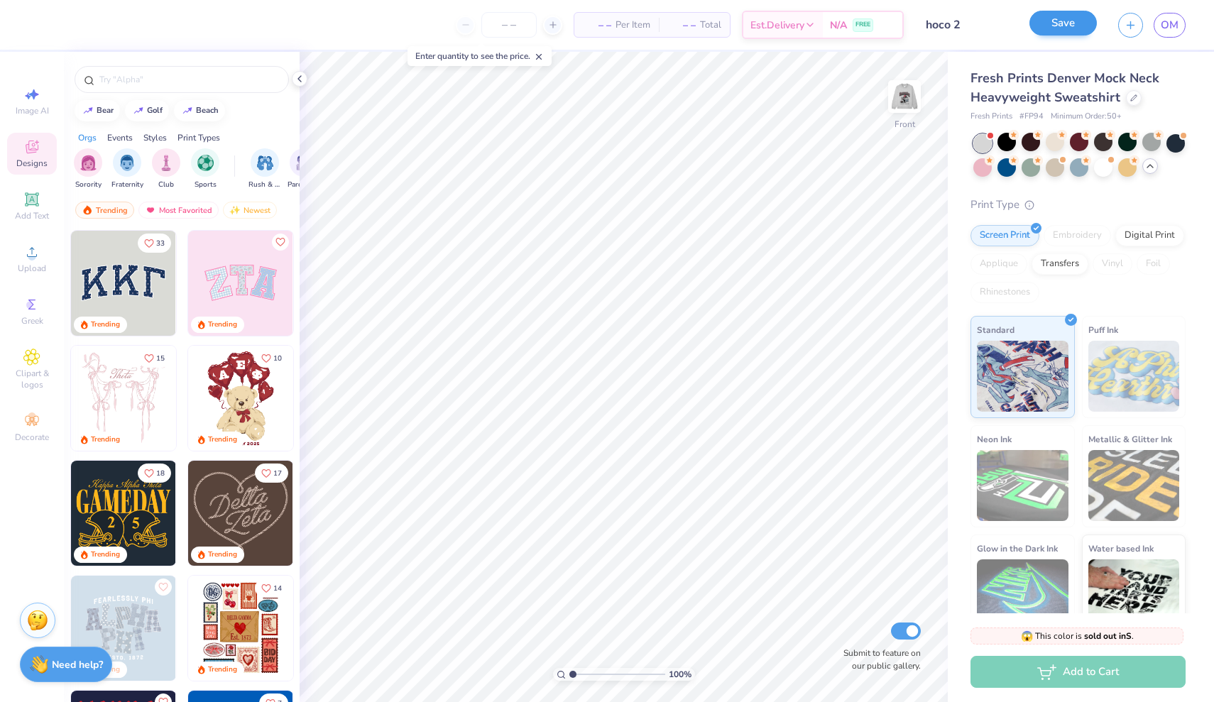
click at [1068, 26] on button "Save" at bounding box center [1062, 23] width 67 height 25
click at [296, 78] on icon at bounding box center [299, 78] width 11 height 11
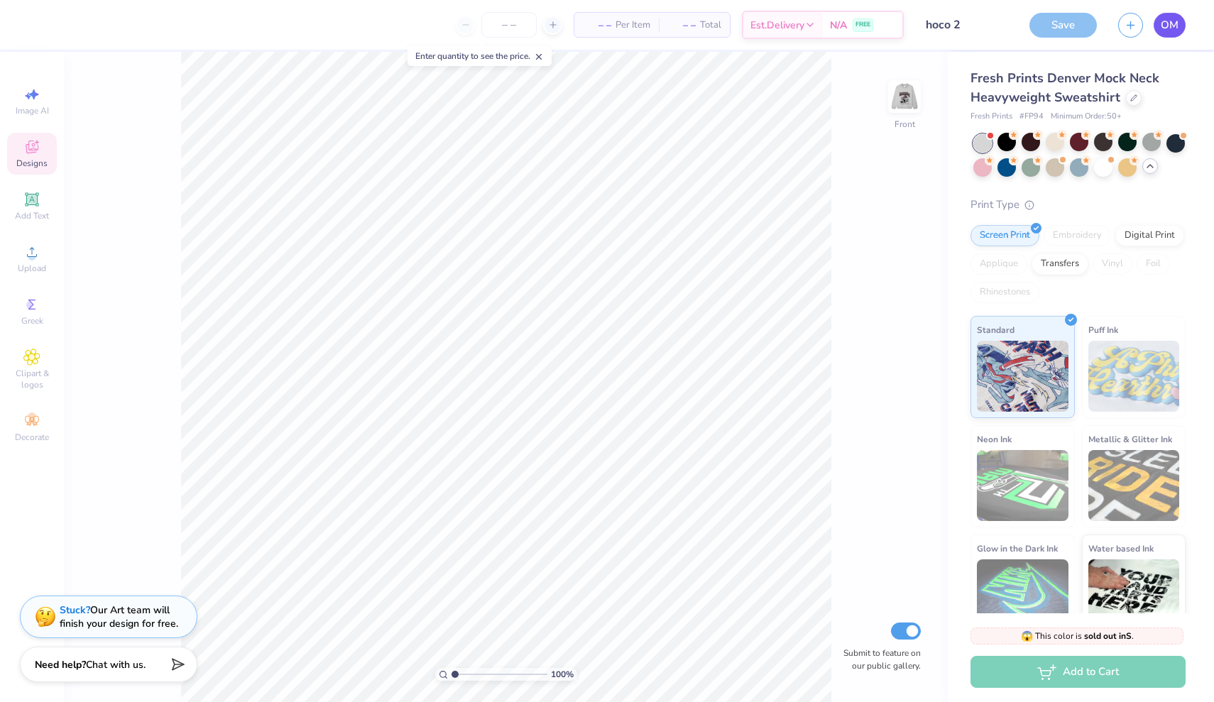
click at [1163, 26] on span "OM" at bounding box center [1170, 25] width 18 height 16
click at [1052, 26] on div "Save" at bounding box center [1062, 25] width 67 height 25
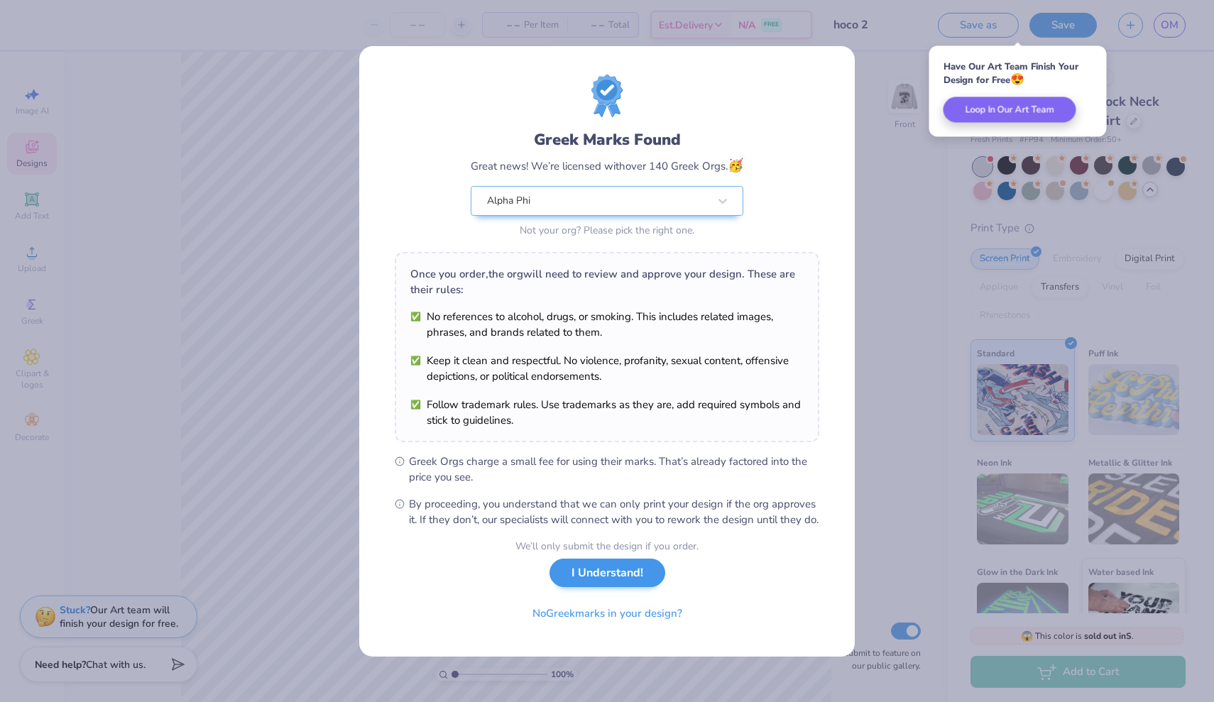
click at [586, 588] on button "I Understand!" at bounding box center [608, 573] width 116 height 29
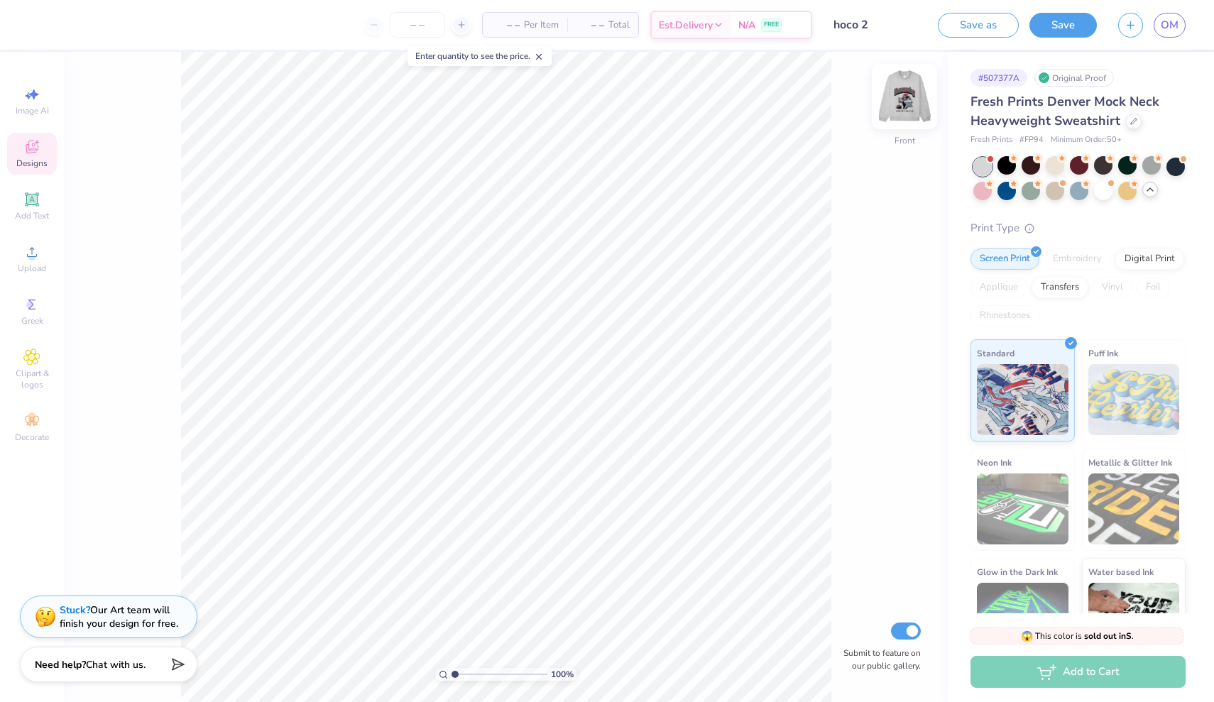
click at [900, 106] on img at bounding box center [904, 96] width 57 height 57
